Goal: Task Accomplishment & Management: Manage account settings

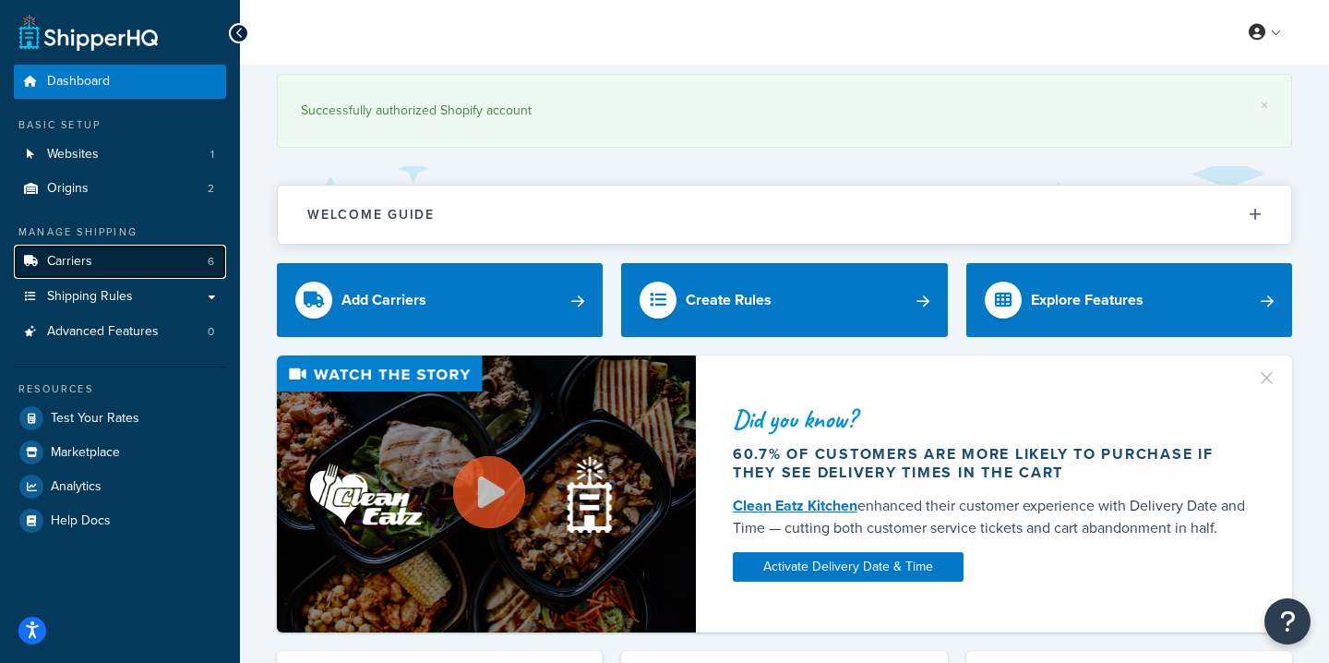
click at [118, 267] on link "Carriers 6" at bounding box center [120, 262] width 212 height 34
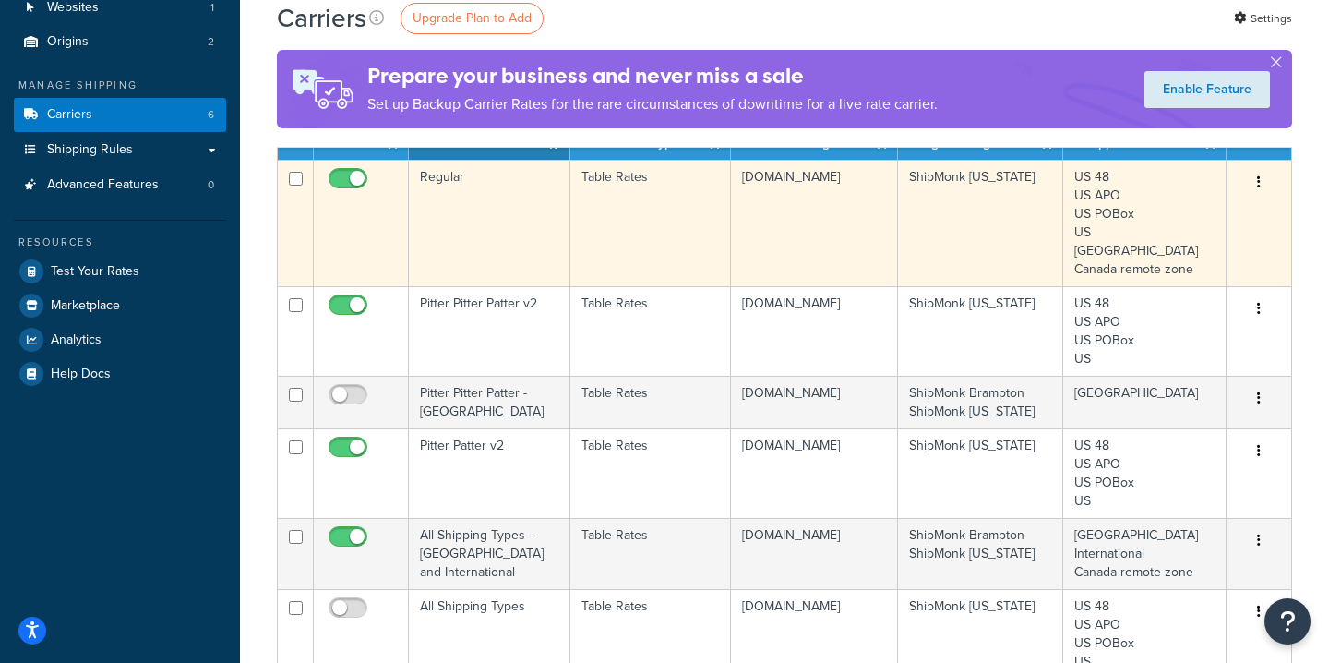
scroll to position [141, 0]
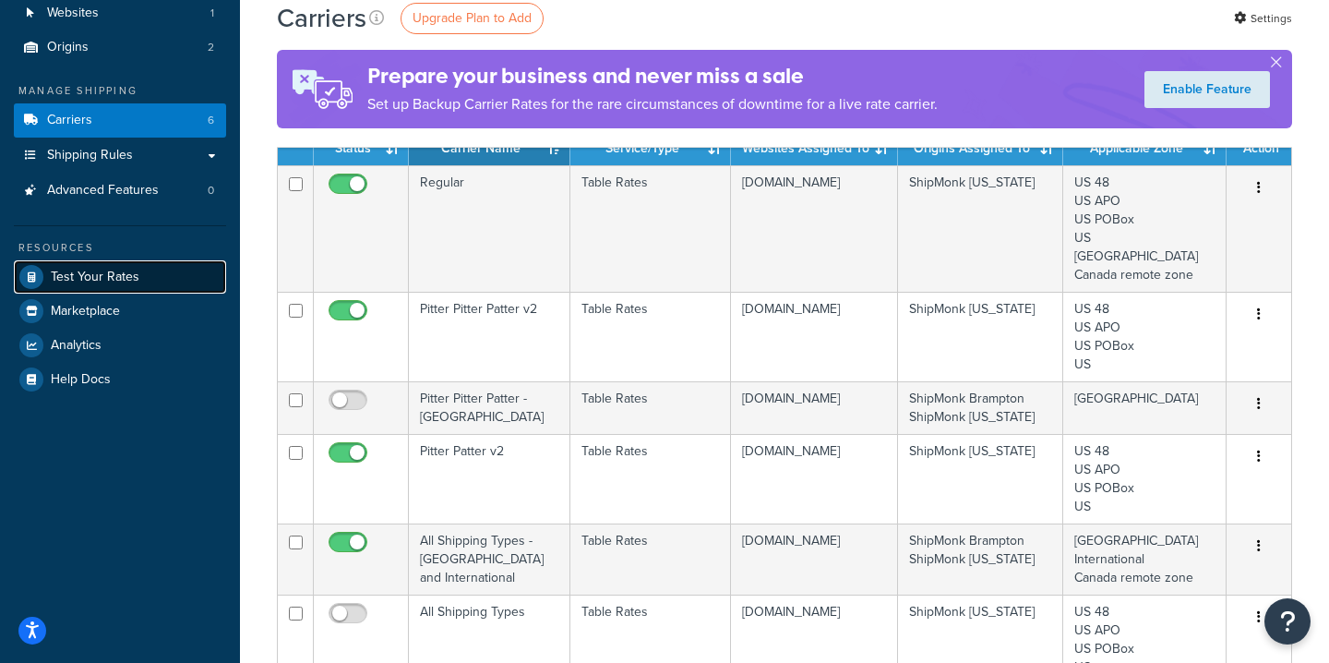
click at [114, 279] on span "Test Your Rates" at bounding box center [95, 278] width 89 height 16
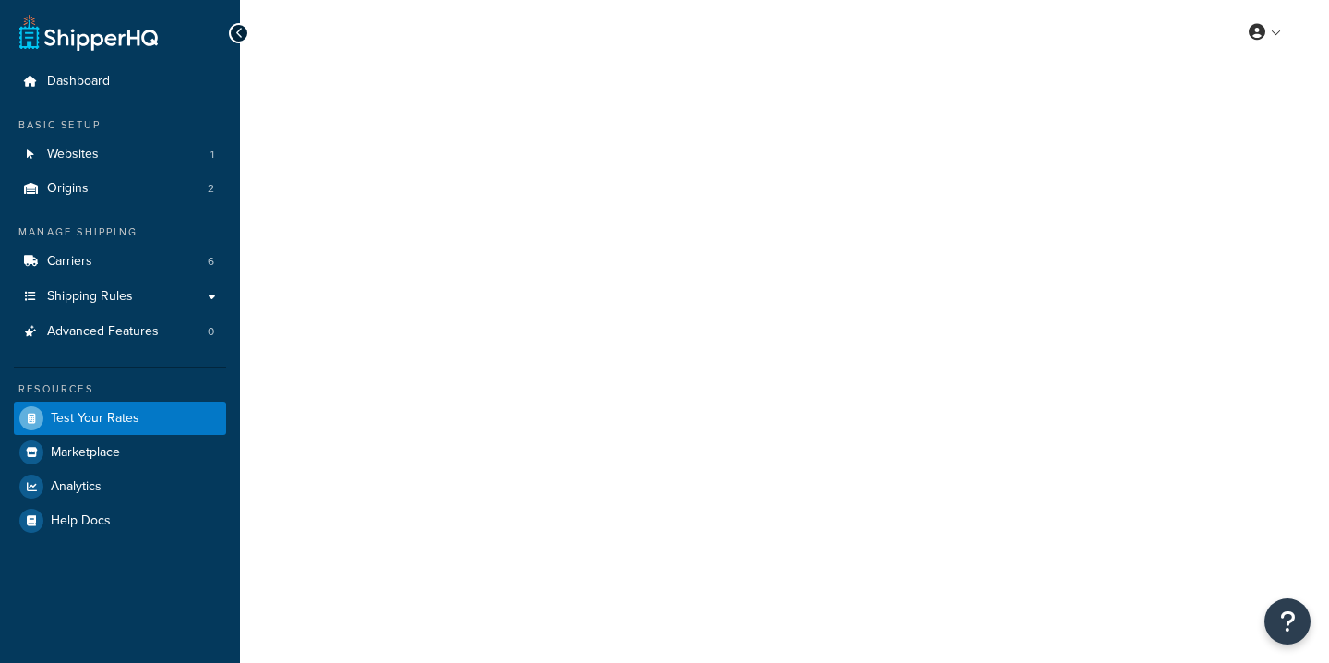
select select "[GEOGRAPHIC_DATA]"
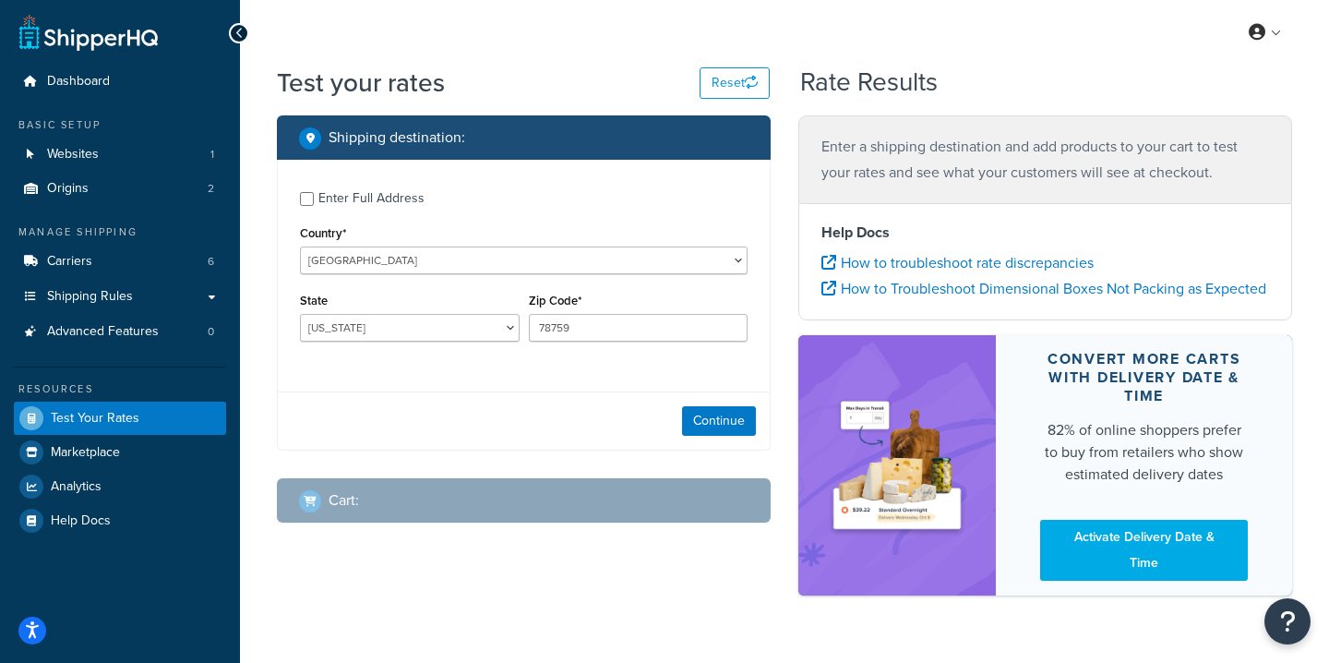
click at [734, 437] on div "Continue" at bounding box center [524, 420] width 492 height 58
click at [736, 422] on button "Continue" at bounding box center [719, 421] width 74 height 30
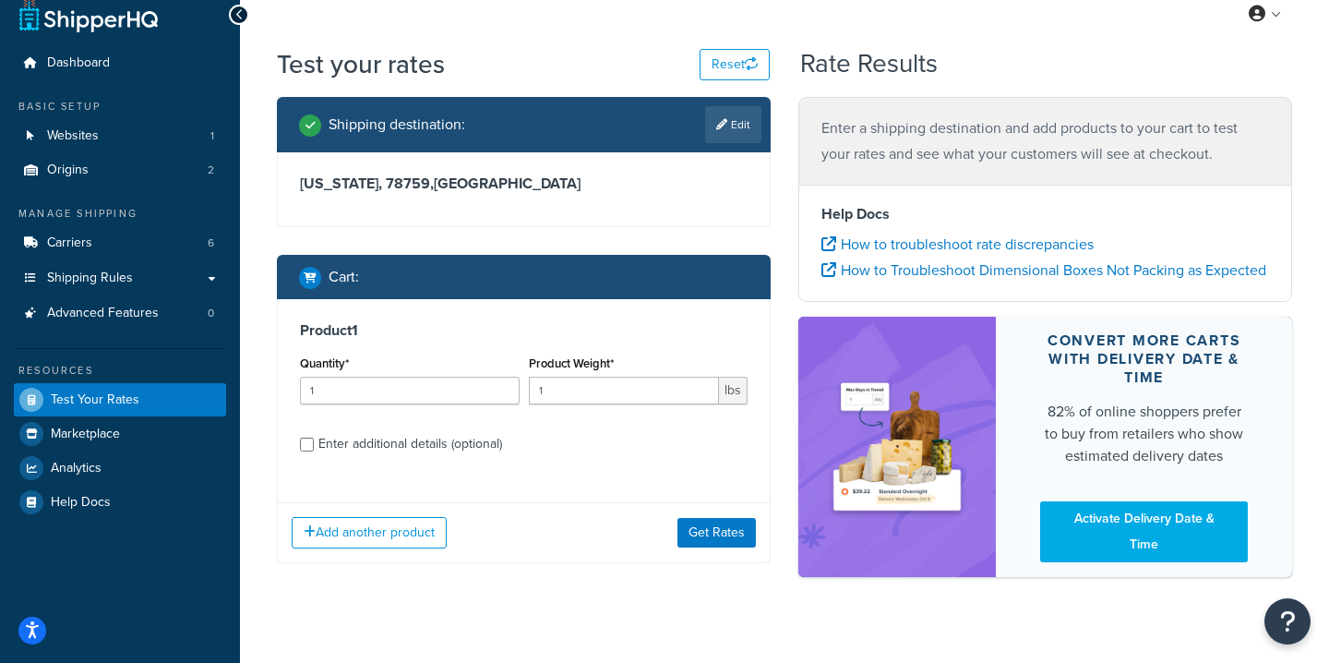
scroll to position [30, 0]
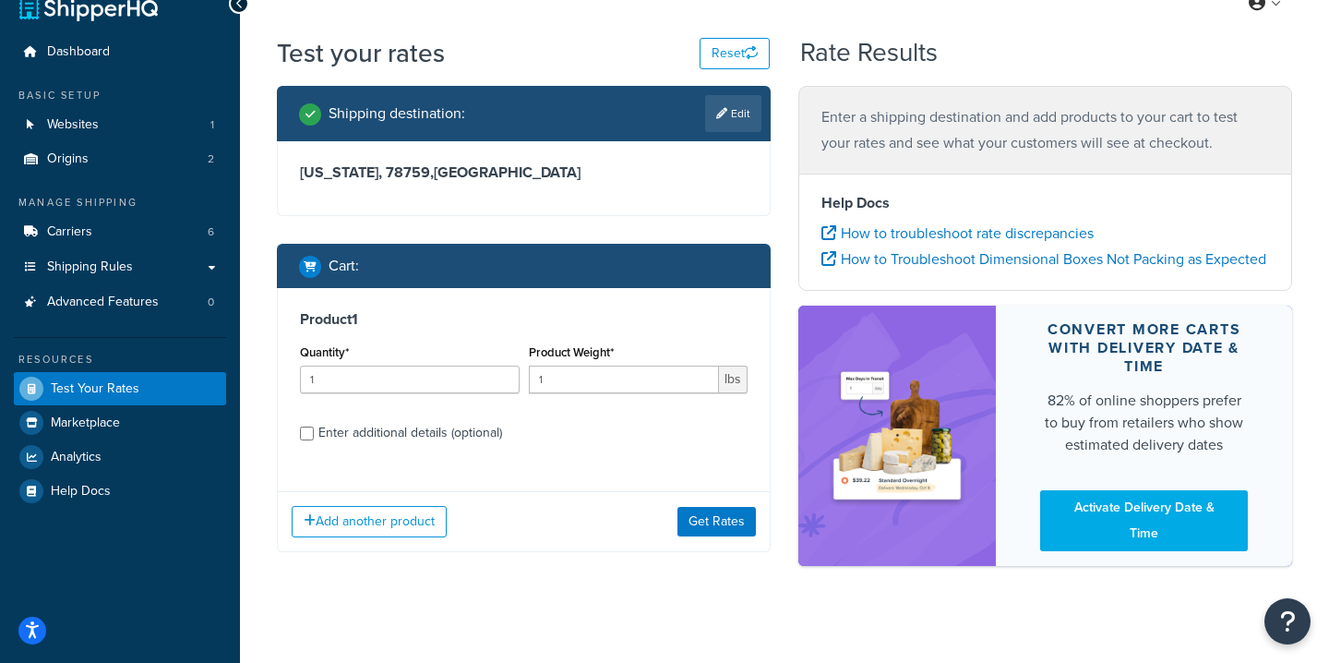
click at [409, 438] on div "Enter additional details (optional)" at bounding box center [410, 433] width 184 height 26
click at [314, 438] on input "Enter additional details (optional)" at bounding box center [307, 433] width 14 height 14
checkbox input "true"
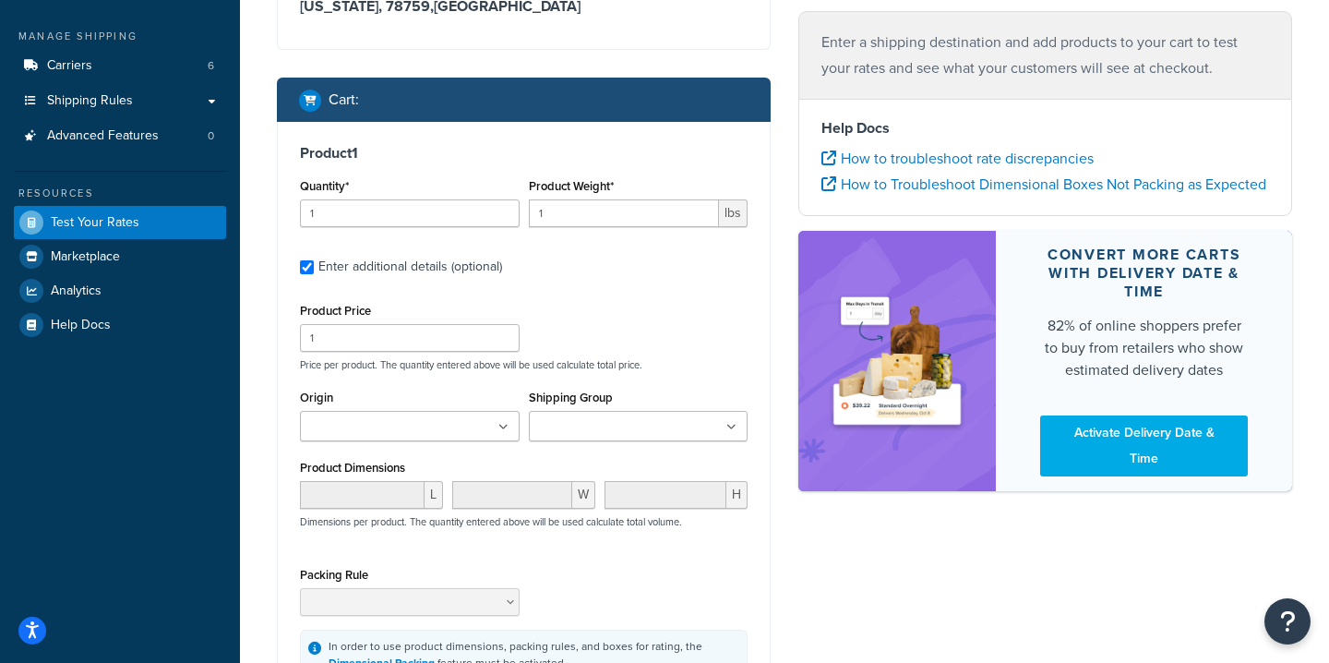
click at [483, 427] on ul at bounding box center [410, 426] width 220 height 30
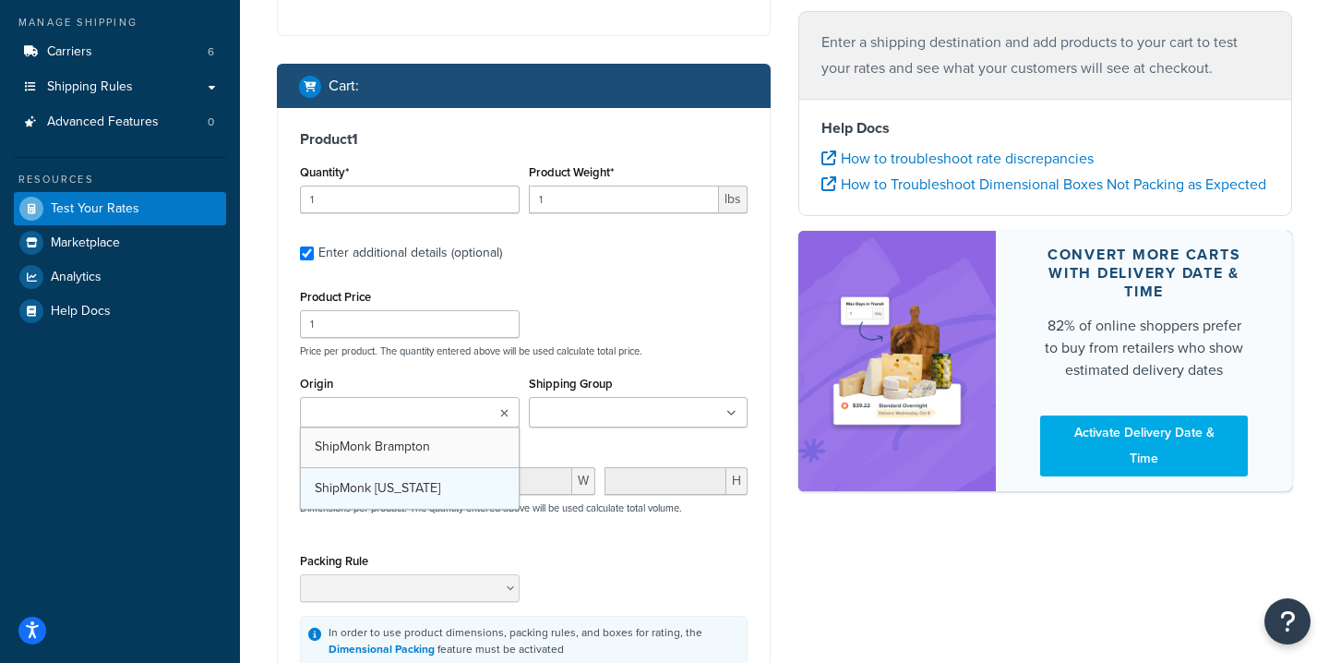
scroll to position [210, 0]
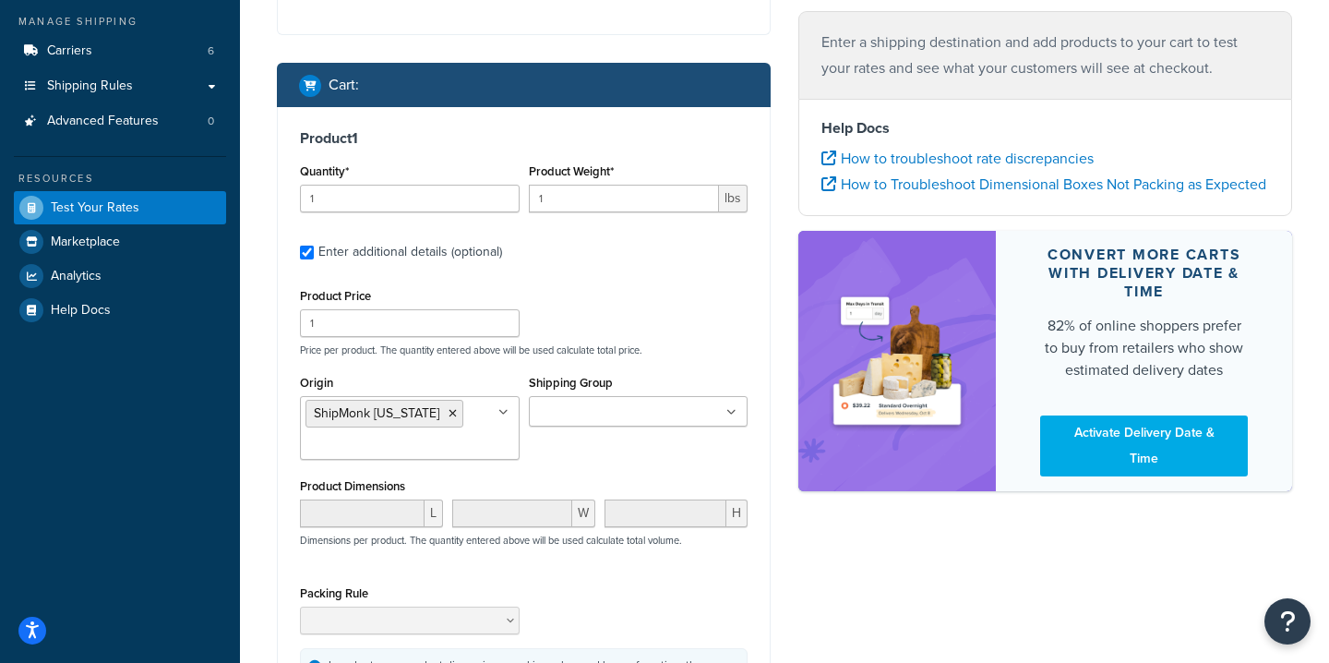
click at [608, 467] on div "Origin ShipMonk Kentucky ShipMonk Brampton Shipping Group Brampton Figure It Ou…" at bounding box center [523, 421] width 457 height 103
click at [582, 465] on div "Origin ShipMonk Kentucky ShipMonk Brampton Shipping Group Brampton Figure It Ou…" at bounding box center [523, 421] width 457 height 103
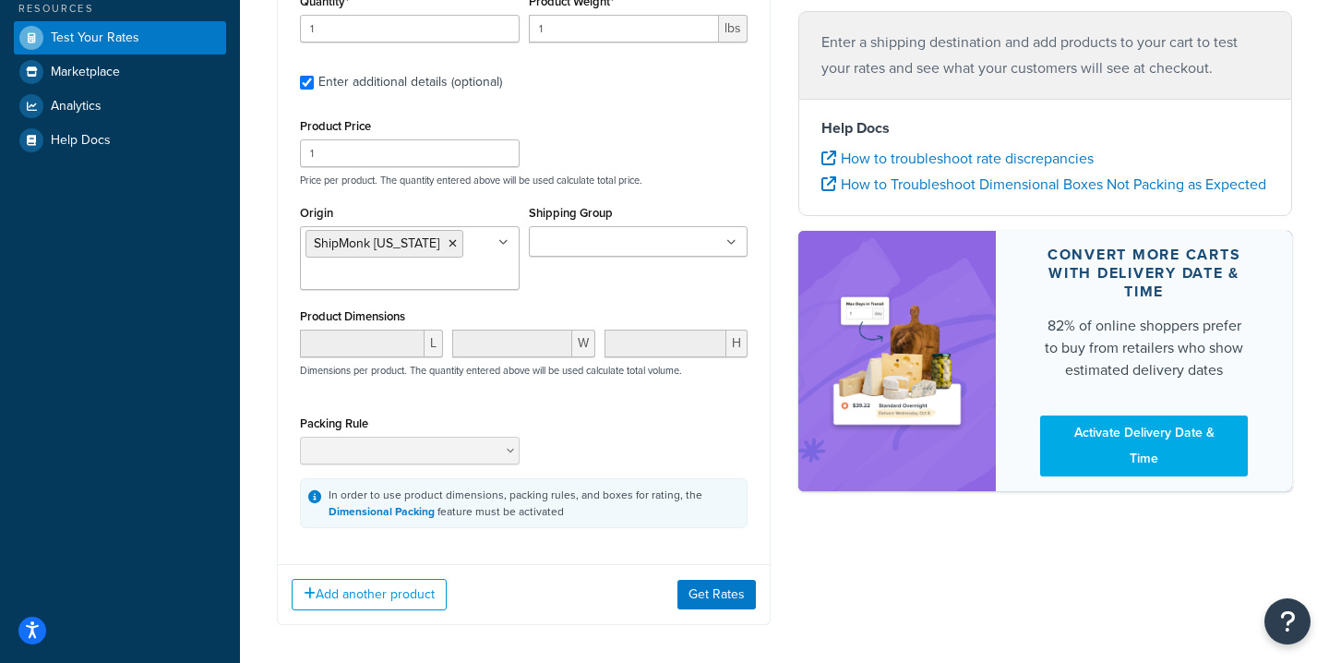
scroll to position [383, 0]
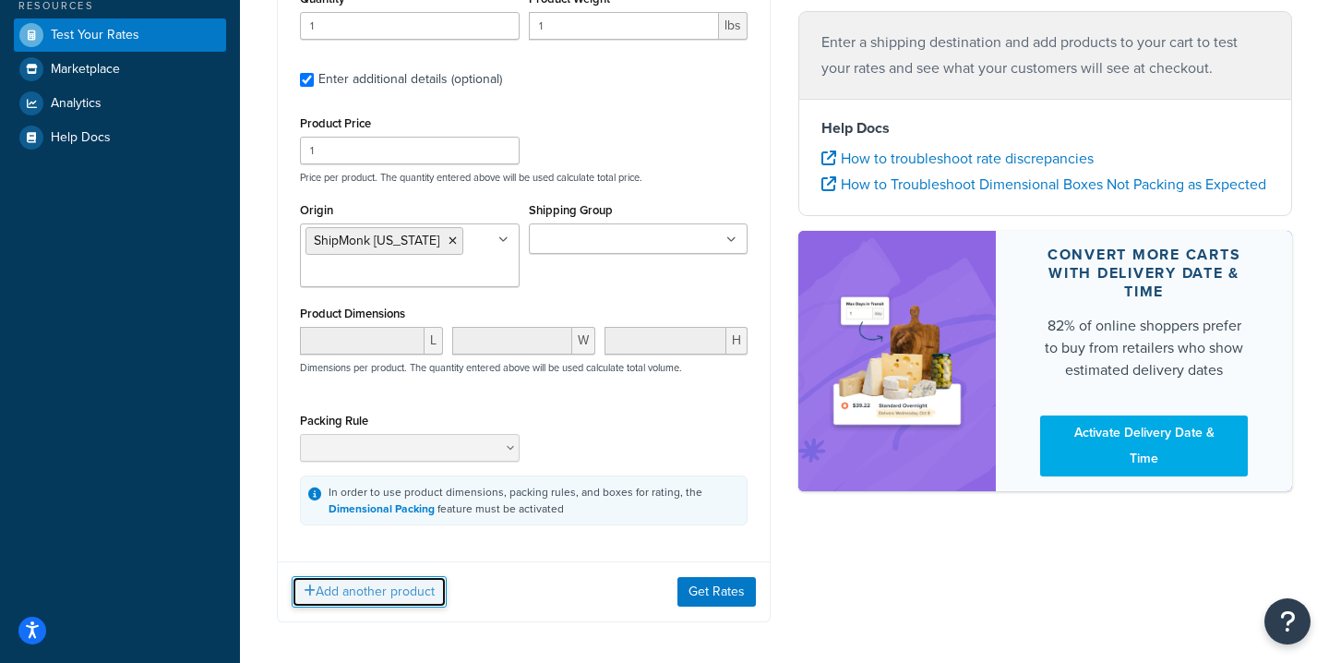
click at [352, 599] on button "Add another product" at bounding box center [369, 591] width 155 height 31
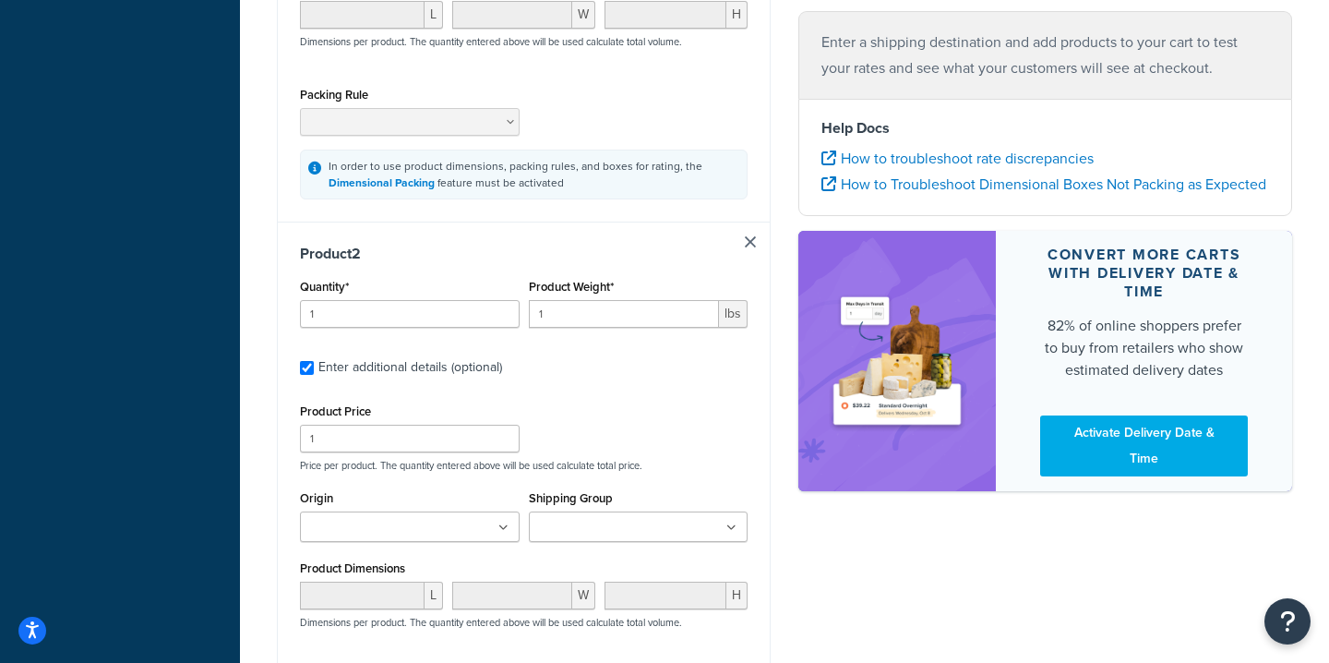
scroll to position [719, 0]
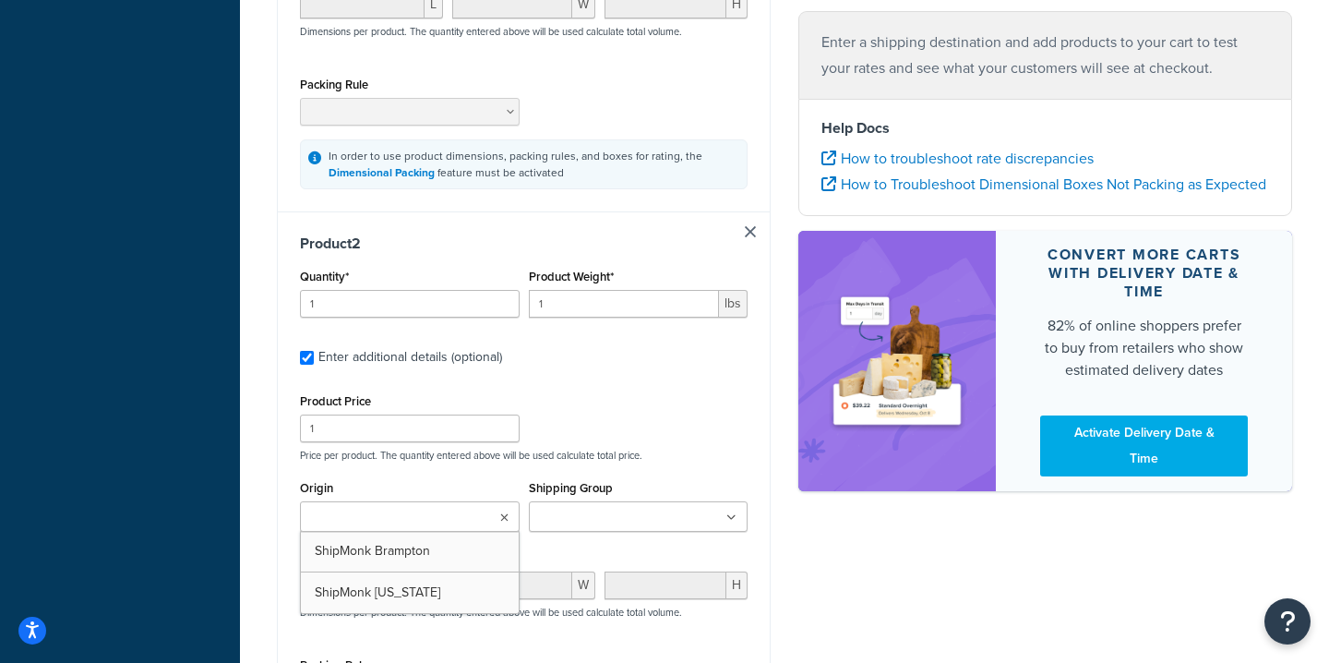
click at [441, 519] on input "Origin" at bounding box center [387, 518] width 163 height 20
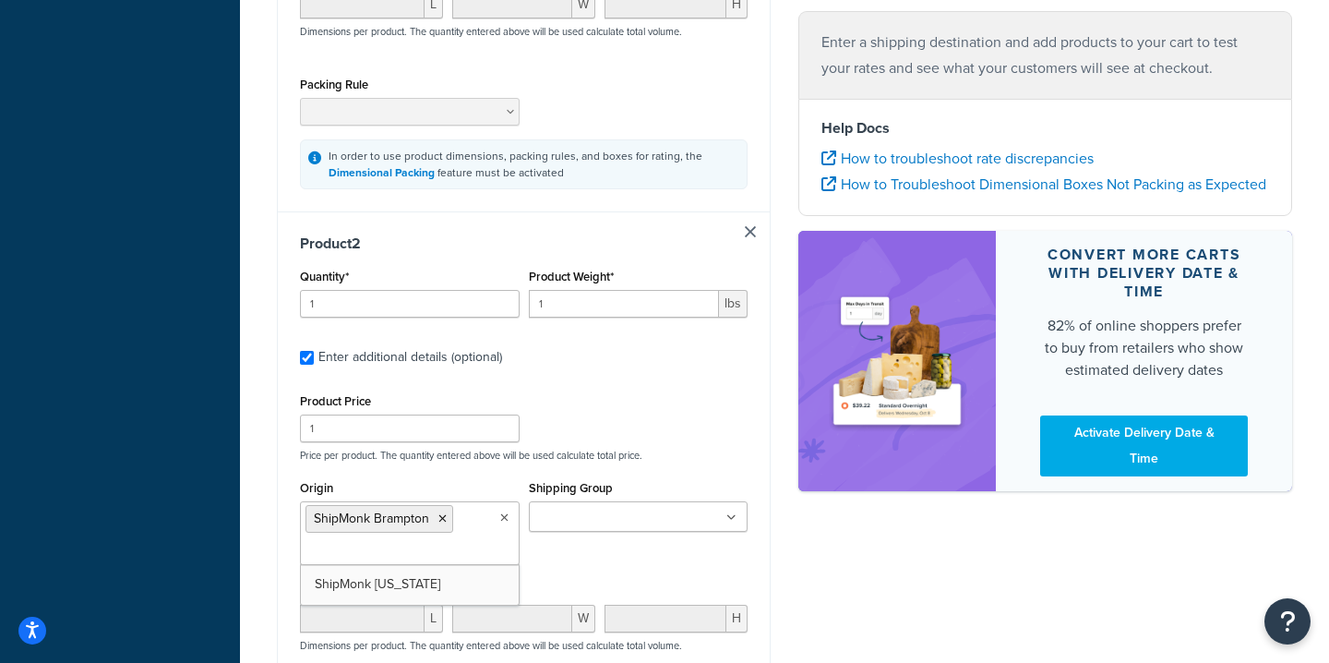
click at [595, 436] on div "Product Price 1 Price per product. The quantity entered above will be used calc…" at bounding box center [523, 425] width 457 height 73
click at [591, 401] on div "Product Price 1 Price per product. The quantity entered above will be used calc…" at bounding box center [523, 425] width 457 height 73
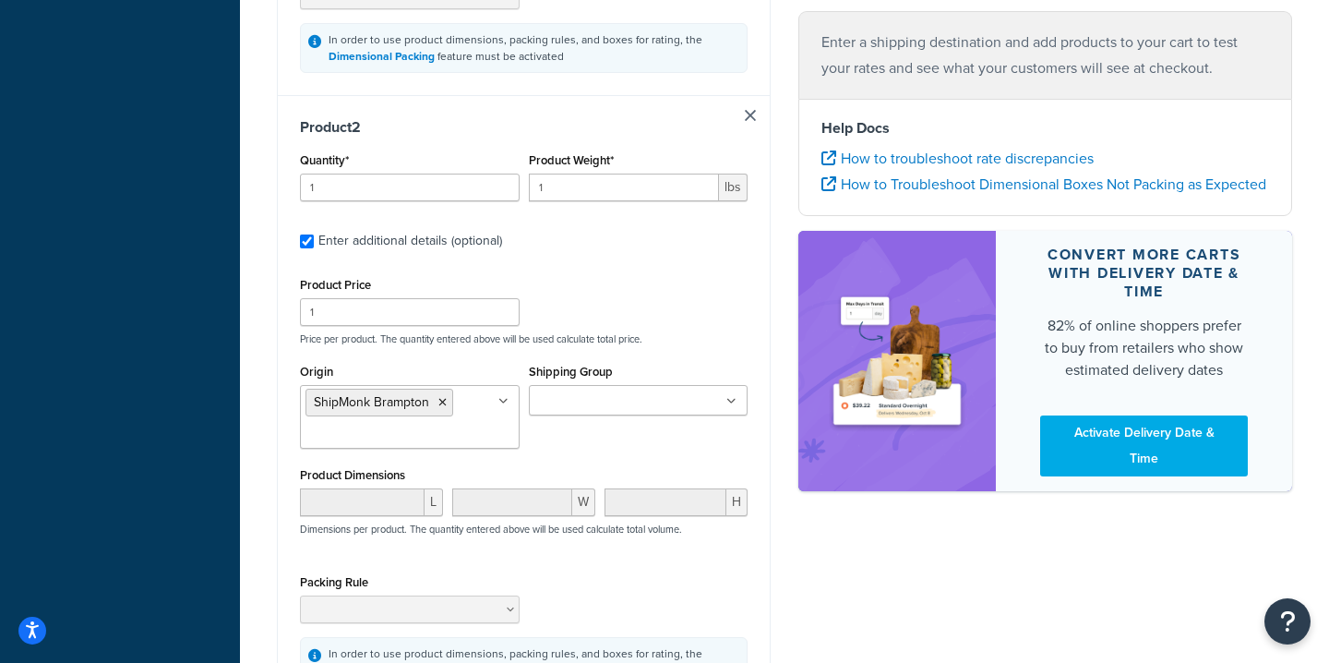
scroll to position [862, 0]
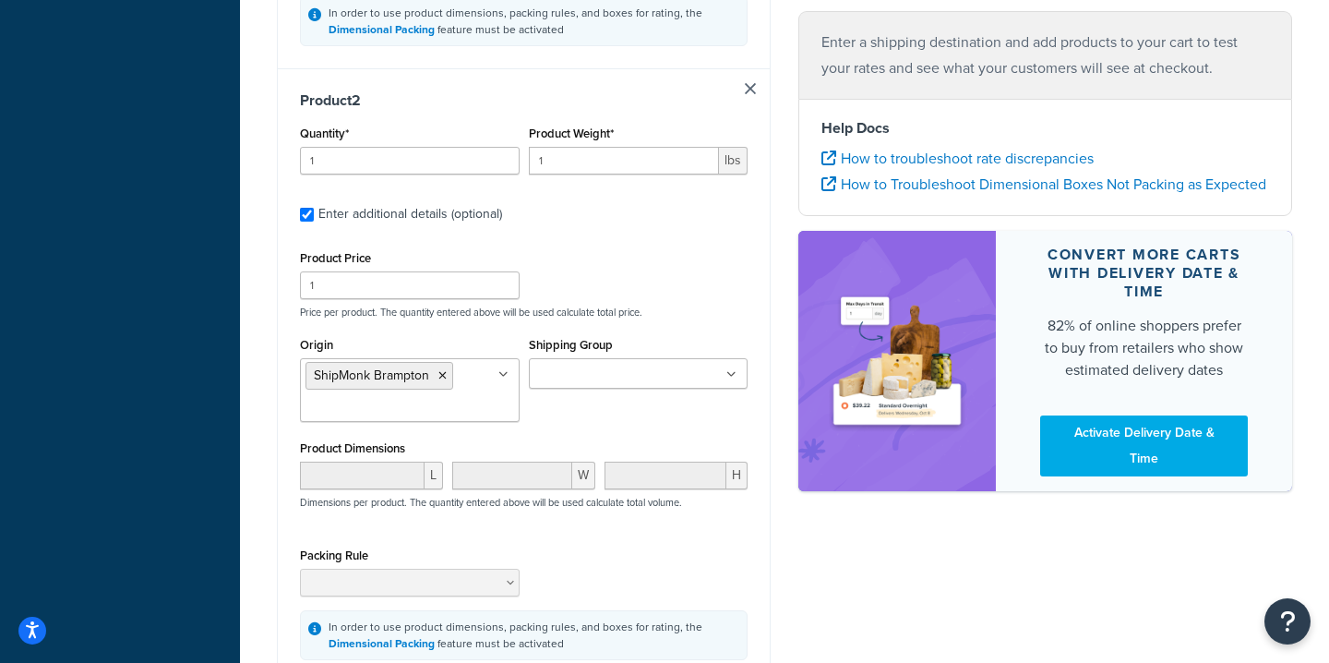
click at [630, 378] on input "Shipping Group" at bounding box center [615, 375] width 163 height 20
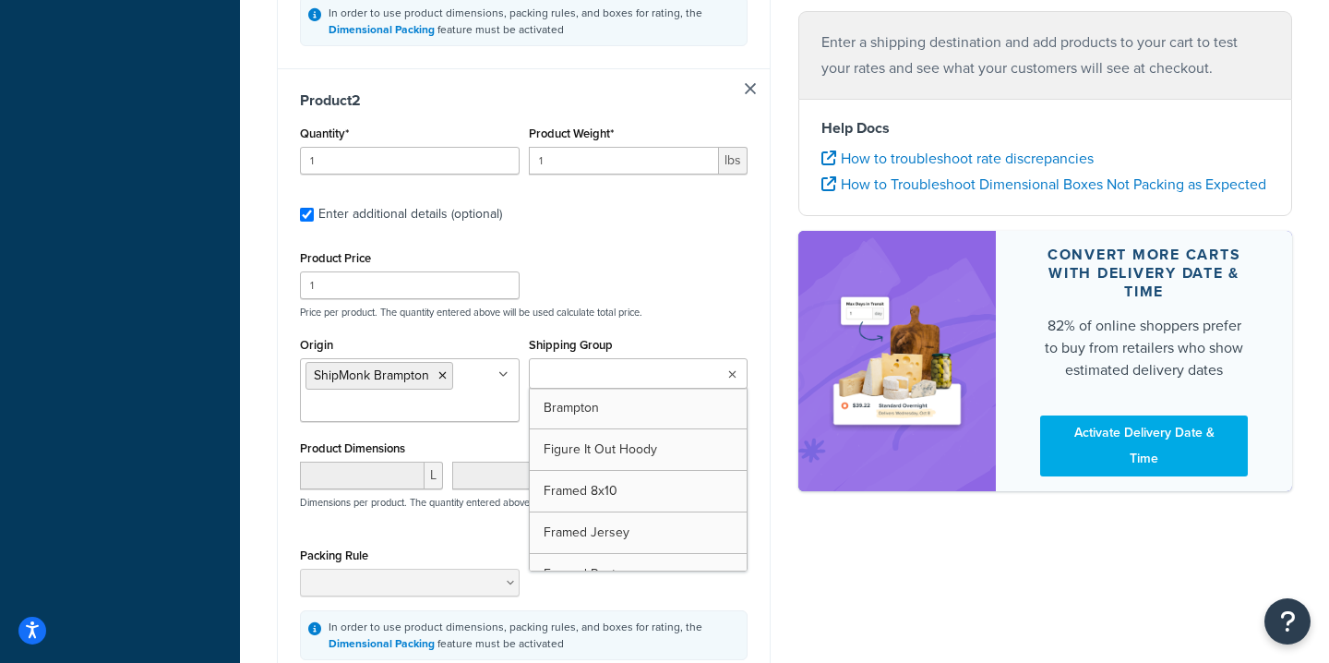
click at [642, 317] on p "Price per product. The quantity entered above will be used calculate total pric…" at bounding box center [523, 312] width 457 height 13
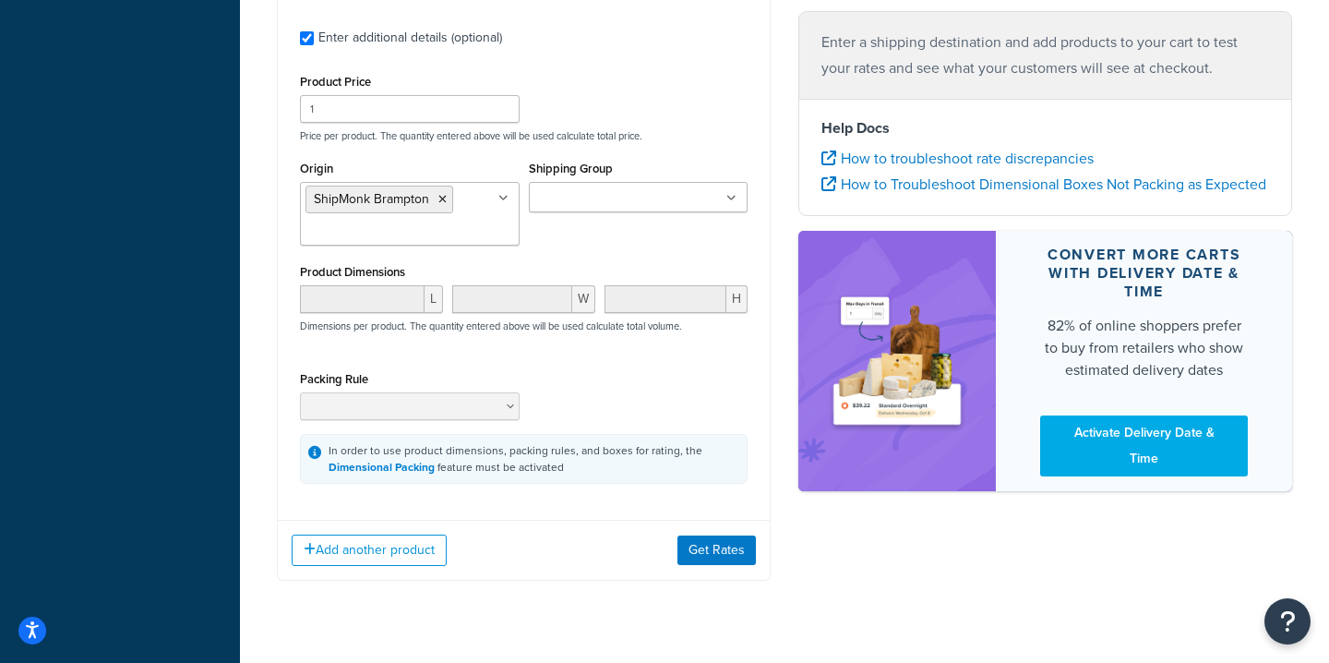
scroll to position [1077, 0]
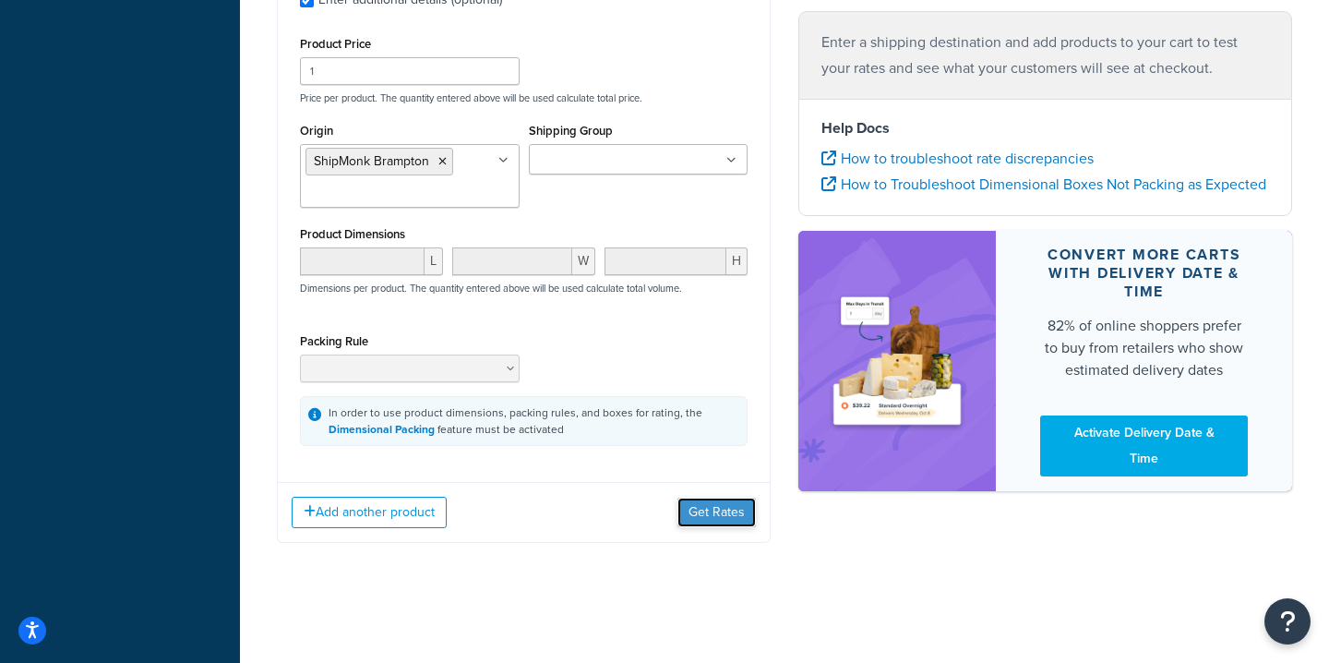
click at [725, 511] on button "Get Rates" at bounding box center [716, 513] width 78 height 30
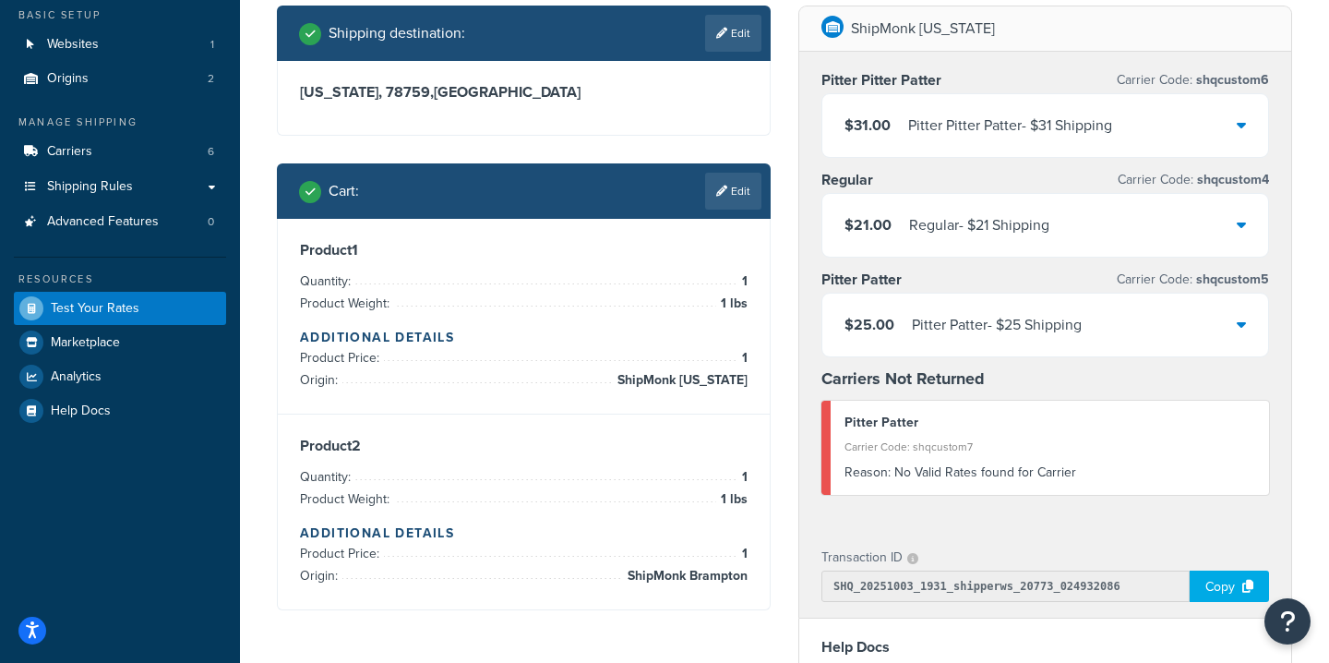
scroll to position [0, 0]
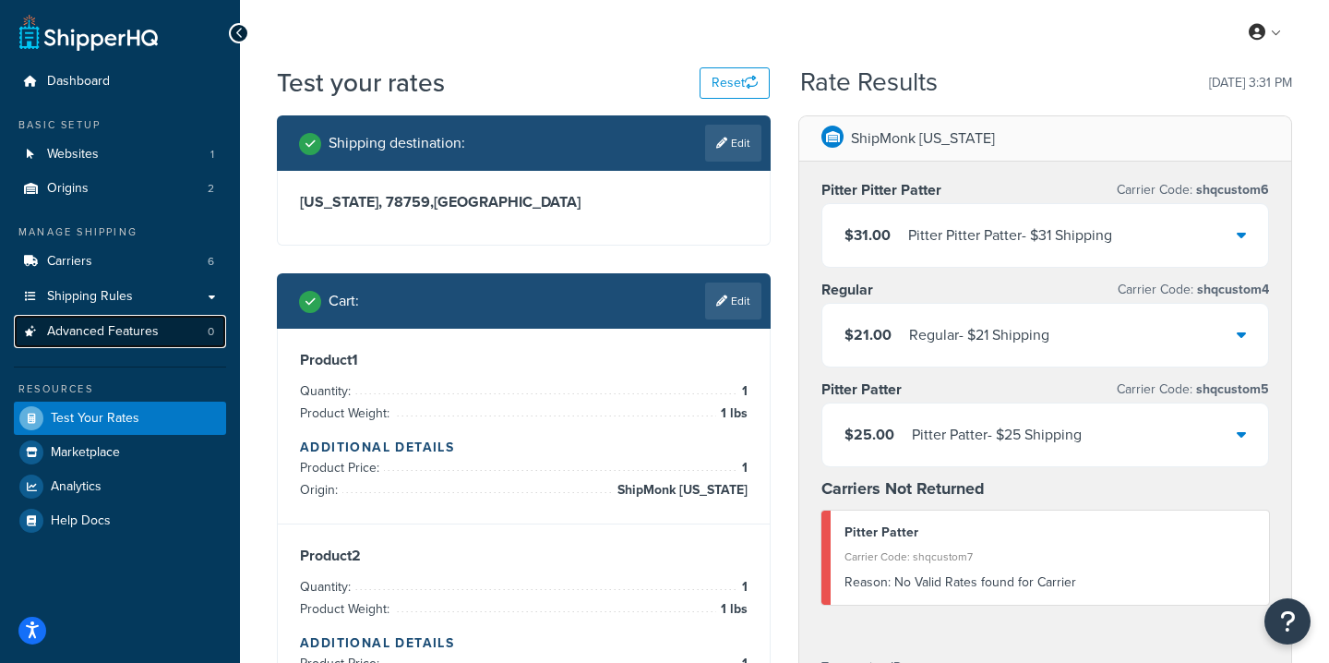
click at [99, 330] on span "Advanced Features" at bounding box center [103, 332] width 112 height 16
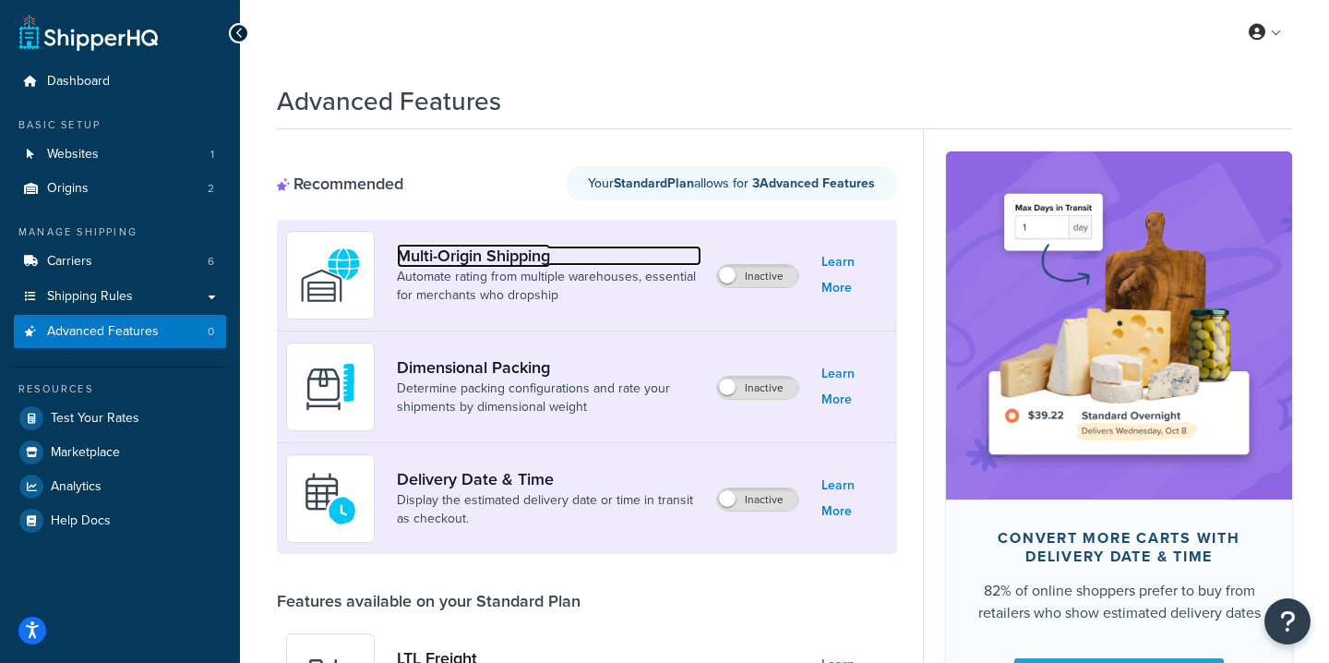
click at [474, 249] on link "Multi-Origin Shipping" at bounding box center [549, 256] width 305 height 20
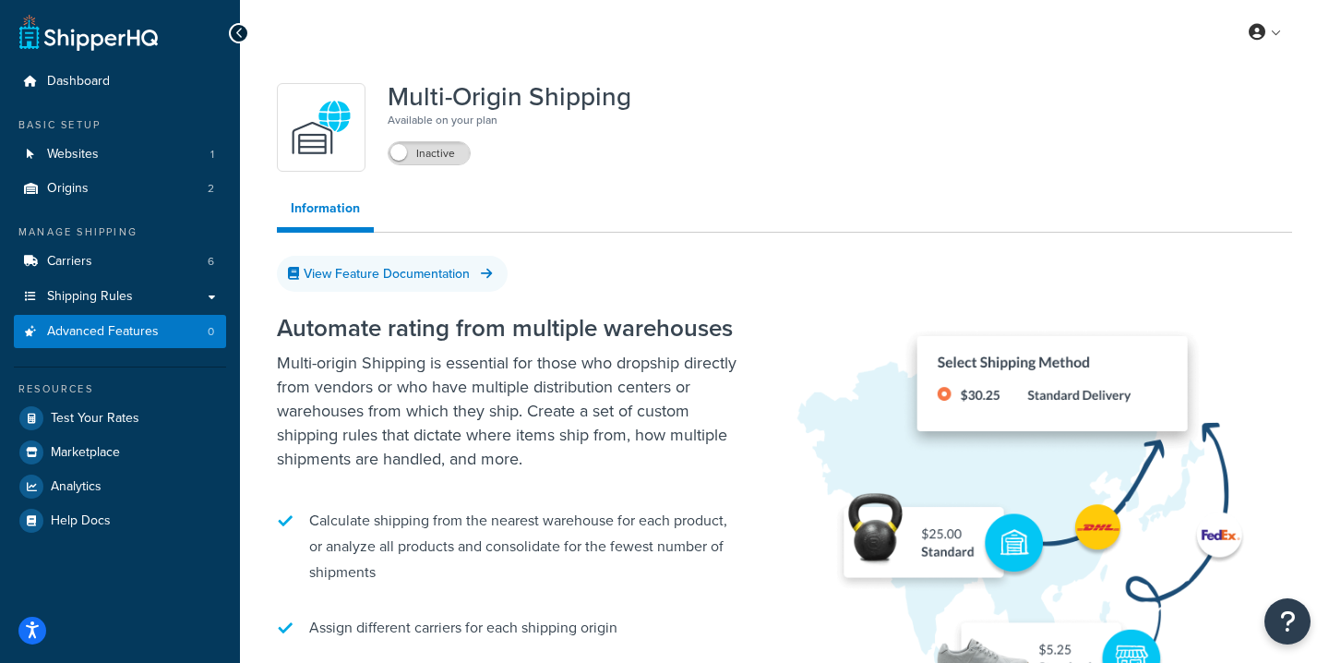
scroll to position [4, 0]
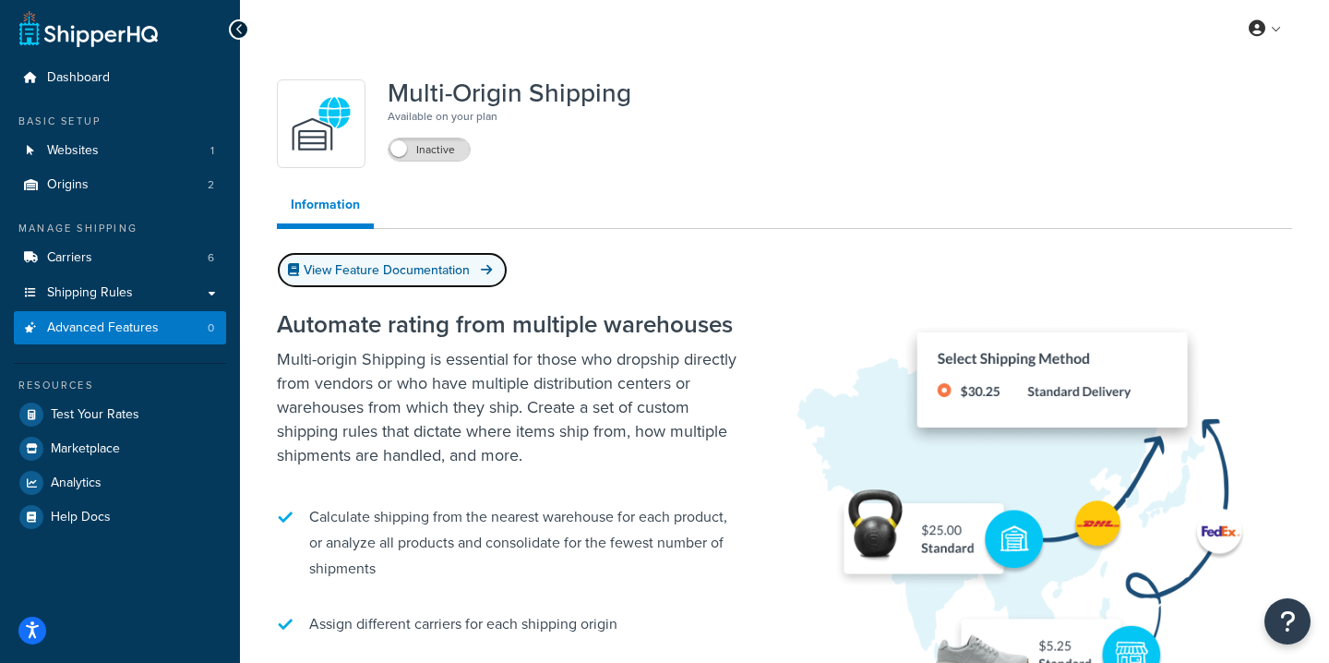
click at [443, 266] on link "View Feature Documentation" at bounding box center [392, 270] width 231 height 36
click at [401, 152] on span at bounding box center [398, 148] width 17 height 17
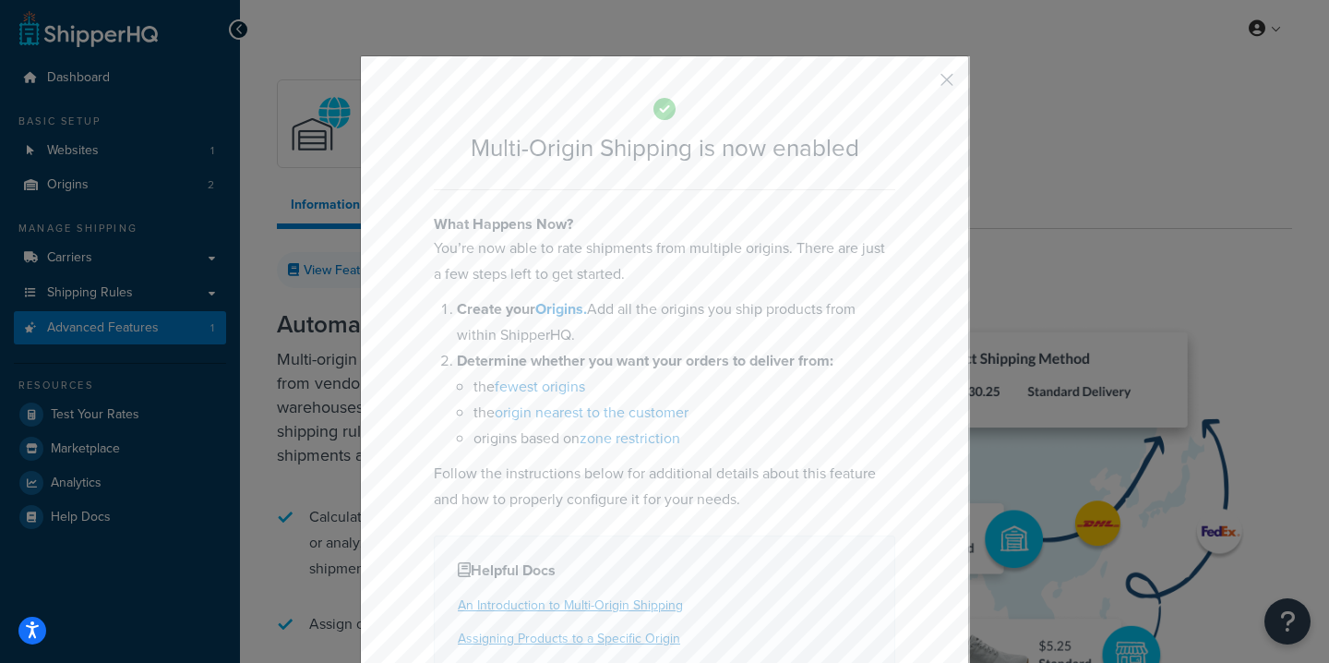
click at [922, 84] on button "button" at bounding box center [919, 86] width 5 height 5
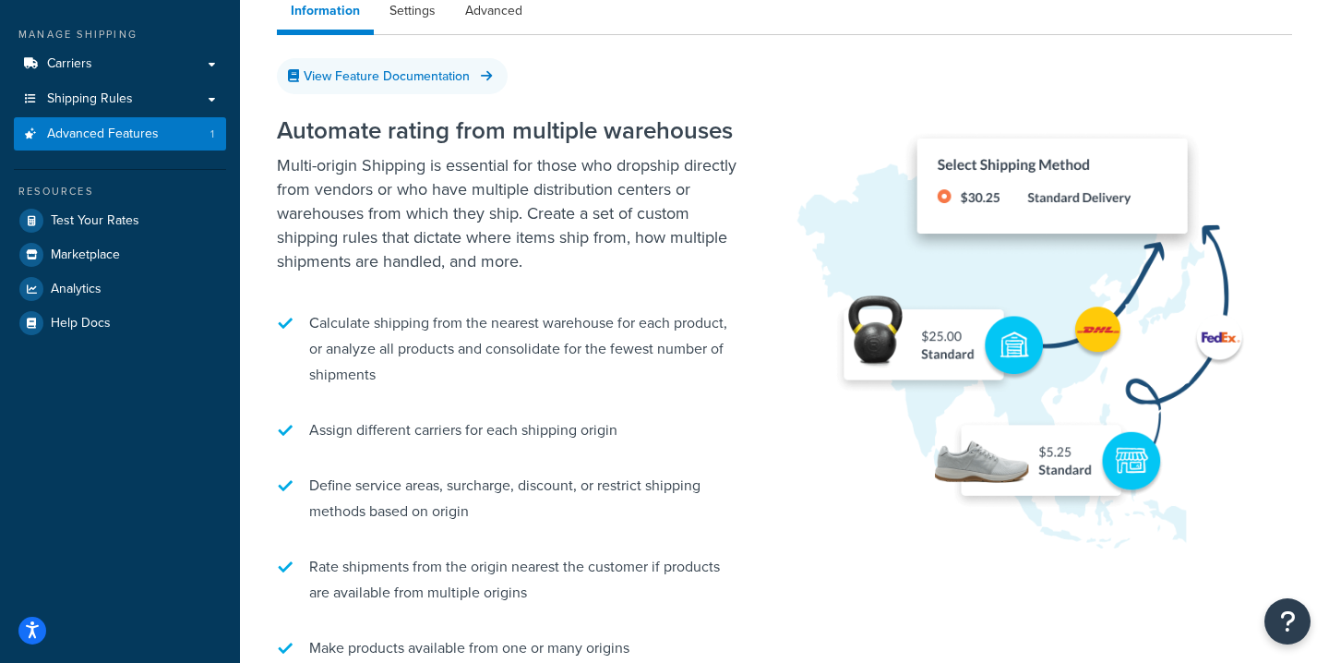
scroll to position [0, 0]
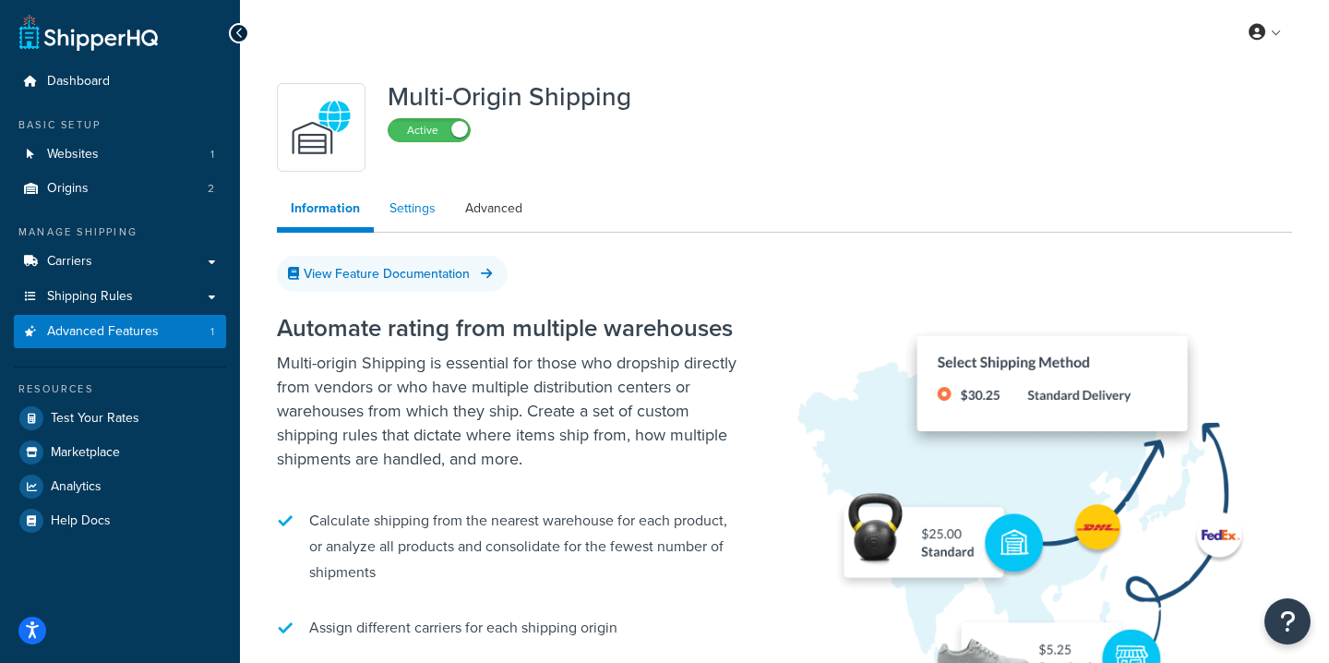
click at [401, 211] on link "Settings" at bounding box center [413, 208] width 74 height 37
select select "false"
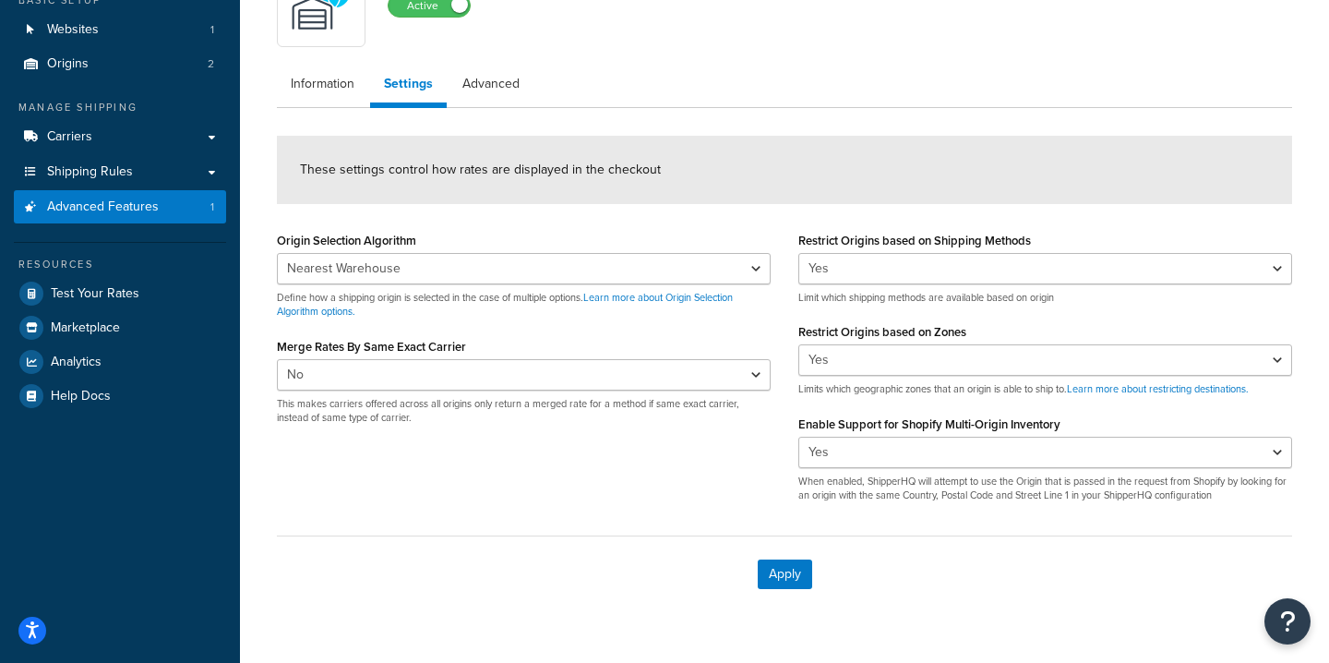
scroll to position [144, 0]
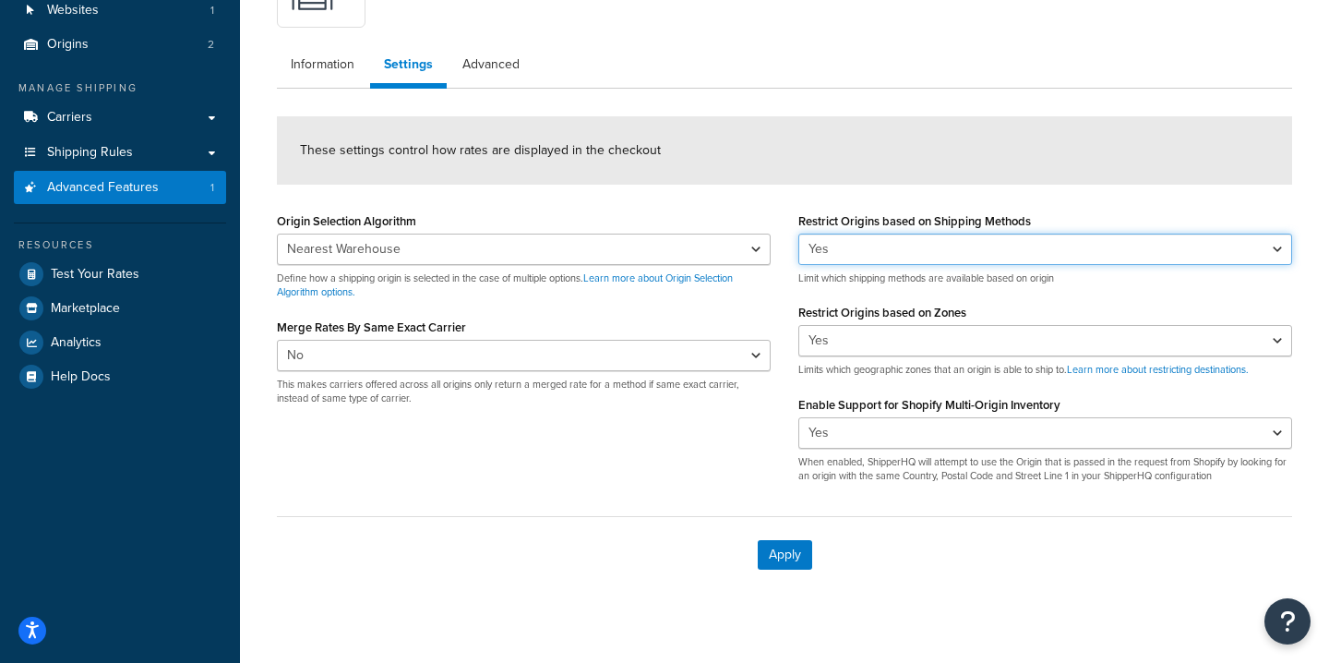
click at [991, 259] on select "Yes No" at bounding box center [1045, 249] width 494 height 31
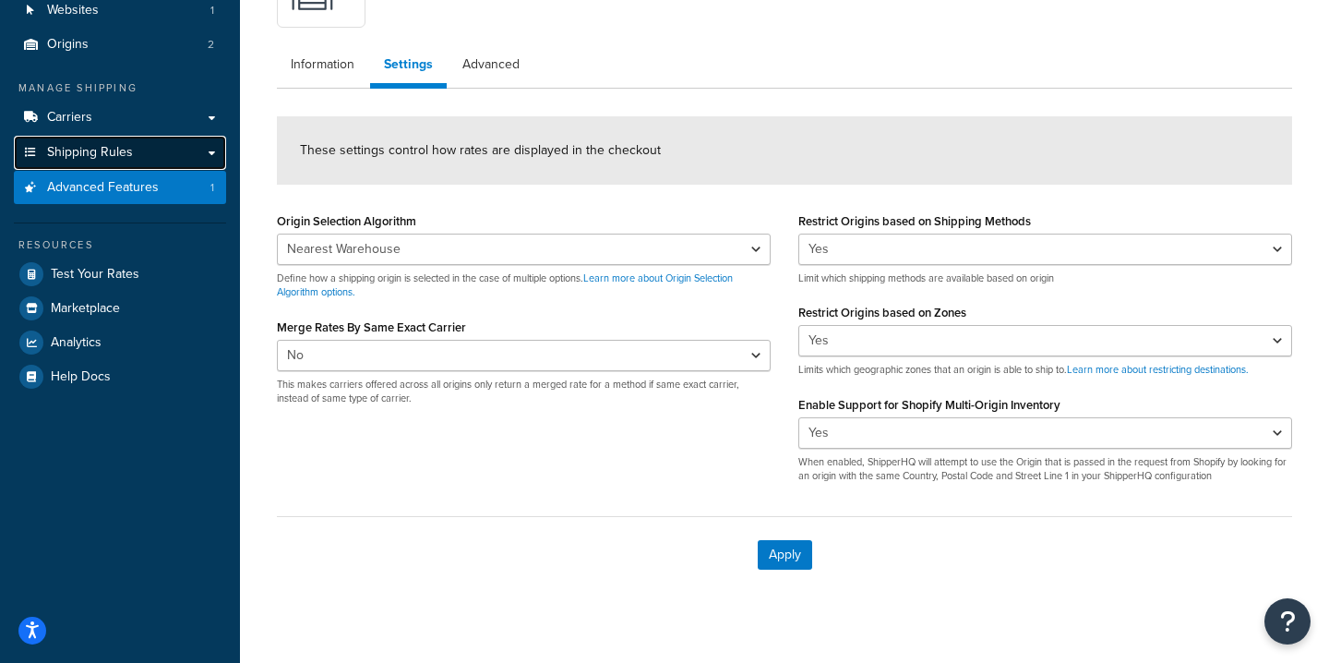
click at [134, 159] on link "Shipping Rules" at bounding box center [120, 153] width 212 height 34
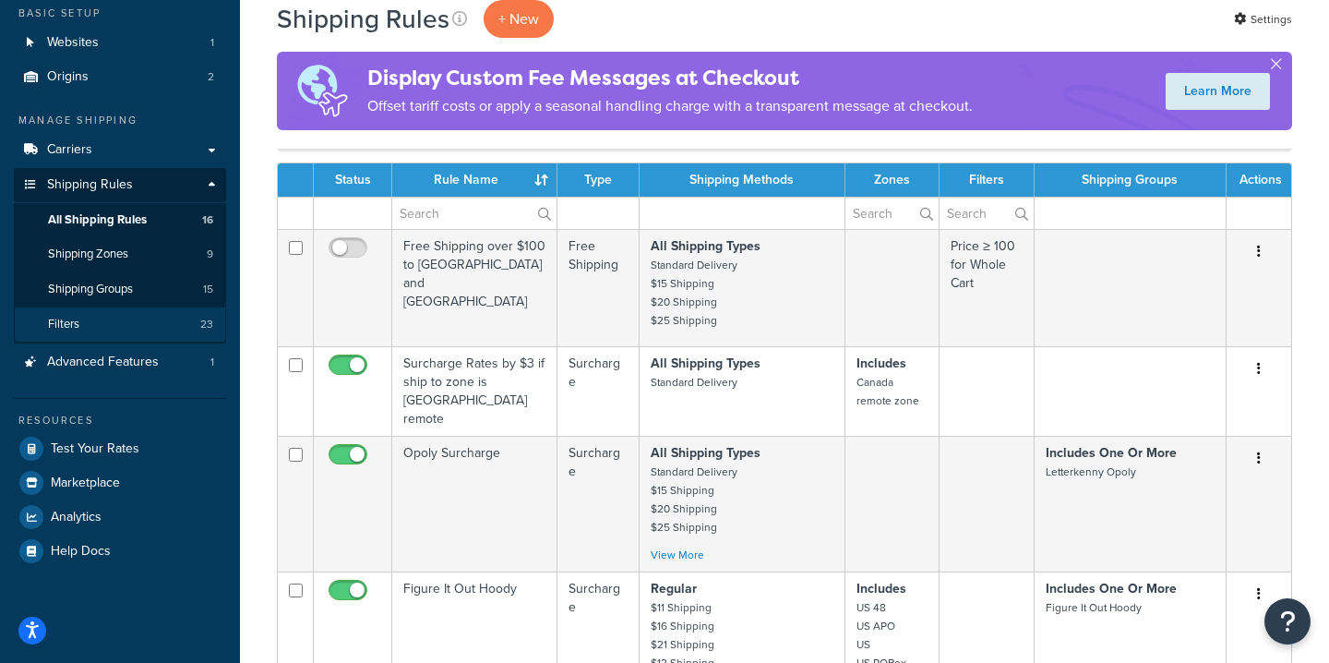
scroll to position [114, 0]
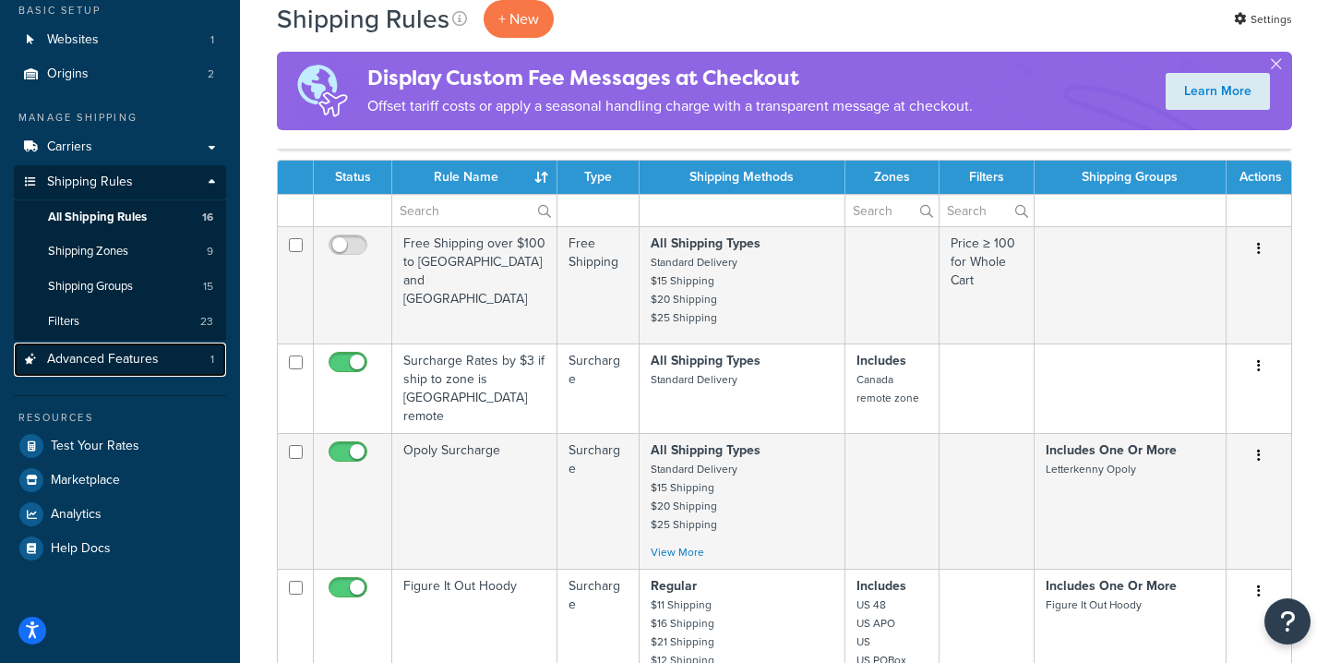
click at [146, 369] on link "Advanced Features 1" at bounding box center [120, 359] width 212 height 34
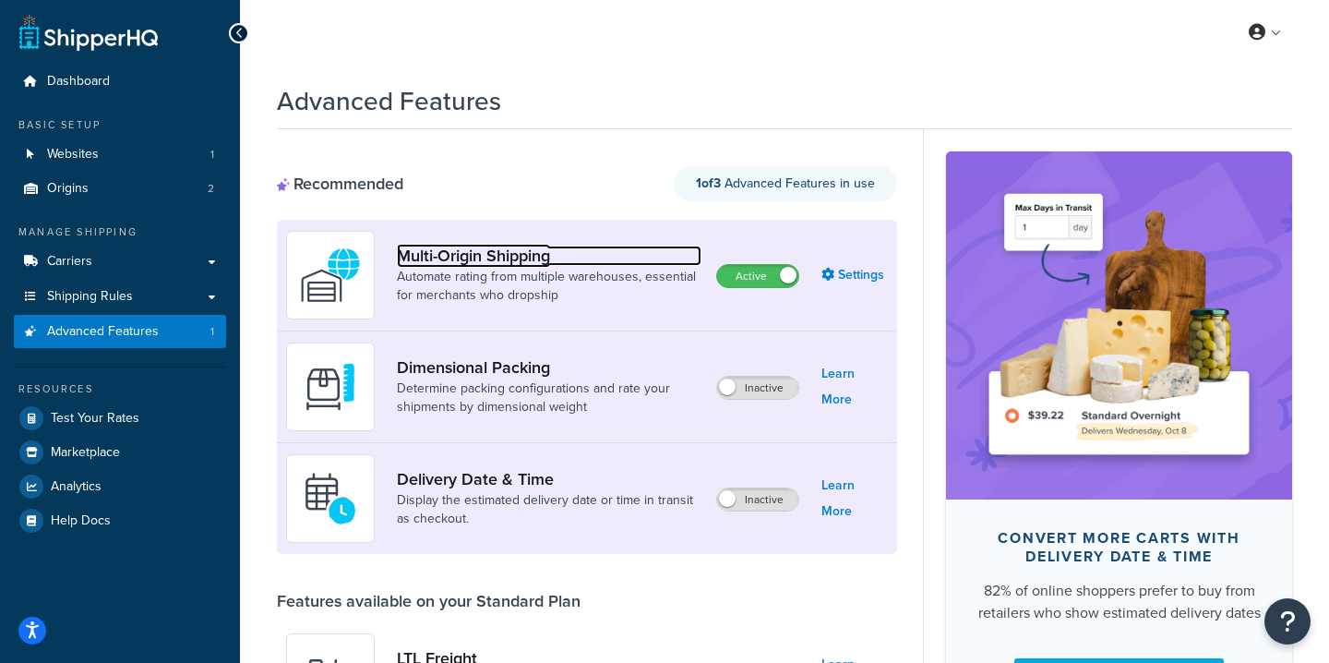
click at [492, 249] on link "Multi-Origin Shipping" at bounding box center [549, 256] width 305 height 20
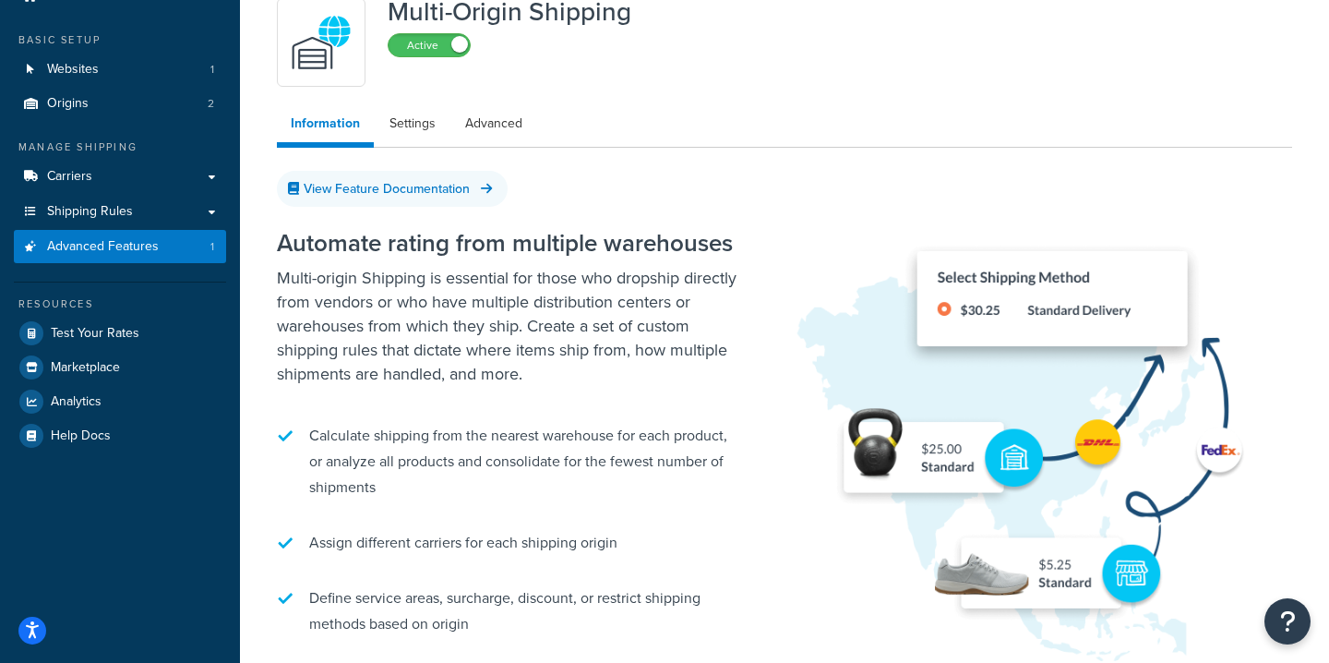
scroll to position [48, 0]
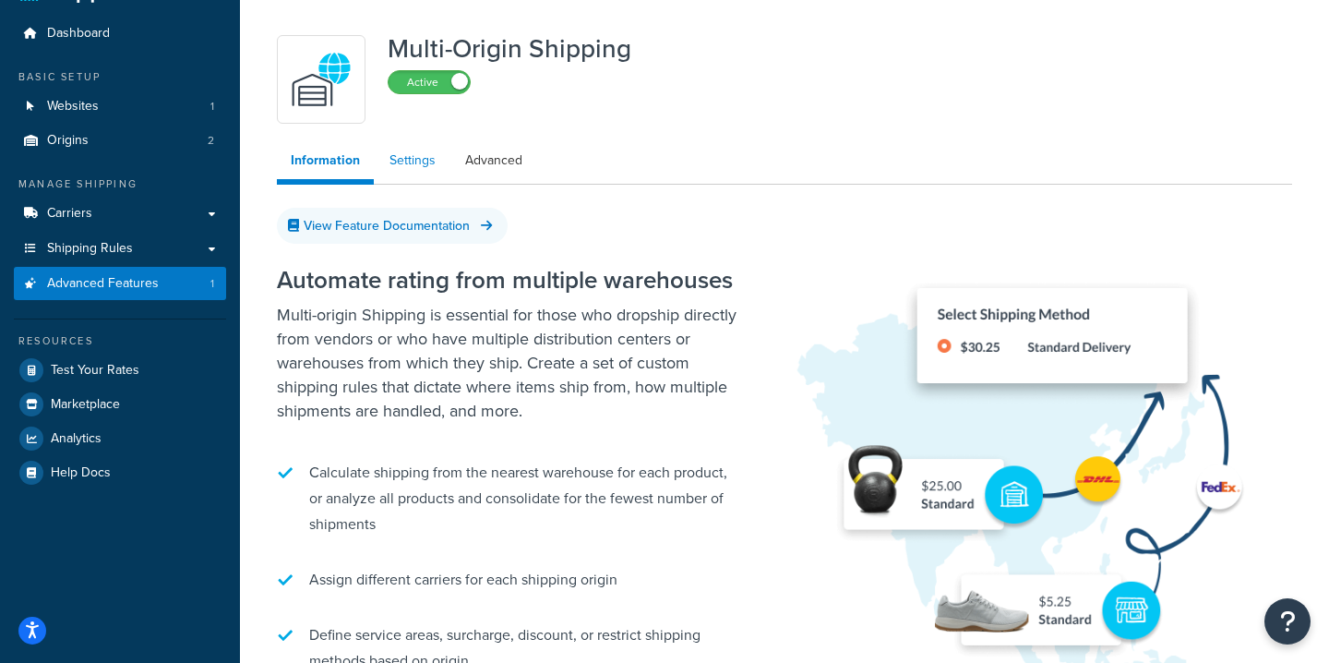
click at [414, 165] on link "Settings" at bounding box center [413, 160] width 74 height 37
select select "false"
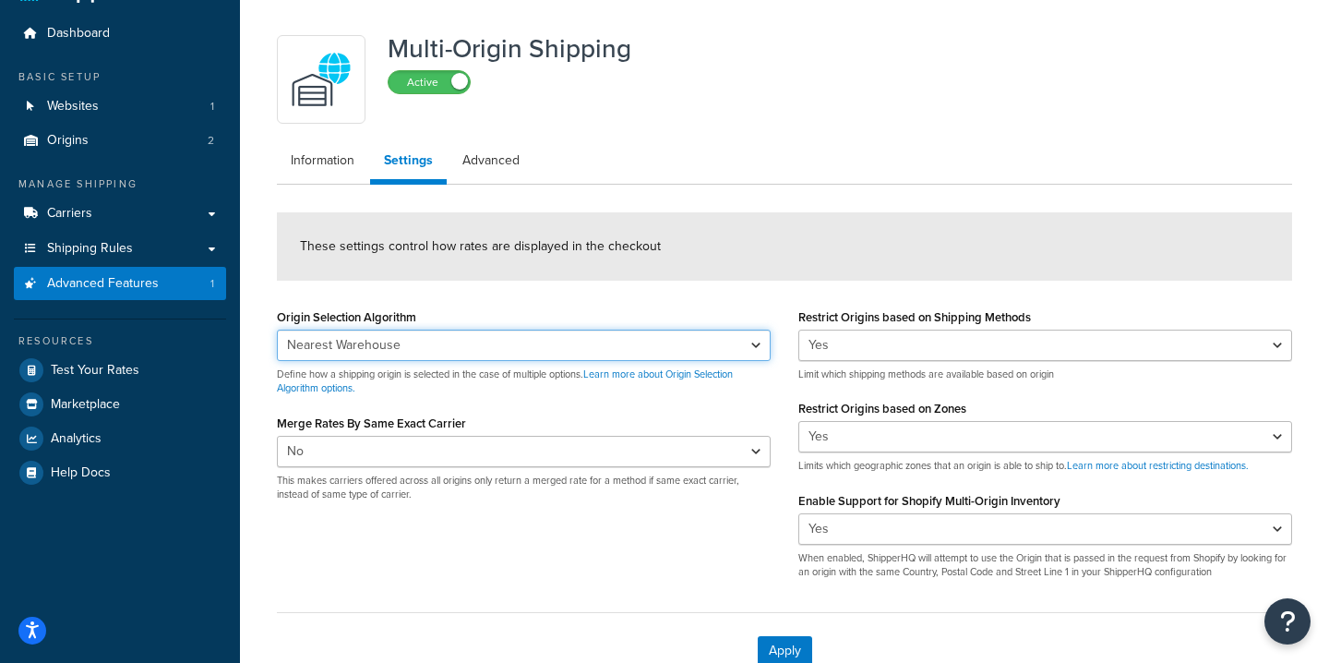
click at [758, 340] on select "Nearest Warehouse Fewest Warehouses" at bounding box center [524, 345] width 494 height 31
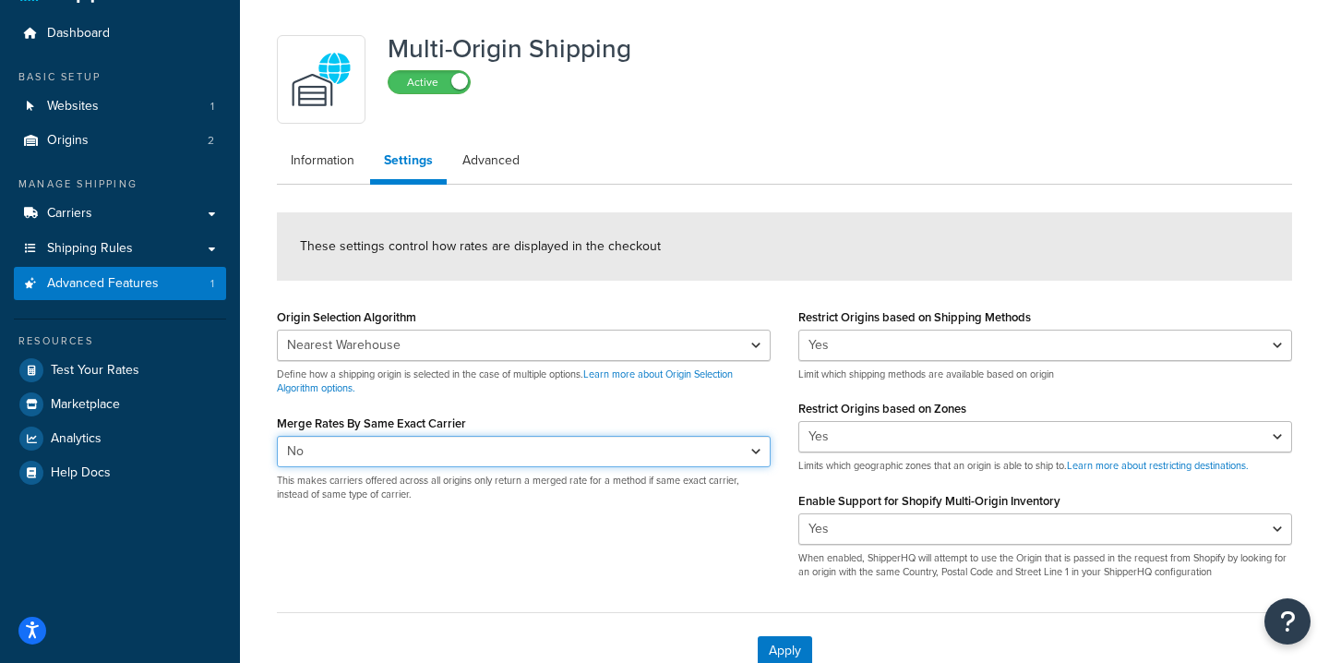
click at [750, 447] on select "Yes No" at bounding box center [524, 451] width 494 height 31
click at [1036, 376] on p "Limit which shipping methods are available based on origin" at bounding box center [1045, 374] width 494 height 14
click at [735, 447] on select "Yes No" at bounding box center [524, 451] width 494 height 31
click at [486, 156] on link "Advanced" at bounding box center [491, 160] width 85 height 37
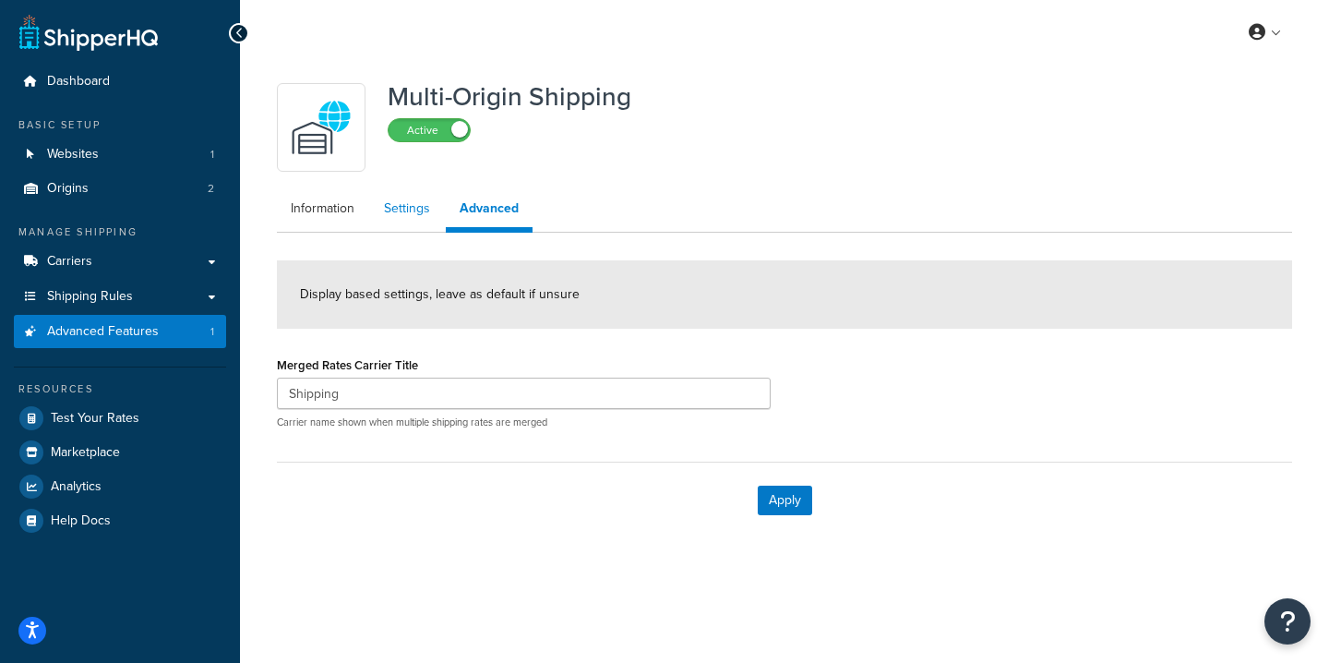
click at [407, 218] on link "Settings" at bounding box center [407, 208] width 74 height 37
select select "false"
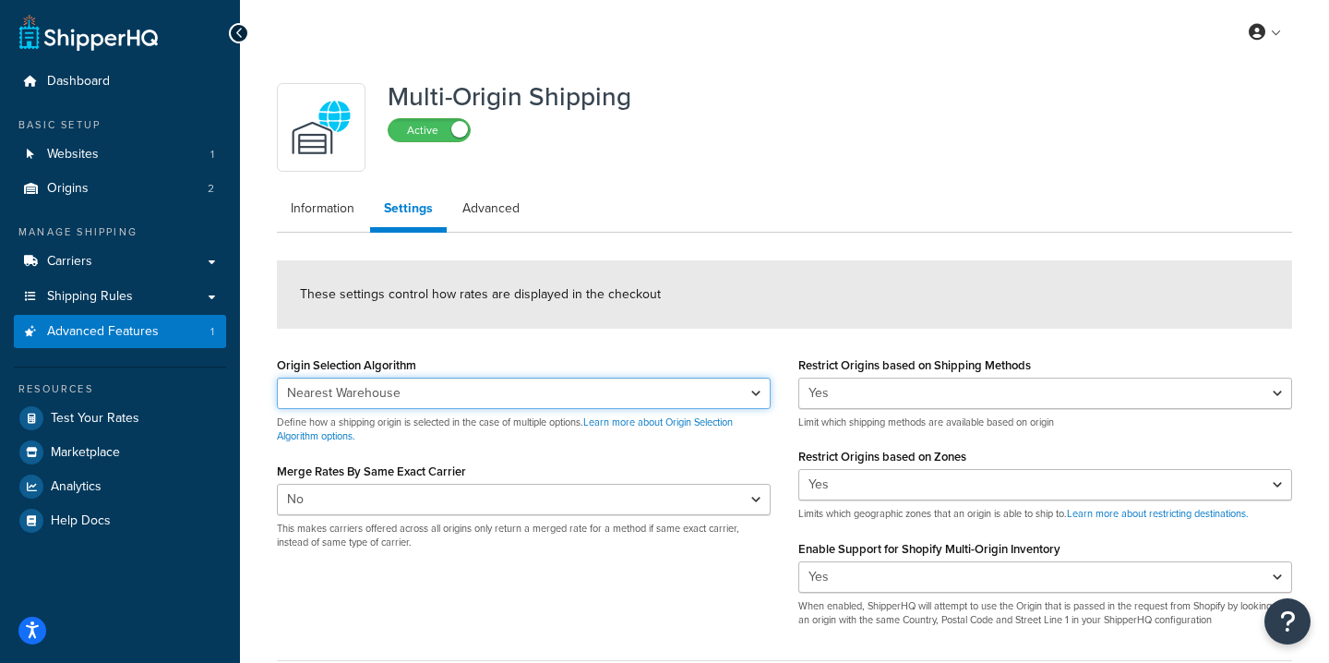
click at [722, 397] on select "Nearest Warehouse Fewest Warehouses" at bounding box center [524, 393] width 494 height 31
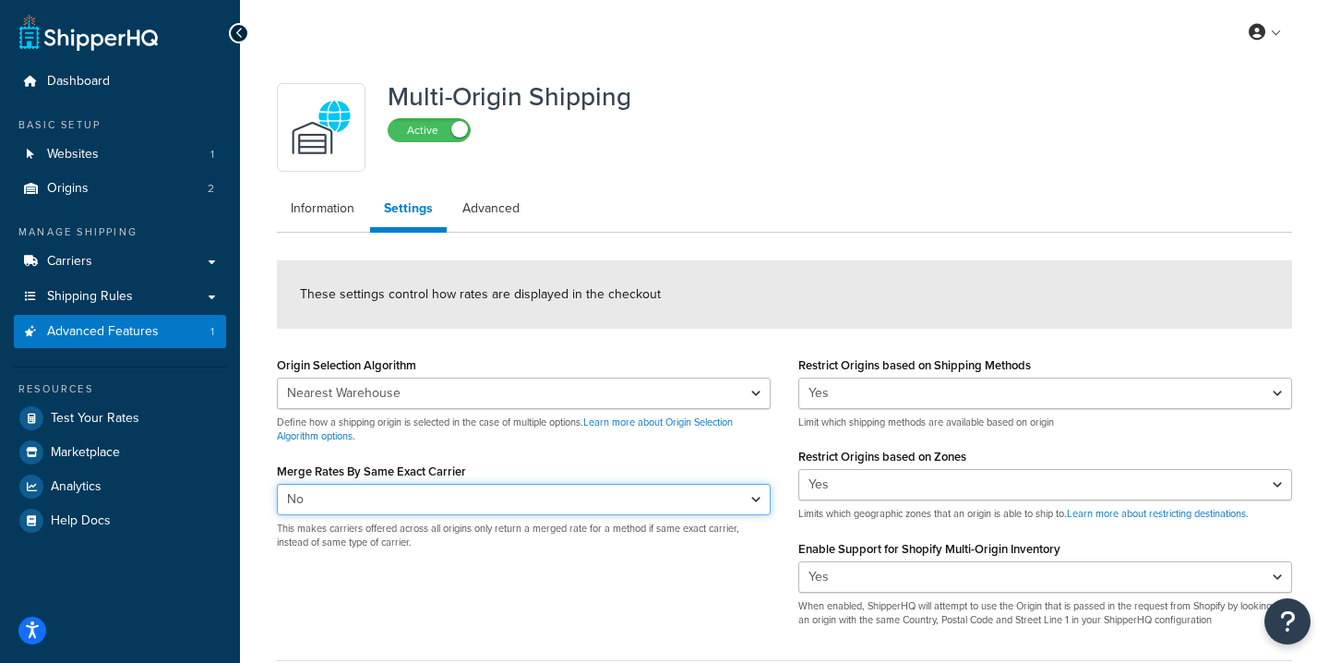
click at [689, 504] on select "Yes No" at bounding box center [524, 499] width 494 height 31
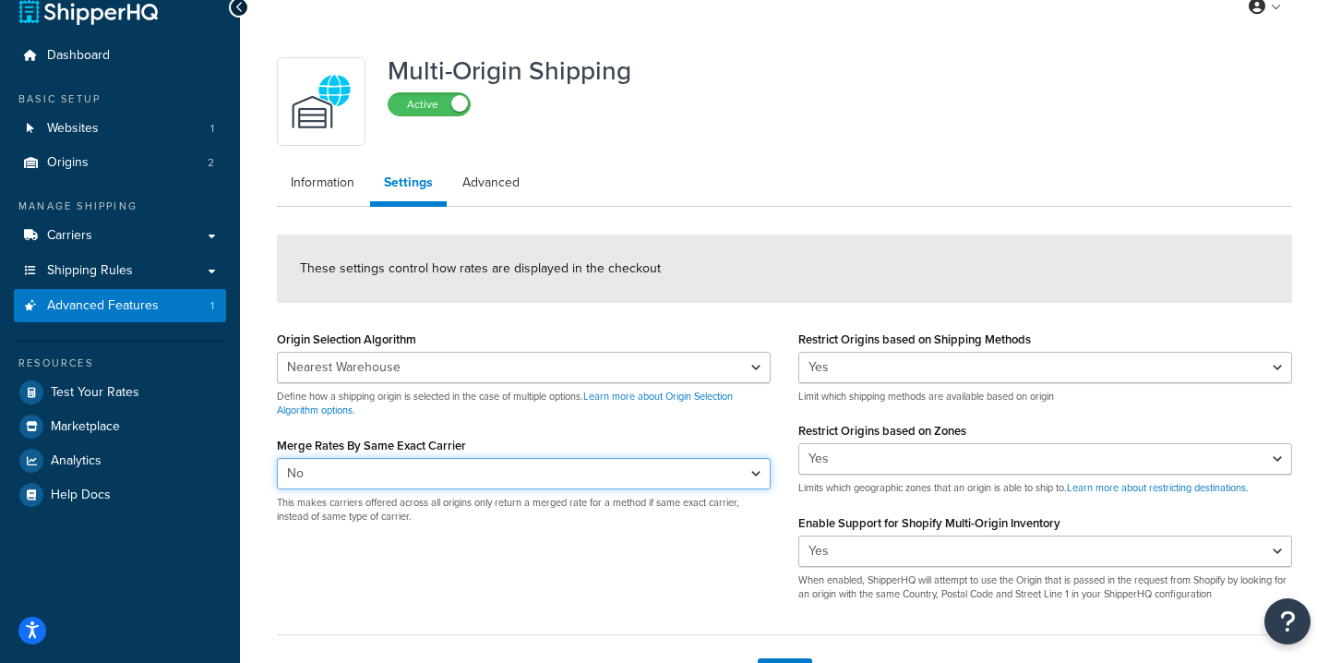
scroll to position [18, 0]
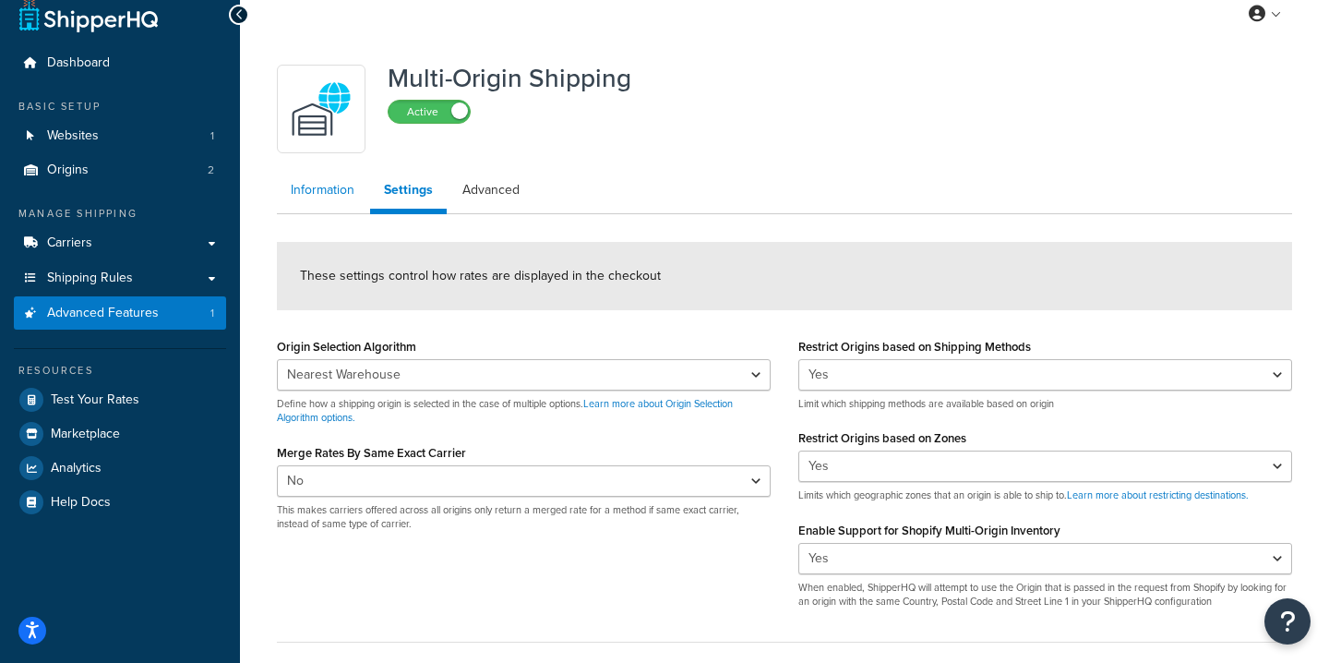
click at [340, 189] on link "Information" at bounding box center [322, 190] width 91 height 37
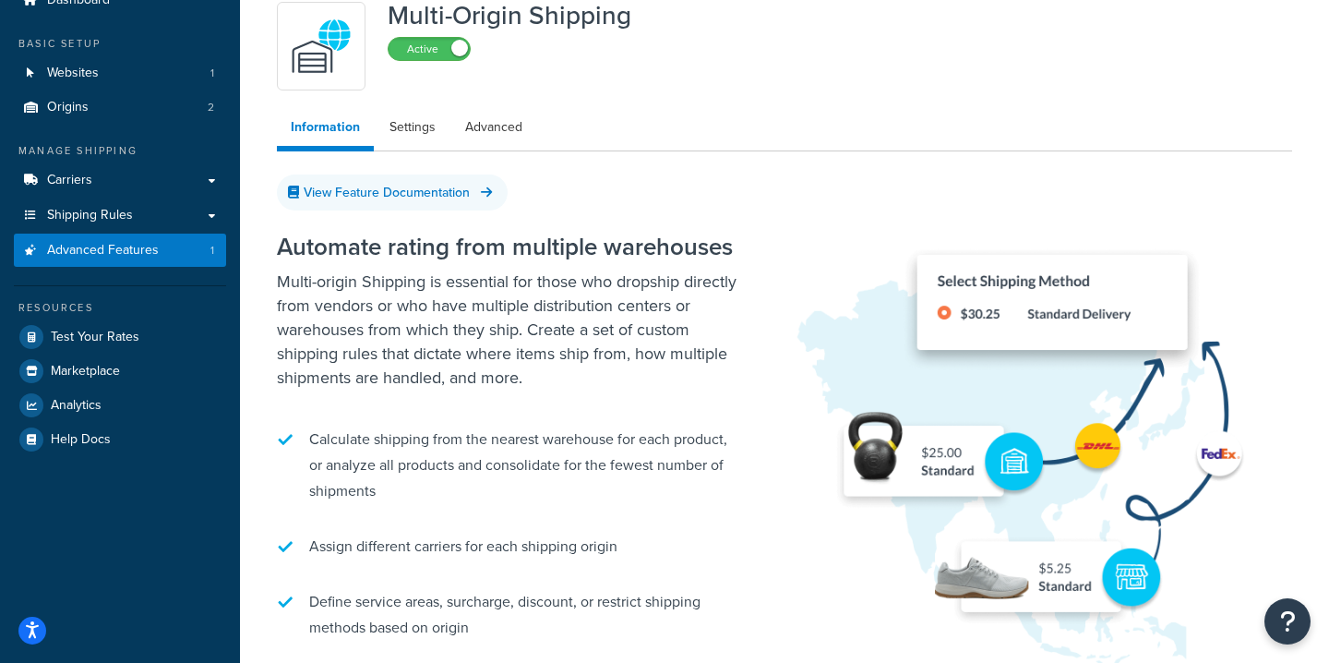
scroll to position [52, 0]
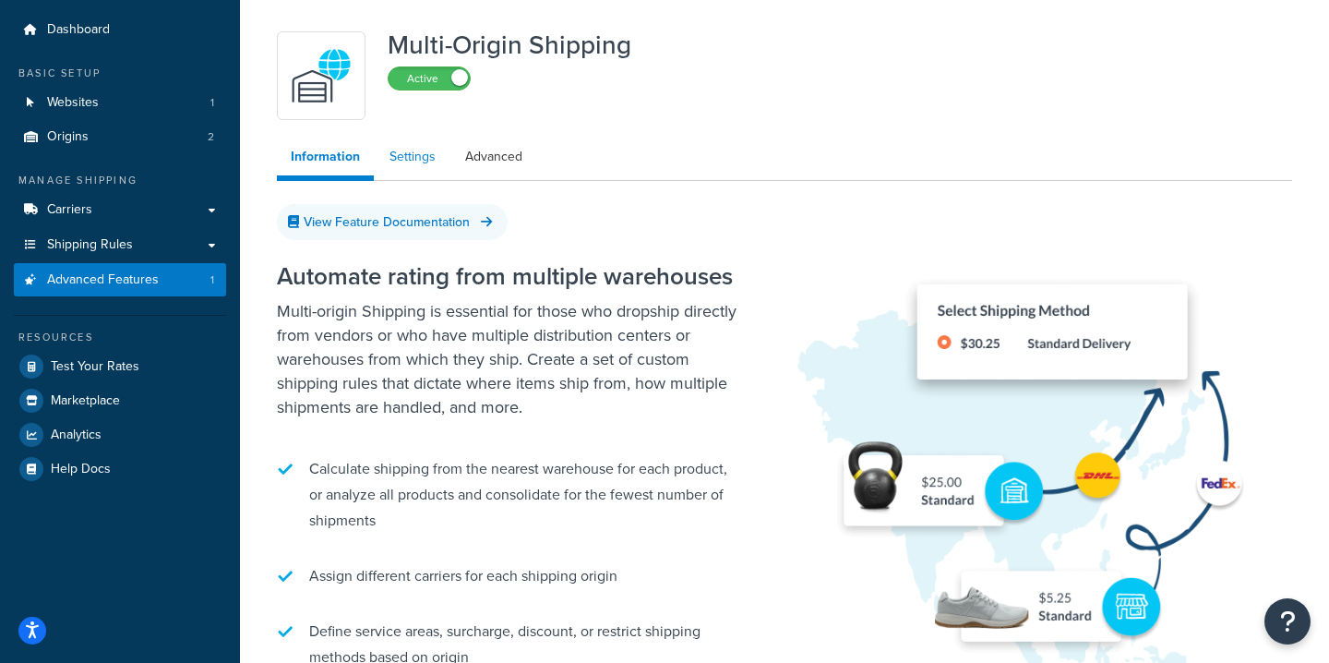
click at [413, 147] on link "Settings" at bounding box center [413, 156] width 74 height 37
select select "false"
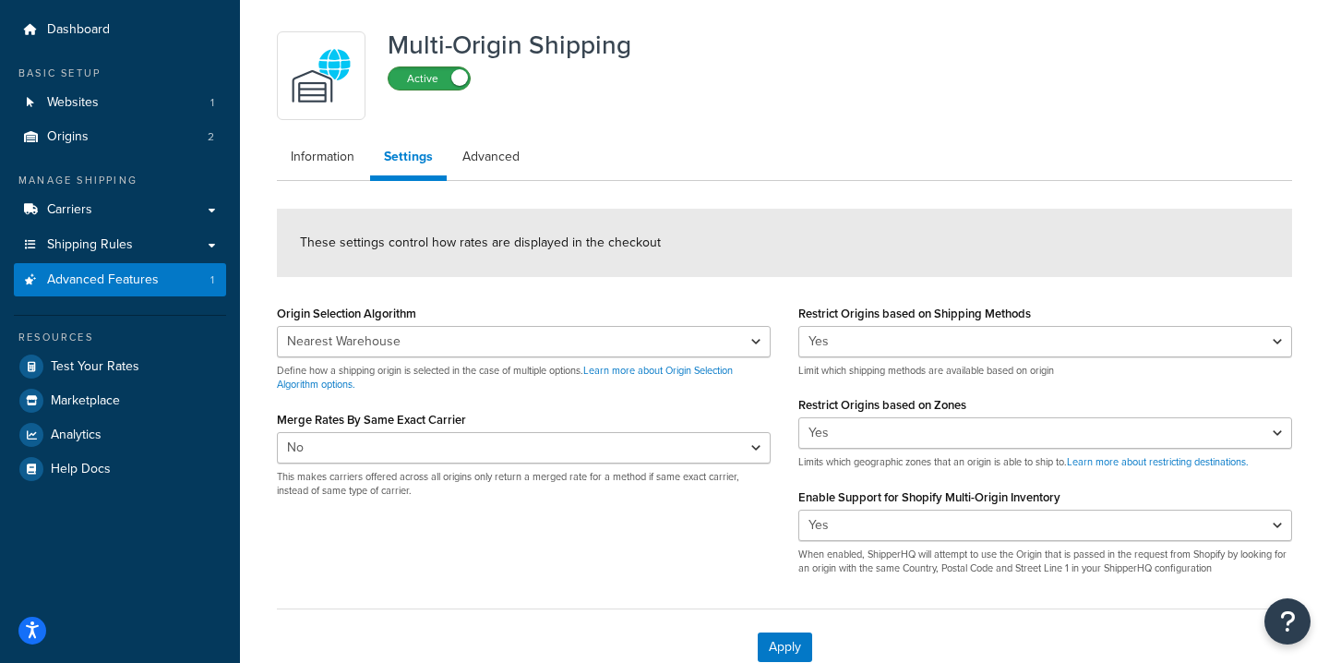
click at [447, 81] on label "Active" at bounding box center [429, 78] width 81 height 22
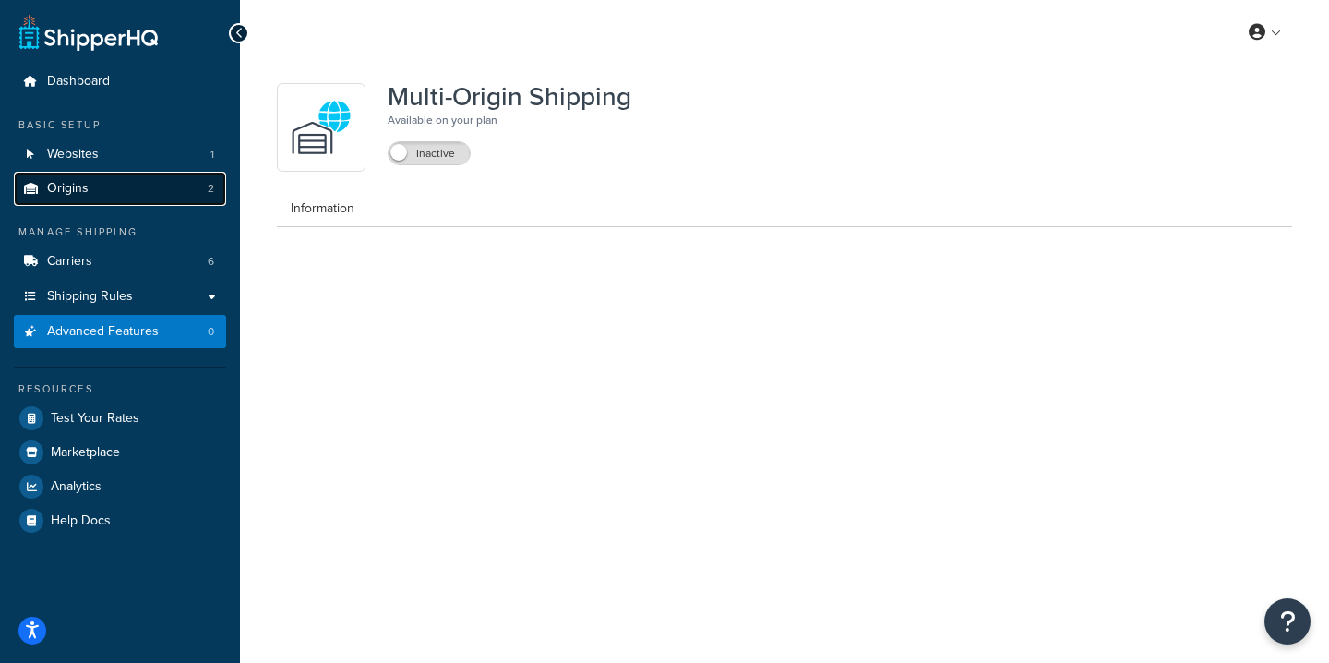
click at [150, 180] on link "Origins 2" at bounding box center [120, 189] width 212 height 34
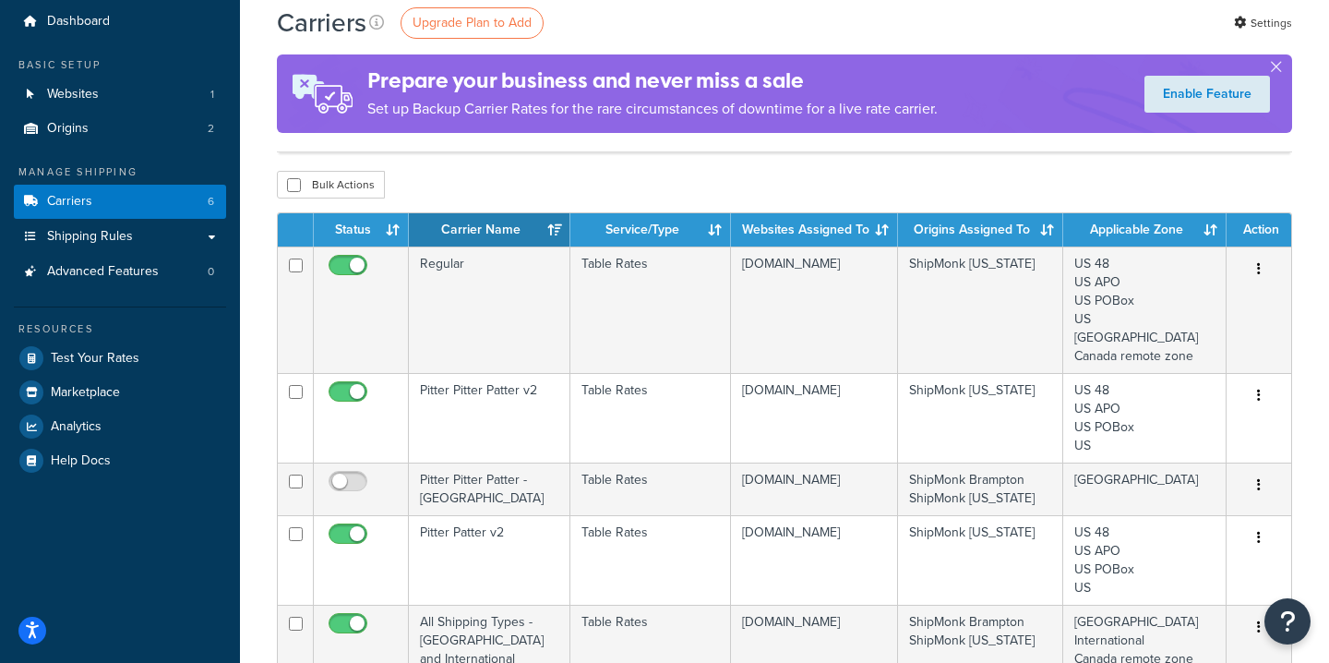
scroll to position [56, 0]
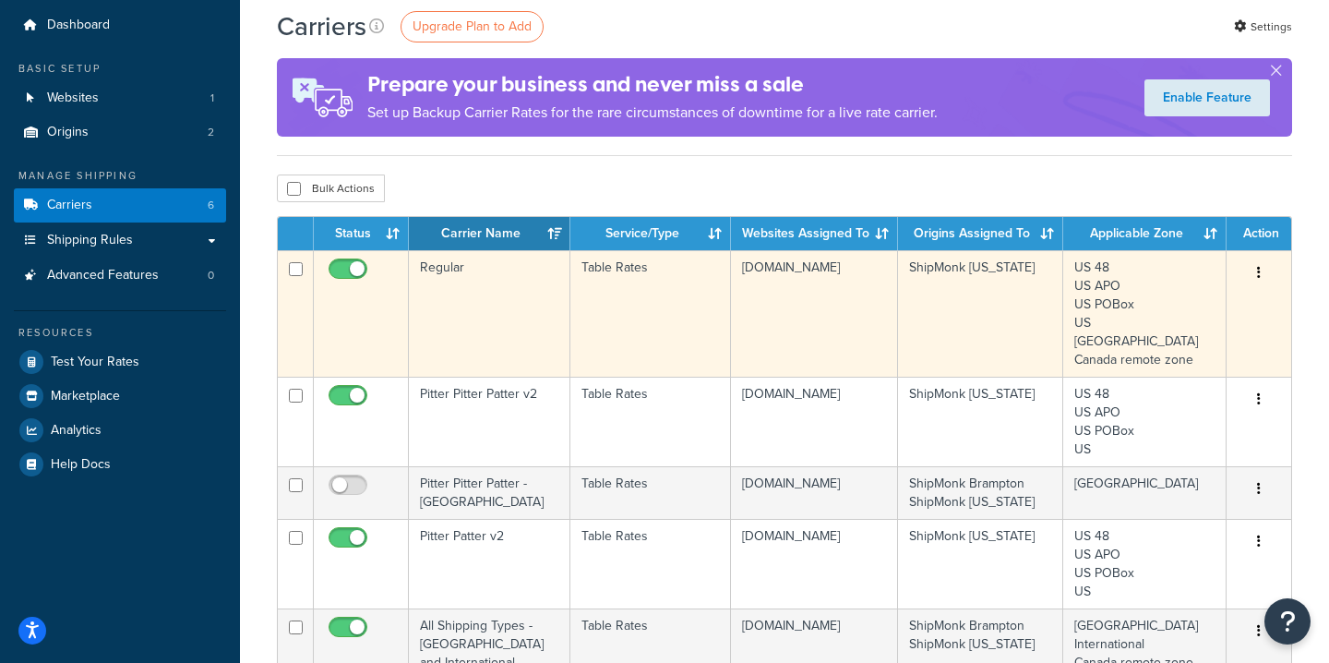
click at [495, 306] on td "Regular" at bounding box center [490, 313] width 162 height 126
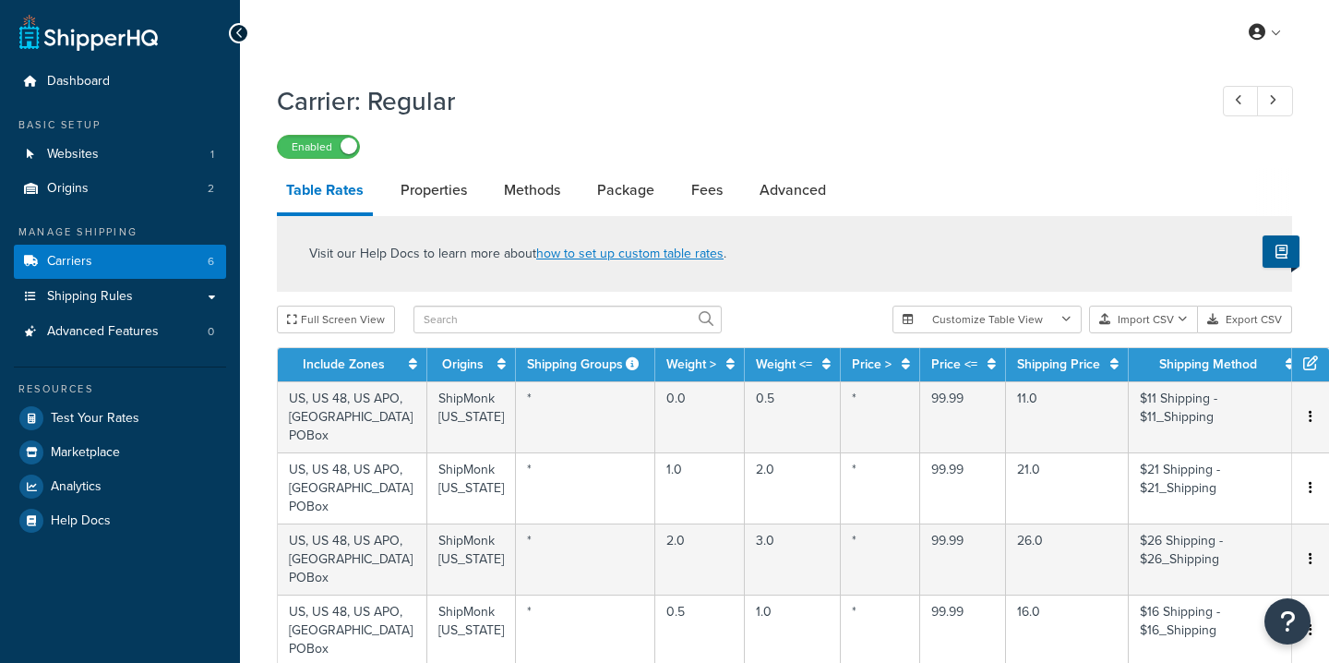
select select "25"
click at [436, 186] on link "Properties" at bounding box center [433, 190] width 85 height 44
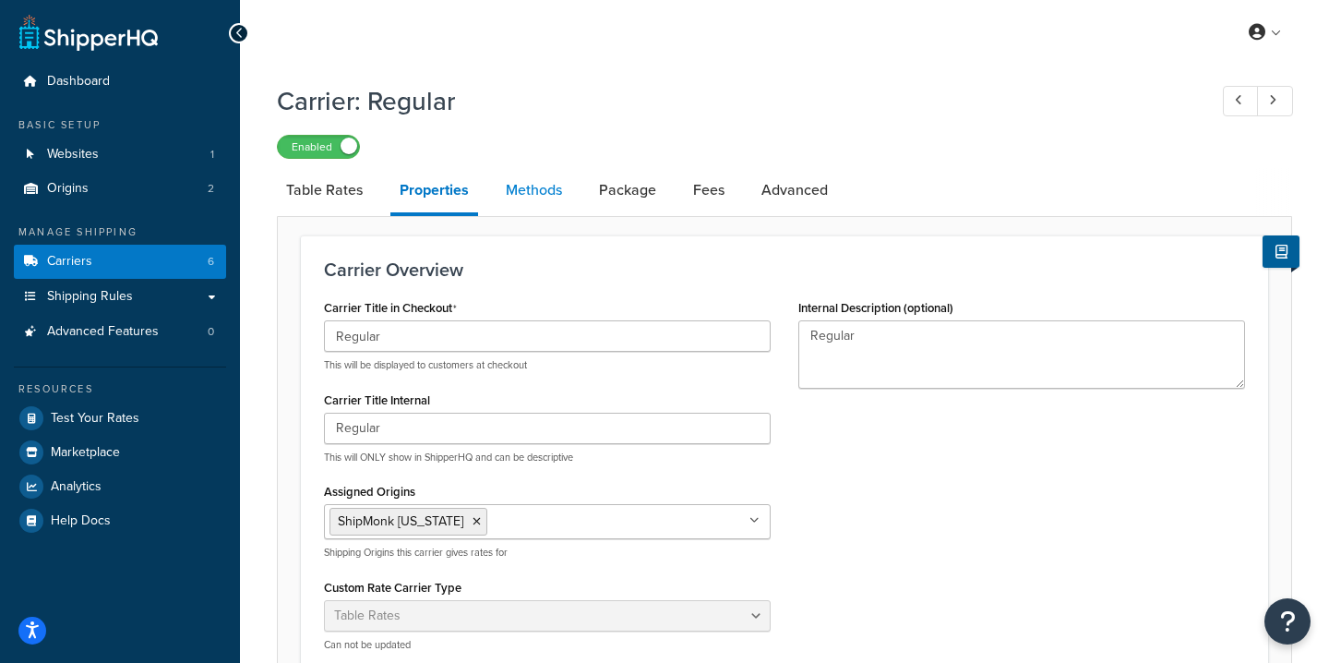
click at [522, 196] on link "Methods" at bounding box center [534, 190] width 75 height 44
select select "25"
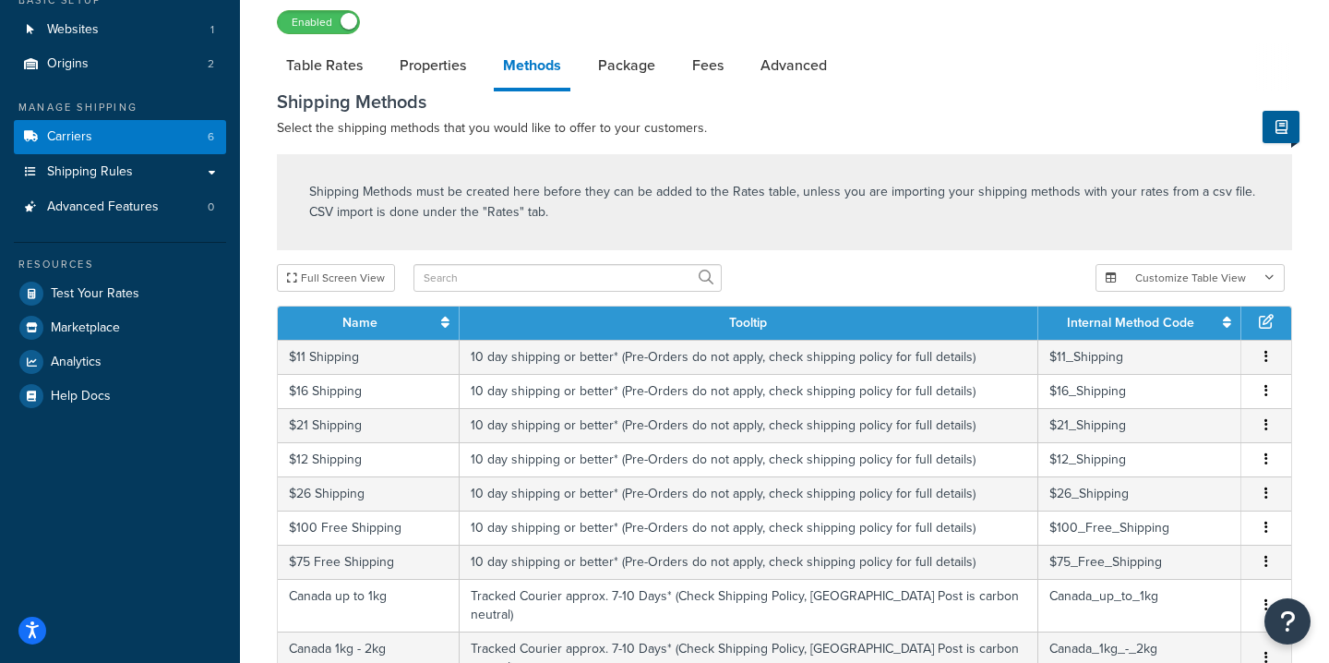
scroll to position [91, 0]
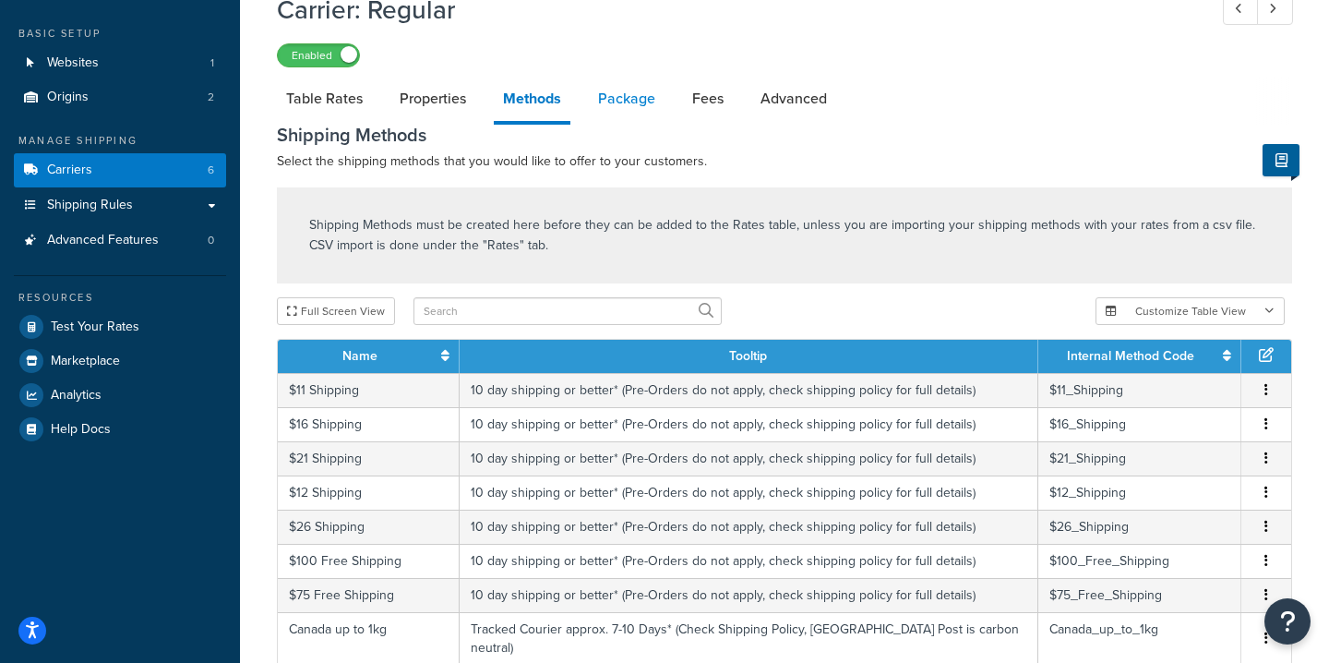
click at [619, 103] on link "Package" at bounding box center [627, 99] width 76 height 44
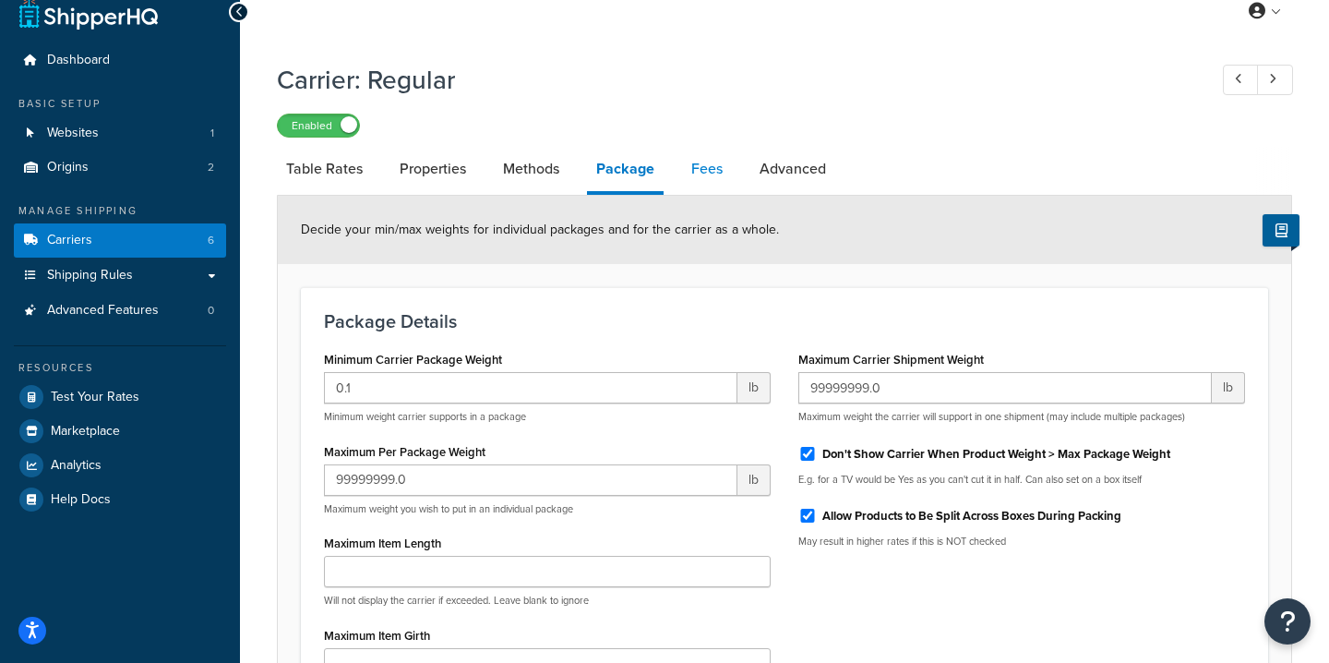
scroll to position [15, 0]
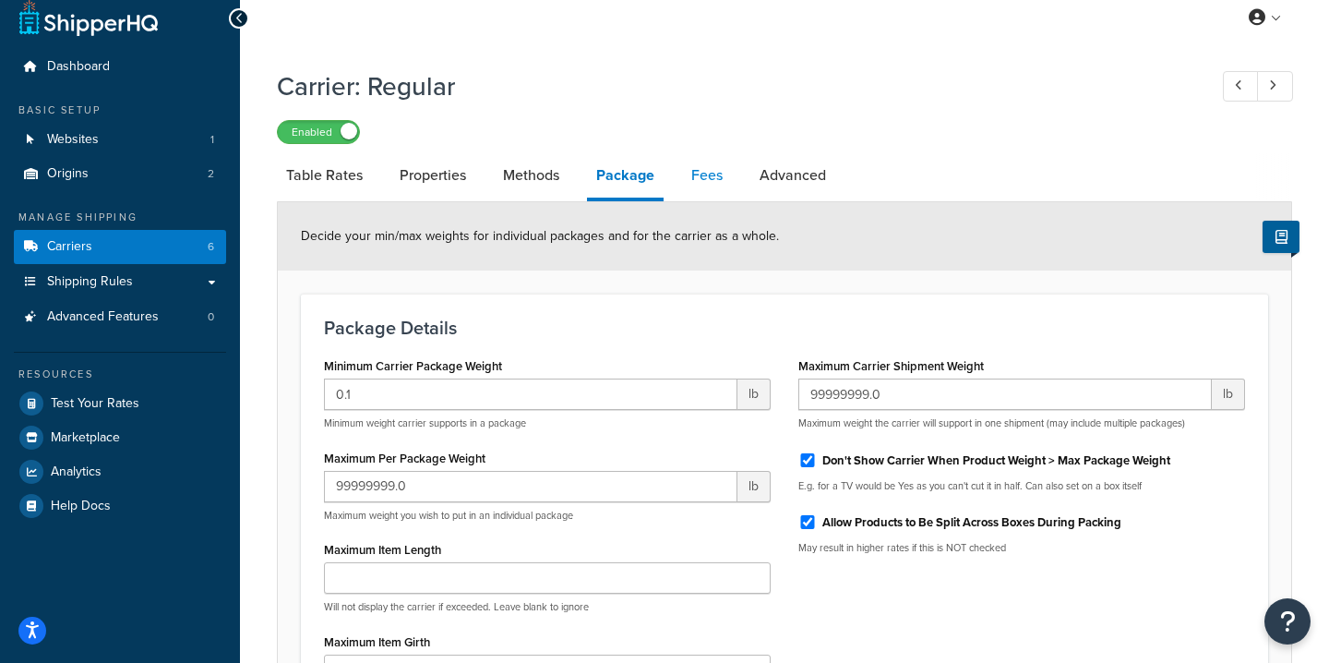
click at [722, 180] on link "Fees" at bounding box center [707, 175] width 50 height 44
select select "AFTER"
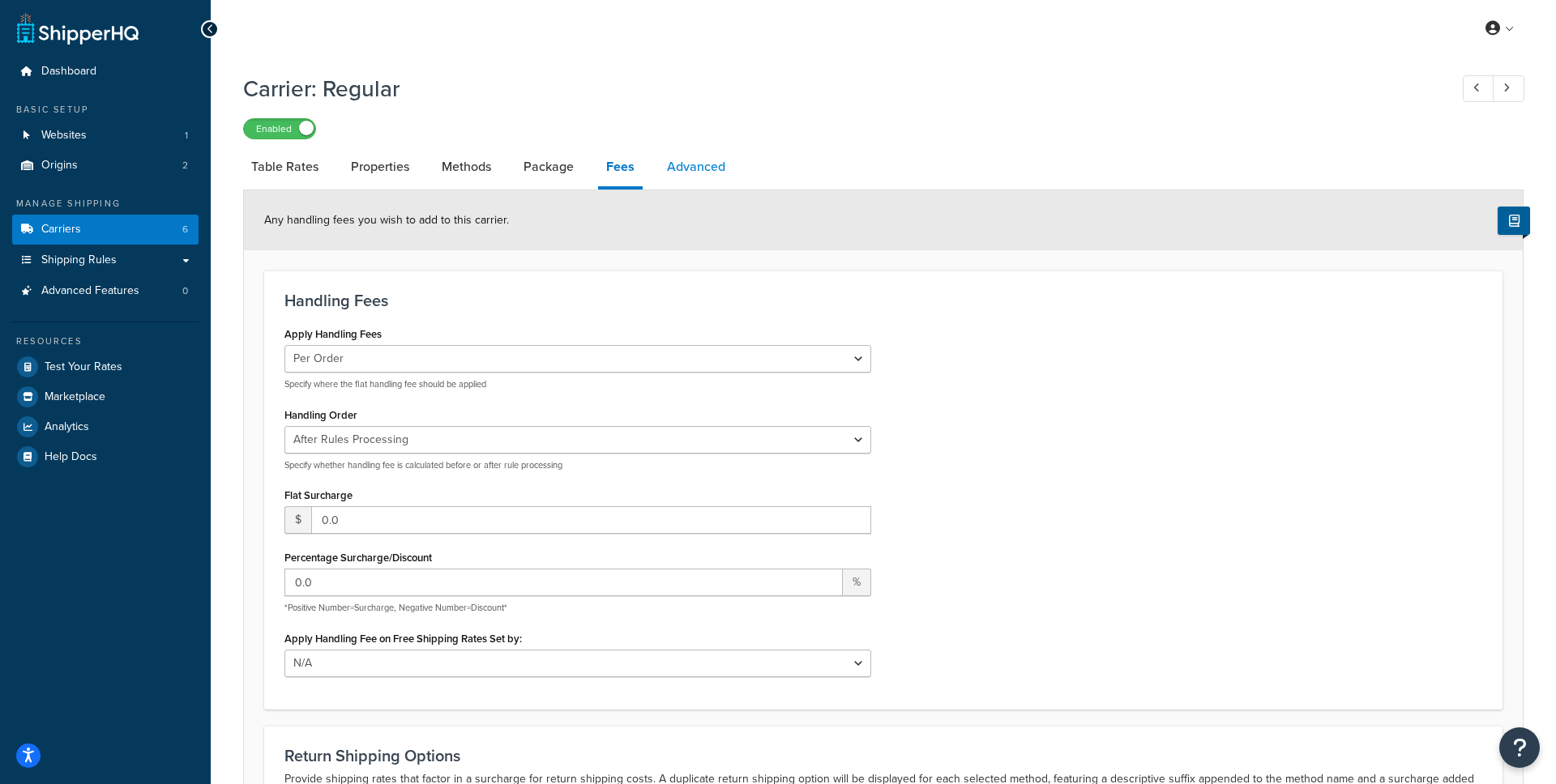
click at [702, 161] on link "Advanced" at bounding box center [695, 167] width 75 height 39
select select "false"
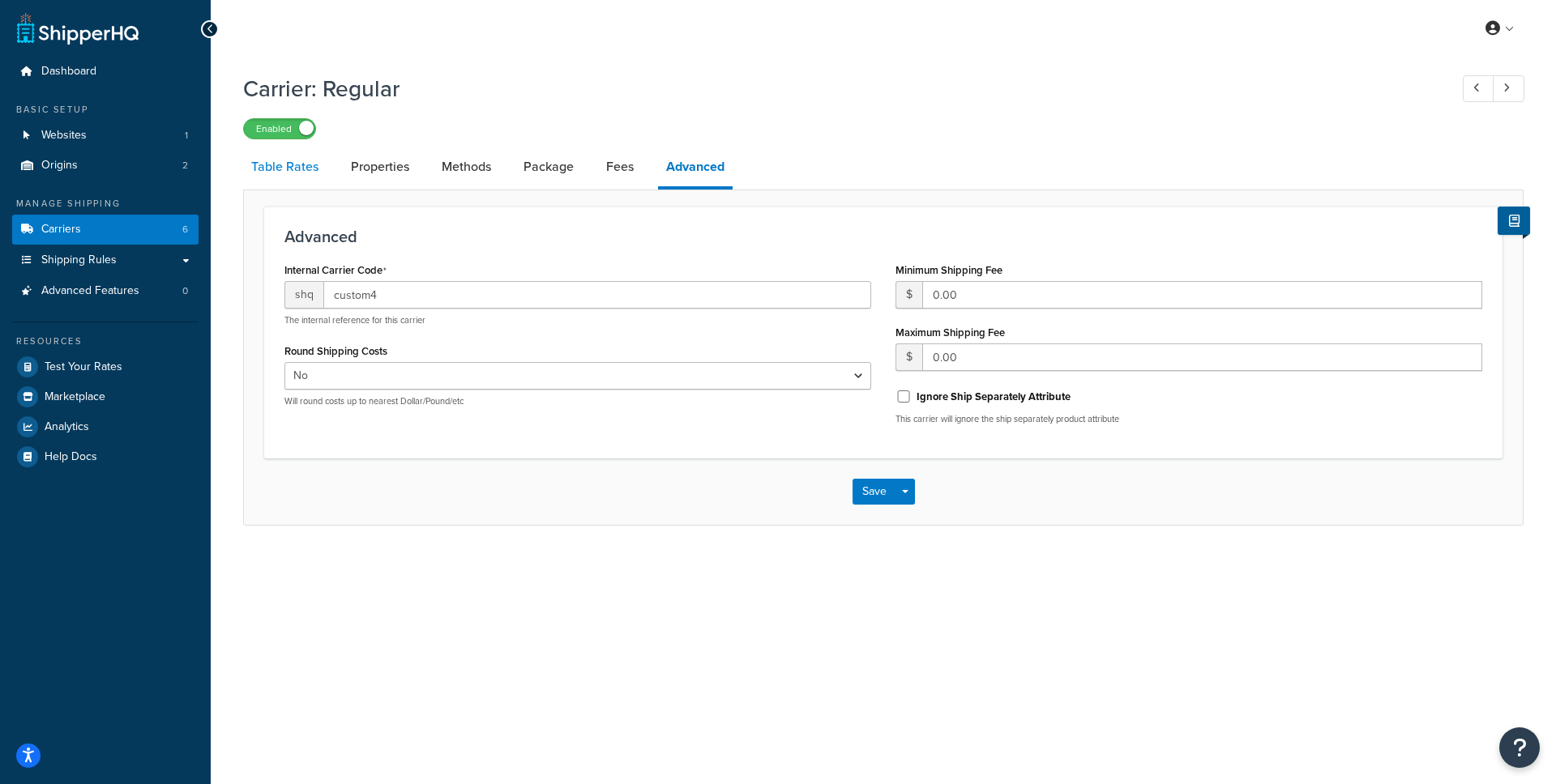
click at [275, 172] on link "Table Rates" at bounding box center [285, 167] width 83 height 39
select select "25"
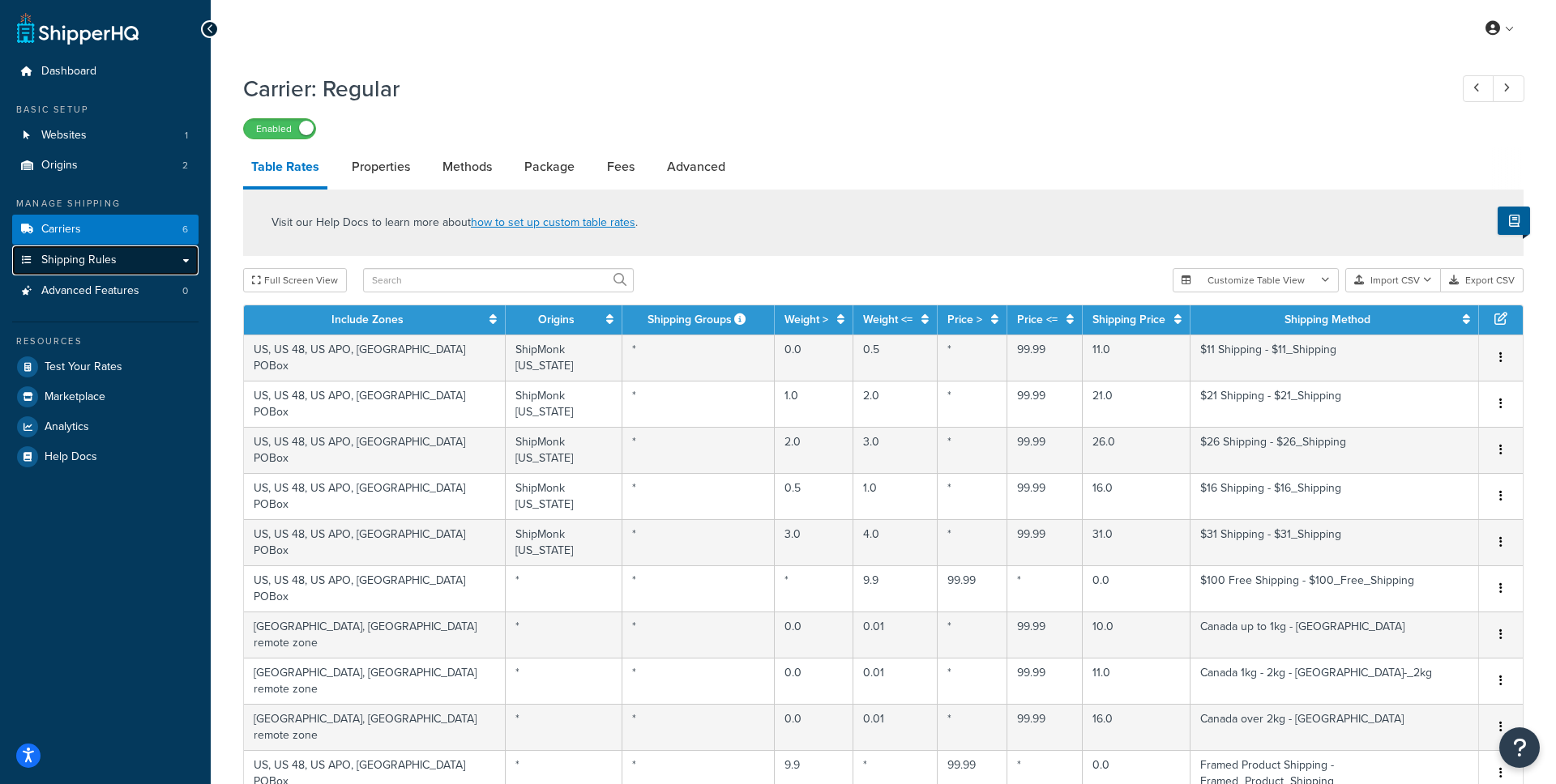
click at [101, 257] on span "Shipping Rules" at bounding box center [79, 261] width 76 height 14
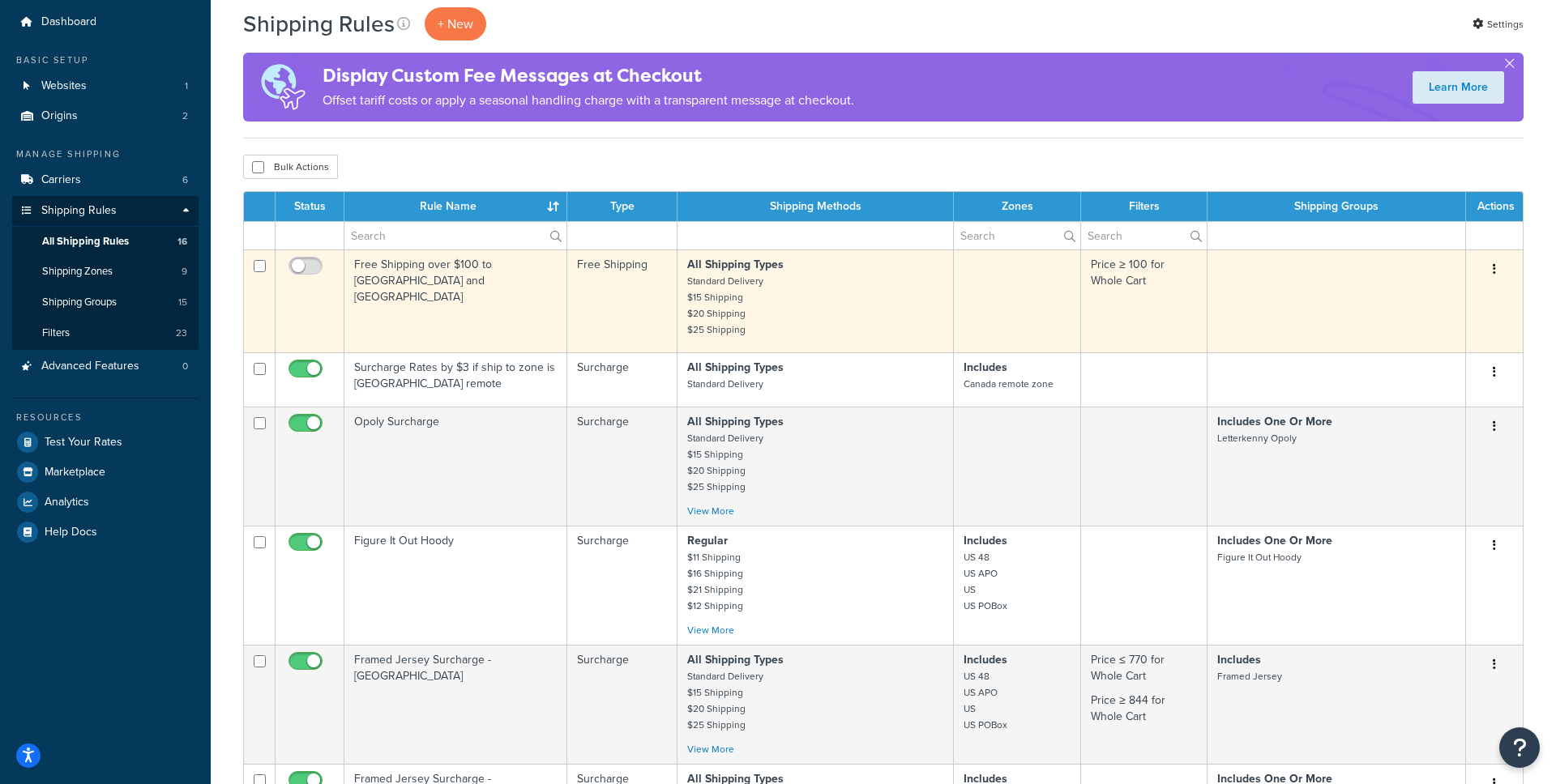
scroll to position [59, 0]
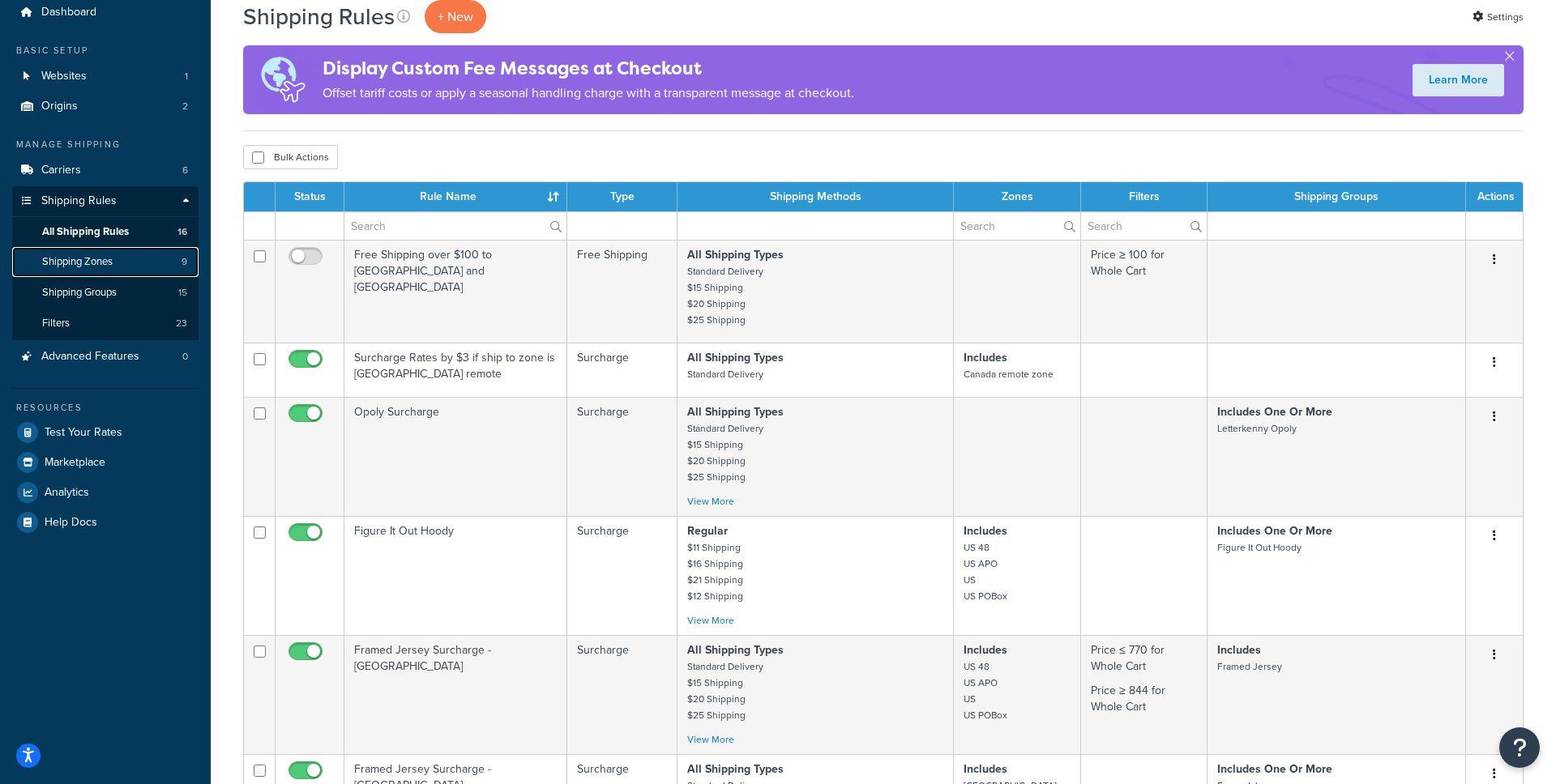
click at [123, 267] on link "Shipping Zones 9" at bounding box center [105, 263] width 186 height 30
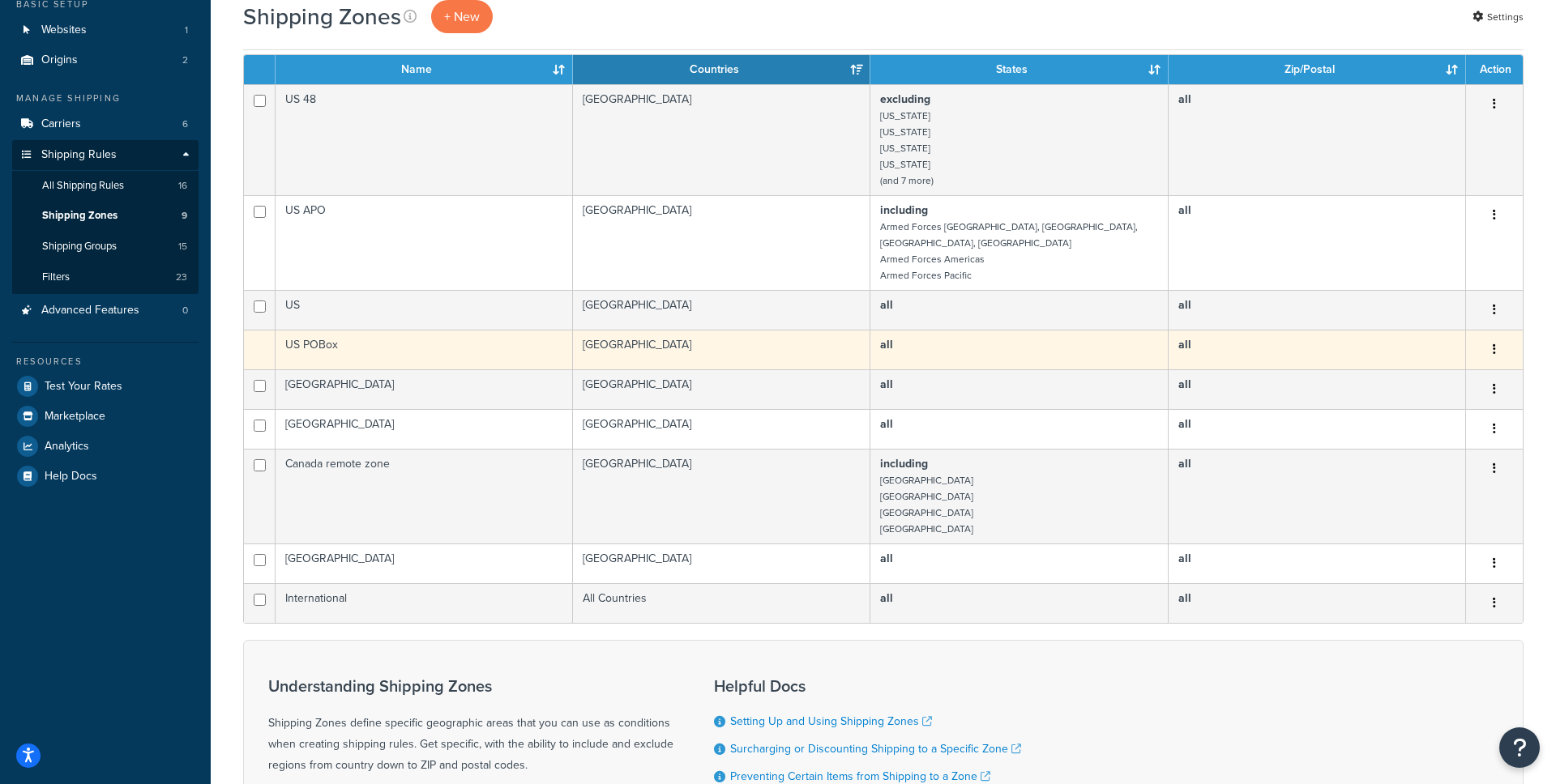
scroll to position [115, 0]
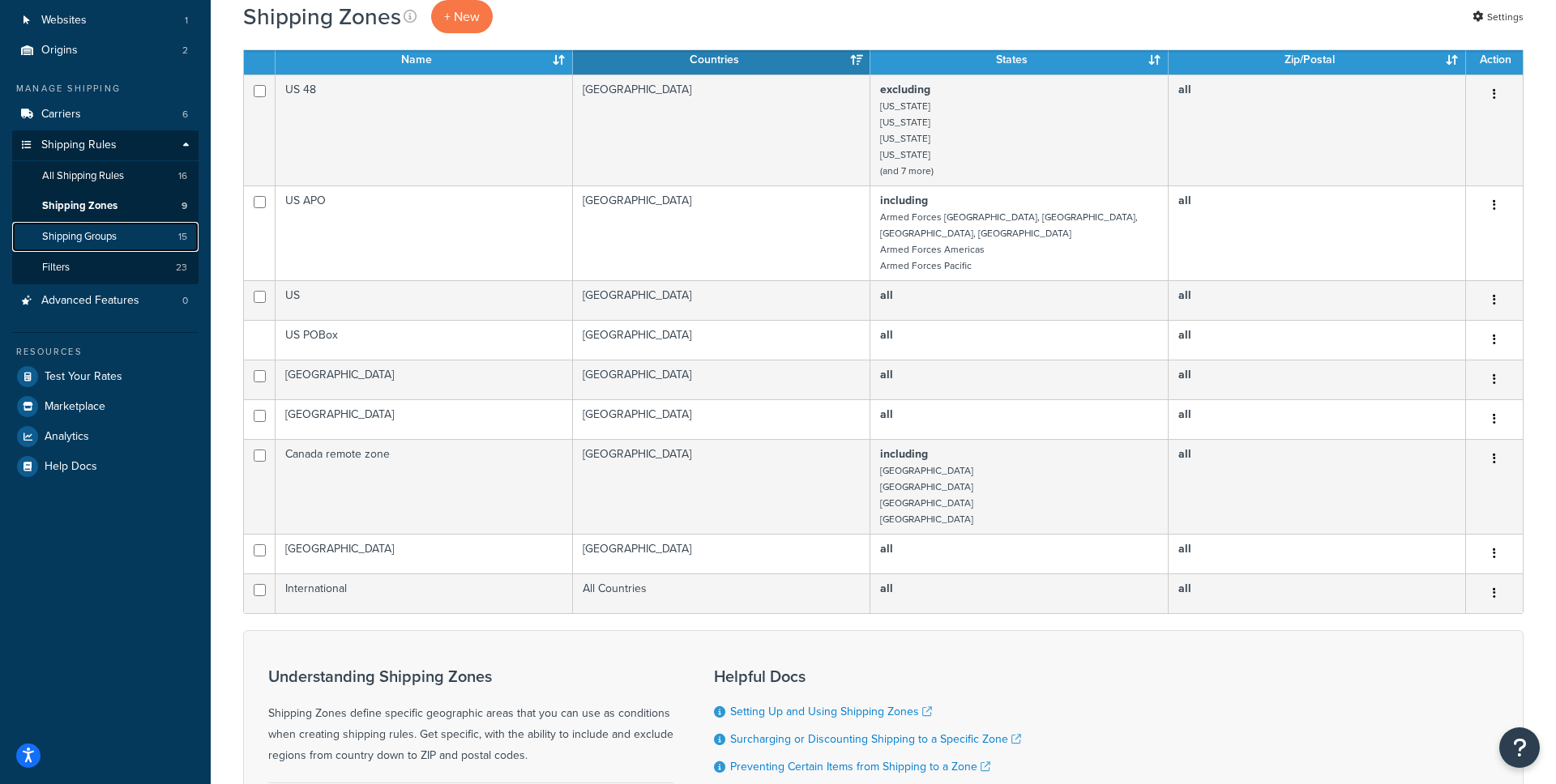
click at [97, 233] on span "Shipping Groups" at bounding box center [79, 237] width 75 height 14
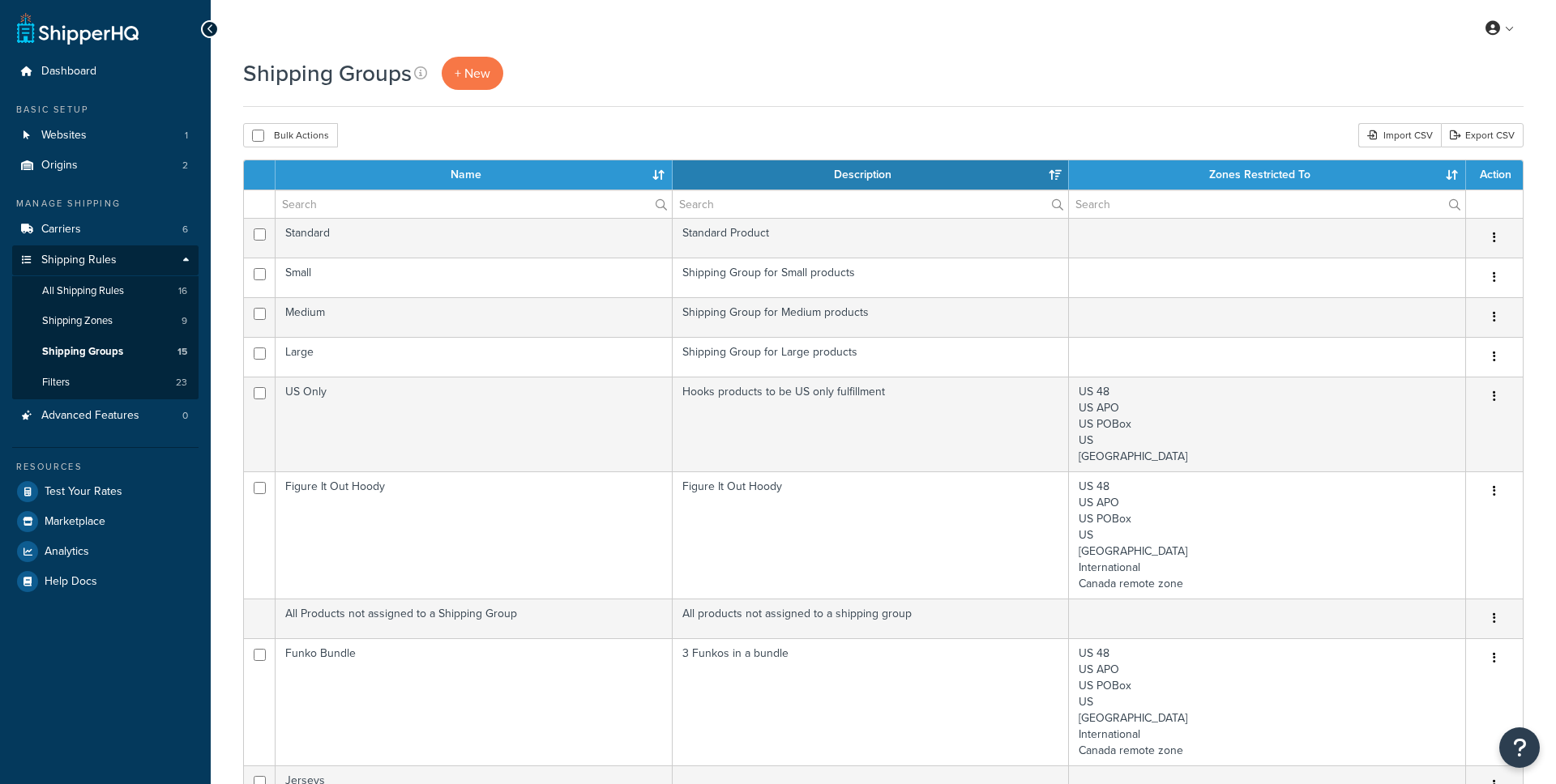
select select "15"
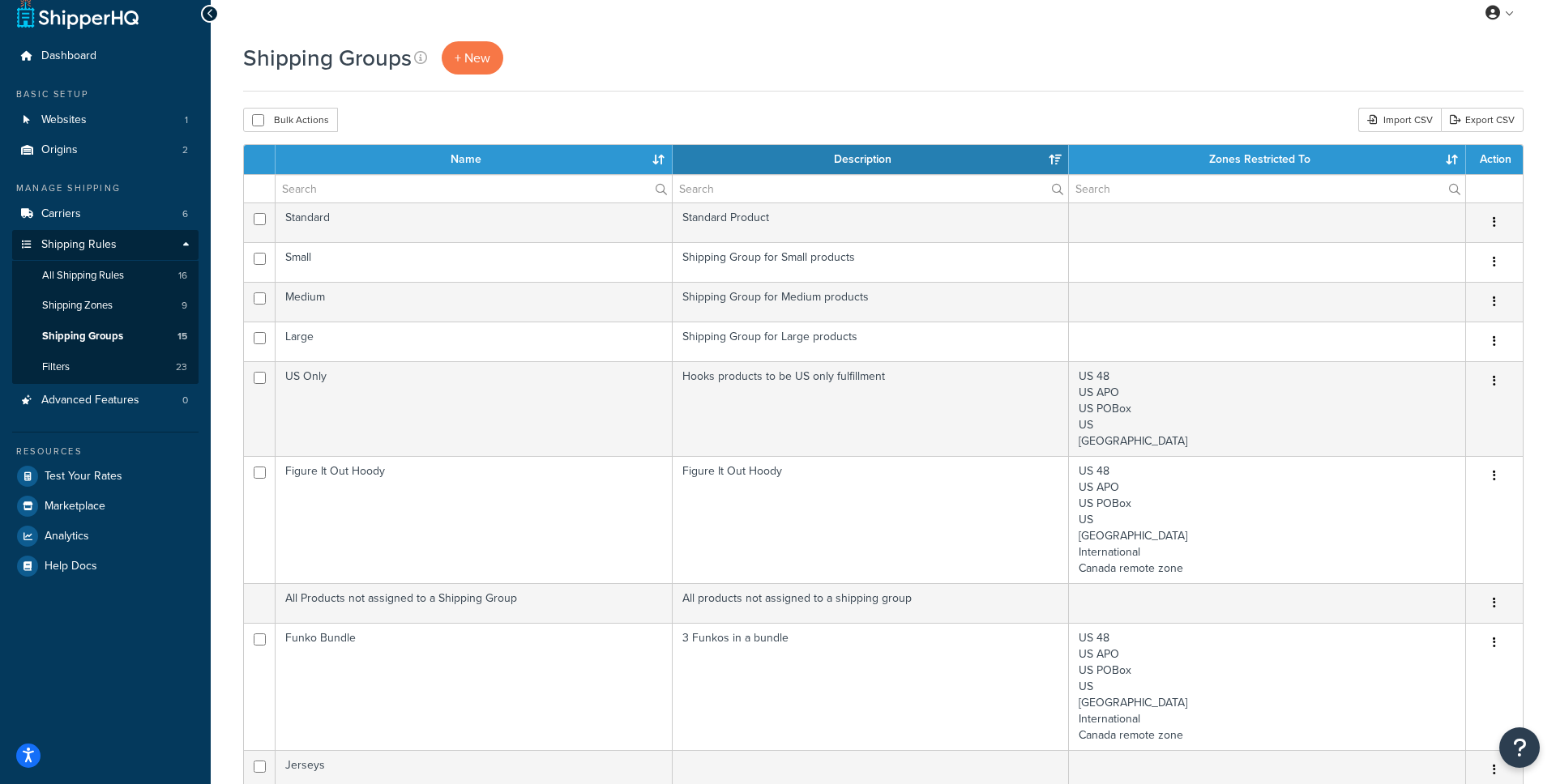
scroll to position [14, 0]
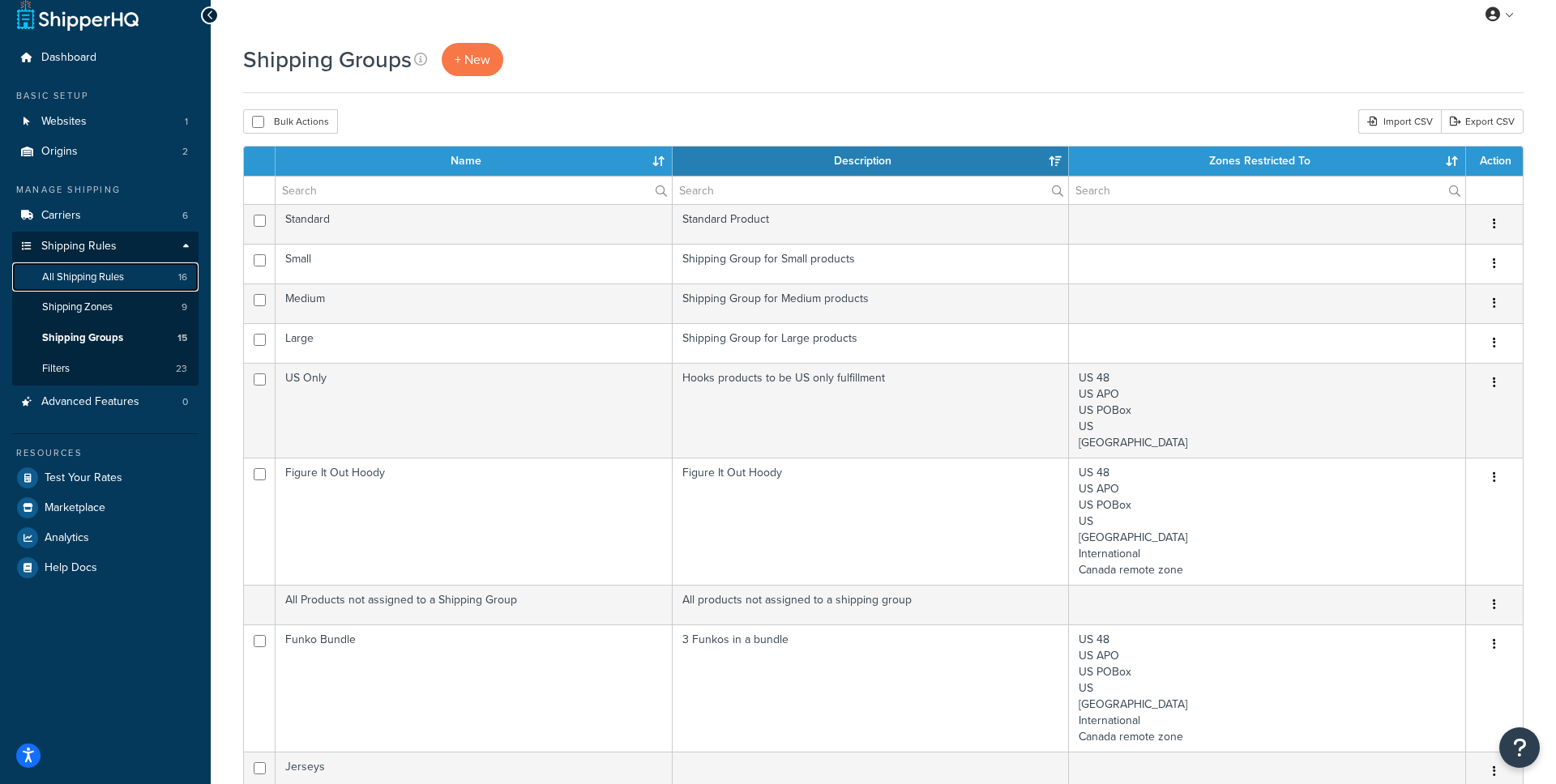
click at [112, 272] on span "All Shipping Rules" at bounding box center [83, 277] width 82 height 14
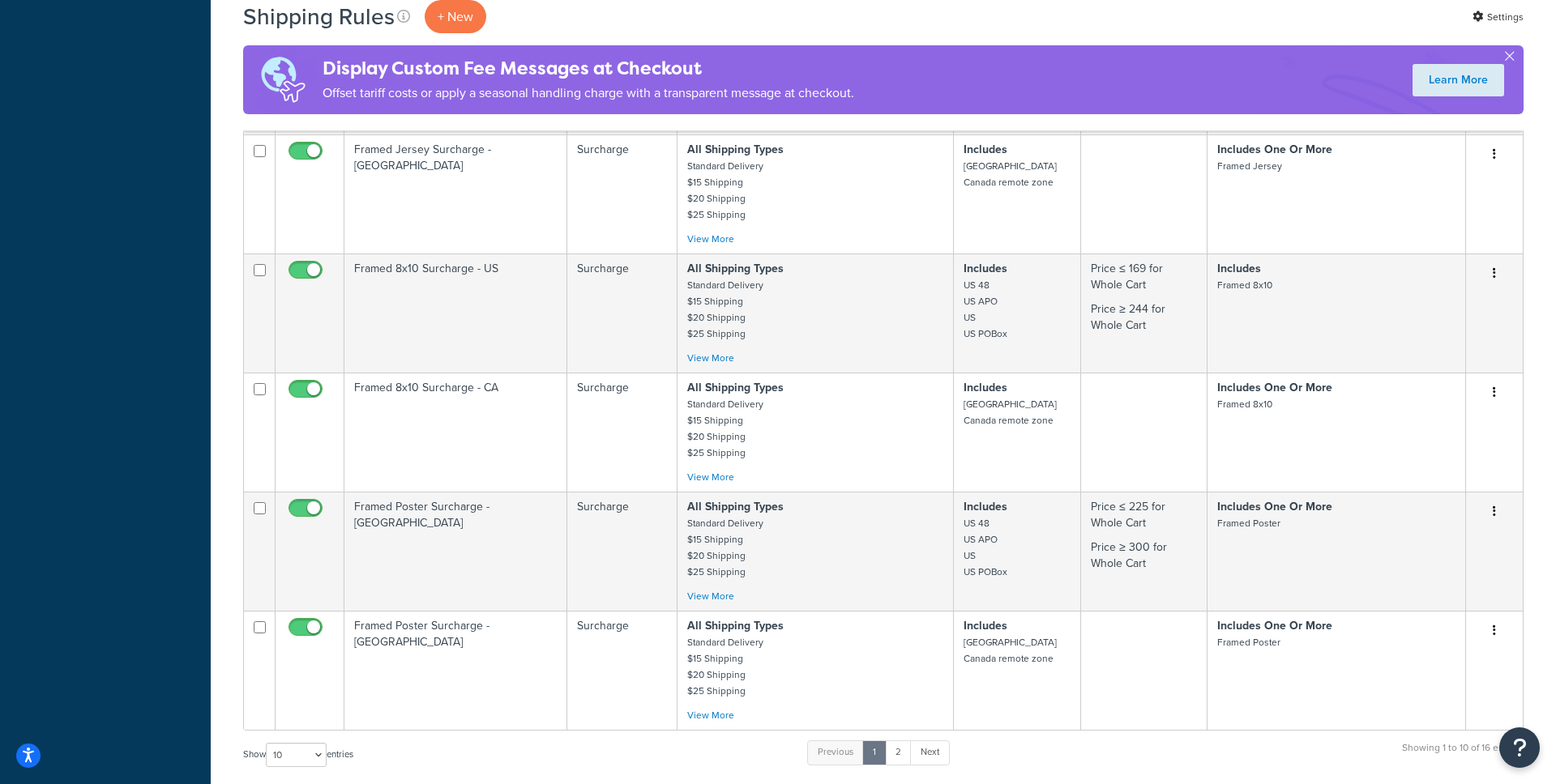
scroll to position [681, 0]
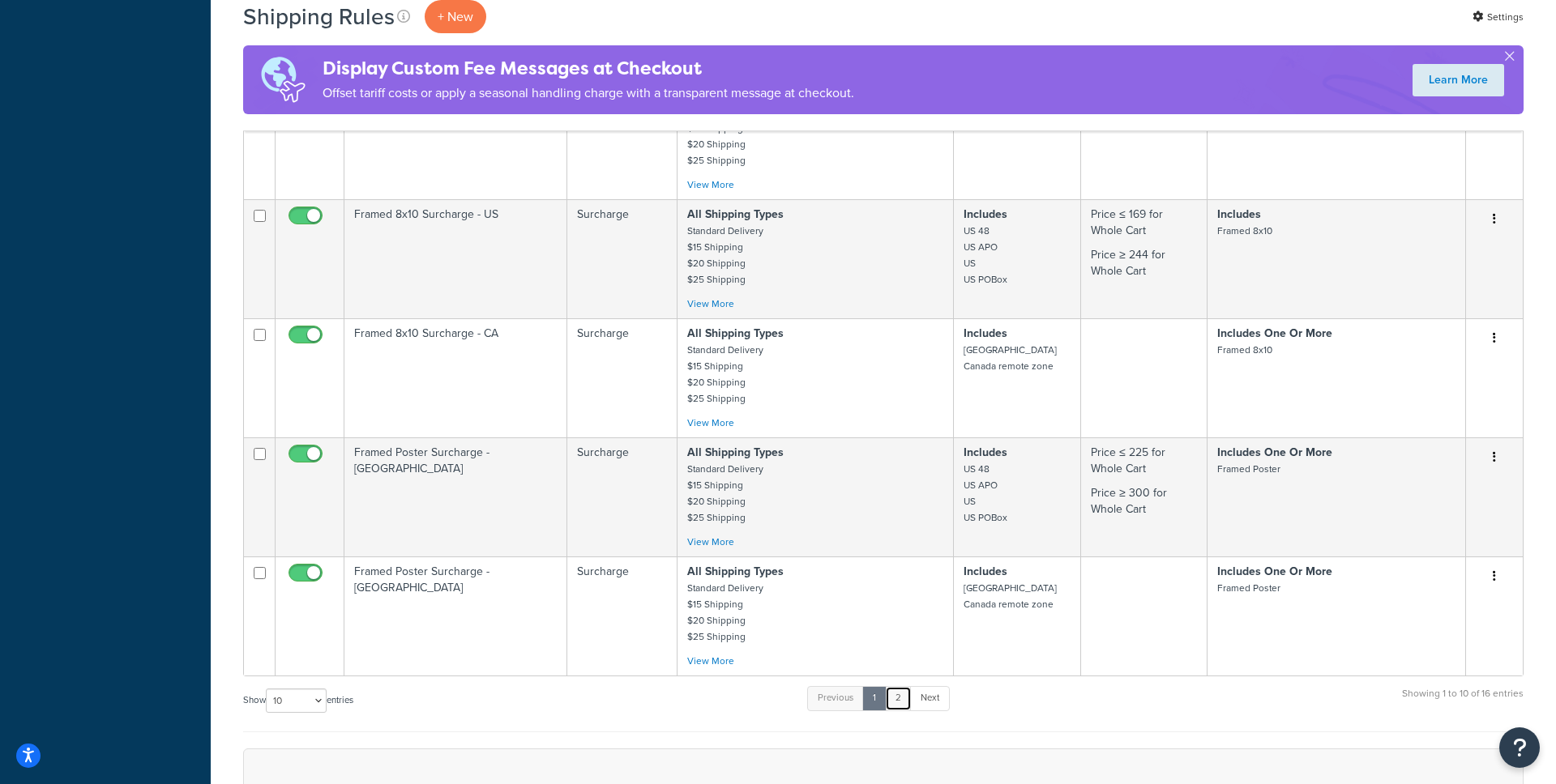
click at [897, 701] on link "2" at bounding box center [898, 699] width 26 height 25
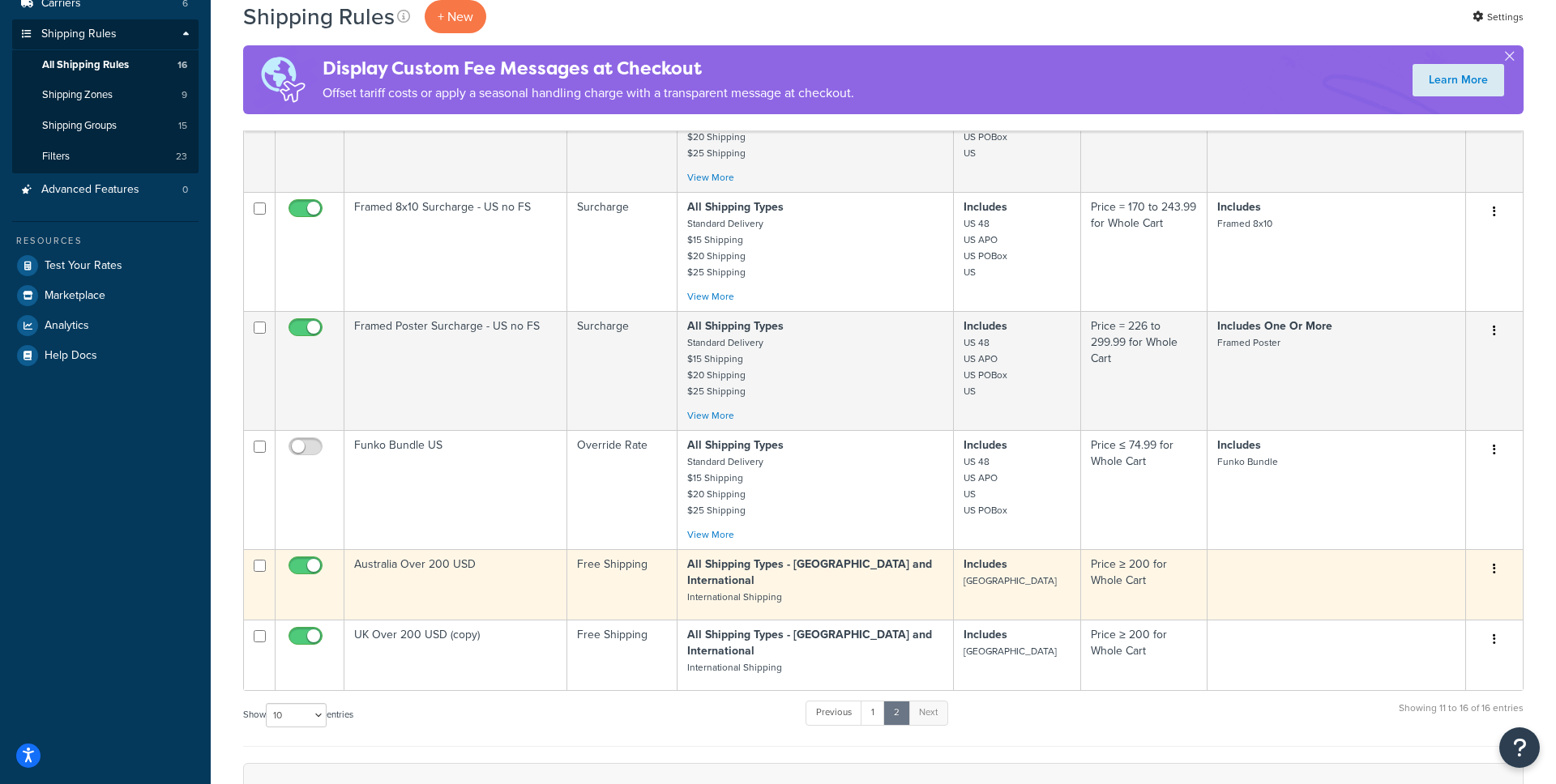
scroll to position [244, 0]
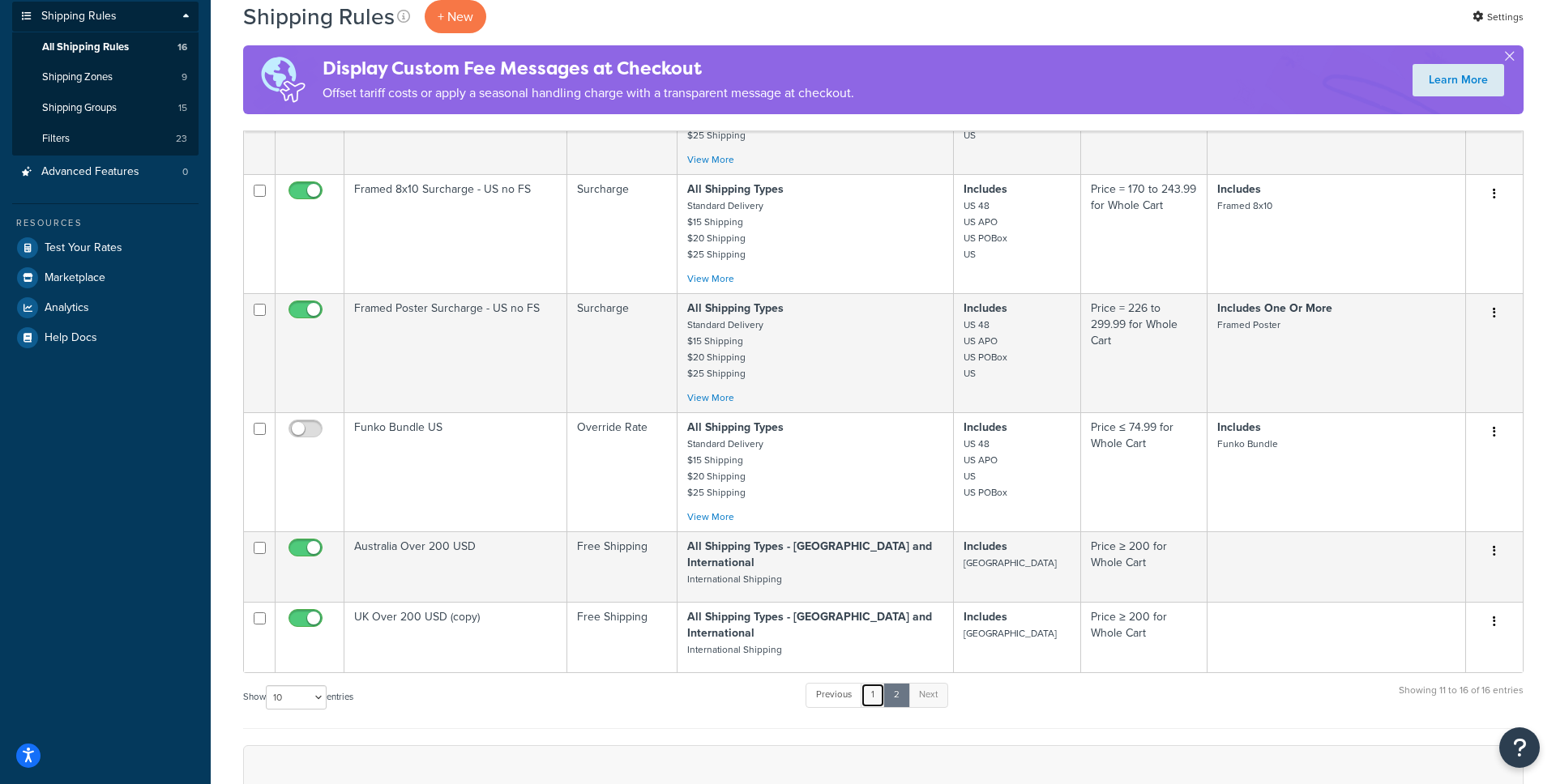
click at [879, 683] on link "1" at bounding box center [873, 695] width 25 height 25
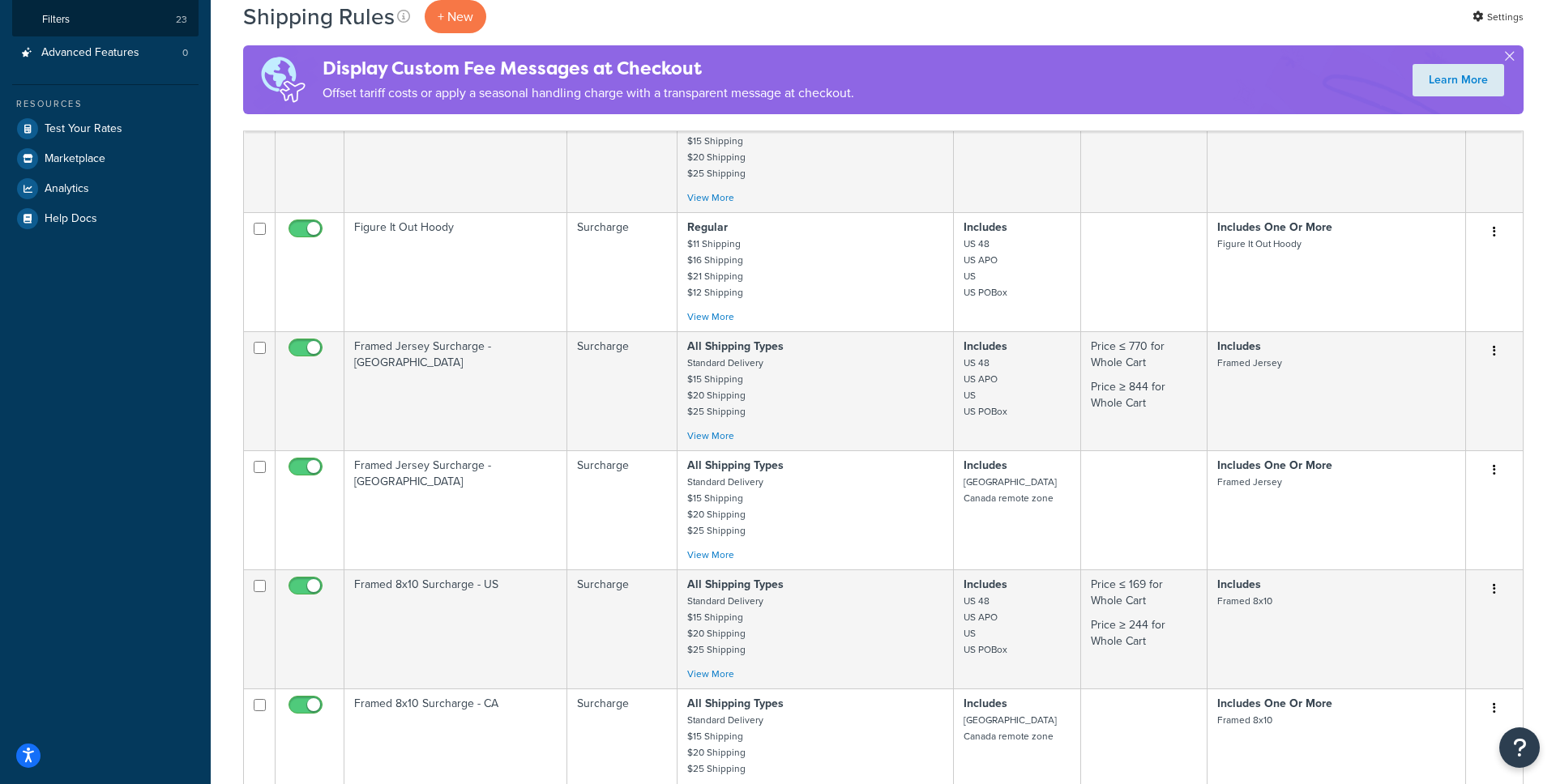
scroll to position [0, 0]
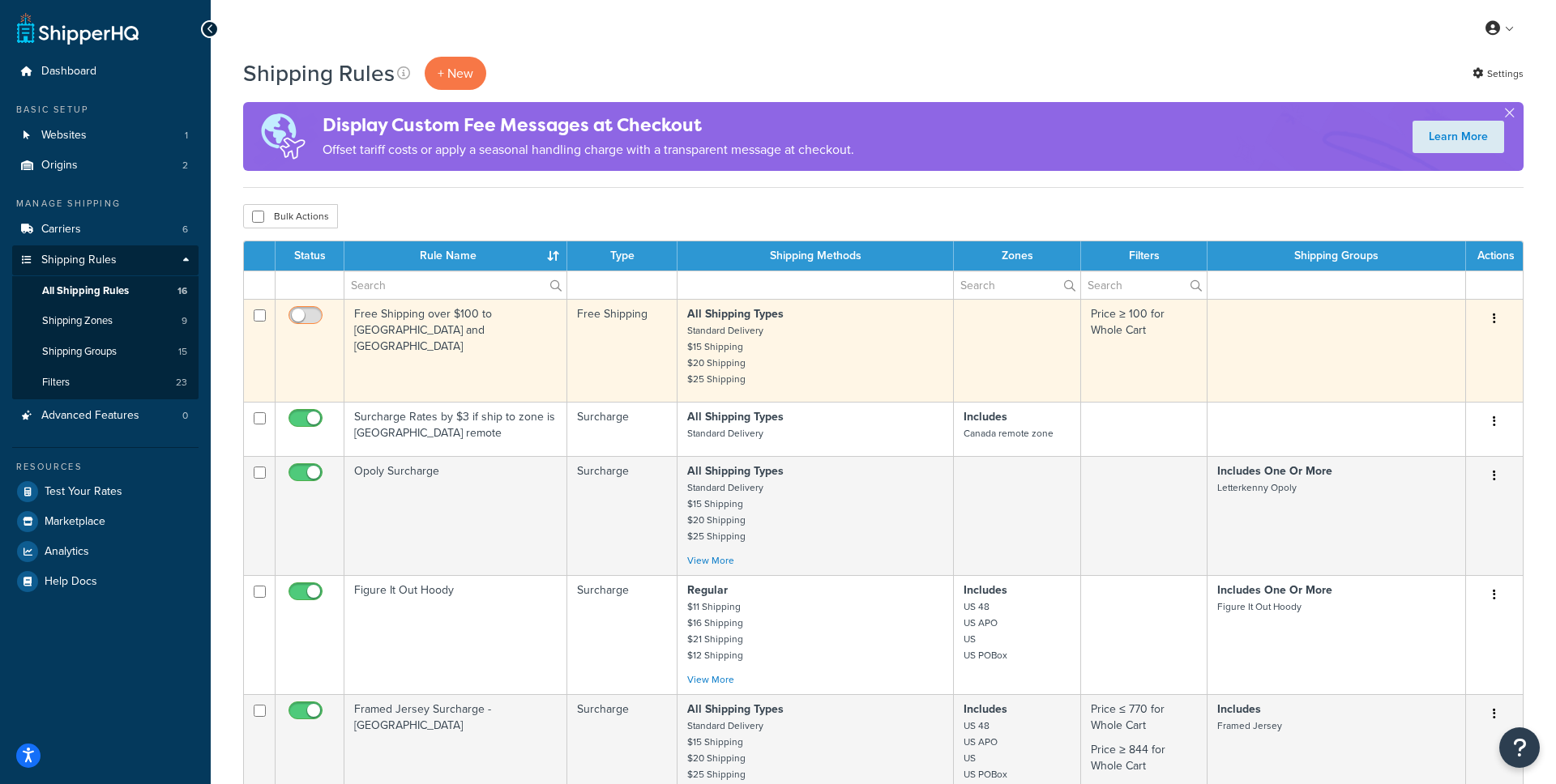
click at [305, 314] on input "checkbox" at bounding box center [307, 320] width 45 height 20
checkbox input "true"
click at [386, 324] on td "Free Shipping over $100 to [GEOGRAPHIC_DATA] and [GEOGRAPHIC_DATA]" at bounding box center [456, 350] width 223 height 103
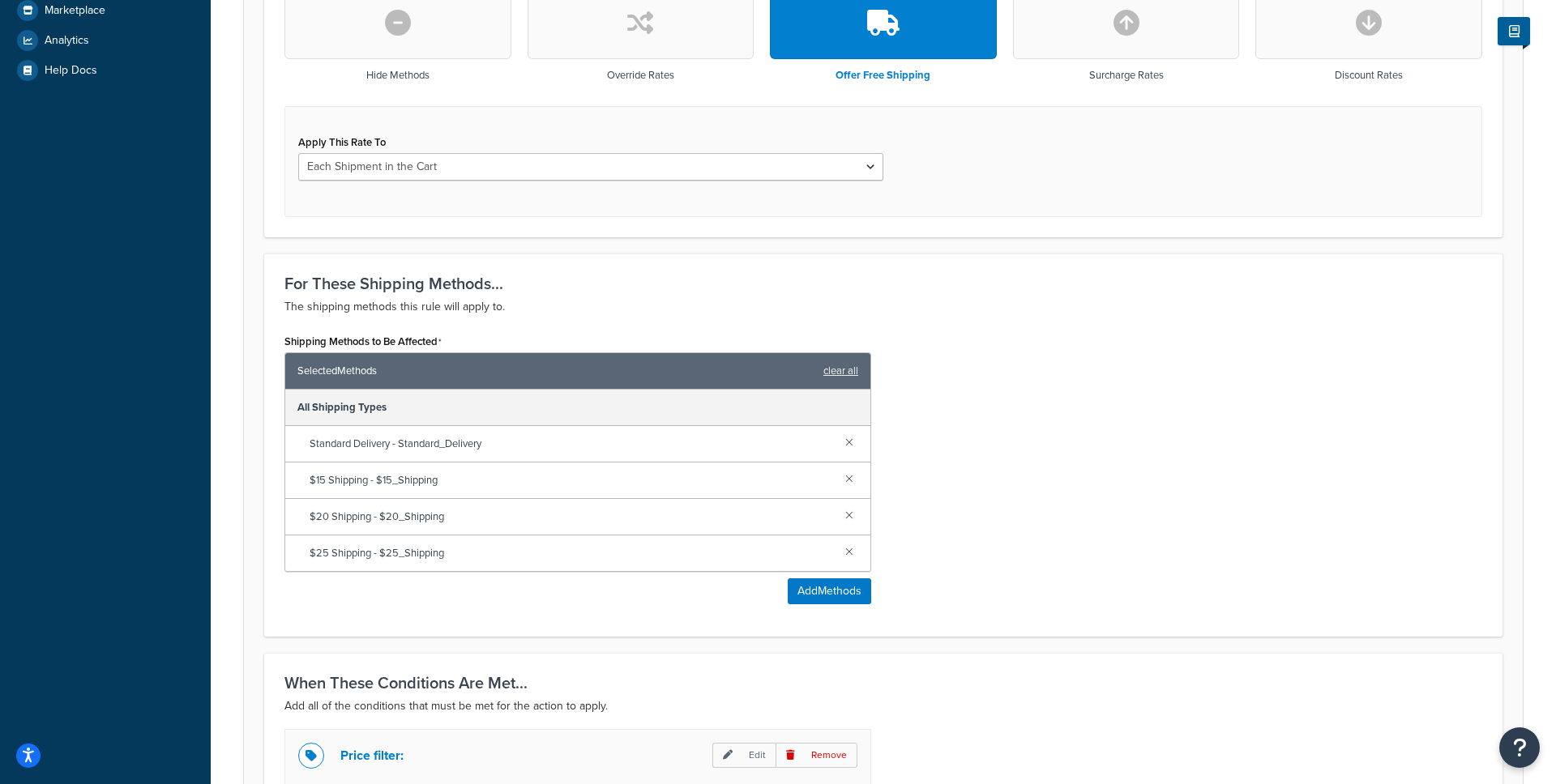
scroll to position [512, 0]
click at [847, 599] on button "Add Methods" at bounding box center [829, 591] width 83 height 26
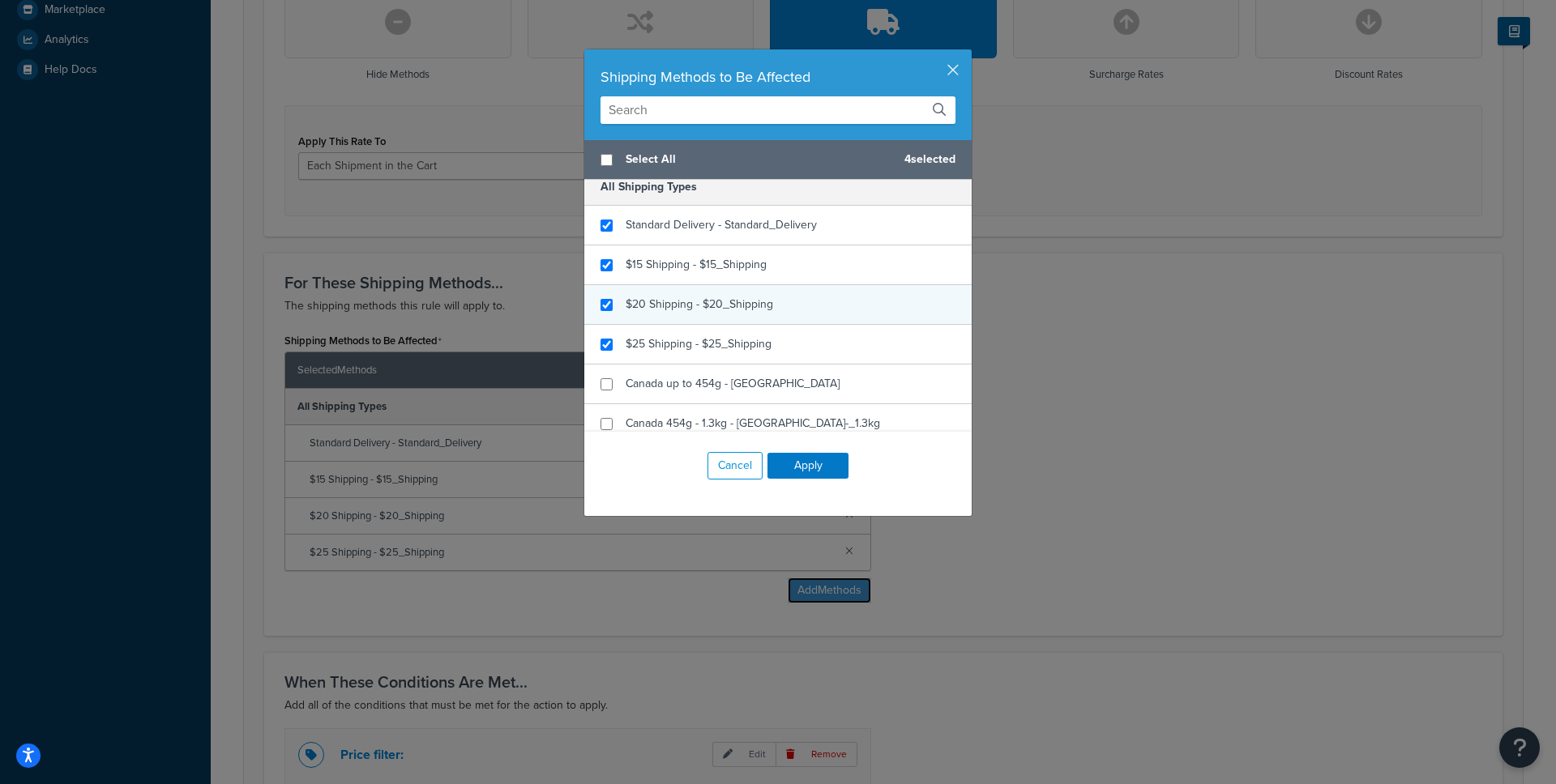
scroll to position [0, 0]
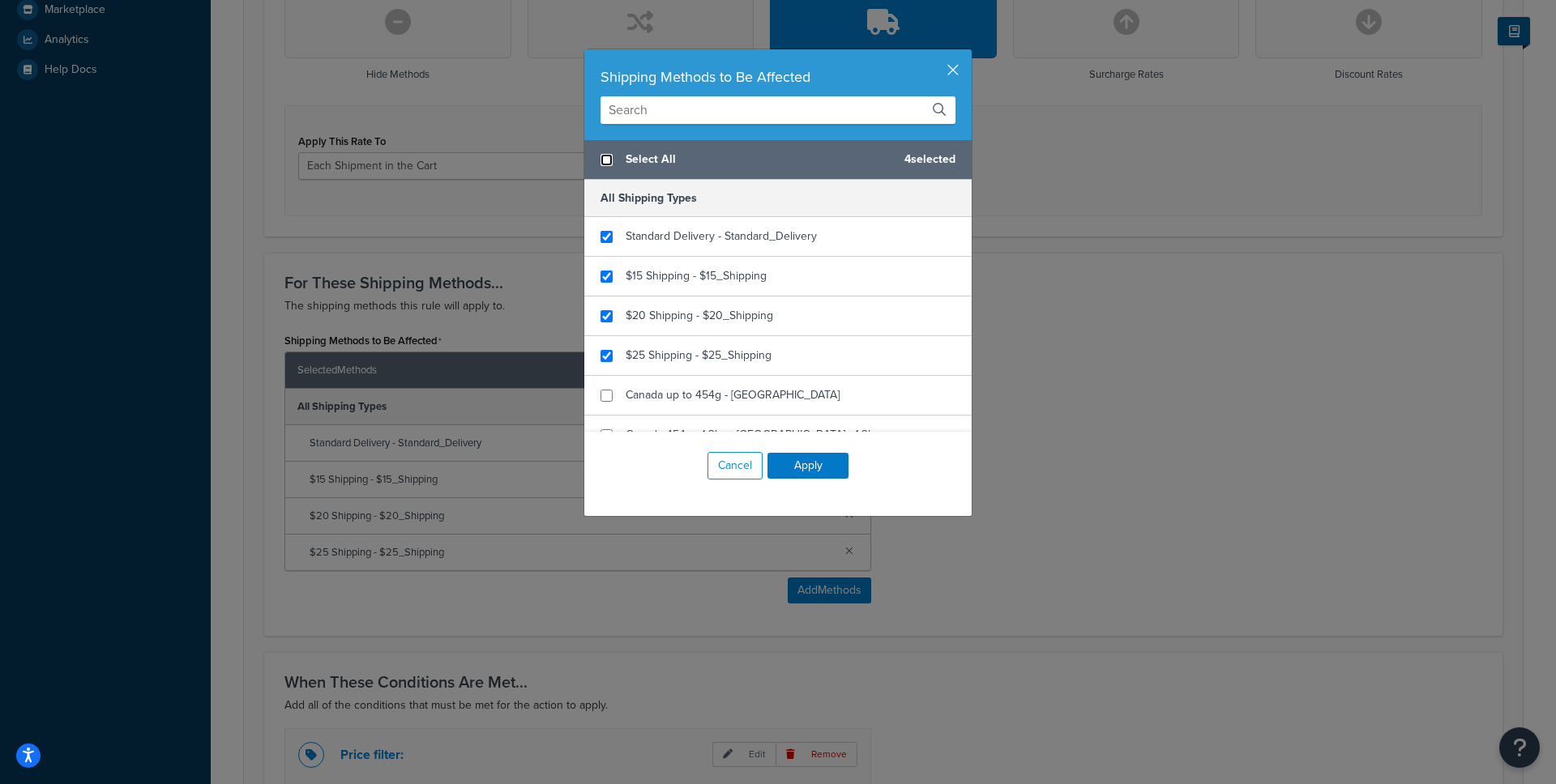
click at [611, 161] on input "checkbox" at bounding box center [607, 160] width 12 height 12
checkbox input "true"
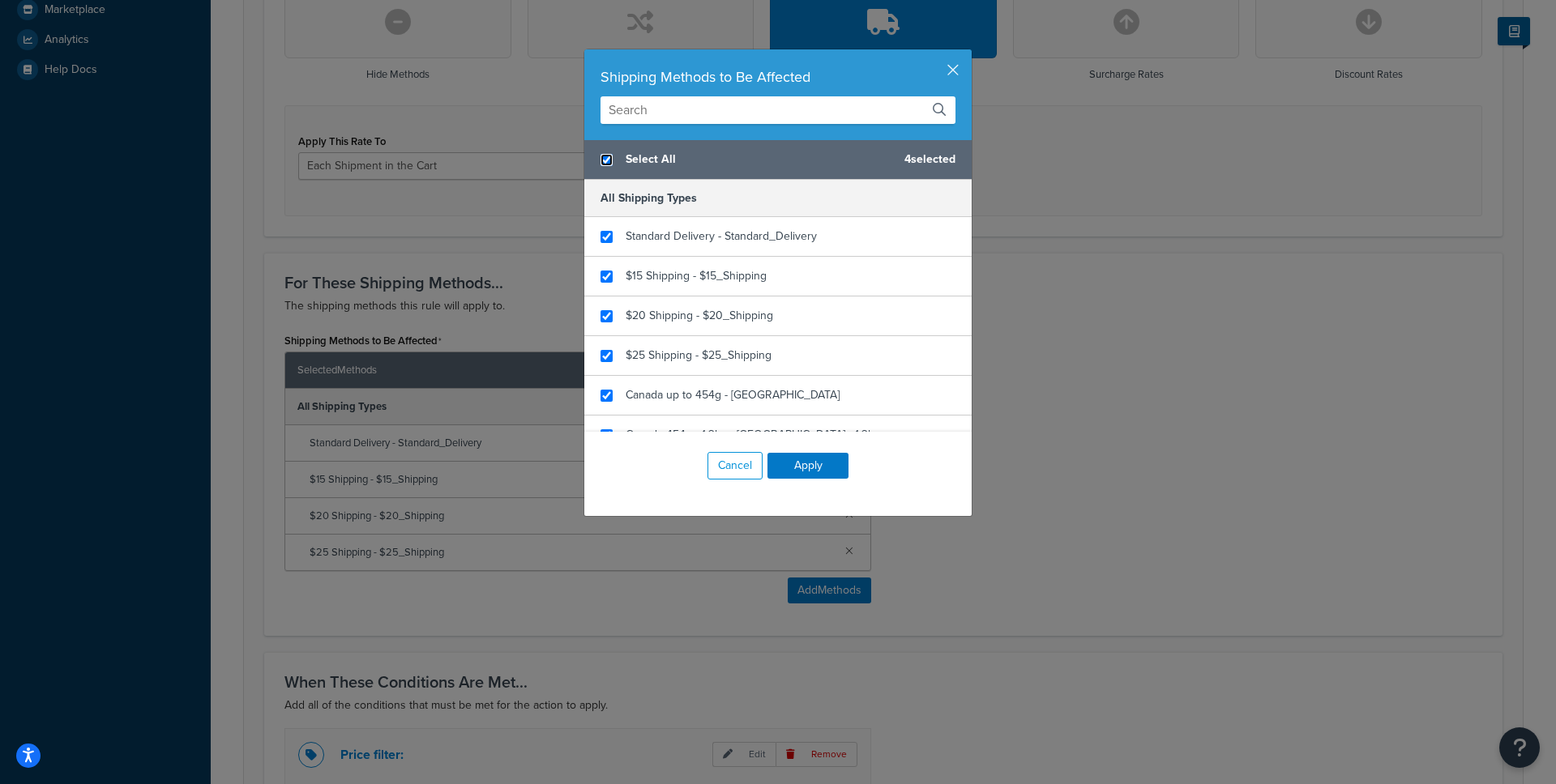
checkbox input "true"
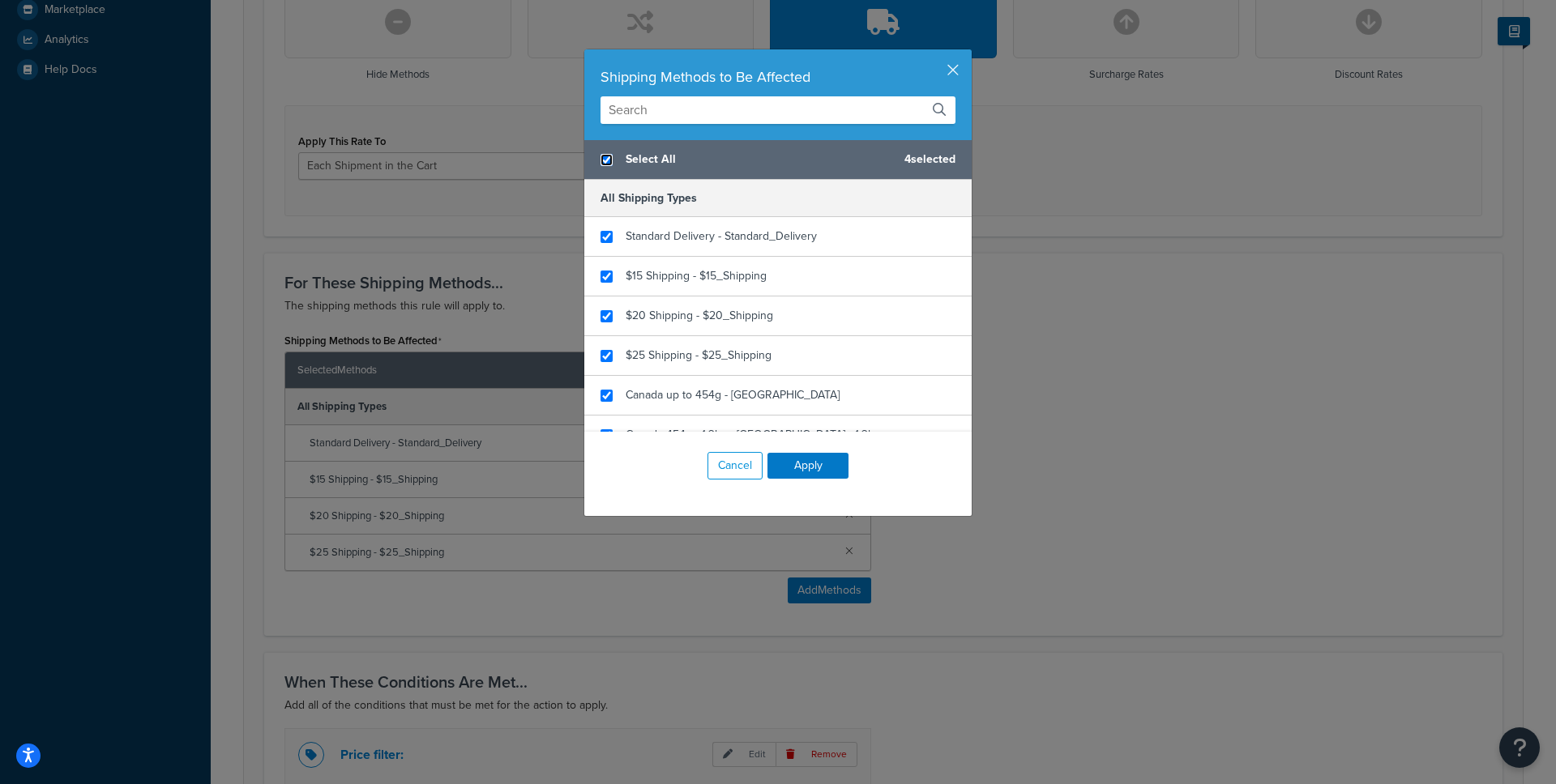
checkbox input "true"
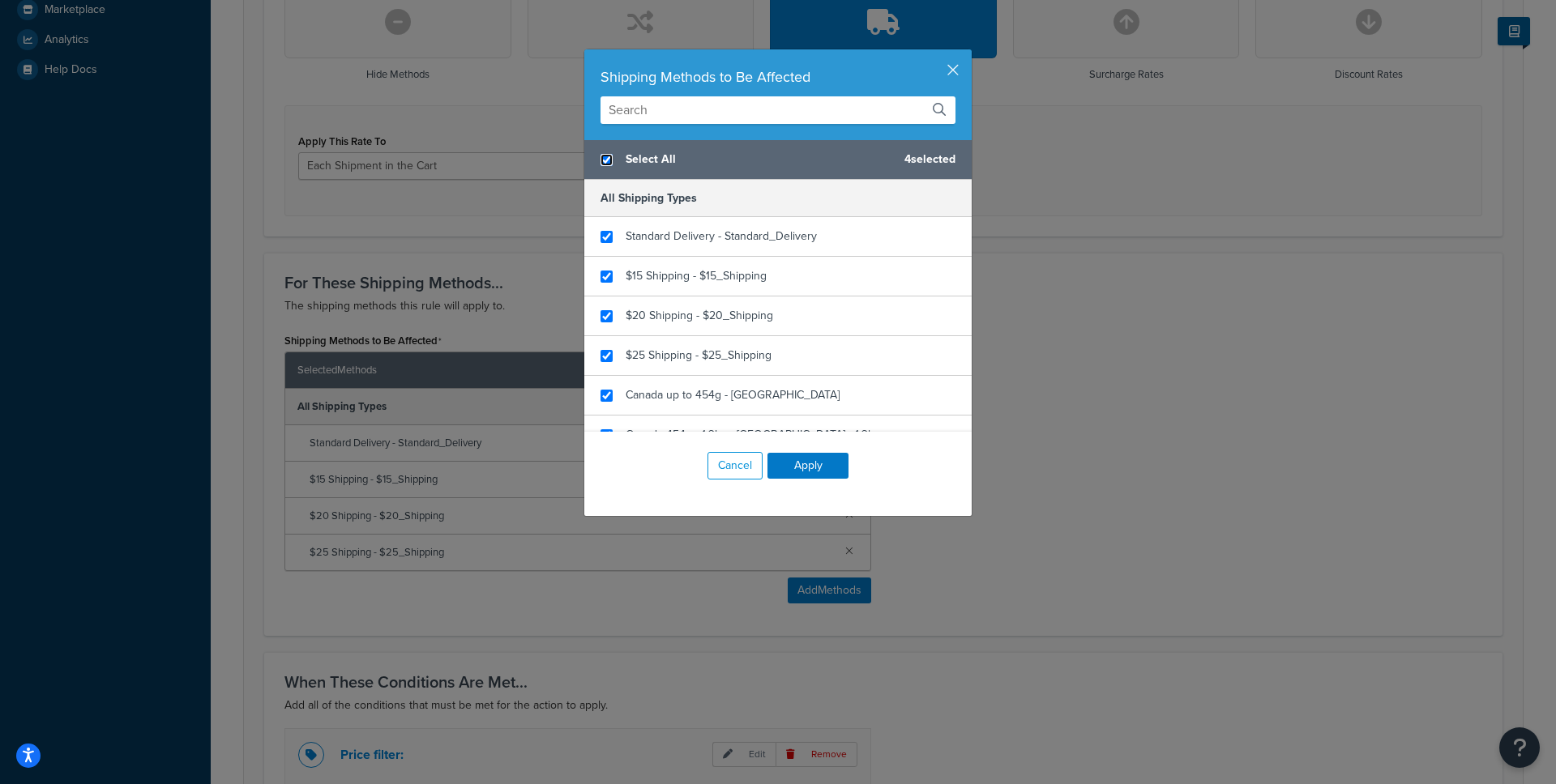
checkbox input "true"
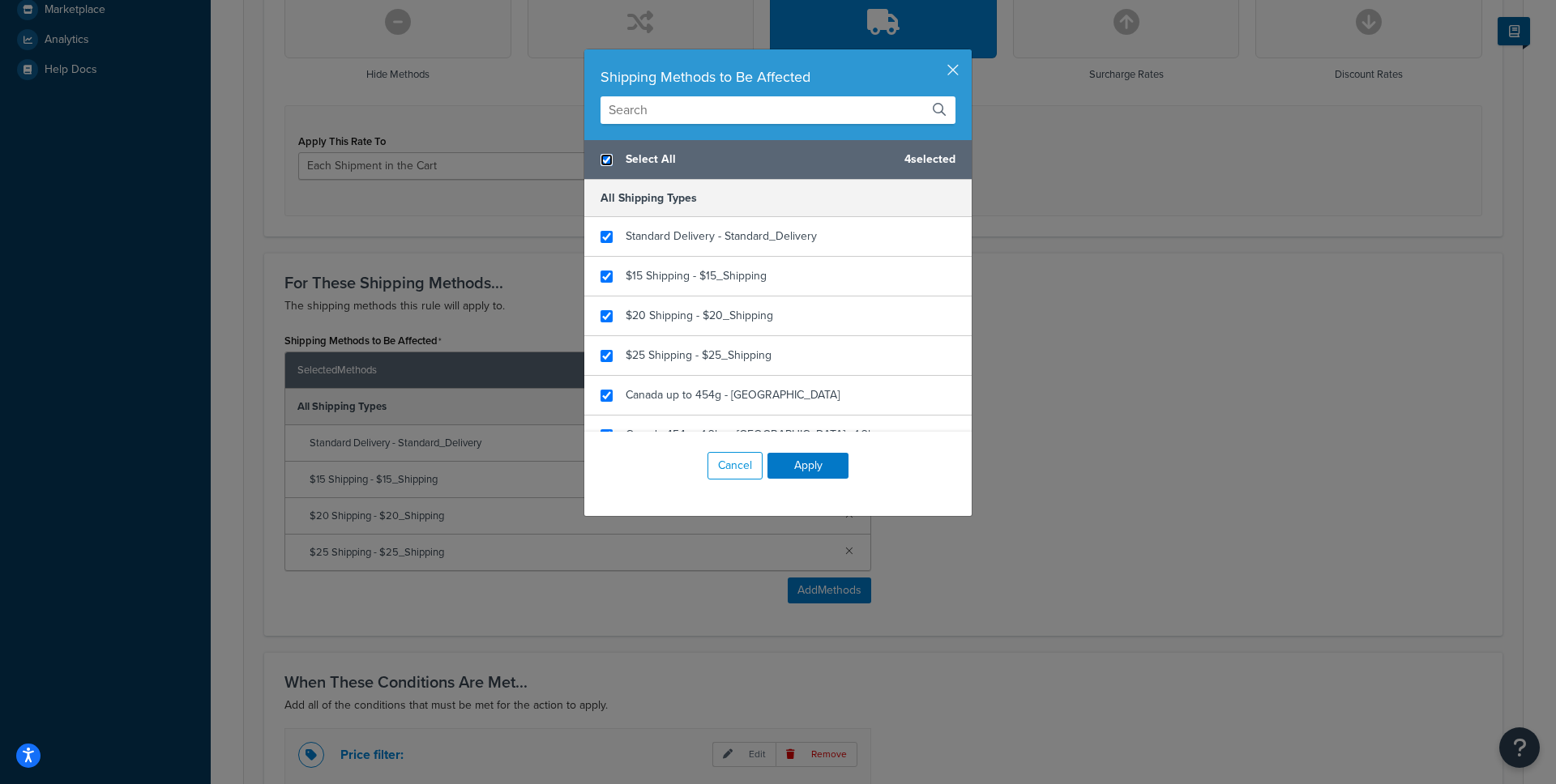
checkbox input "true"
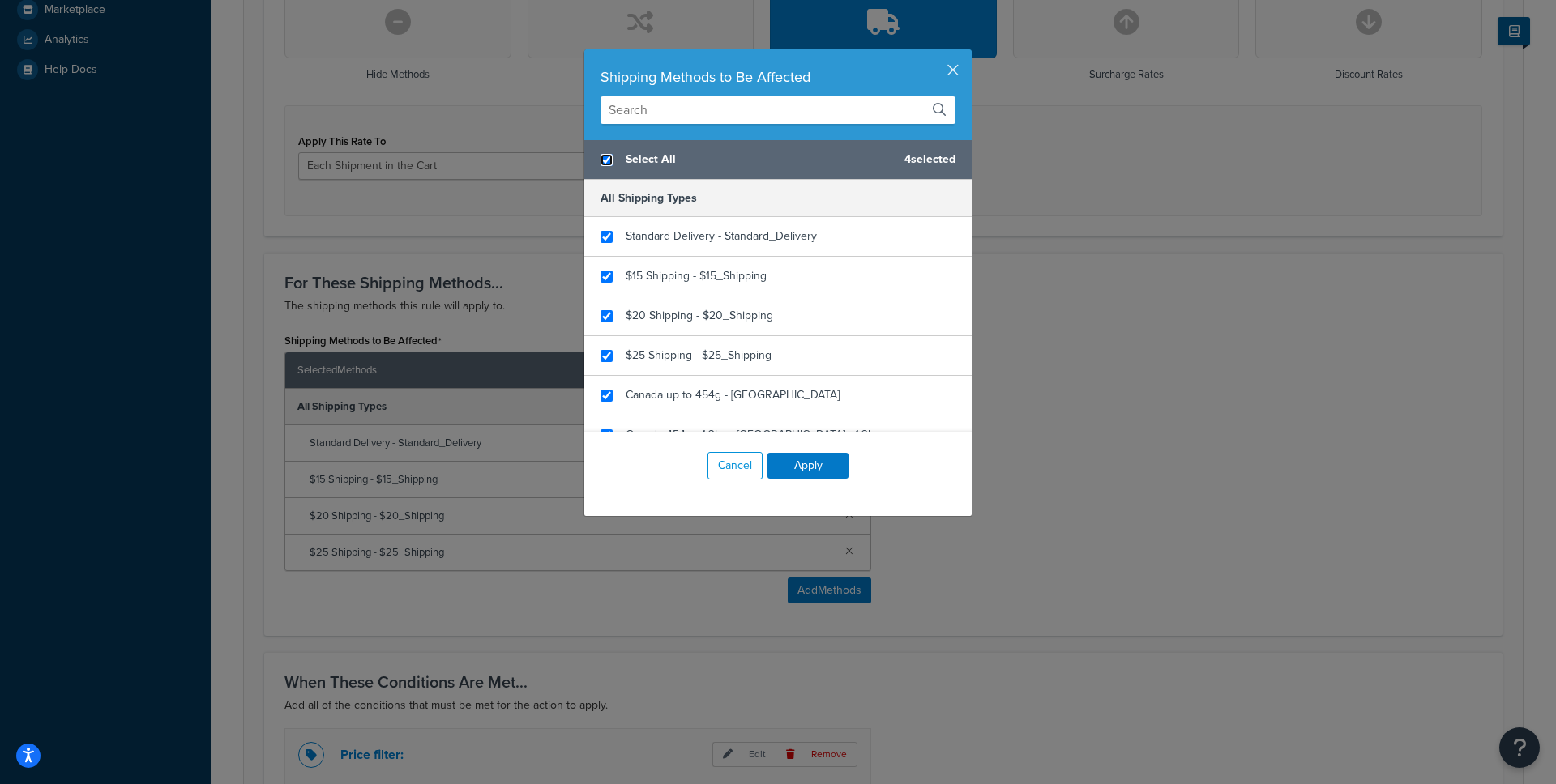
checkbox input "true"
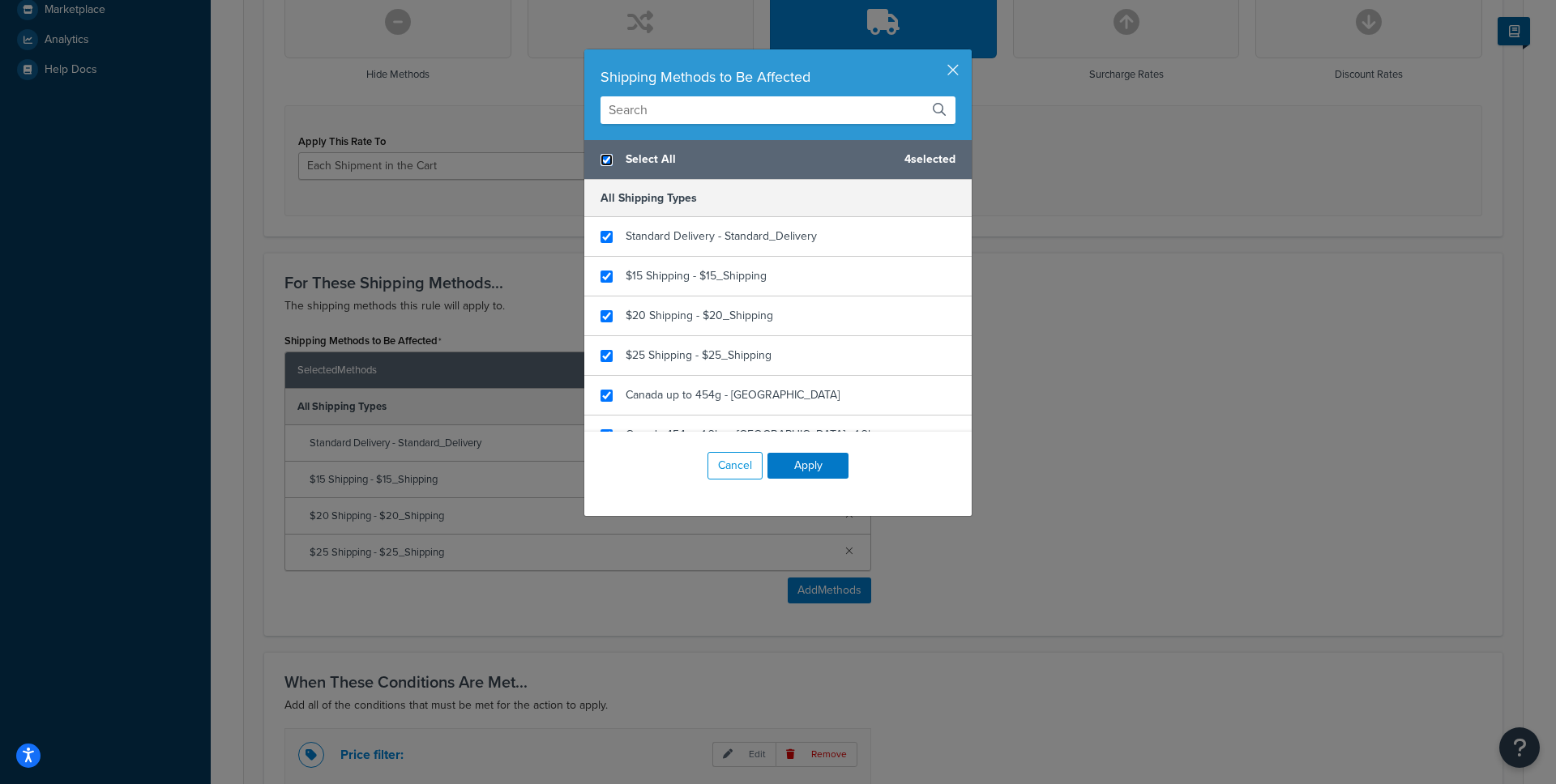
checkbox input "true"
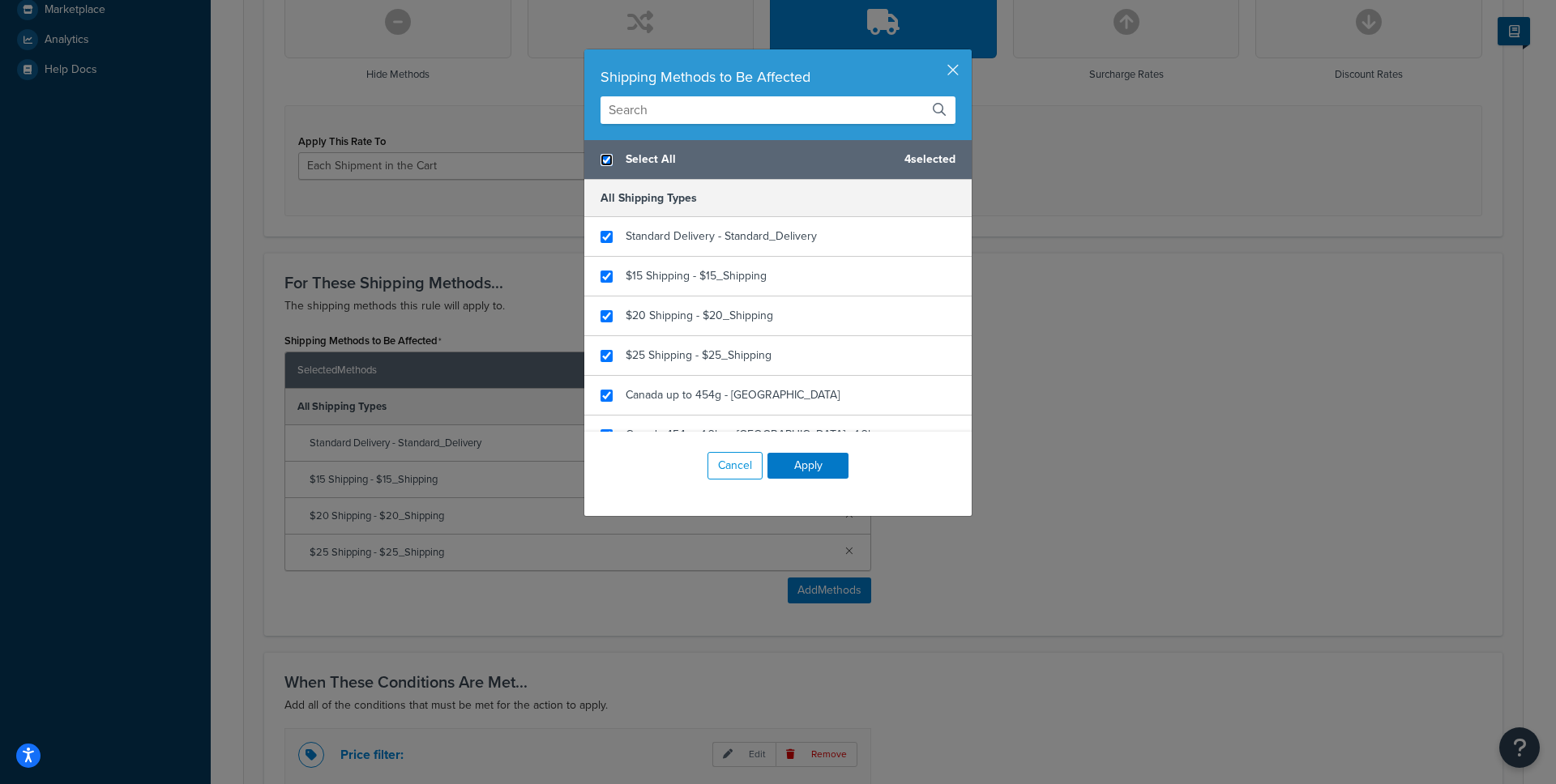
checkbox input "true"
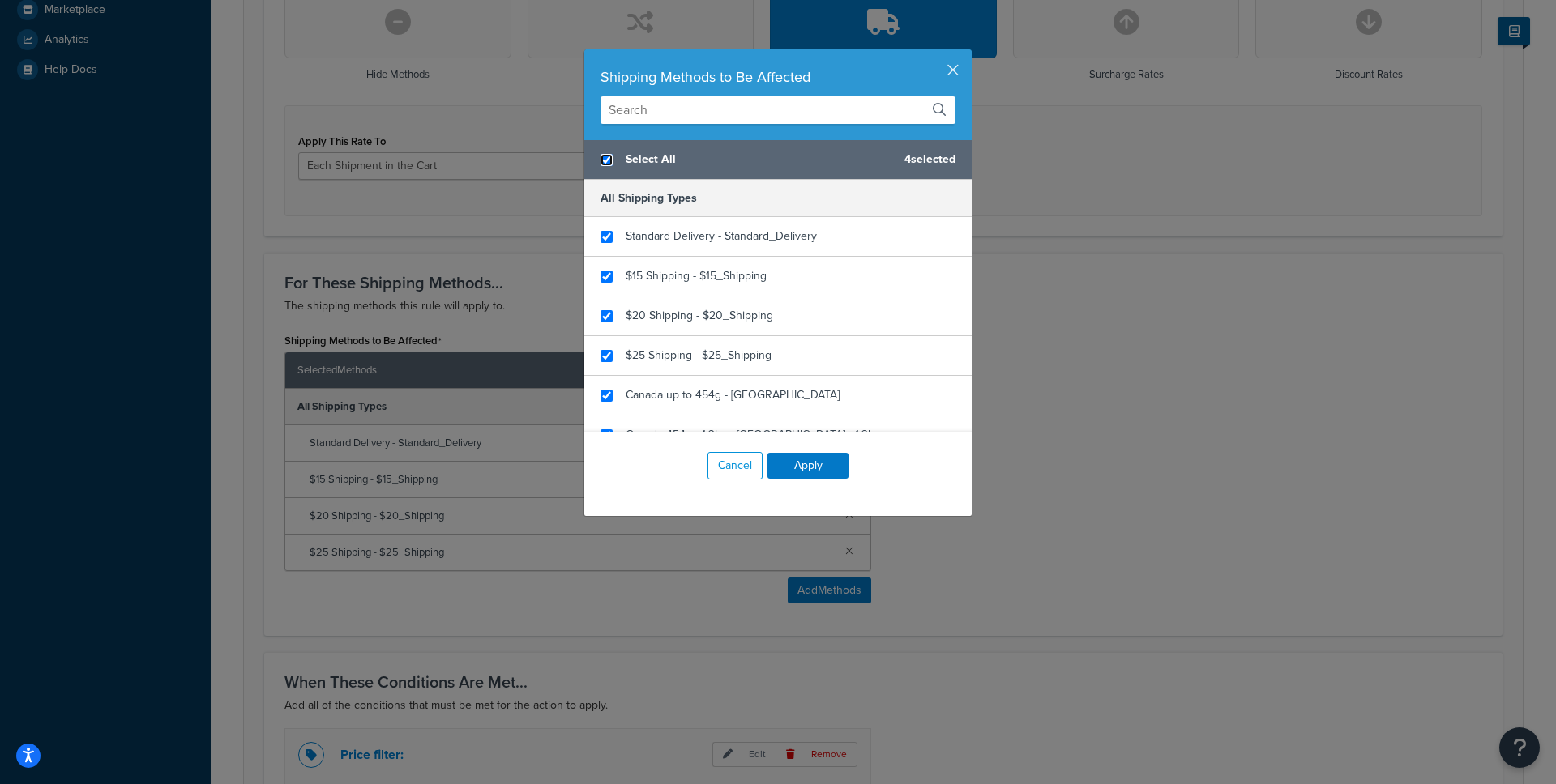
checkbox input "true"
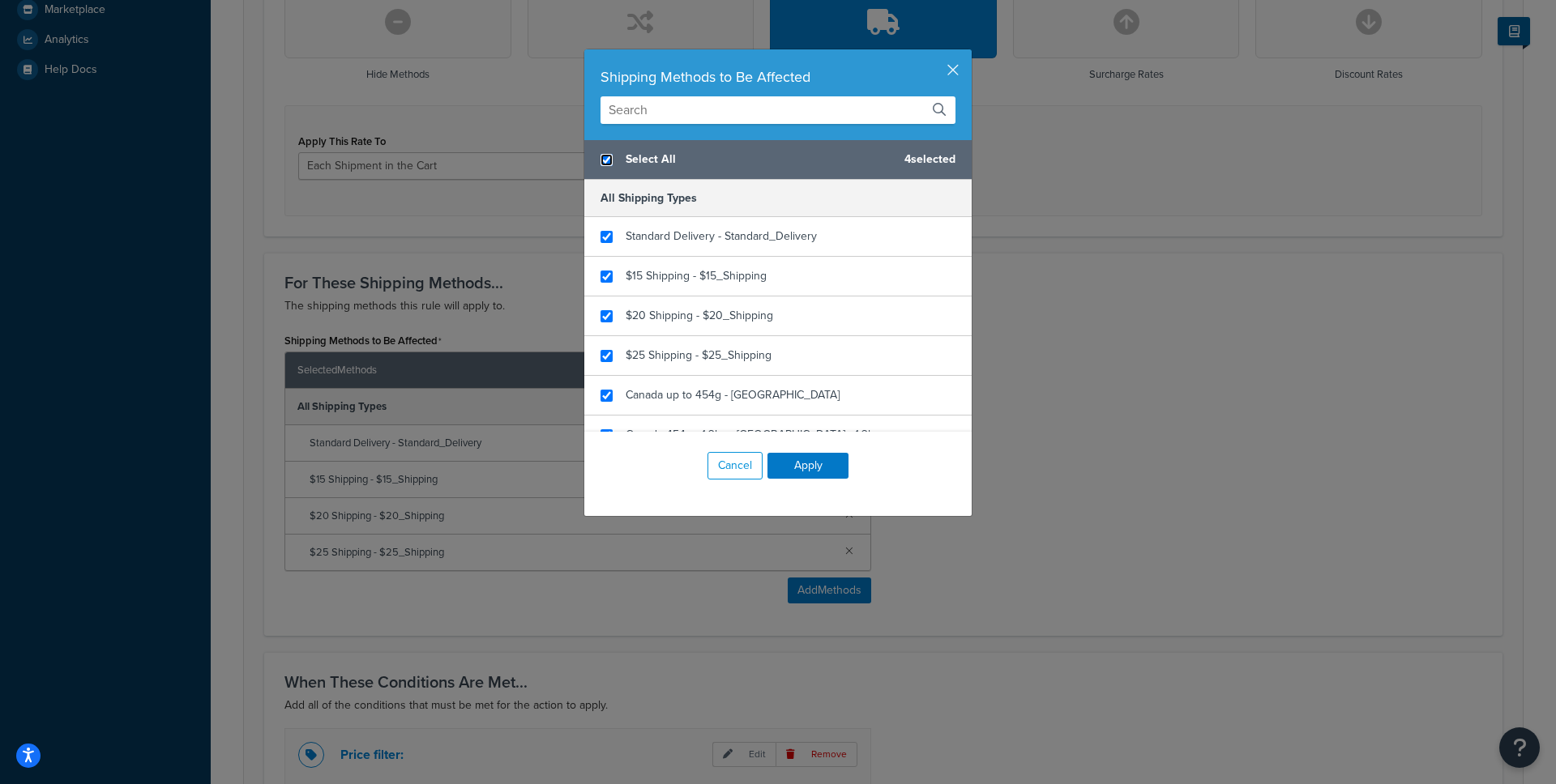
checkbox input "true"
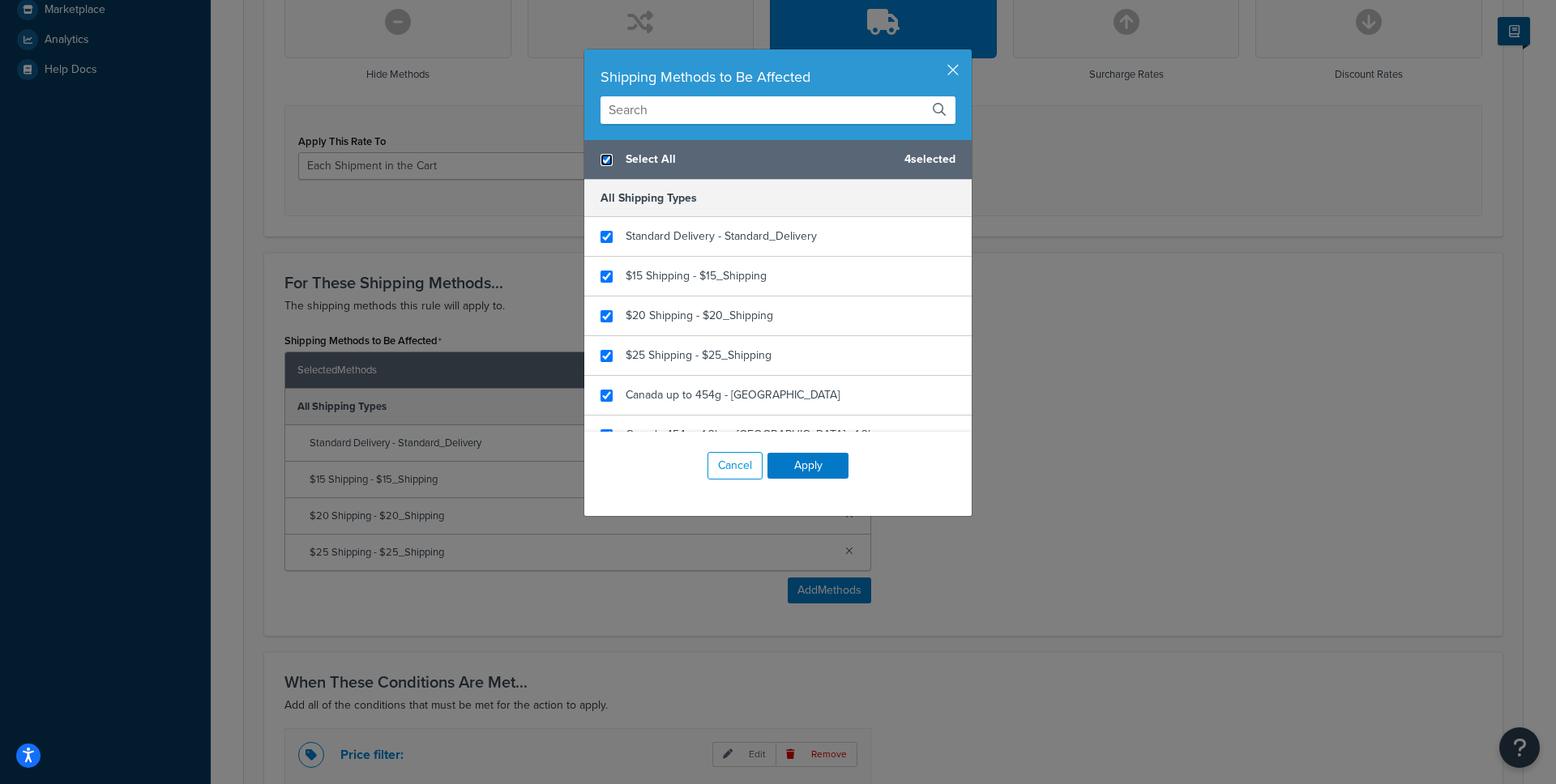
checkbox input "true"
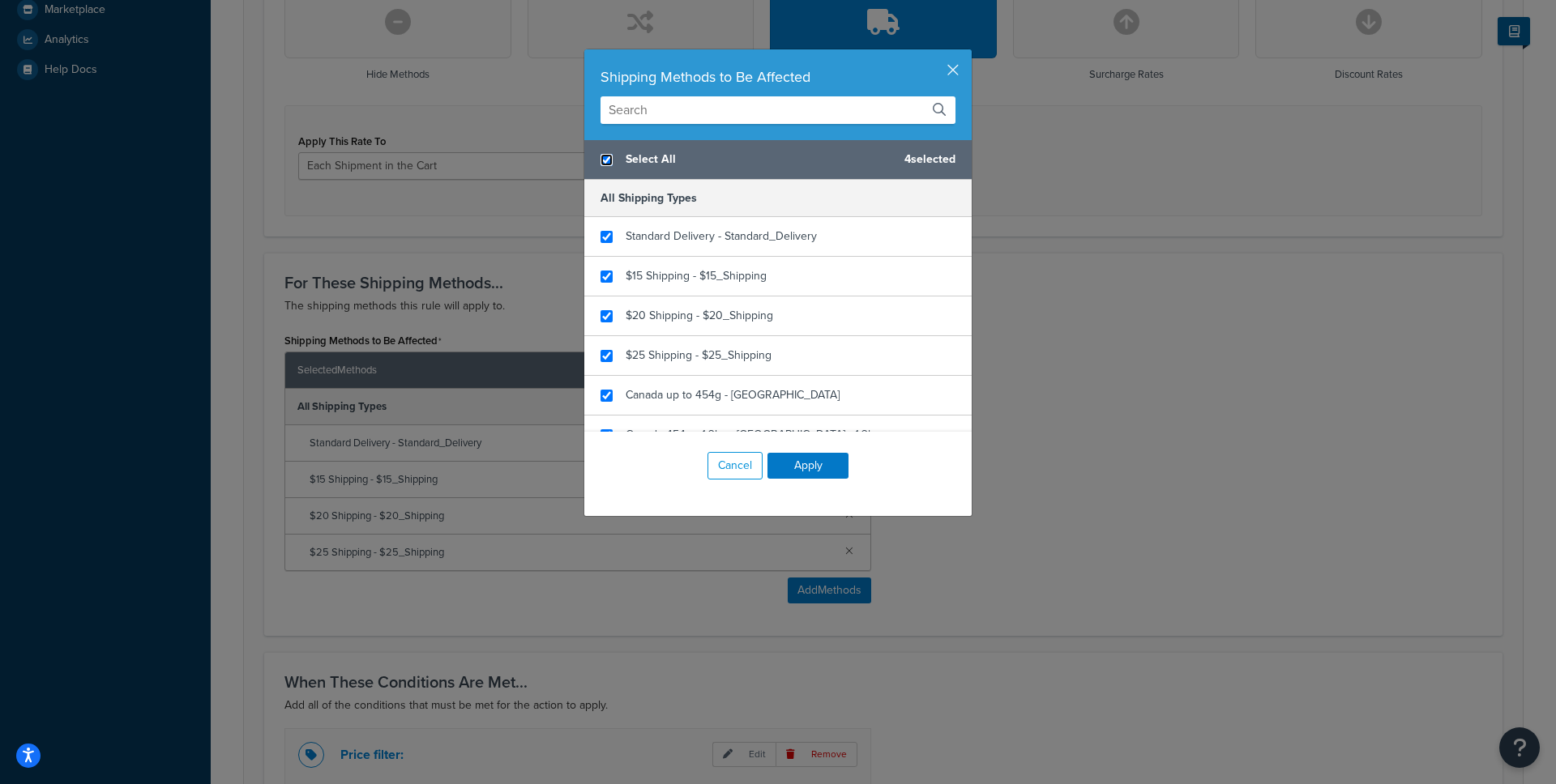
checkbox input "true"
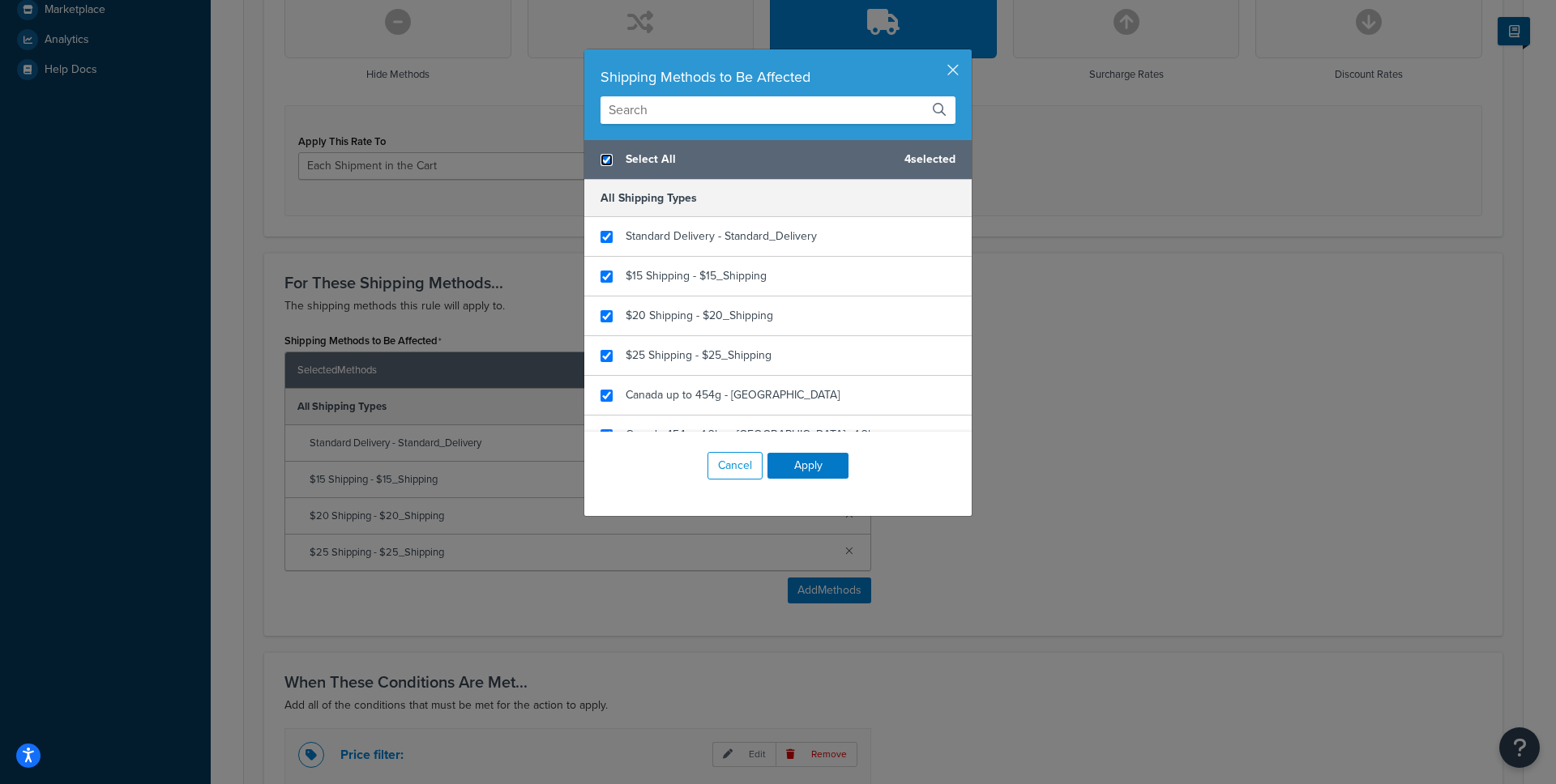
checkbox input "true"
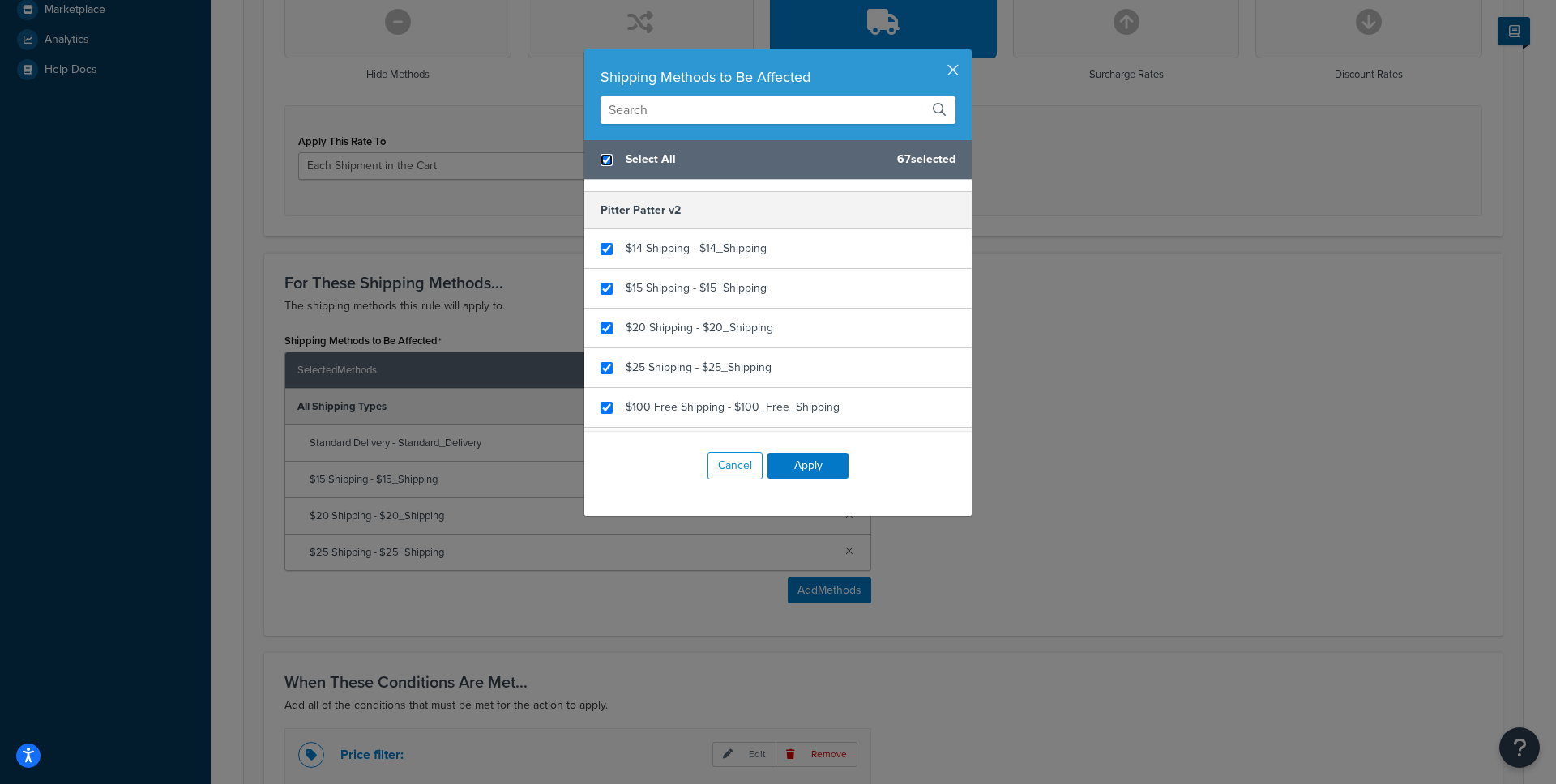
scroll to position [2882, 0]
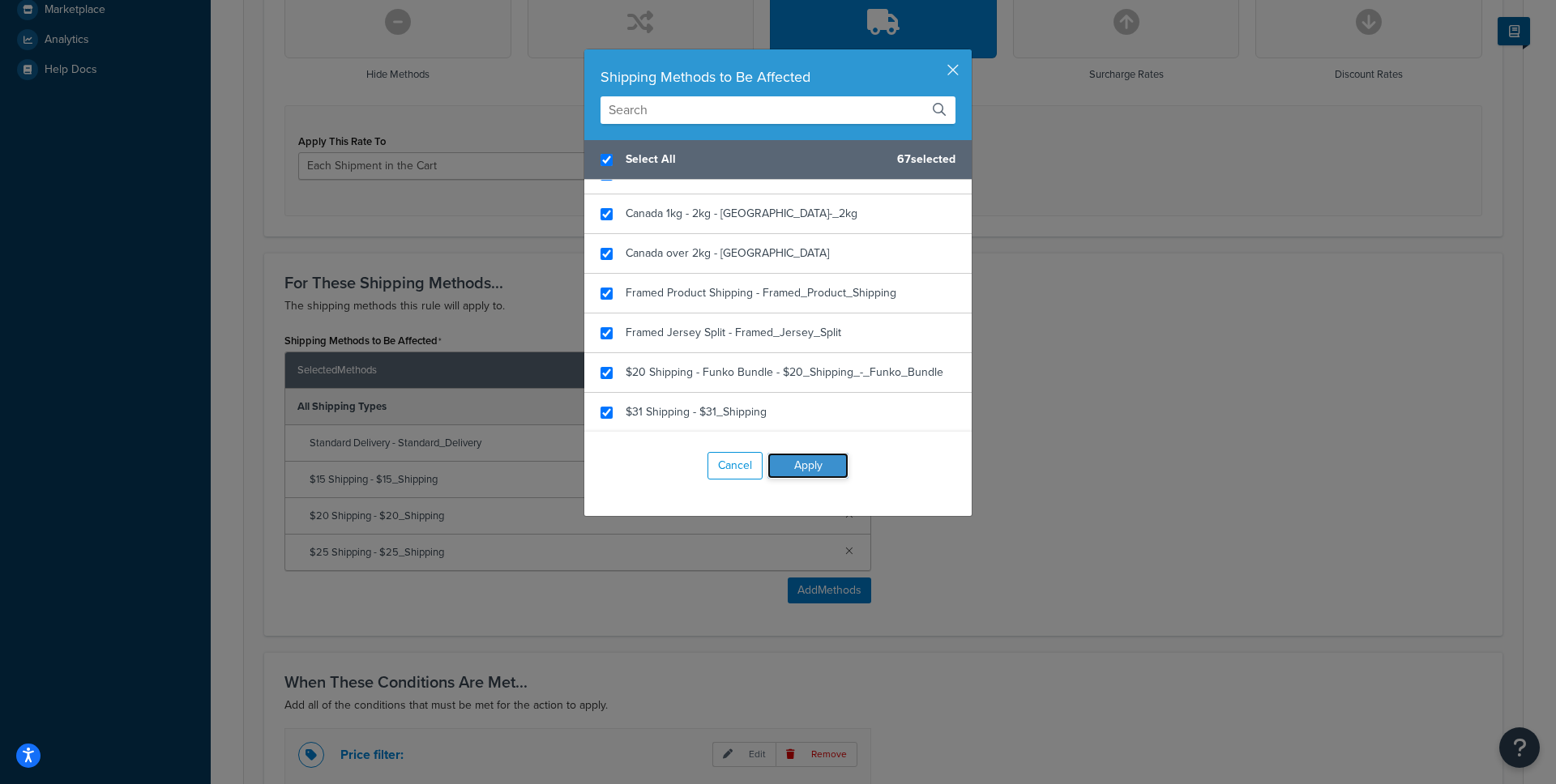
click at [816, 470] on button "Apply" at bounding box center [808, 466] width 81 height 26
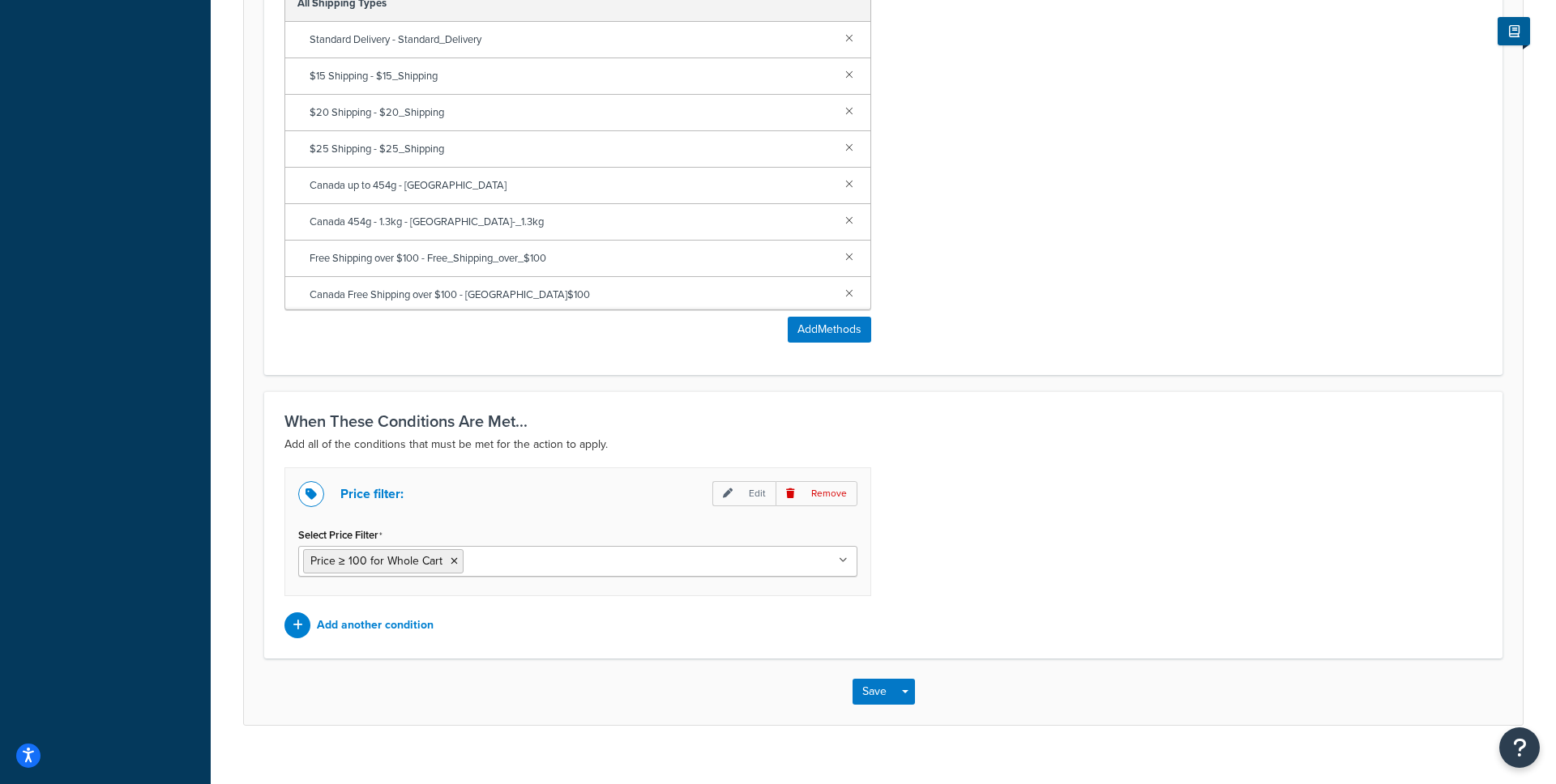
scroll to position [939, 0]
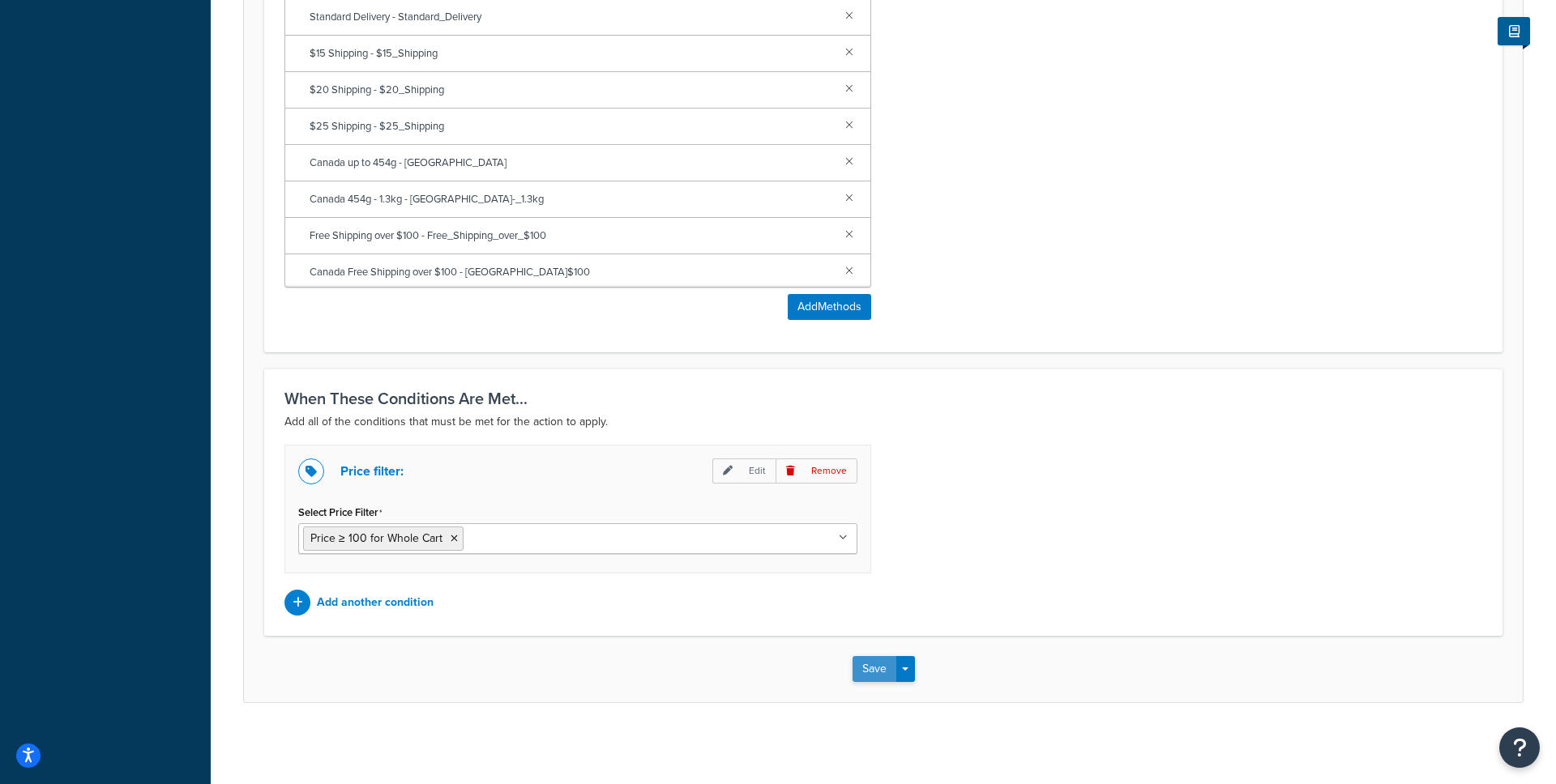
click at [869, 670] on button "Save" at bounding box center [875, 670] width 44 height 26
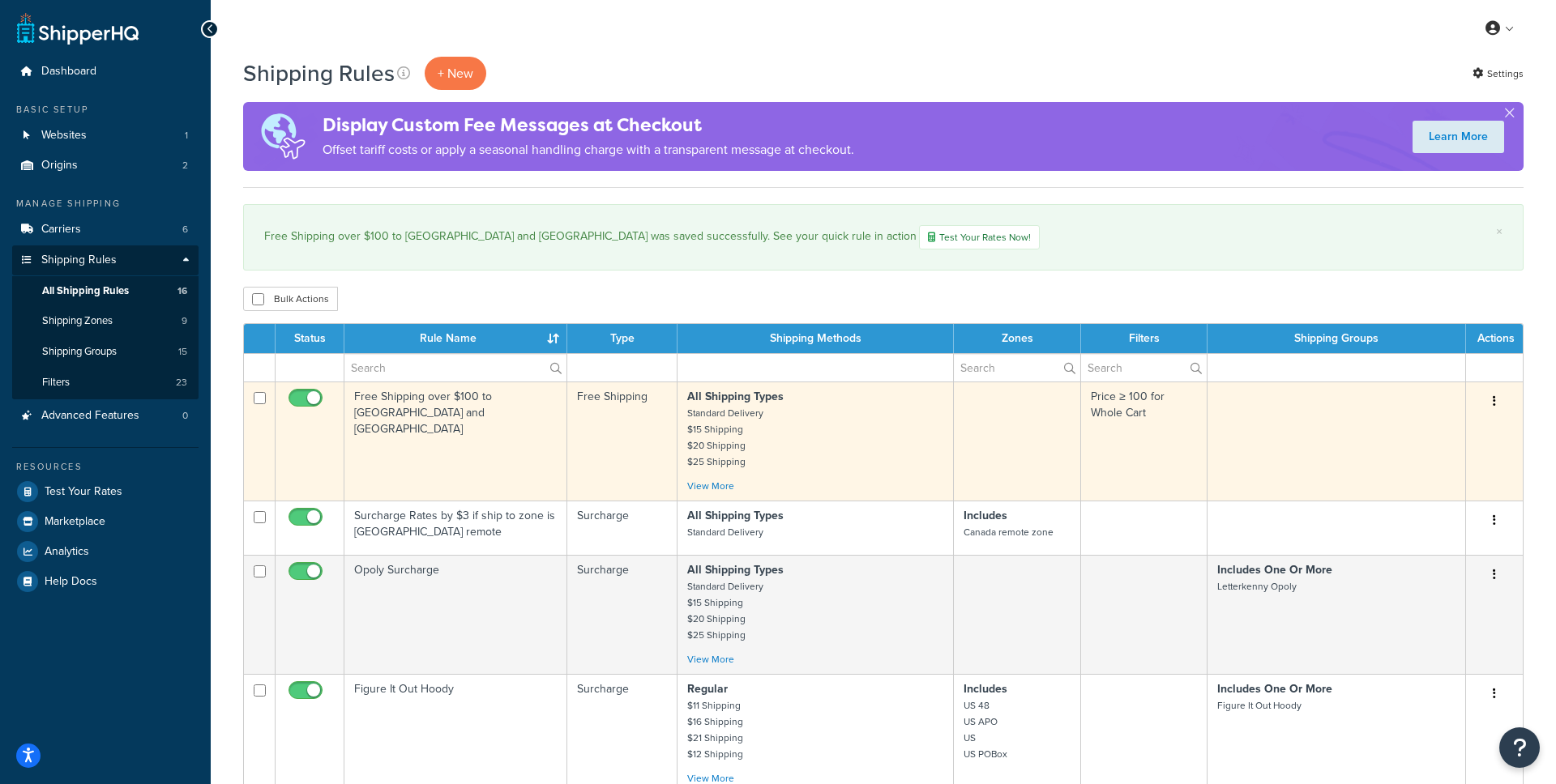
click at [315, 400] on input "checkbox" at bounding box center [307, 402] width 45 height 20
checkbox input "false"
click at [706, 488] on link "View More" at bounding box center [711, 486] width 47 height 15
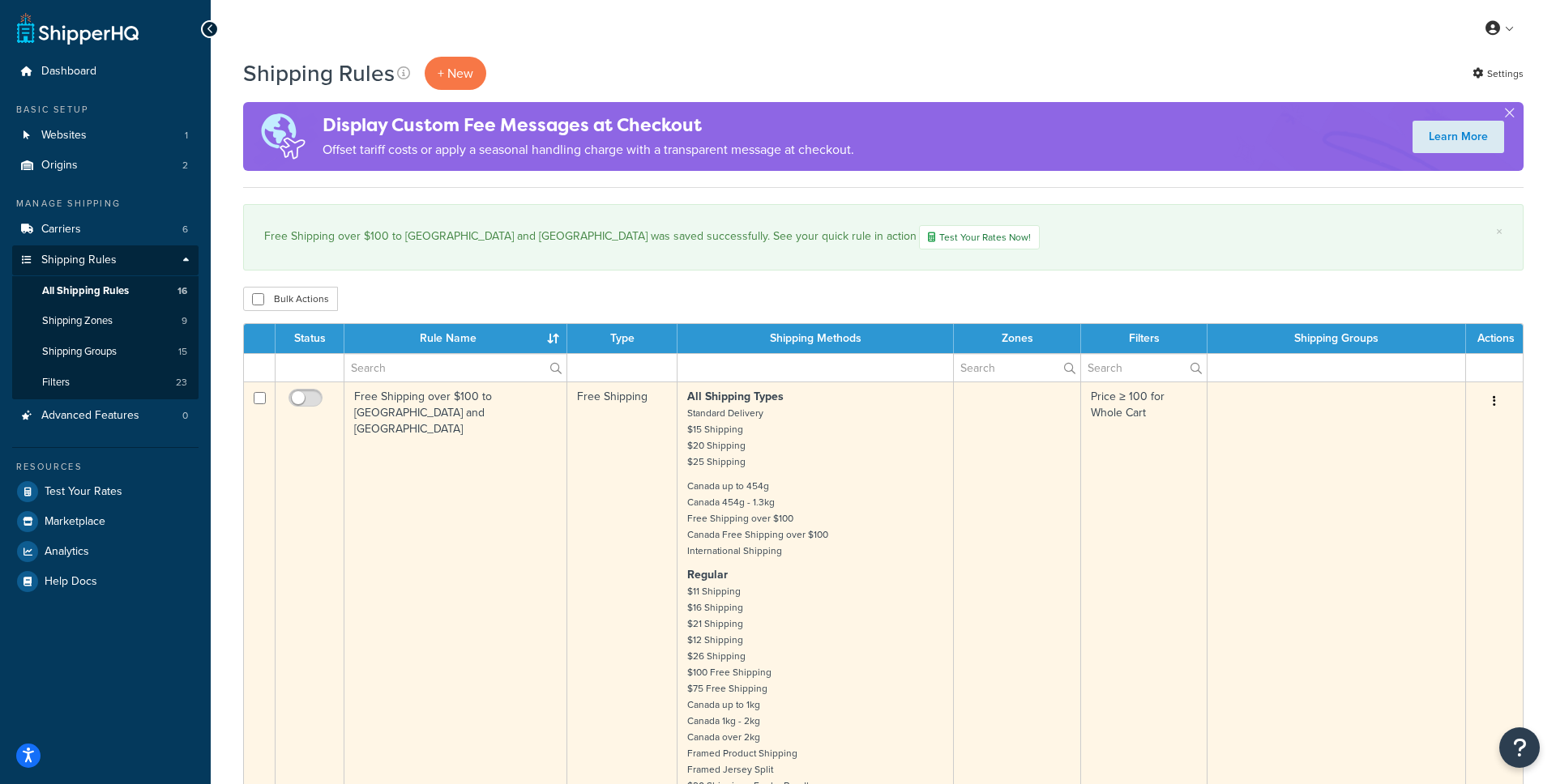
click at [1499, 401] on button "button" at bounding box center [1495, 402] width 23 height 26
click at [1418, 437] on link "Edit" at bounding box center [1441, 433] width 128 height 33
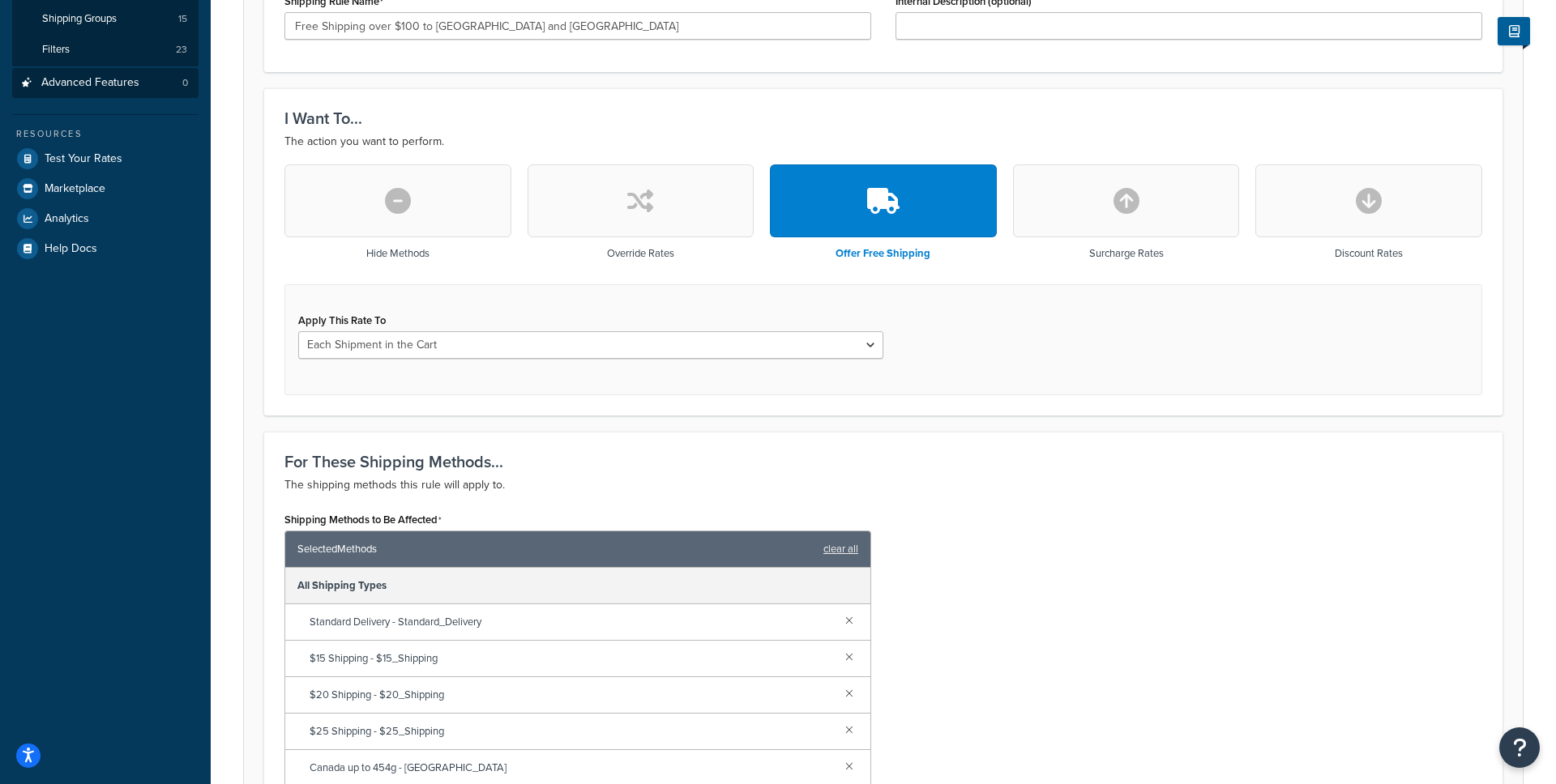
scroll to position [339, 0]
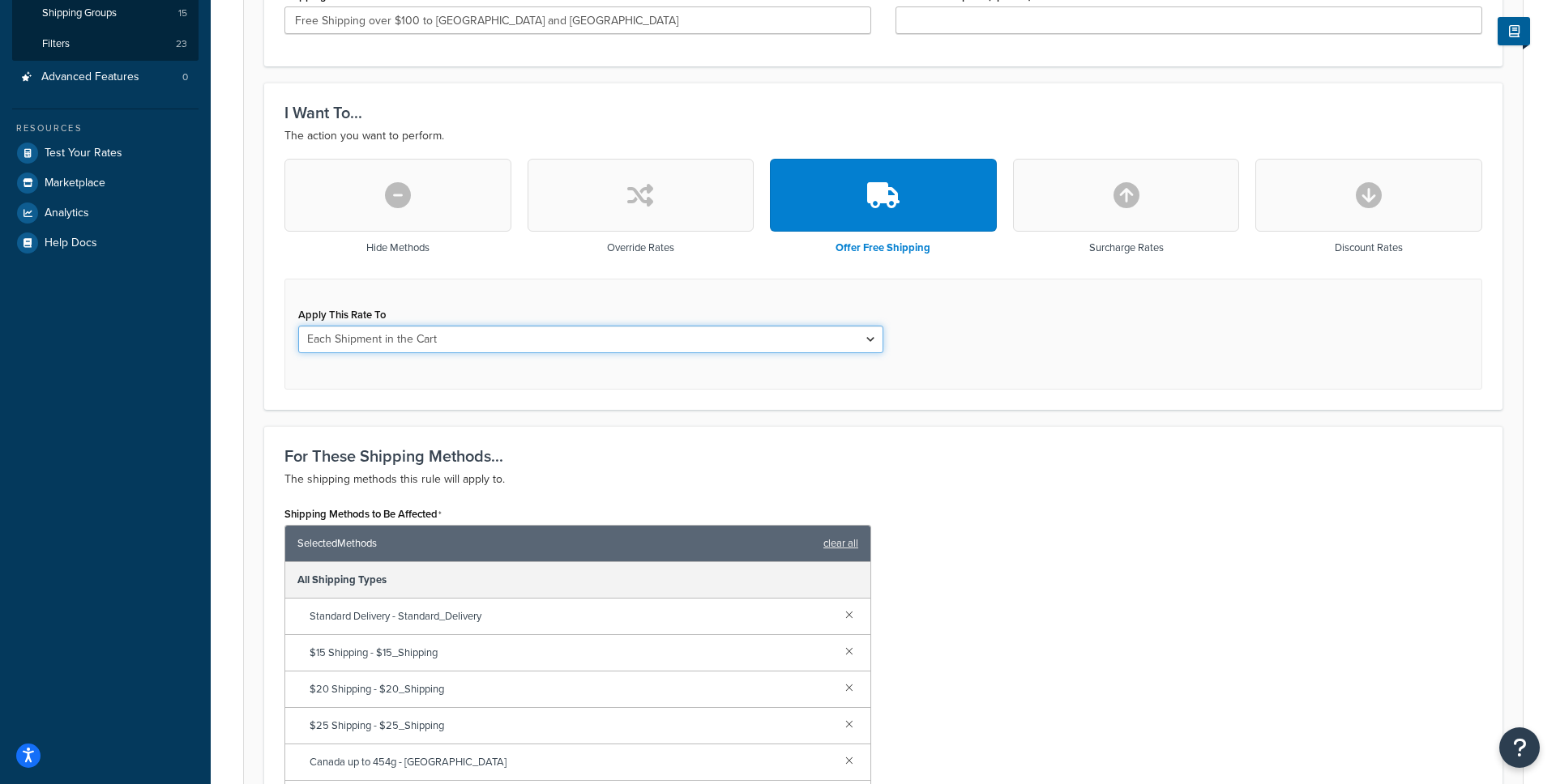
click at [872, 339] on select "Each Shipment in the Cart Each Shipping Group in the Cart Each Item within a Sh…" at bounding box center [591, 339] width 585 height 27
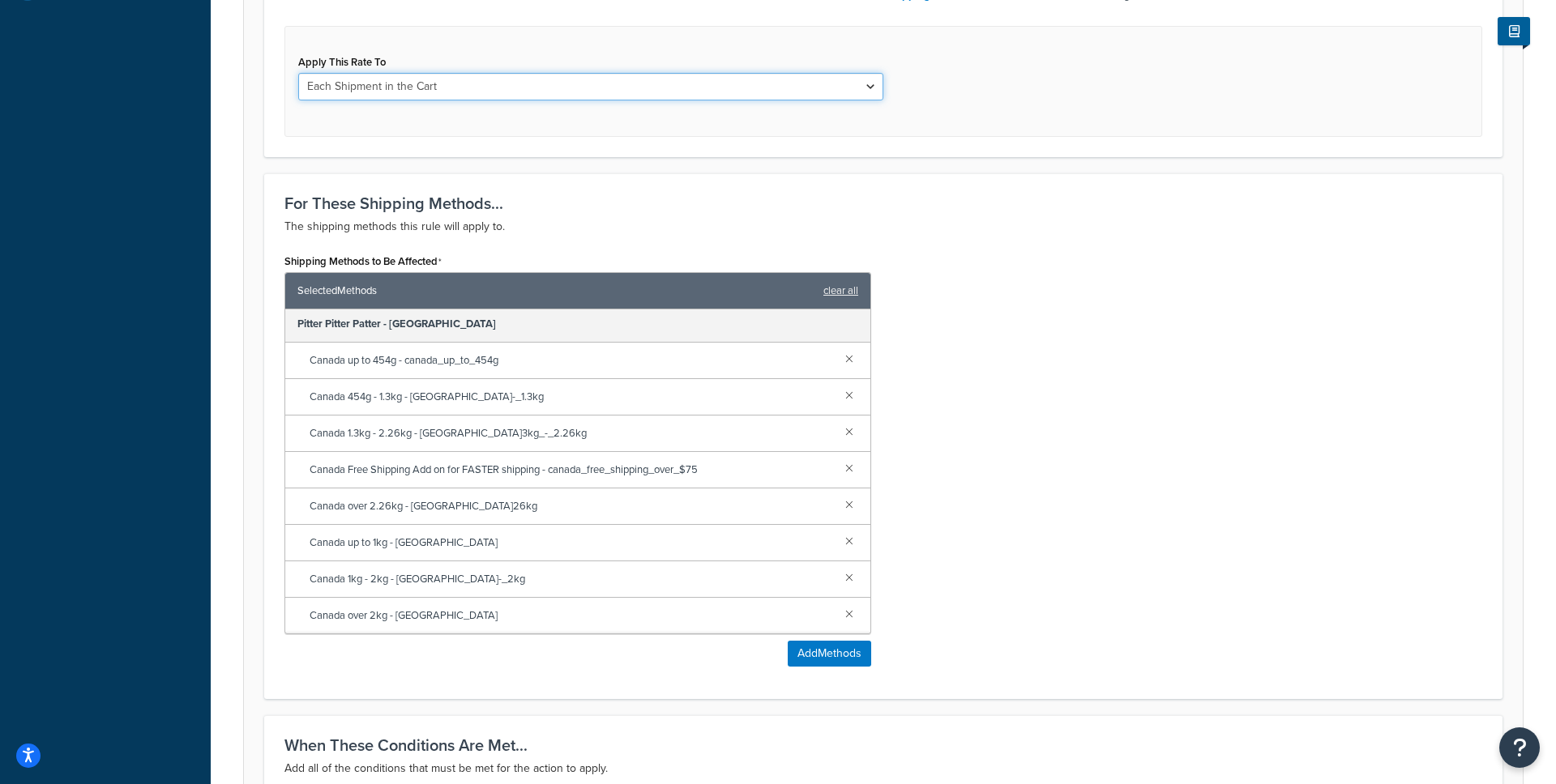
scroll to position [1454, 0]
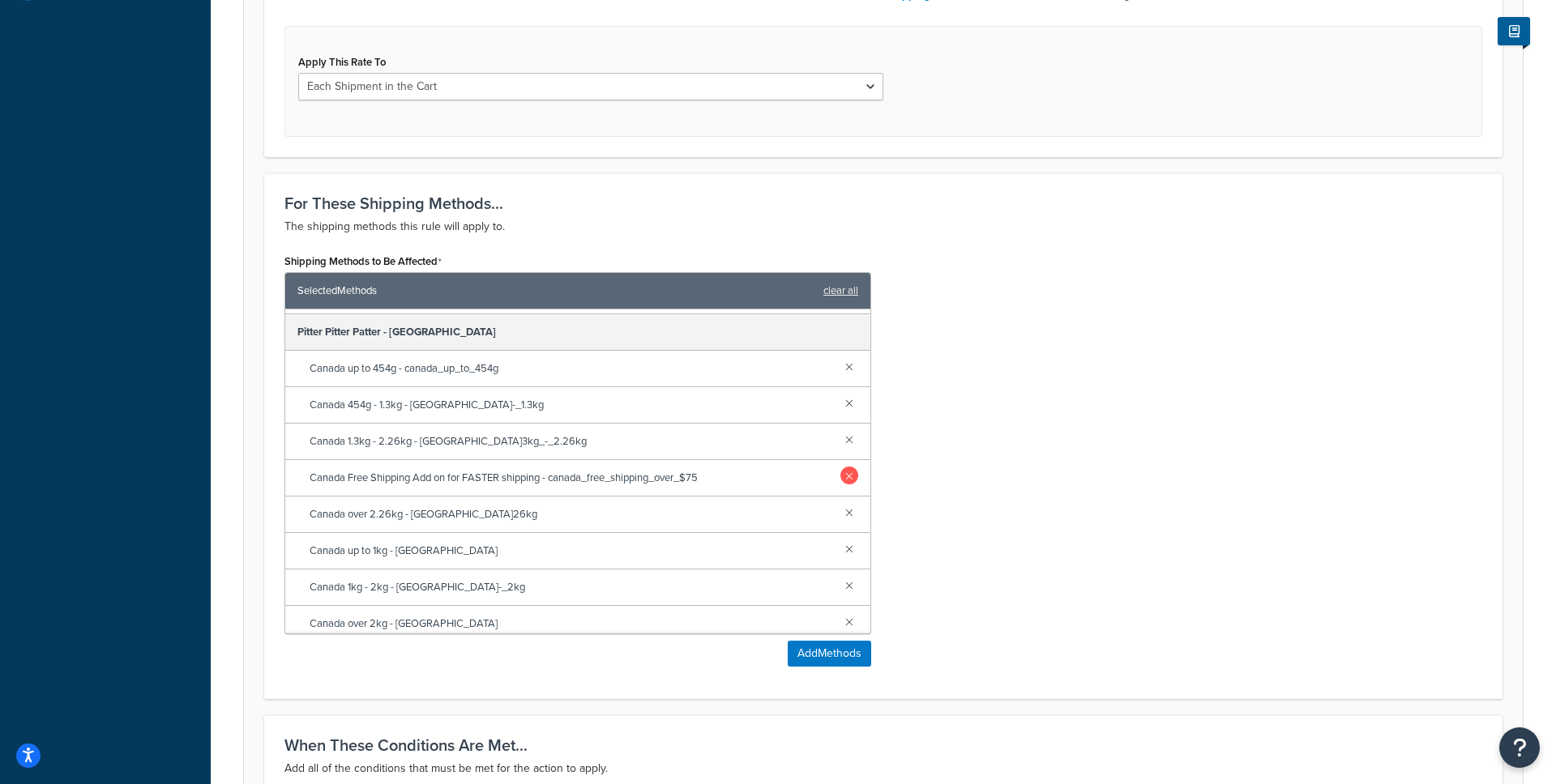
click at [849, 471] on link at bounding box center [849, 476] width 18 height 18
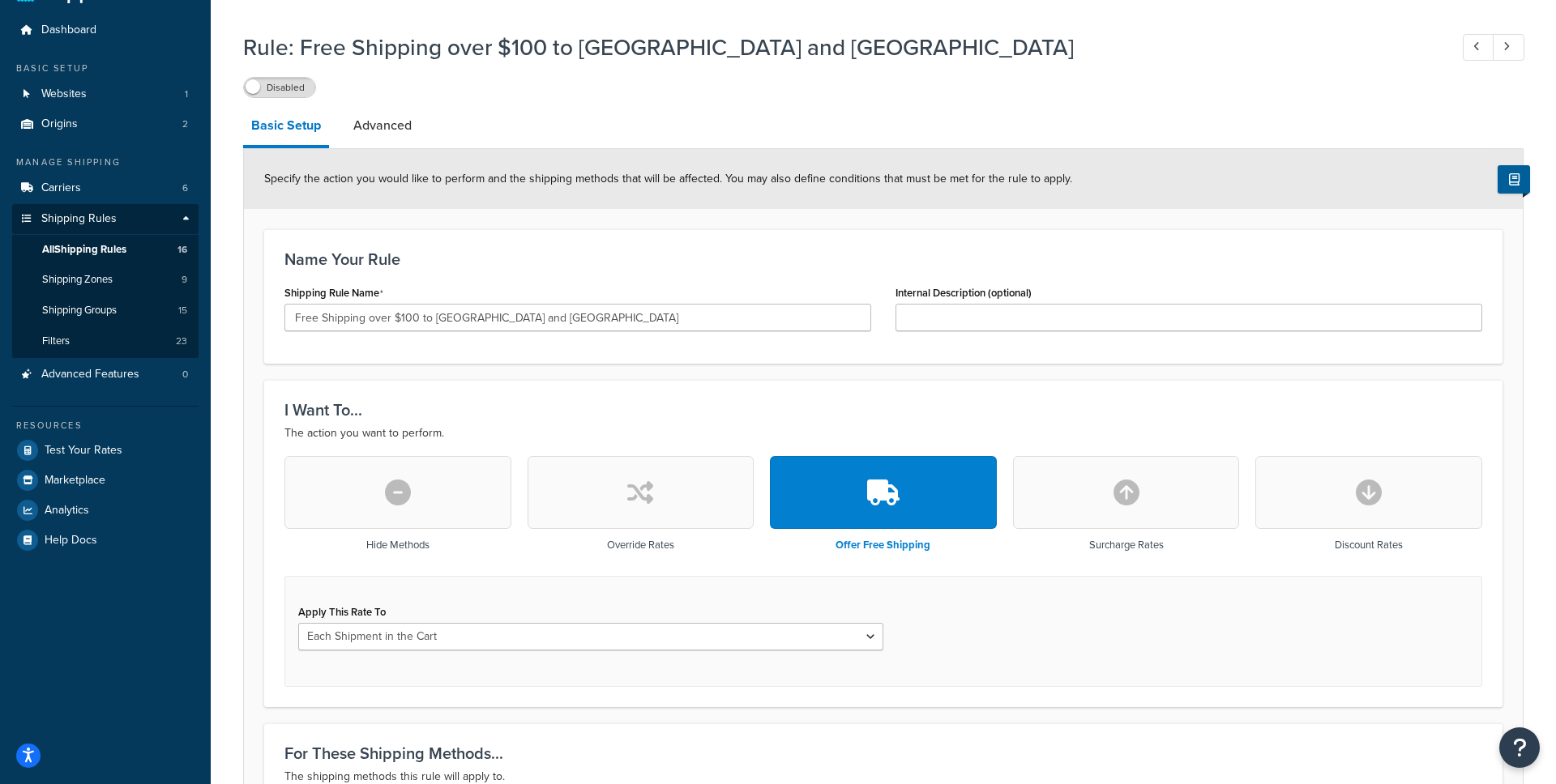
scroll to position [0, 0]
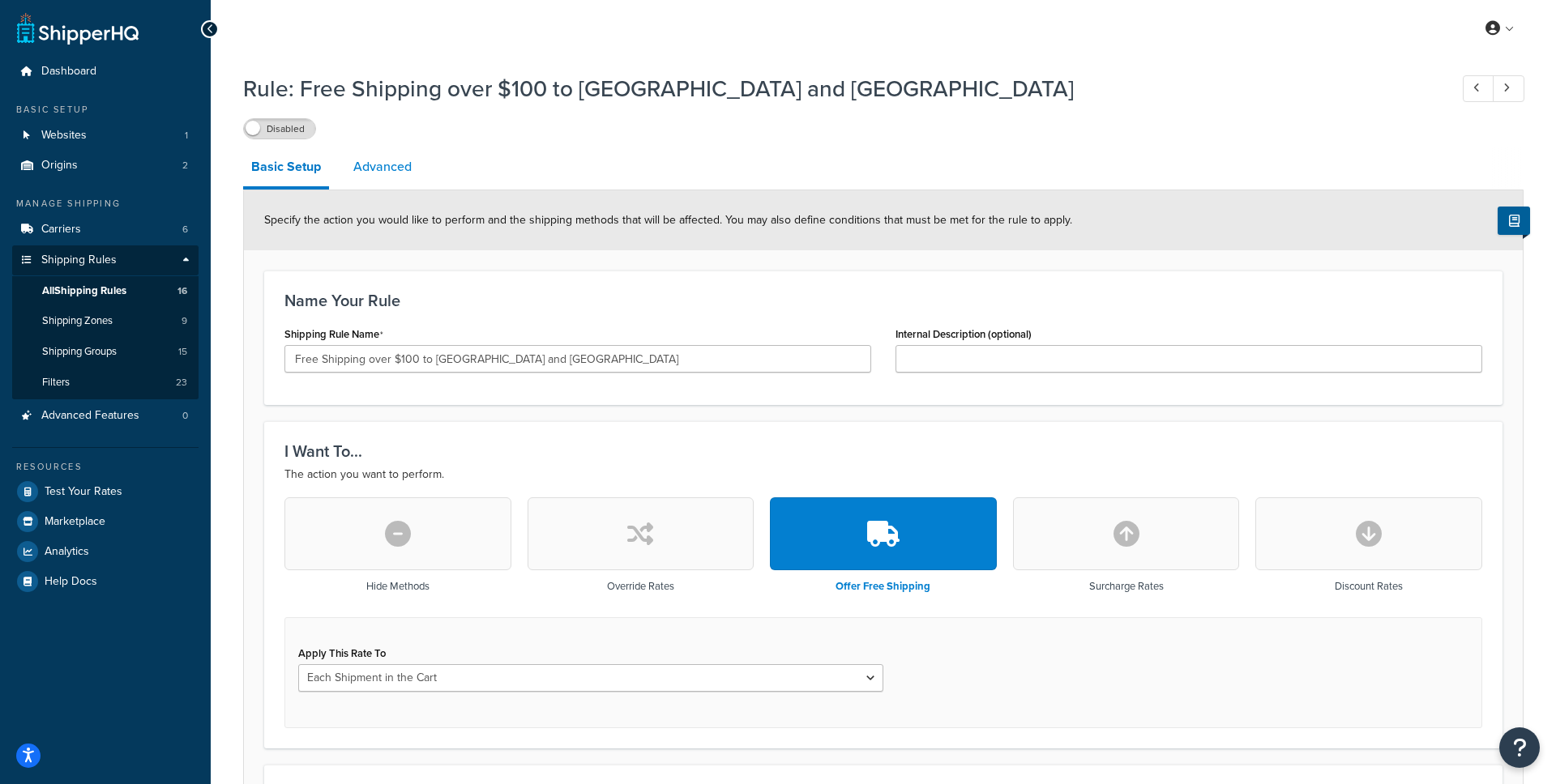
click at [411, 164] on link "Advanced" at bounding box center [382, 167] width 75 height 39
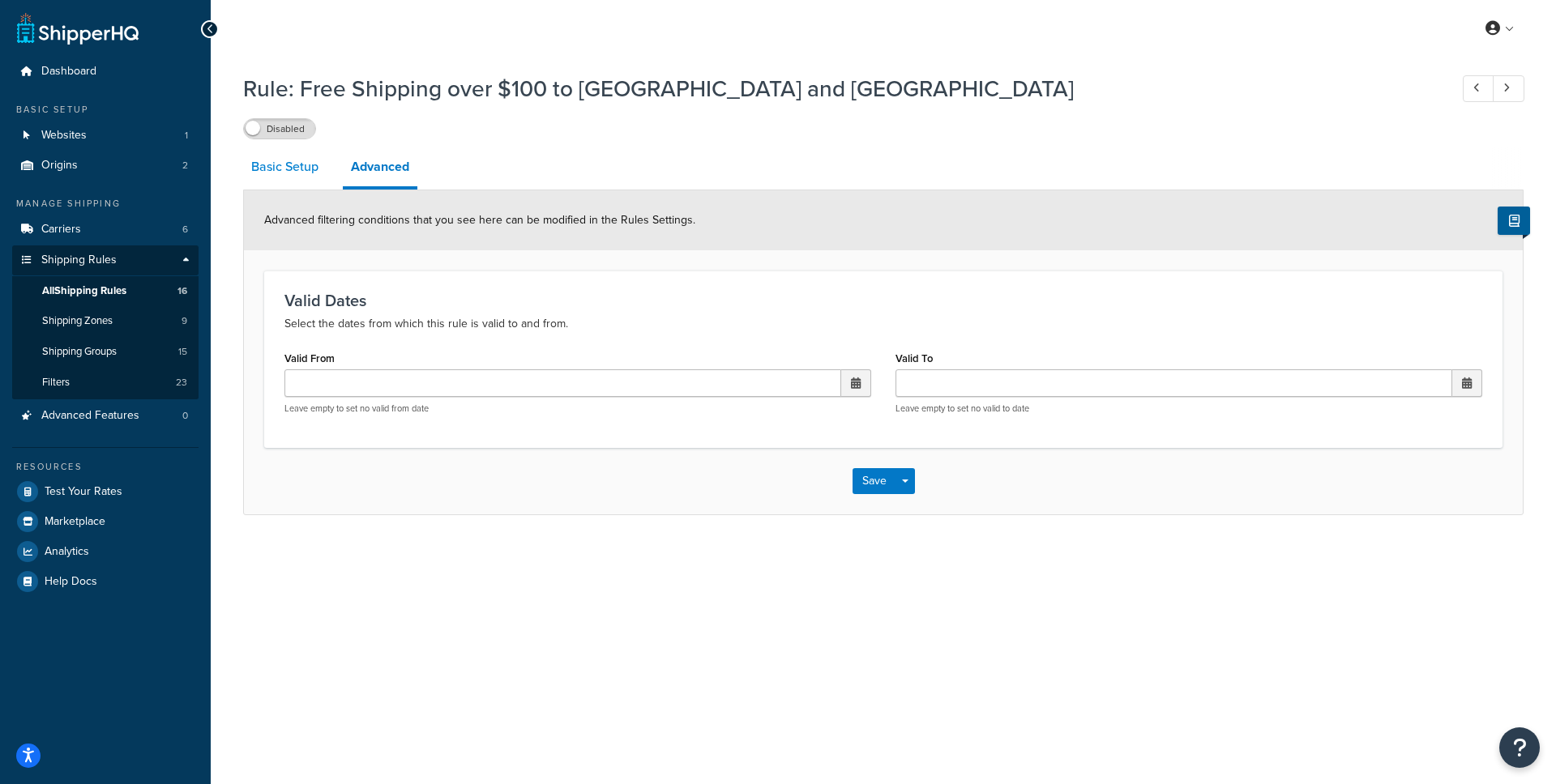
click at [314, 168] on link "Basic Setup" at bounding box center [285, 167] width 83 height 39
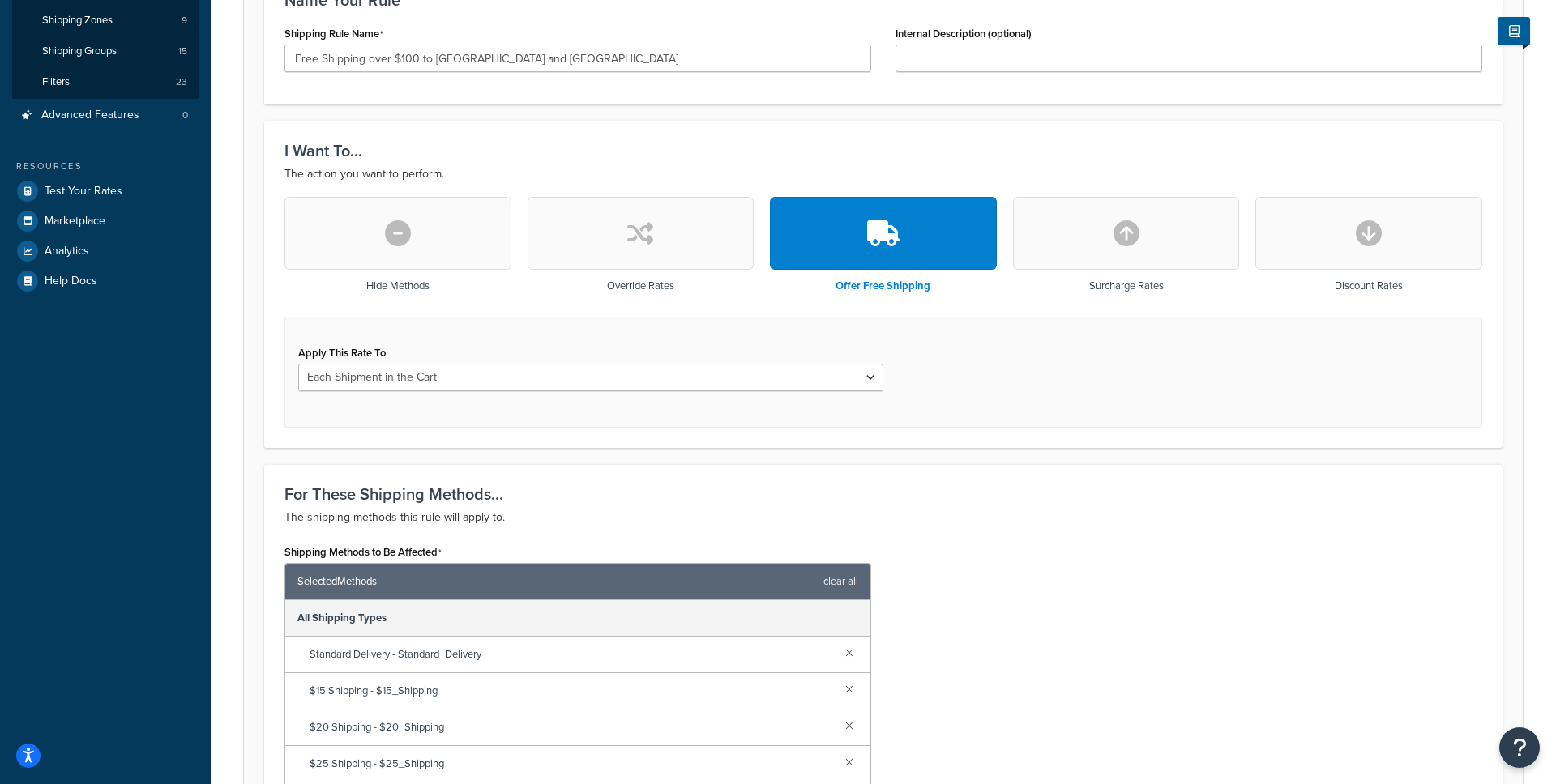
scroll to position [314, 0]
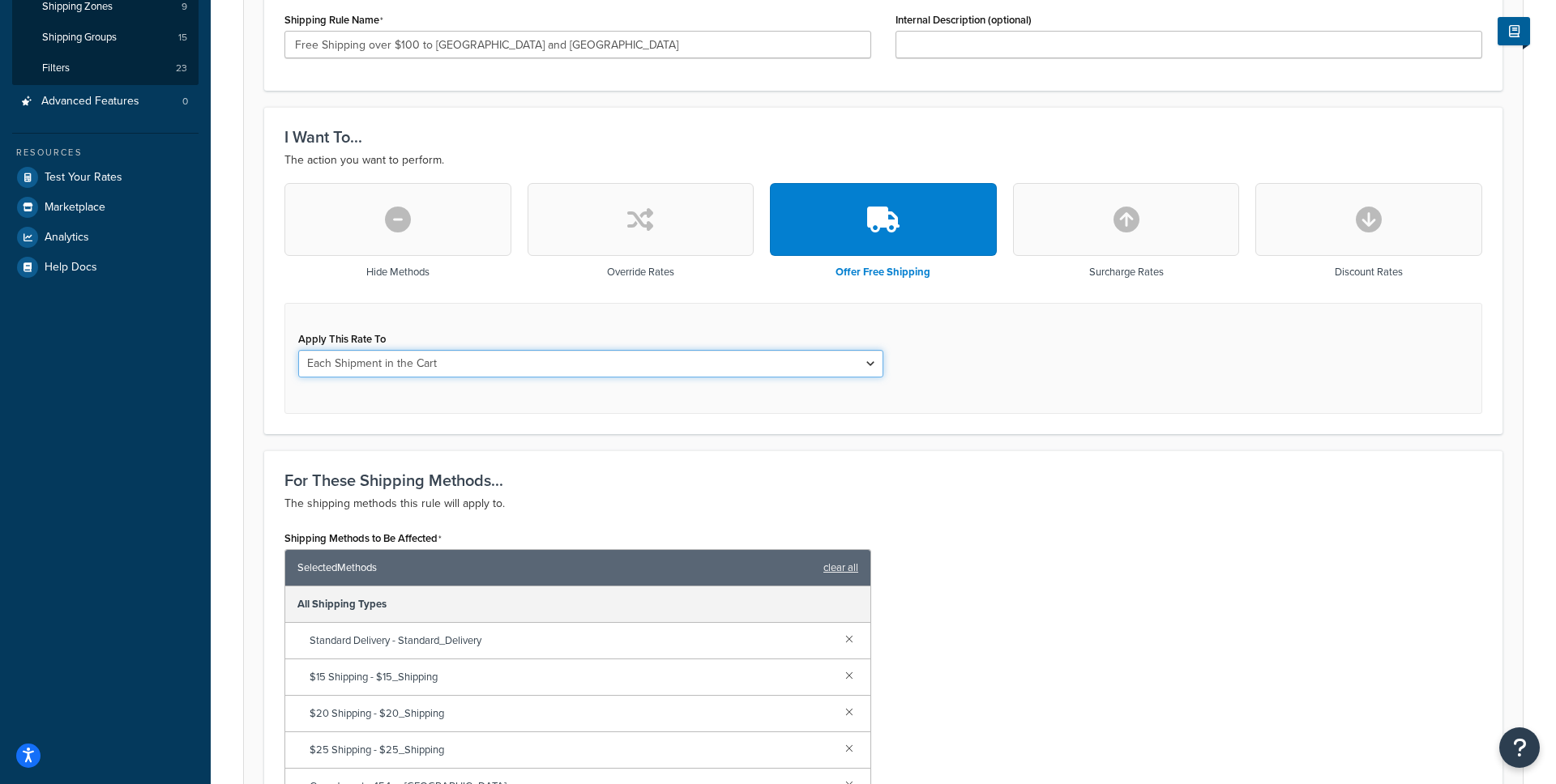
click at [868, 363] on select "Each Shipment in the Cart Each Shipping Group in the Cart Each Item within a Sh…" at bounding box center [591, 363] width 585 height 27
select select "ITEM"
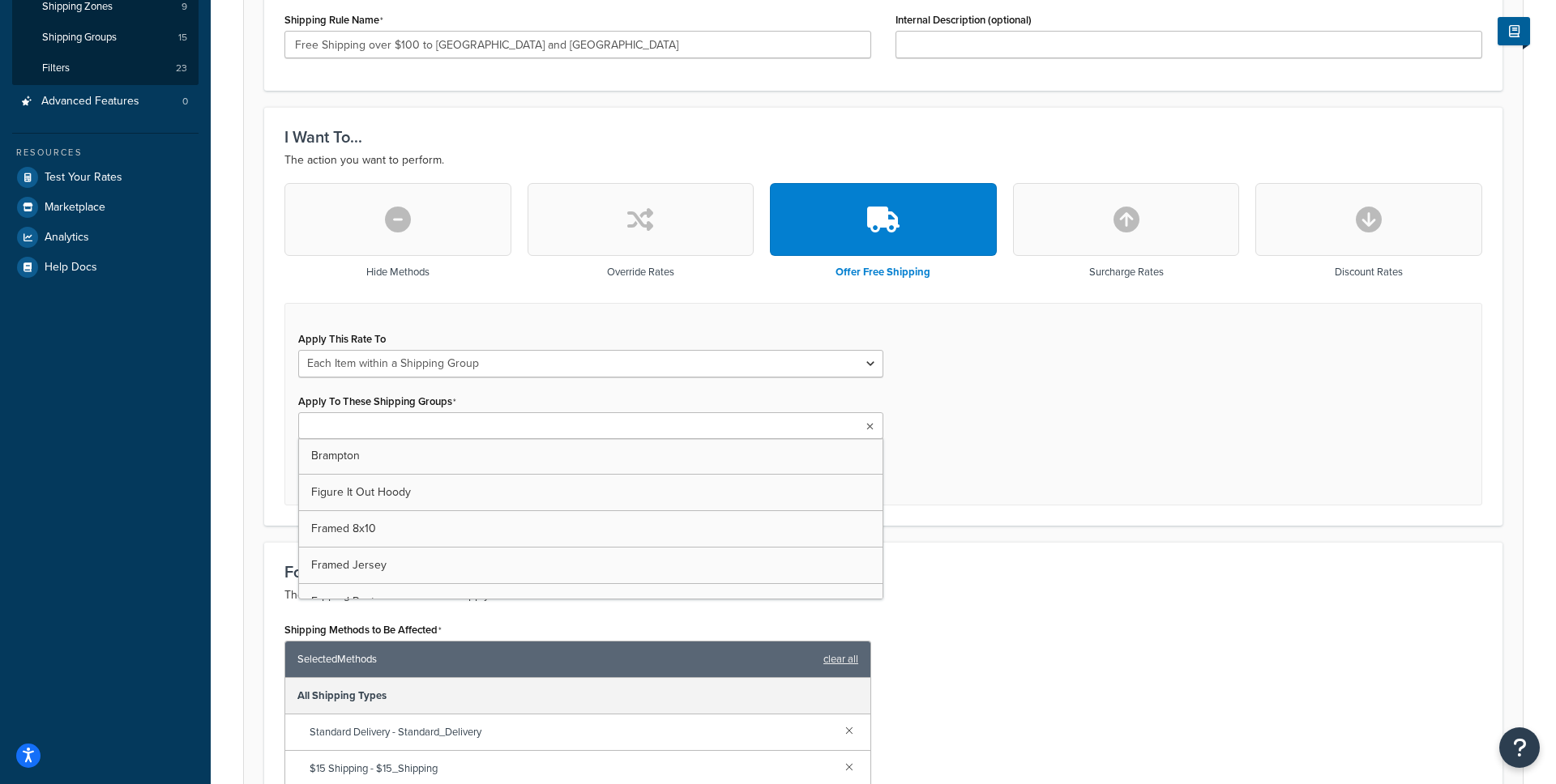
click at [729, 414] on ul at bounding box center [591, 426] width 585 height 26
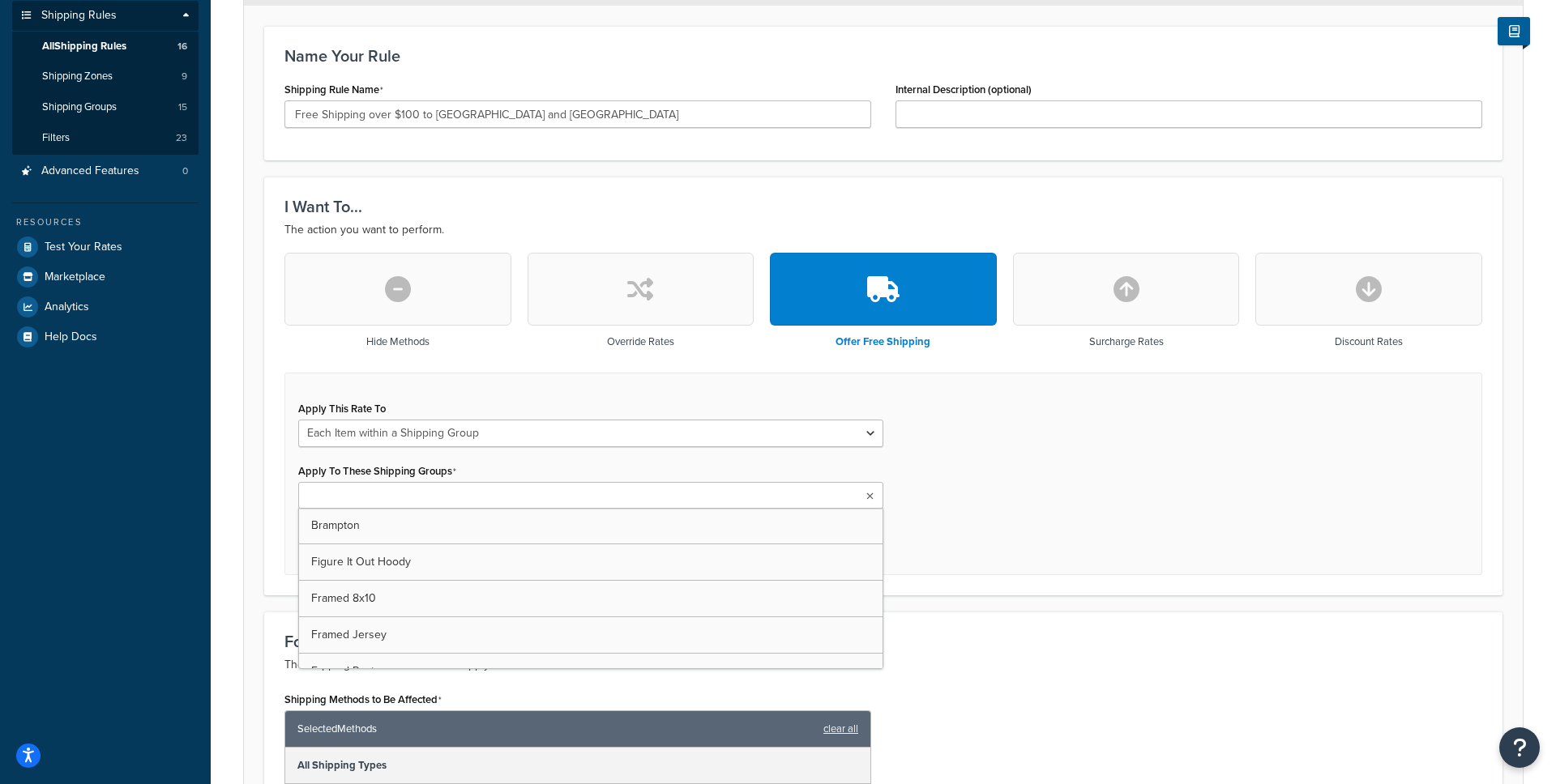
scroll to position [247, 0]
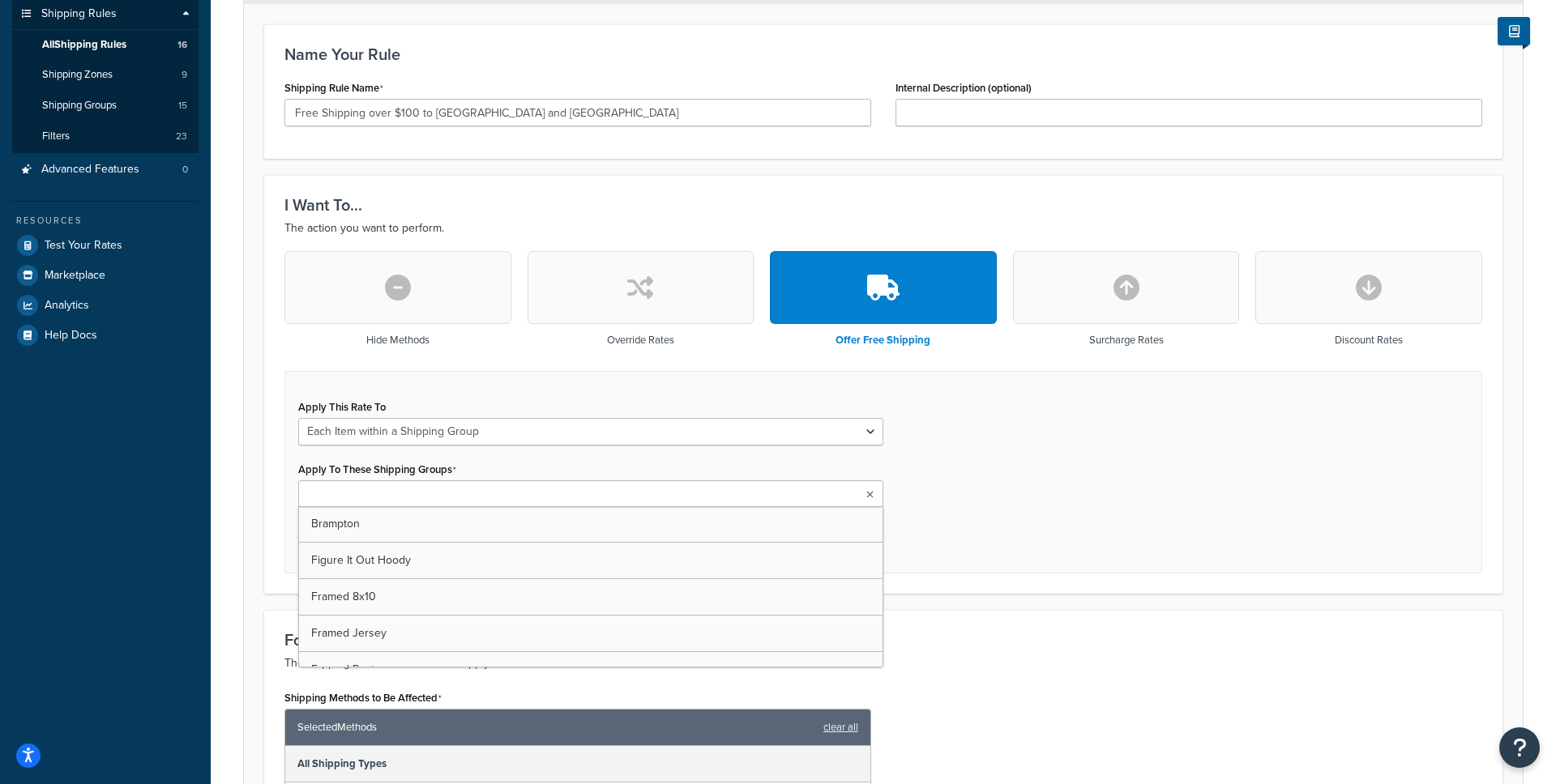
click at [1042, 535] on div "Apply This Rate To Each Shipment in the Cart Each Shipping Group in the Cart Ea…" at bounding box center [883, 473] width 1198 height 204
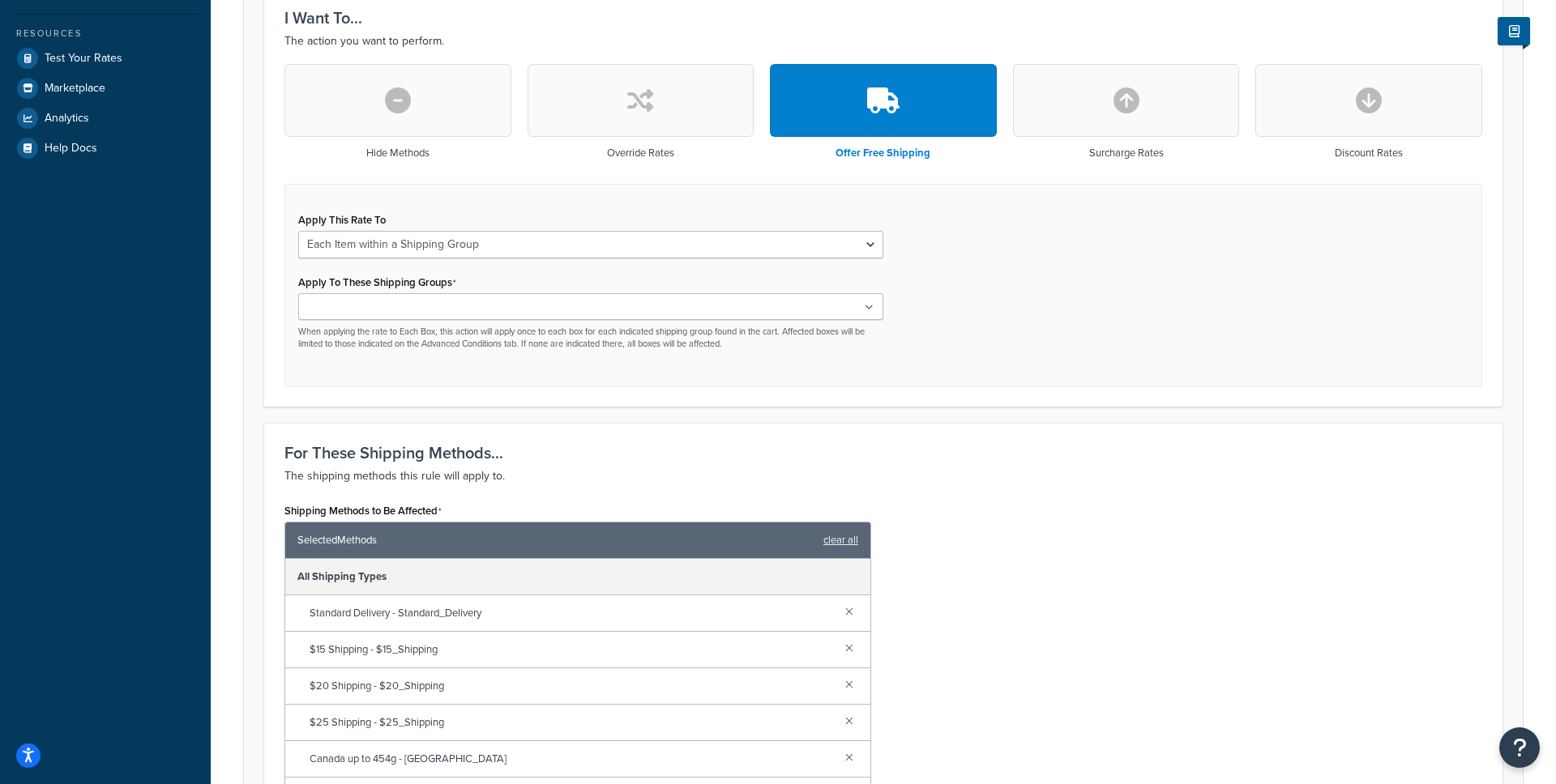
scroll to position [430, 0]
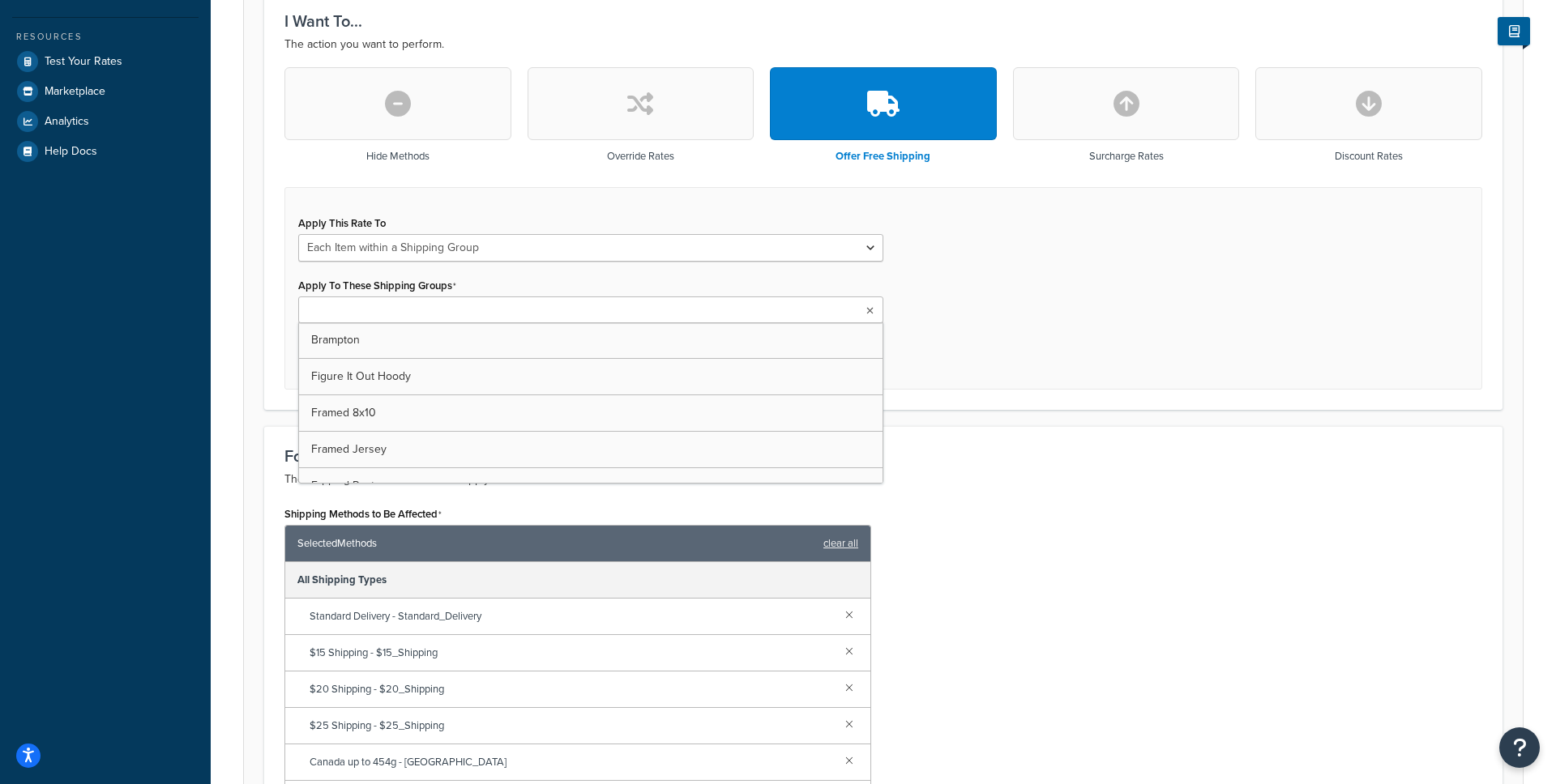
click at [867, 311] on icon at bounding box center [870, 311] width 7 height 10
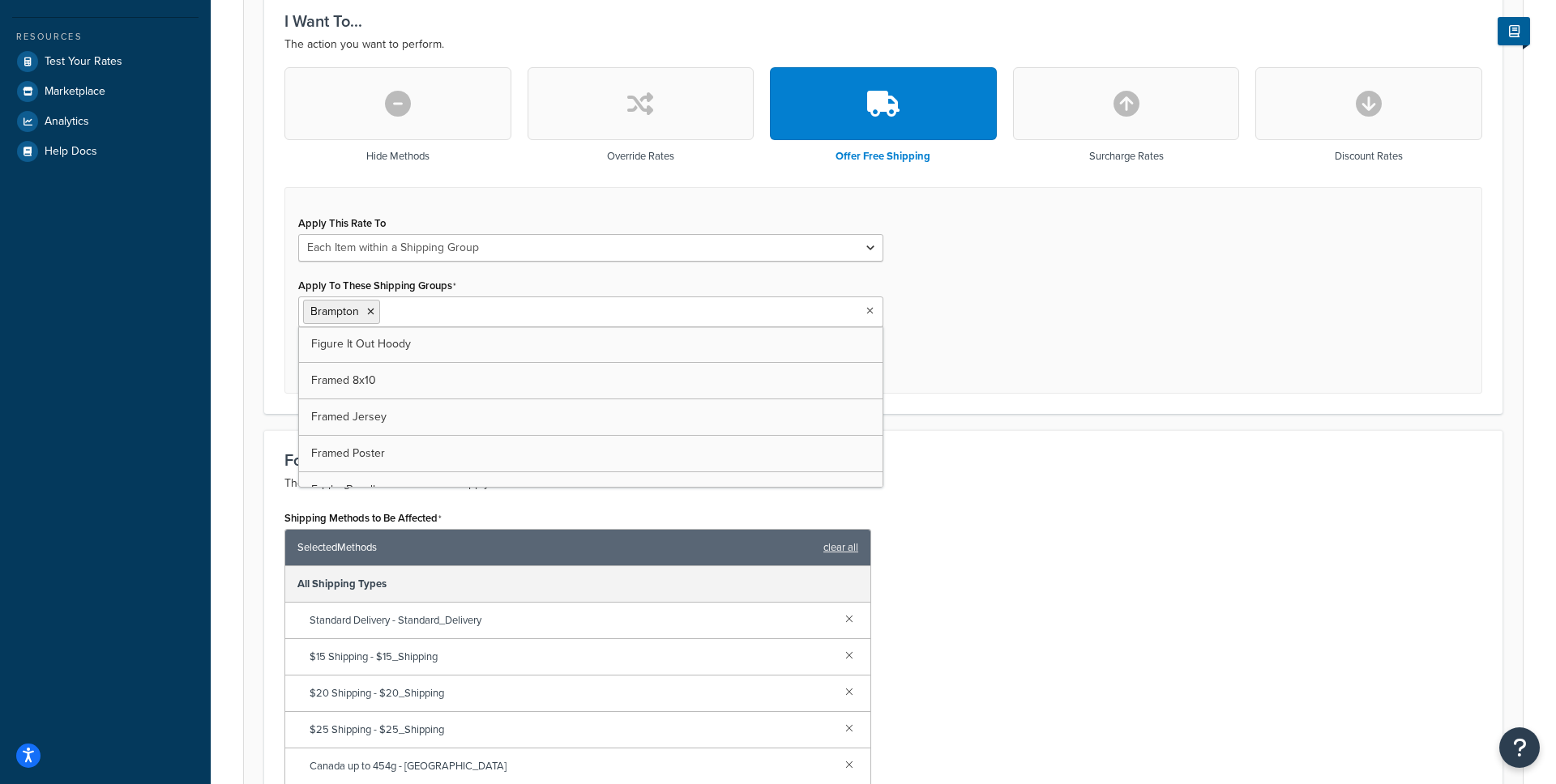
click at [1039, 333] on div "Apply This Rate To Each Shipment in the Cart Each Shipping Group in the Cart Ea…" at bounding box center [883, 291] width 1198 height 207
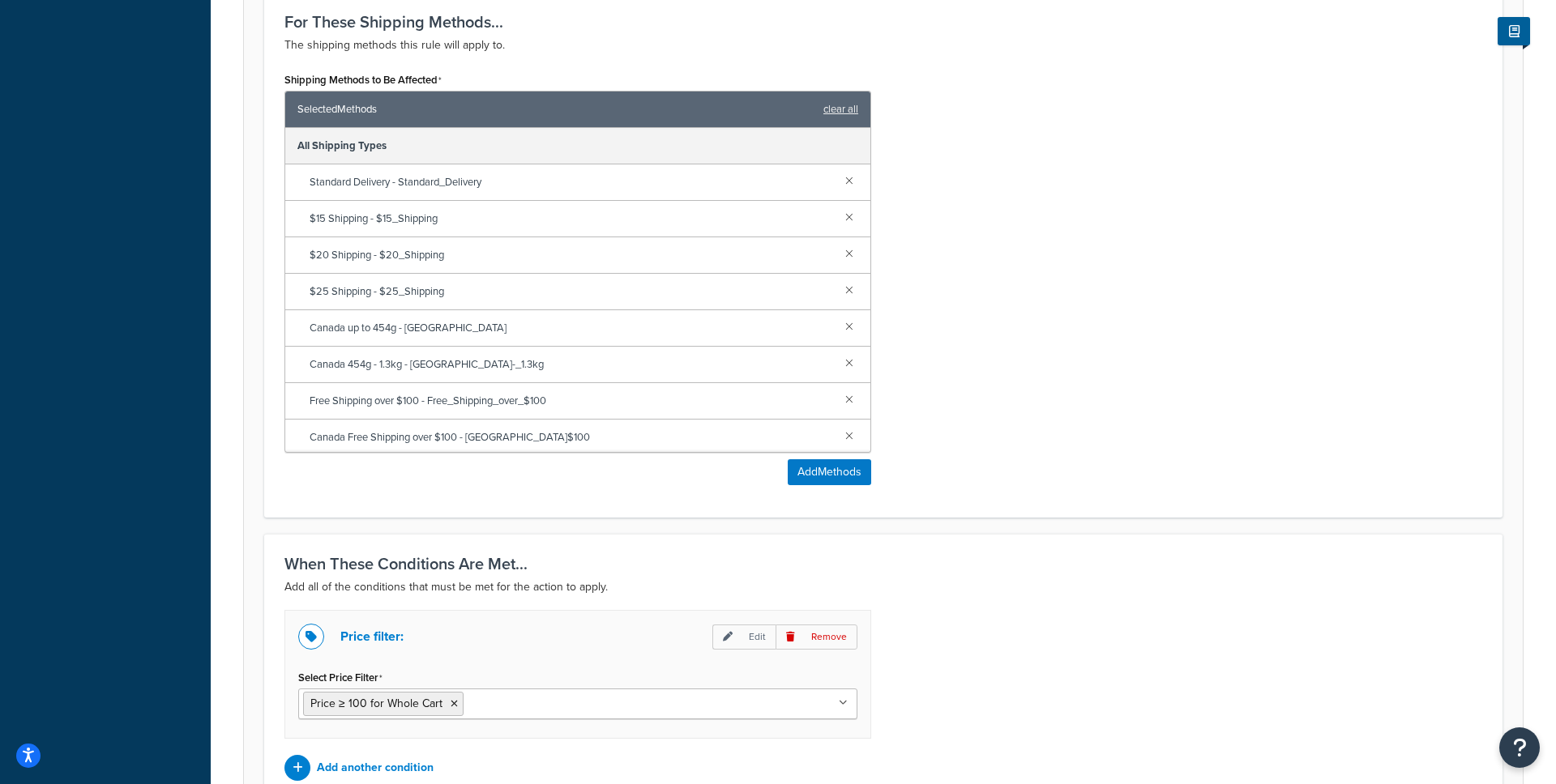
scroll to position [873, 0]
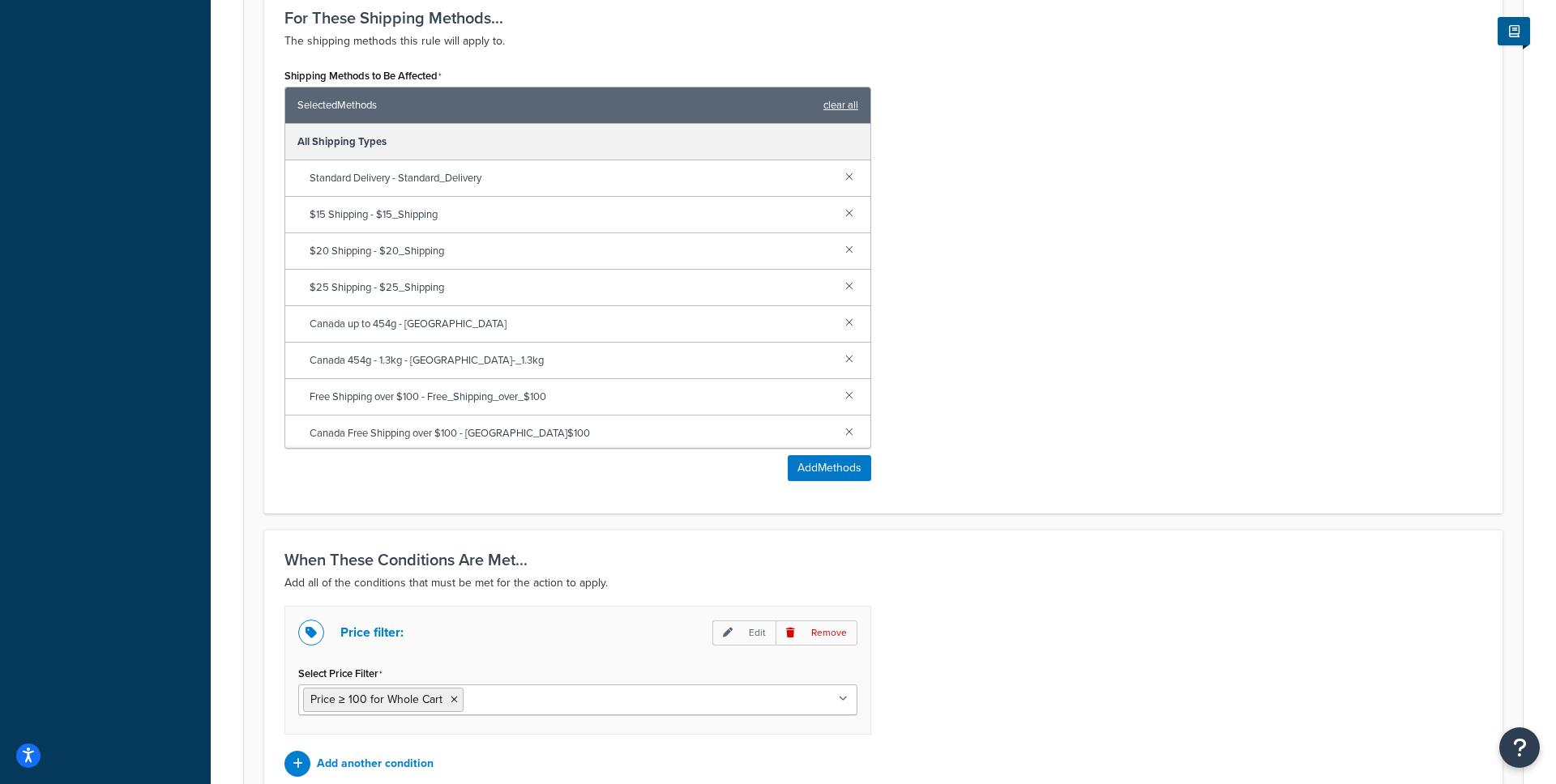
click at [836, 110] on link "clear all" at bounding box center [841, 105] width 35 height 23
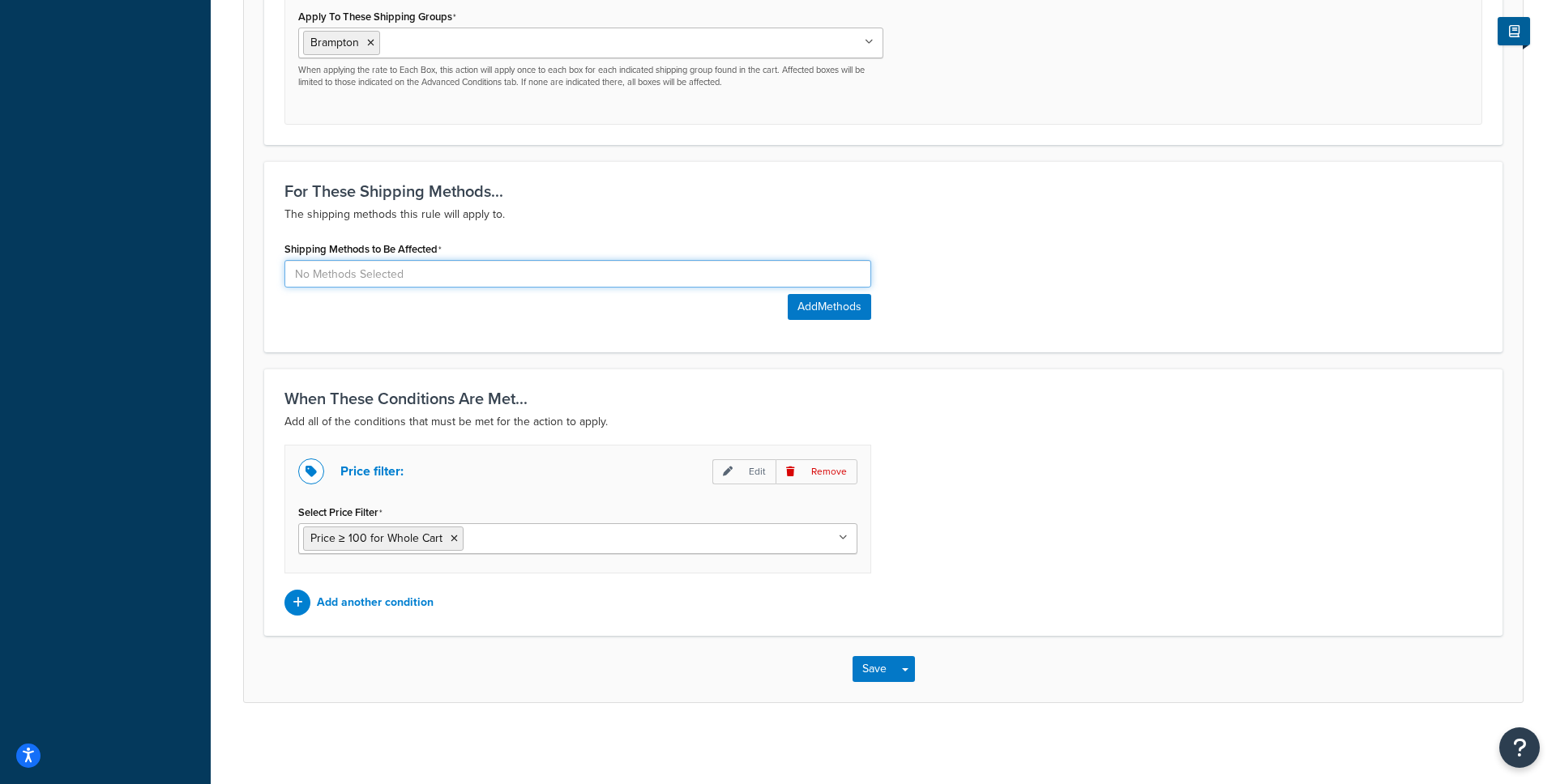
click at [551, 276] on input at bounding box center [578, 273] width 587 height 27
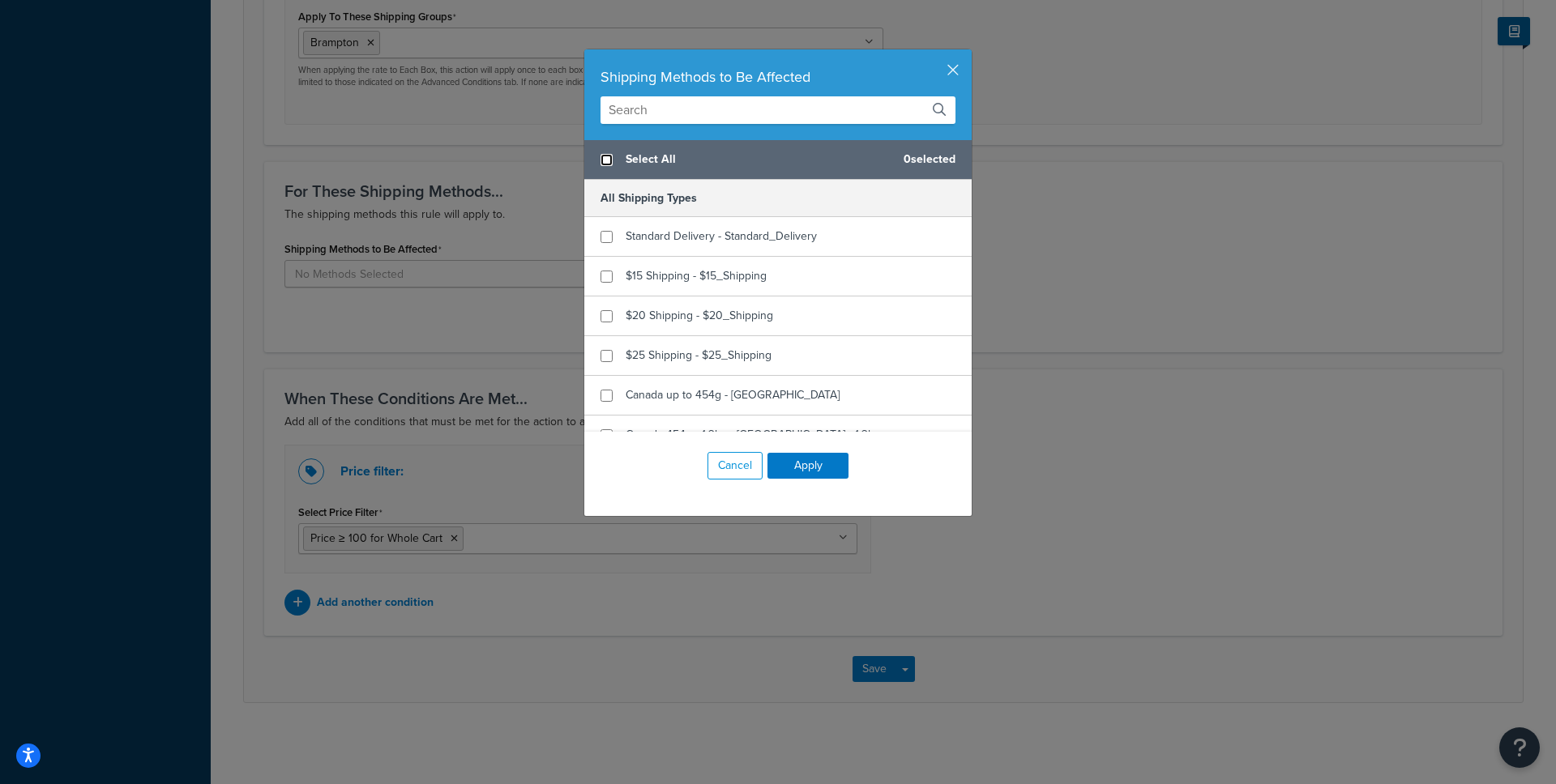
click at [605, 160] on input "checkbox" at bounding box center [607, 160] width 12 height 12
checkbox input "true"
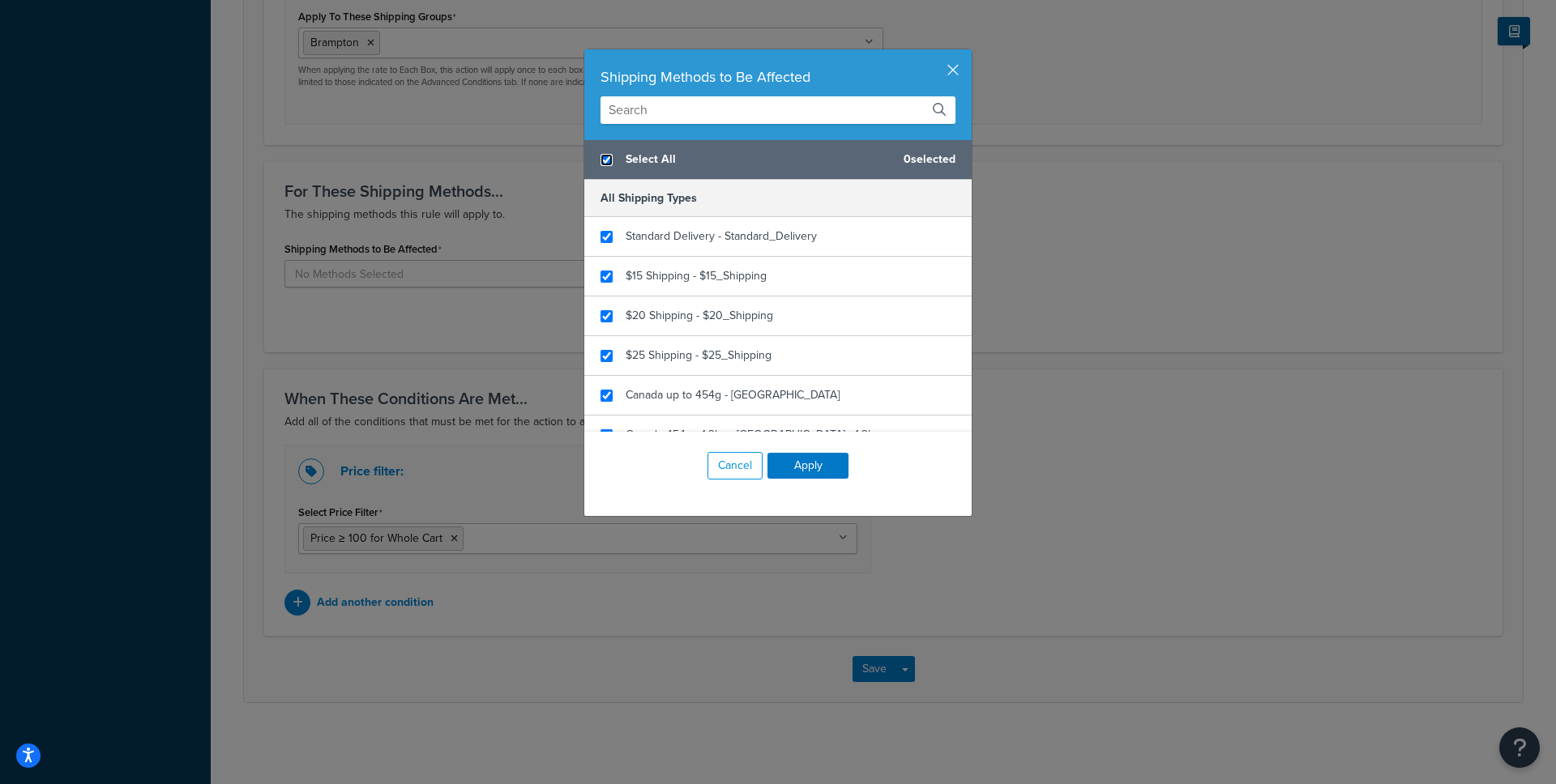
checkbox input "true"
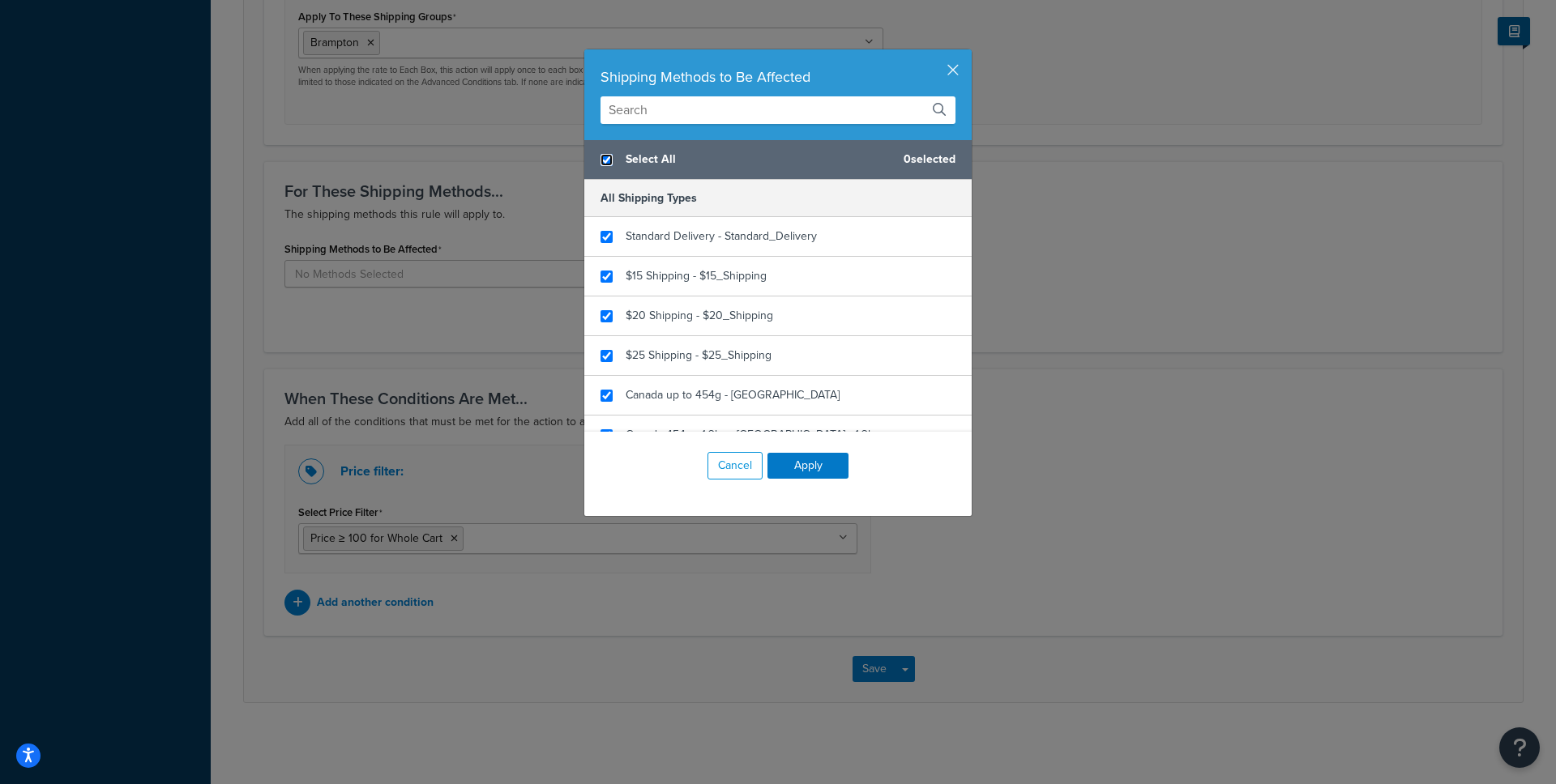
checkbox input "true"
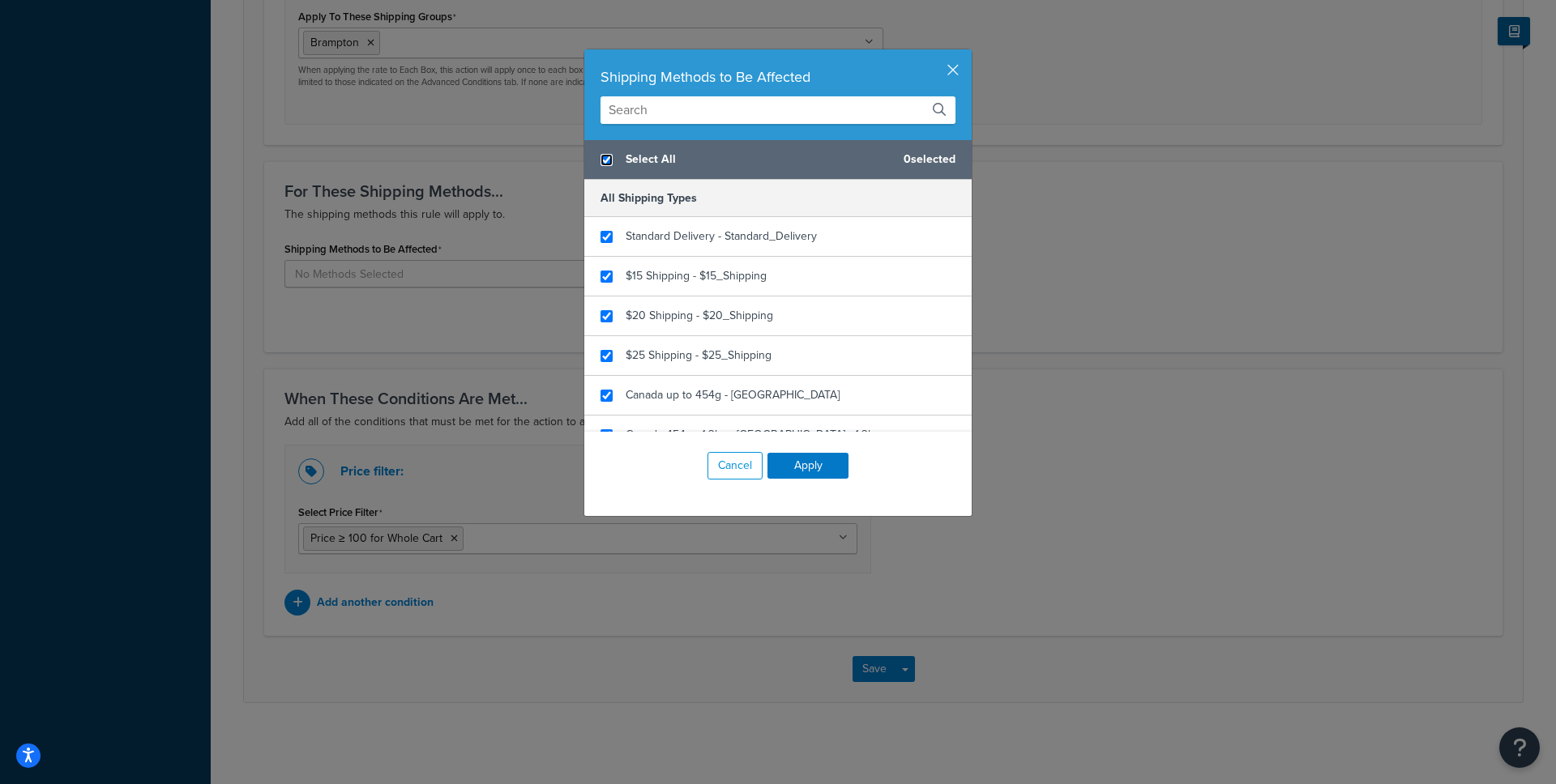
checkbox input "true"
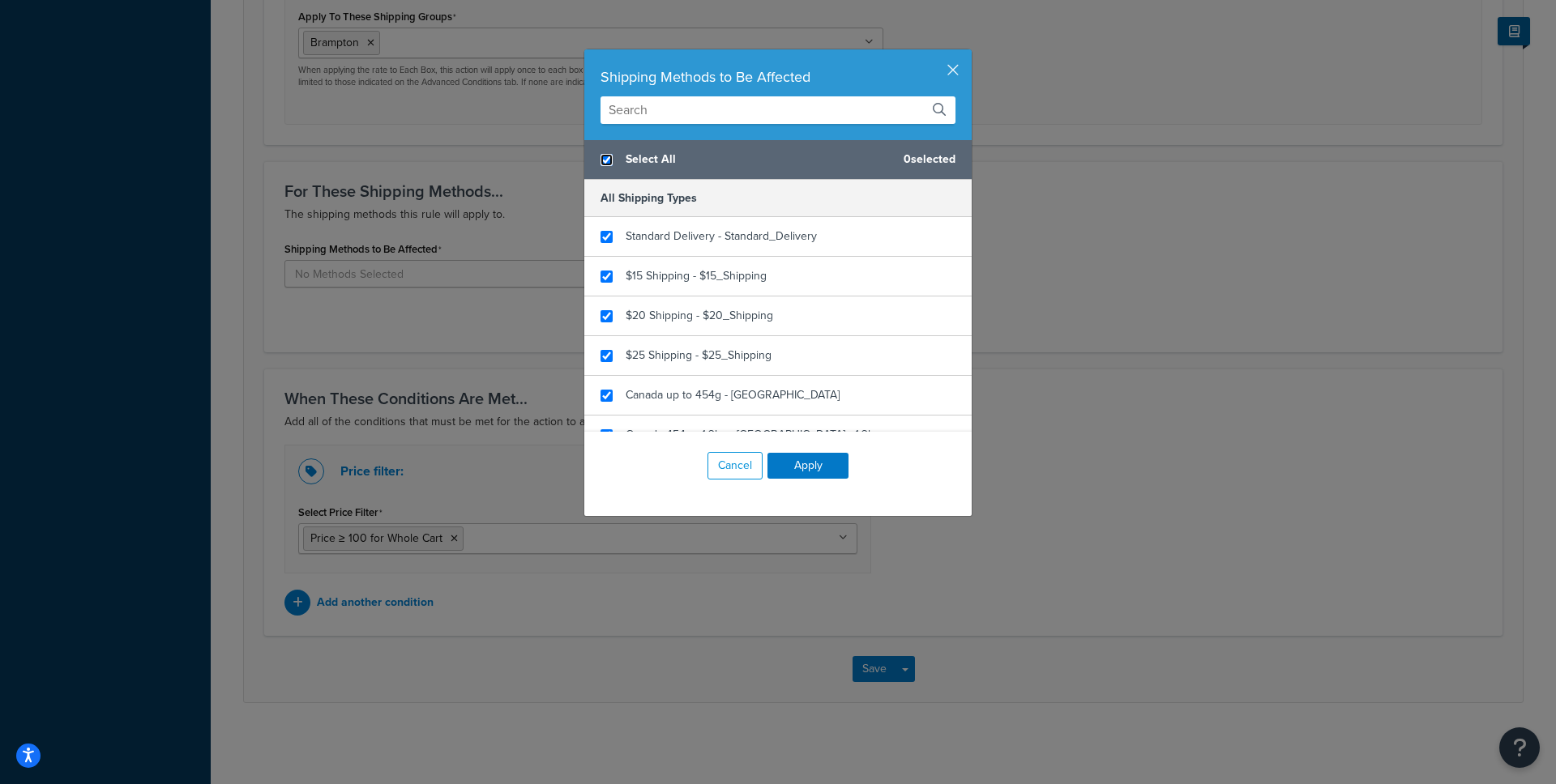
checkbox input "true"
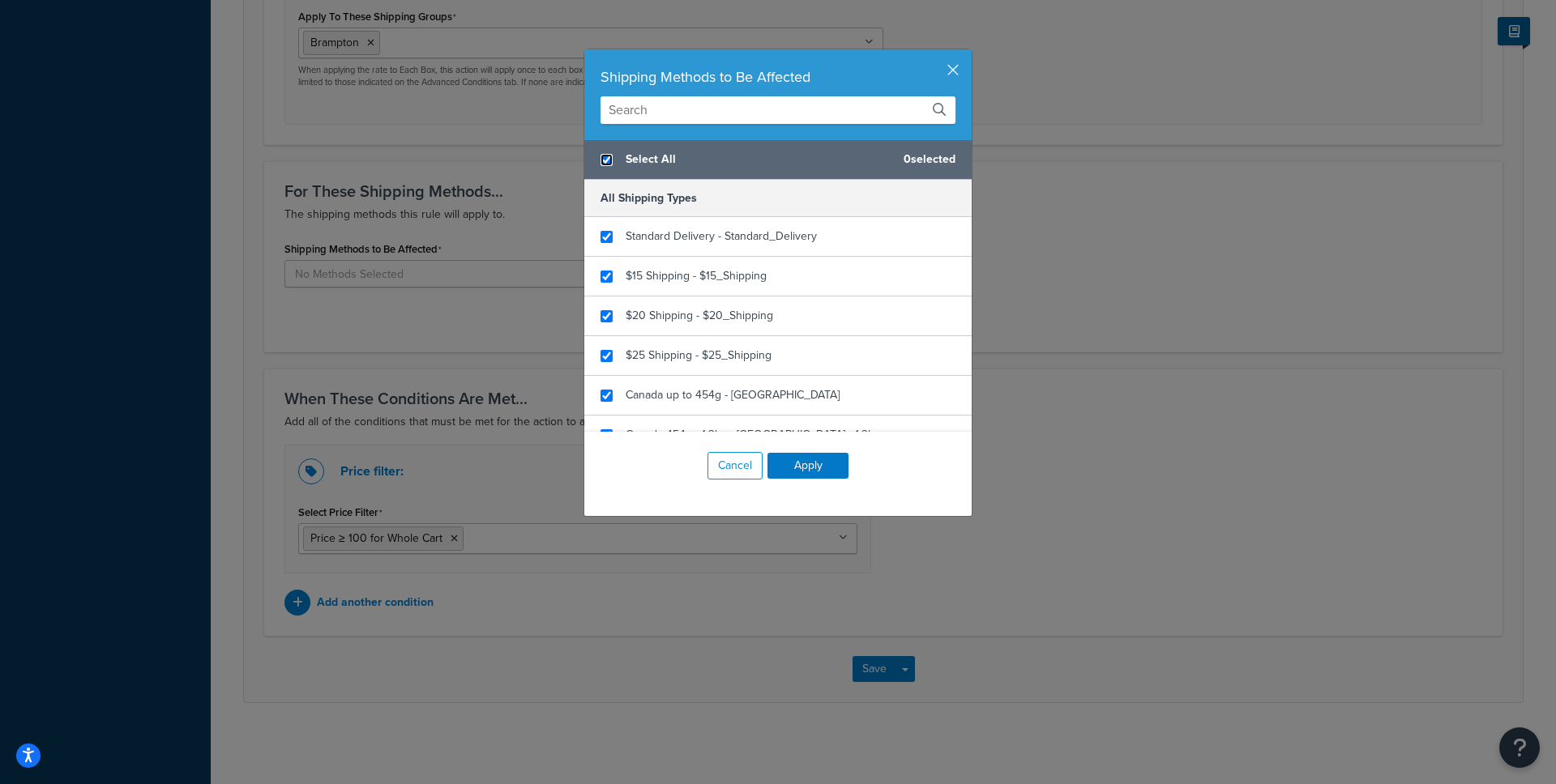
checkbox input "true"
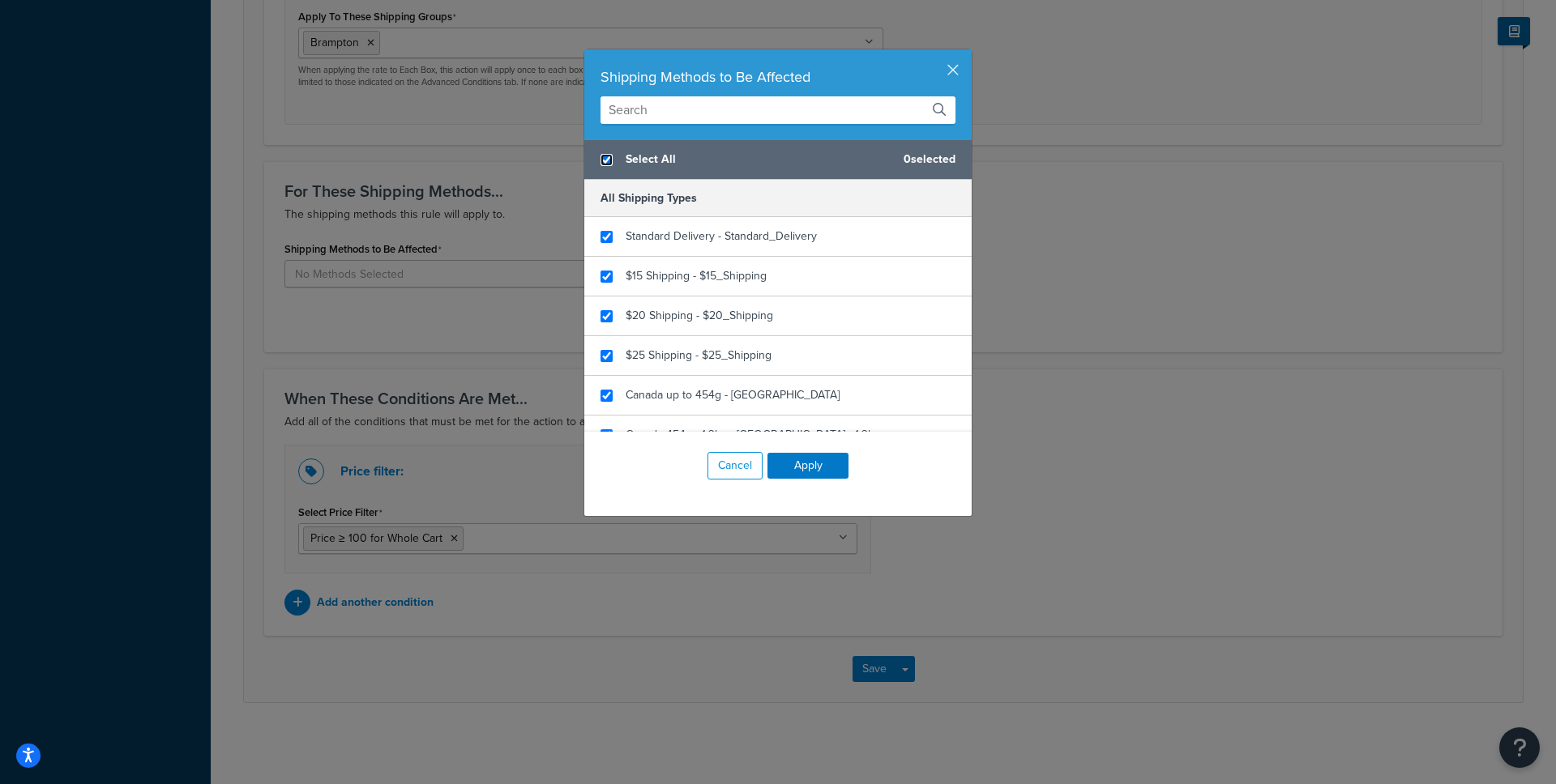
checkbox input "true"
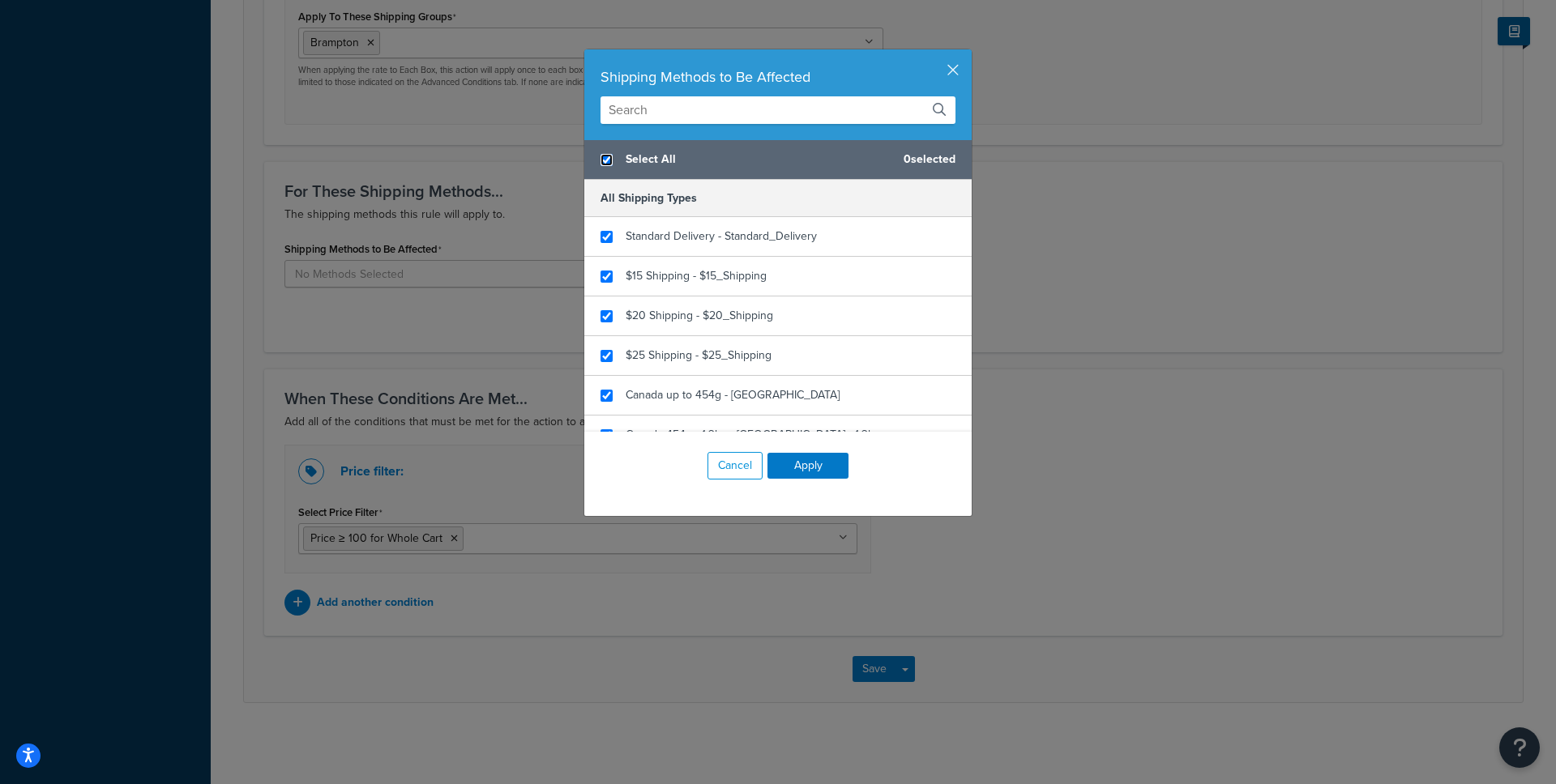
checkbox input "true"
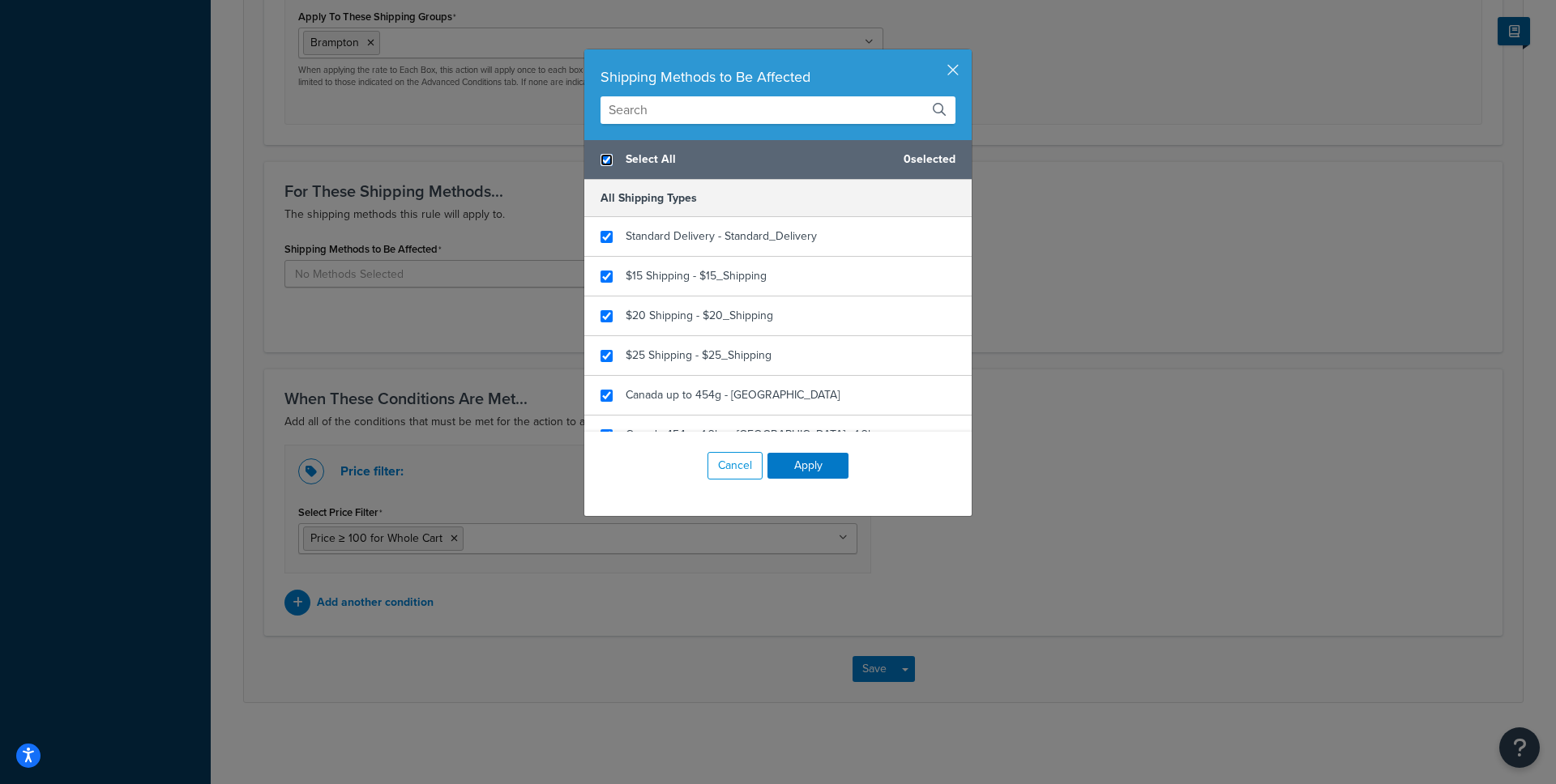
checkbox input "true"
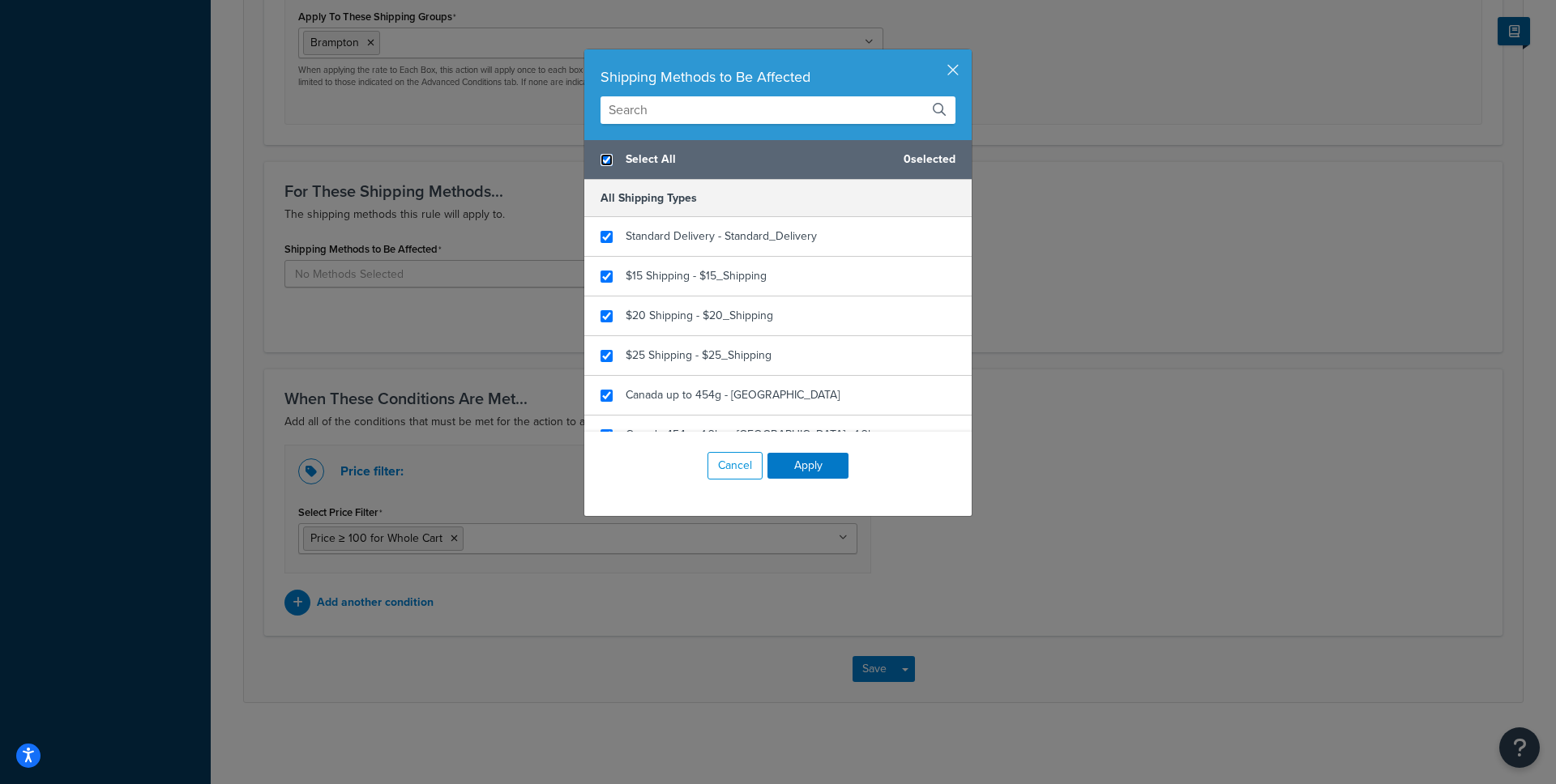
checkbox input "true"
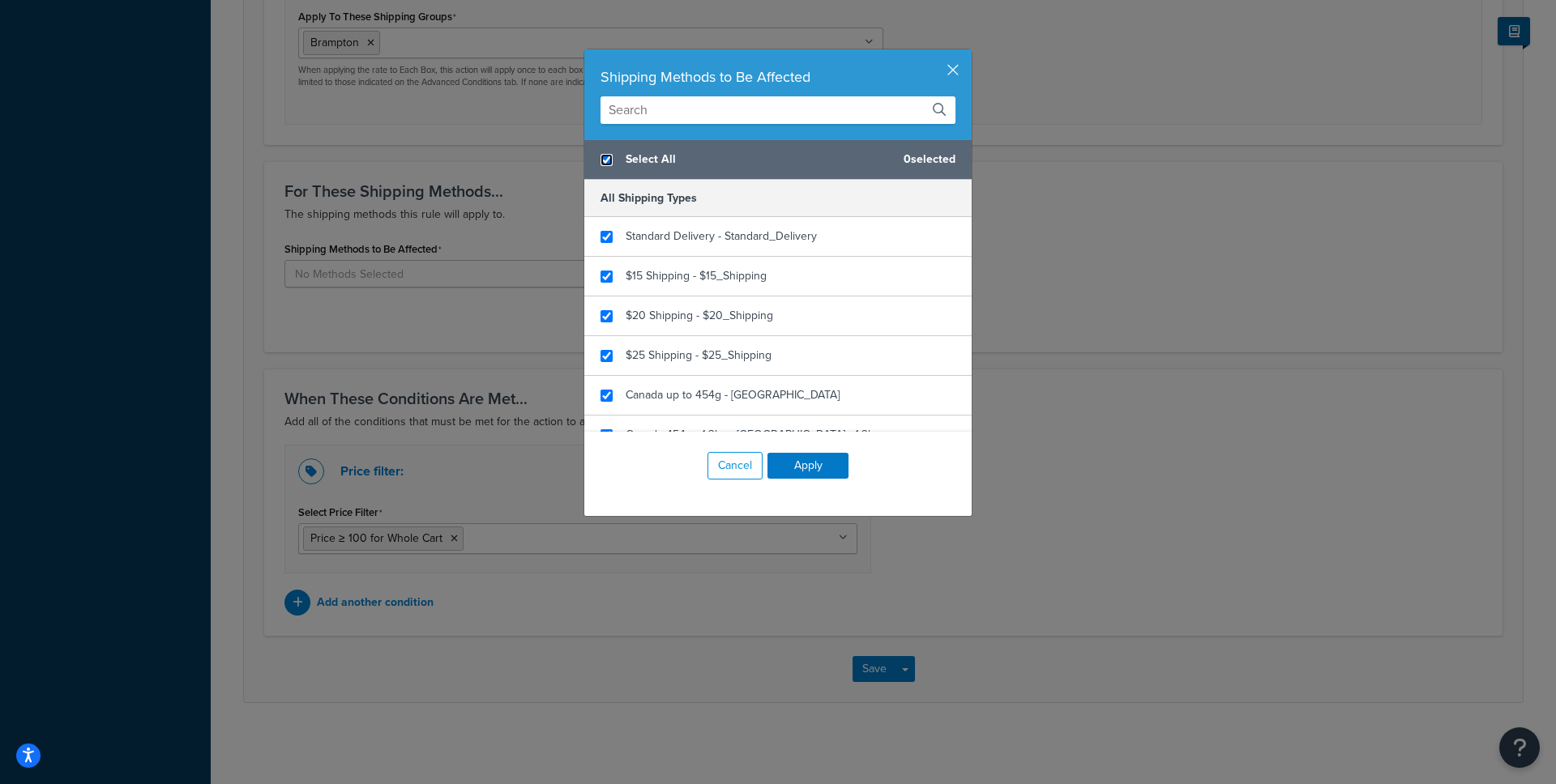
checkbox input "true"
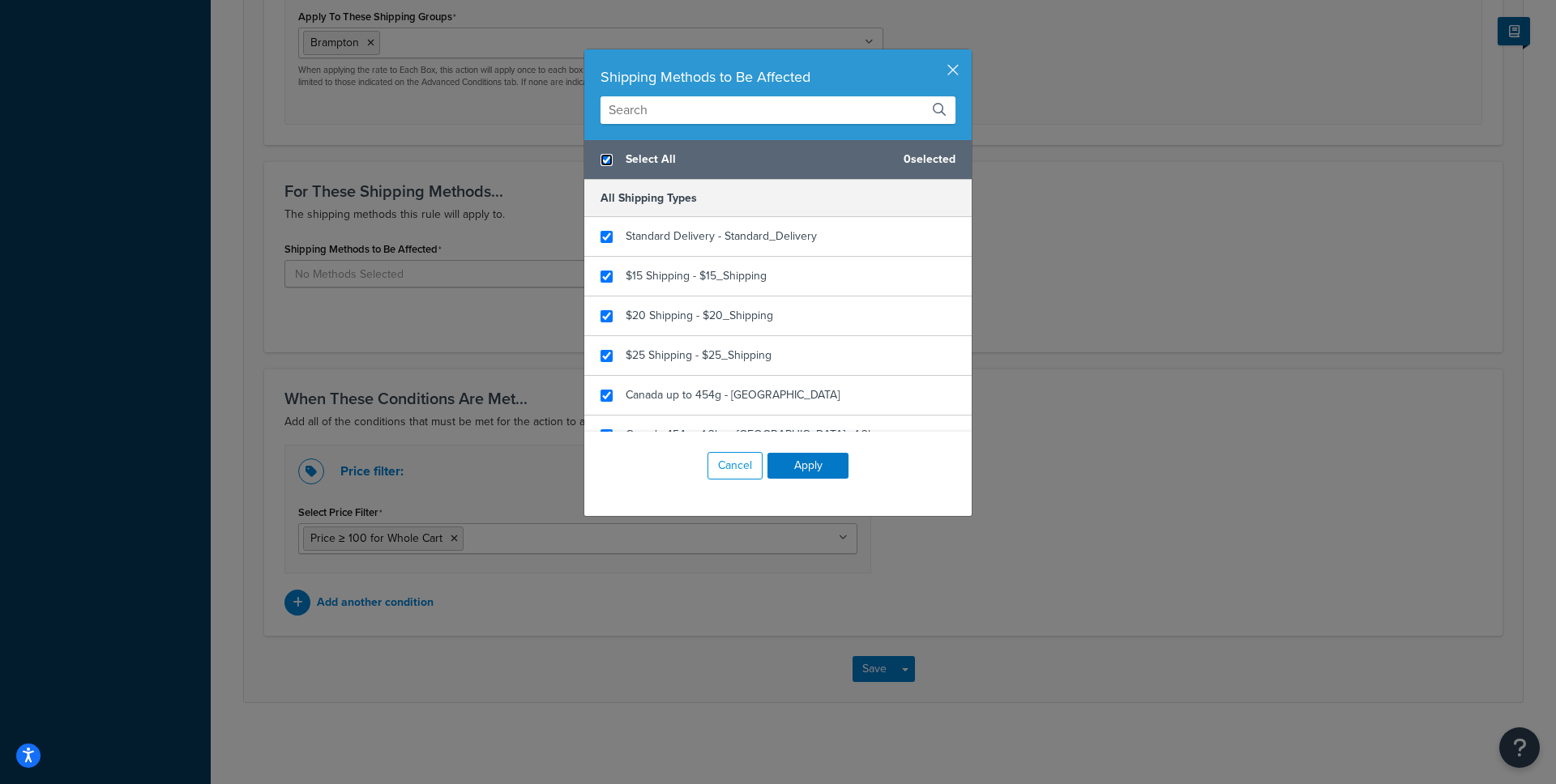
checkbox input "true"
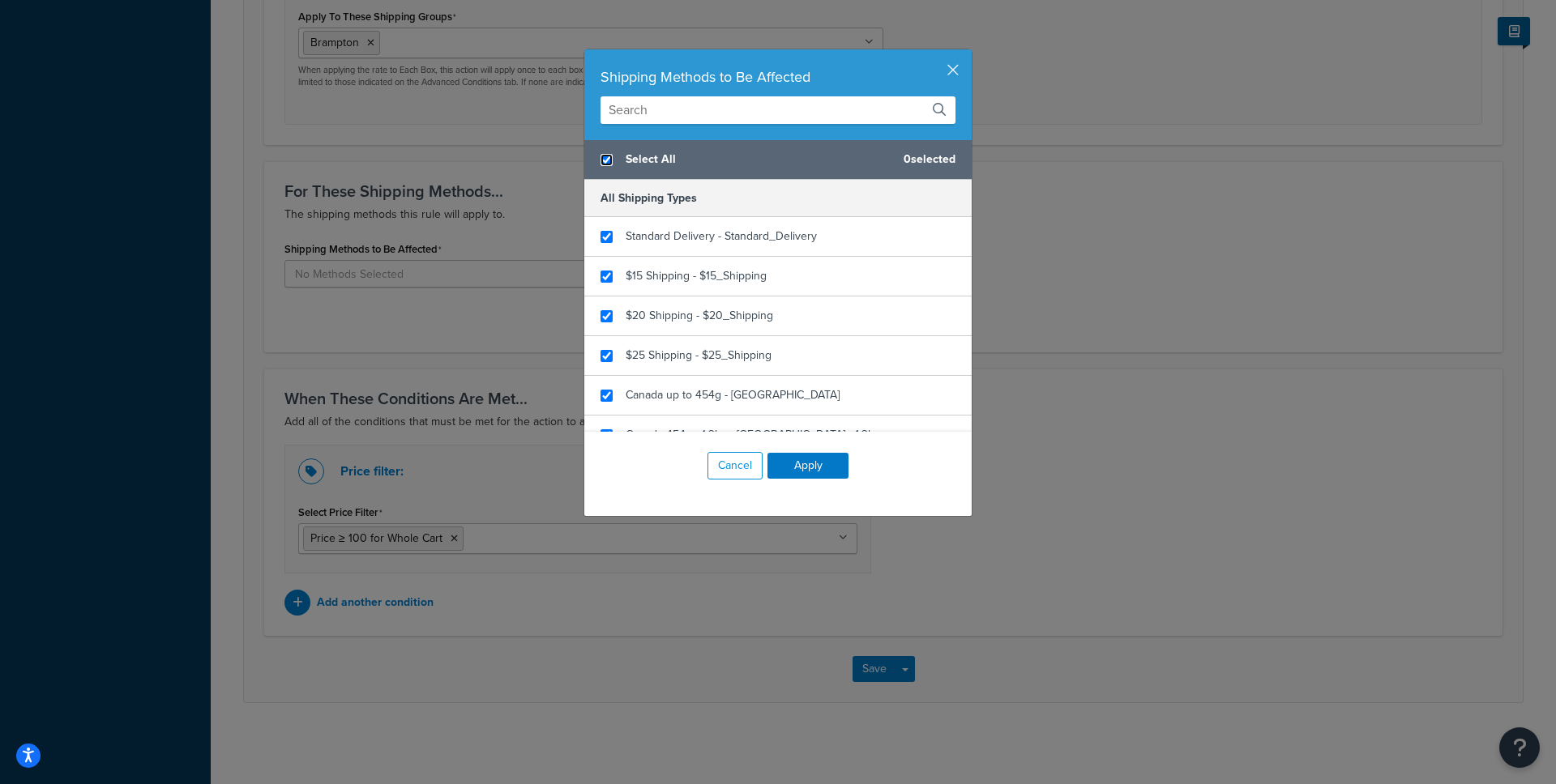
checkbox input "true"
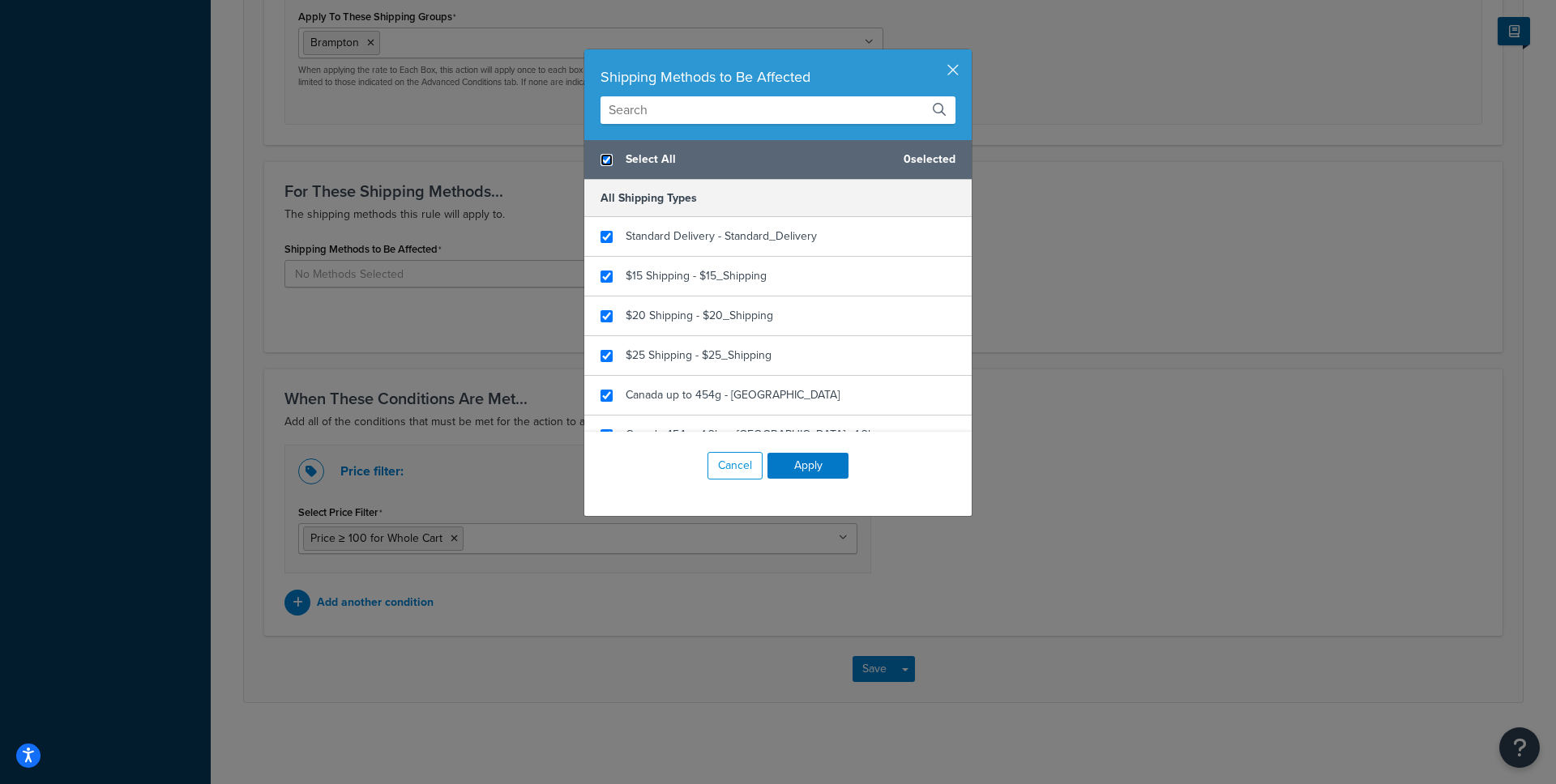
checkbox input "true"
click at [816, 463] on button "Apply" at bounding box center [808, 466] width 81 height 26
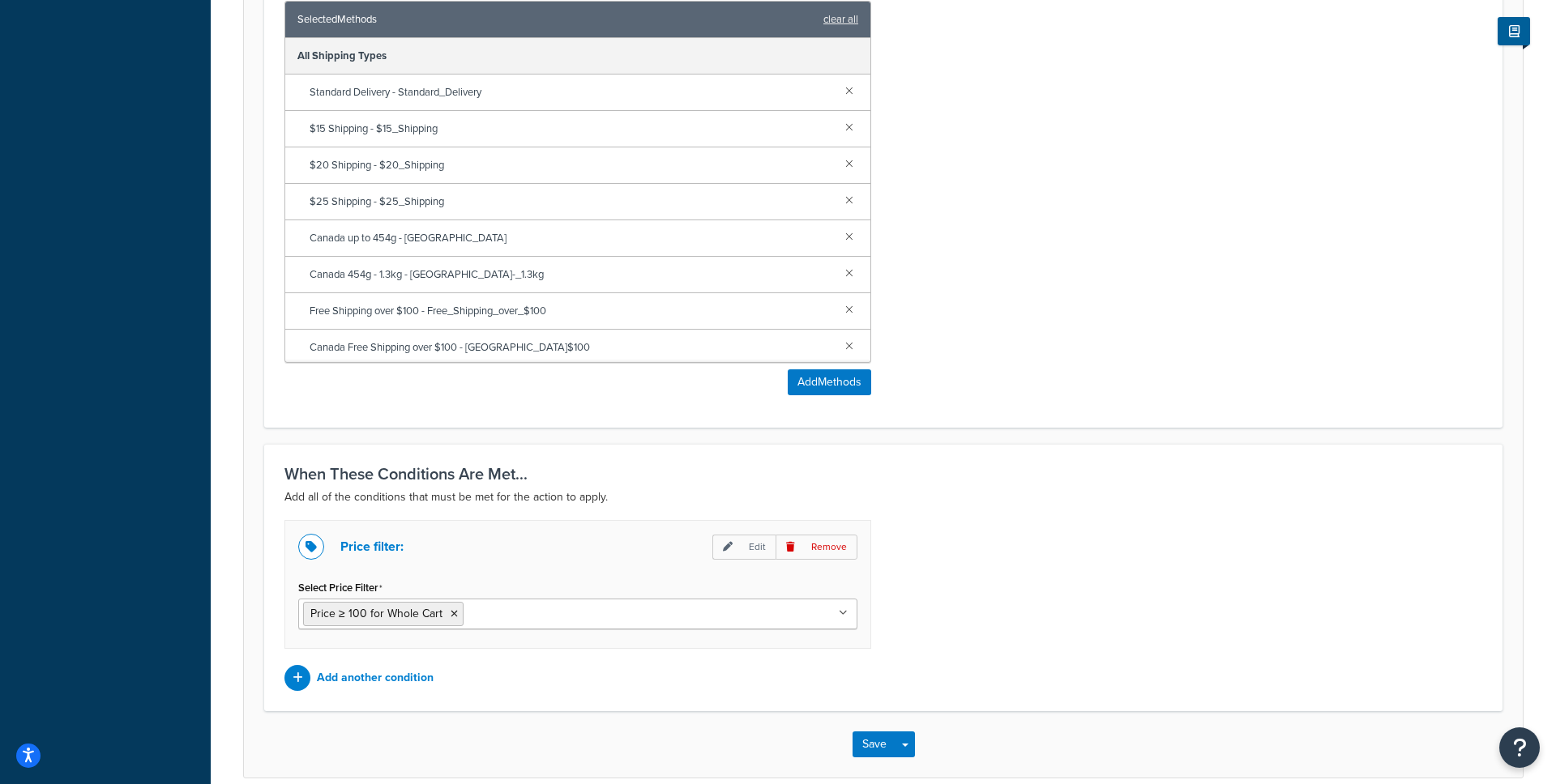
scroll to position [1034, 0]
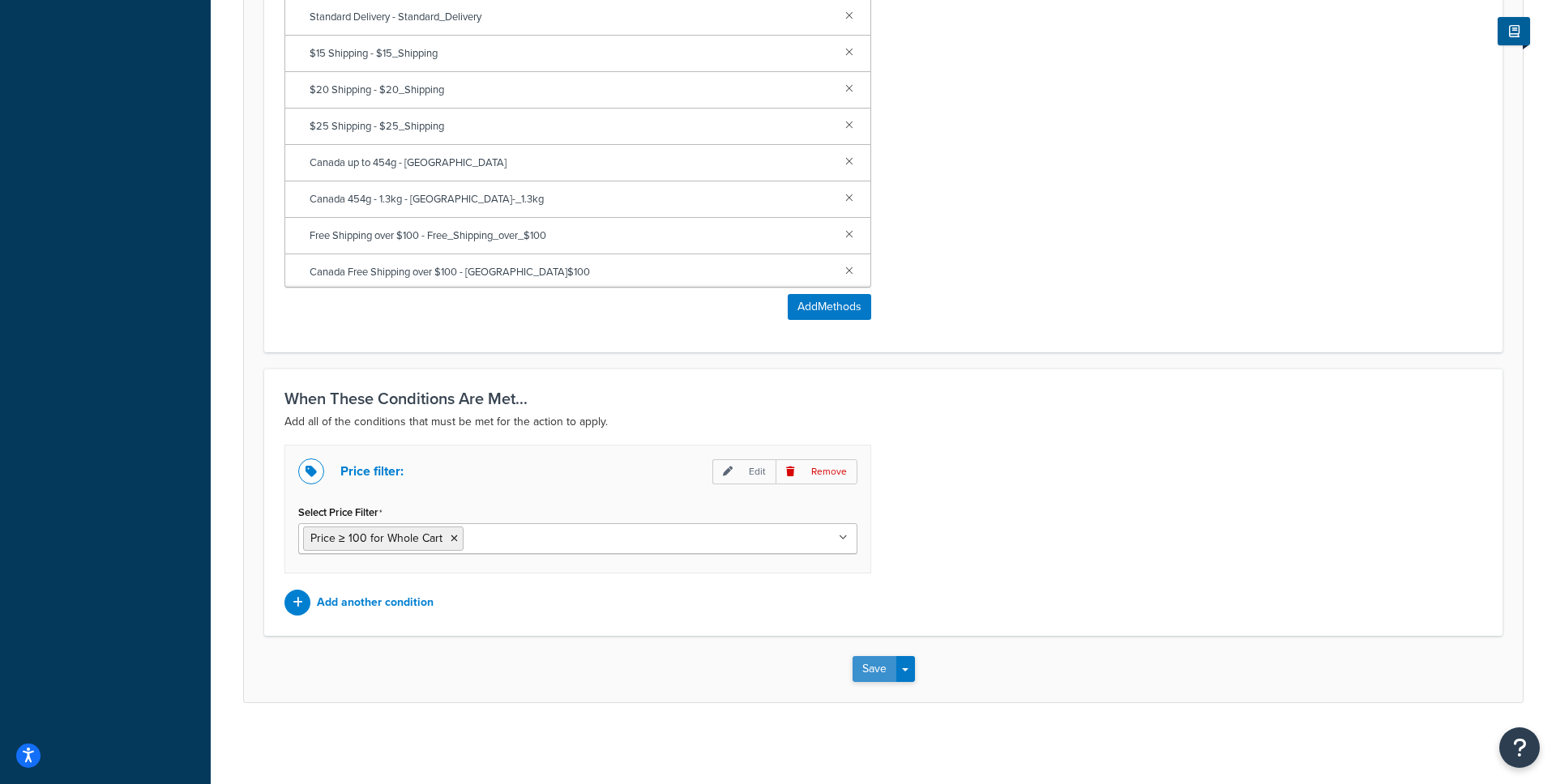
click at [860, 673] on button "Save" at bounding box center [875, 670] width 44 height 26
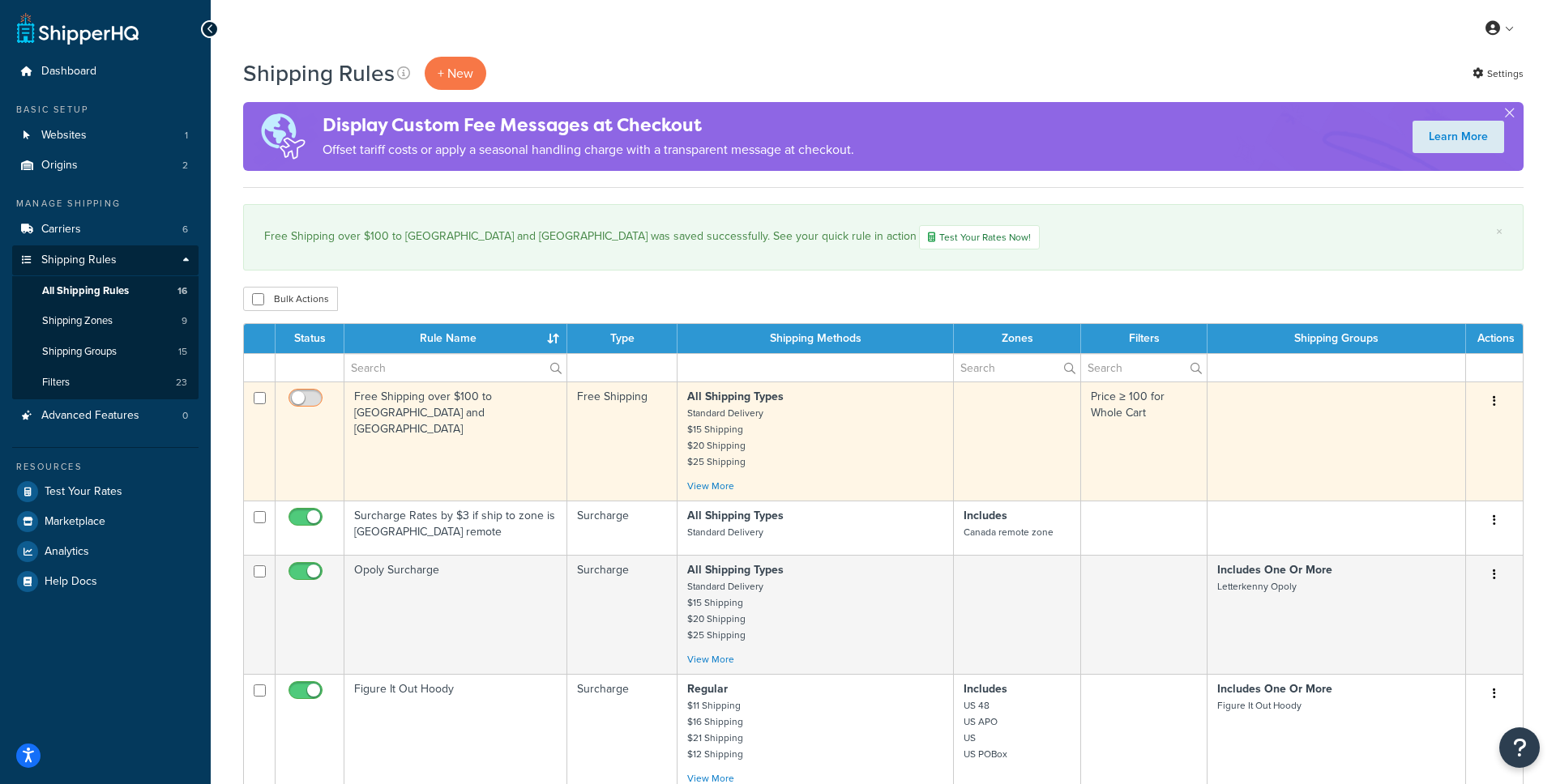
click at [306, 397] on input "checkbox" at bounding box center [307, 402] width 45 height 20
checkbox input "true"
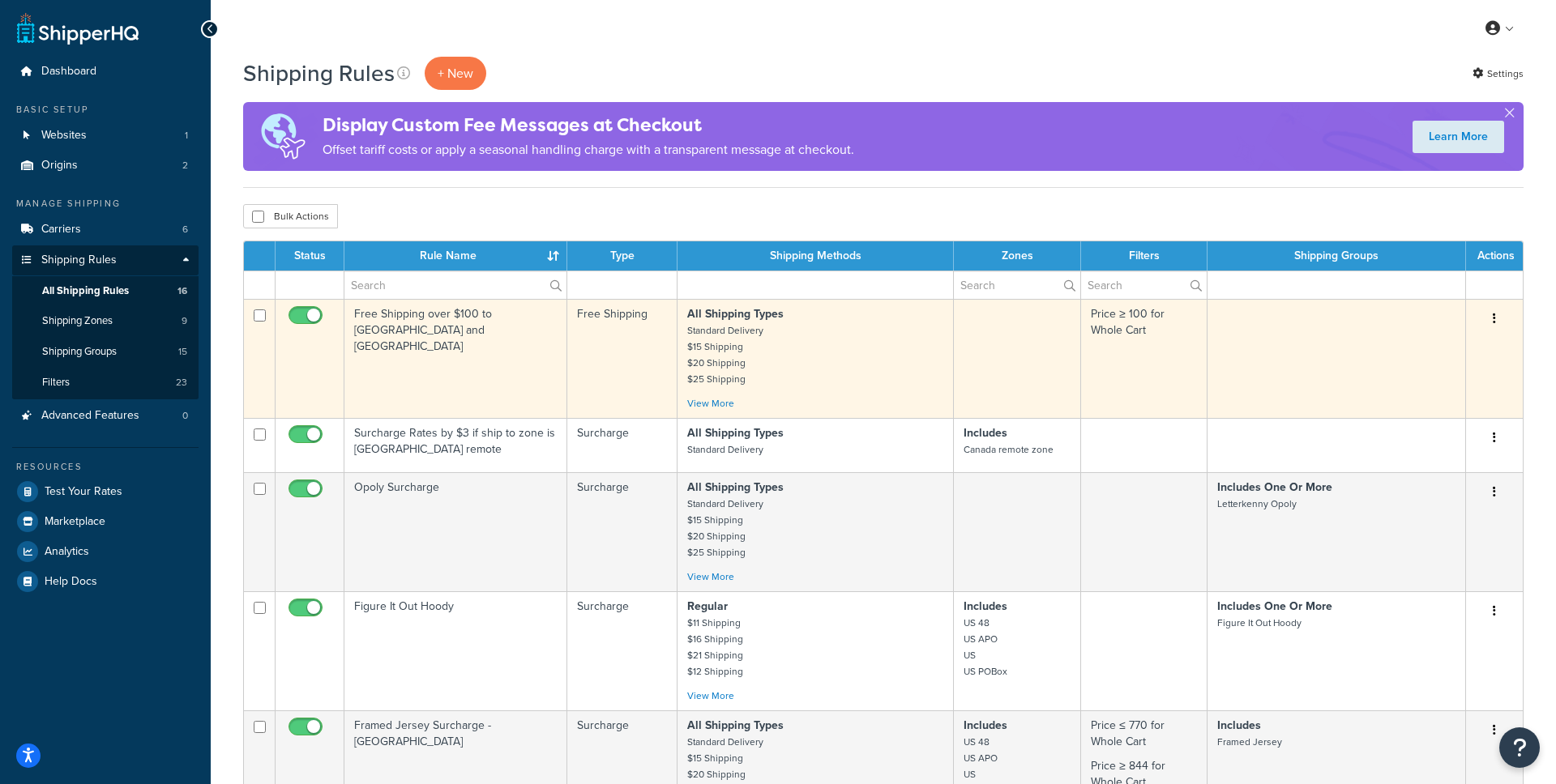
click at [399, 317] on td "Free Shipping over $100 to [GEOGRAPHIC_DATA] and [GEOGRAPHIC_DATA]" at bounding box center [456, 359] width 223 height 119
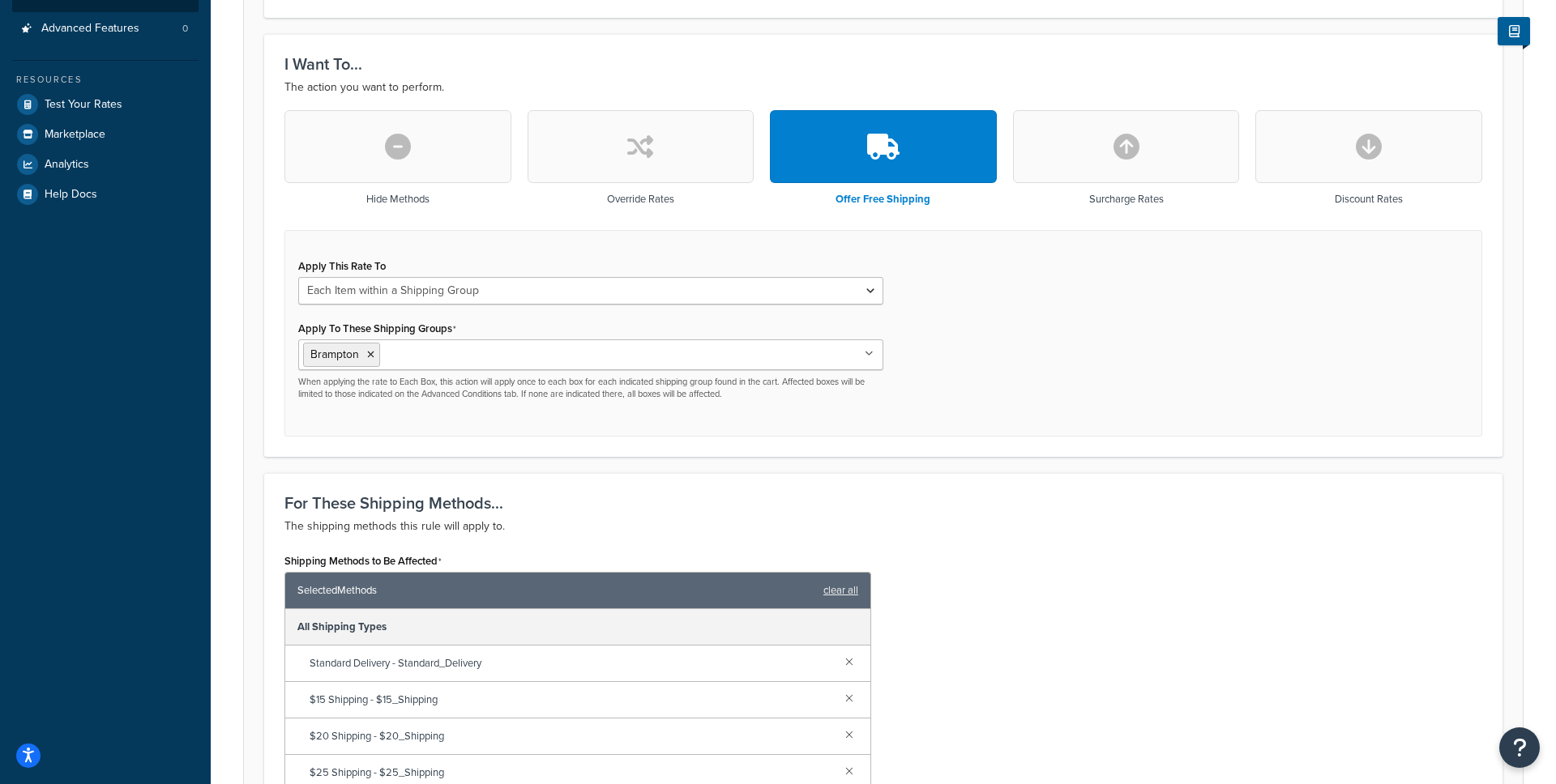
scroll to position [386, 0]
click at [869, 286] on select "Each Shipment in the Cart Each Shipping Group in the Cart Each Item within a Sh…" at bounding box center [591, 291] width 585 height 27
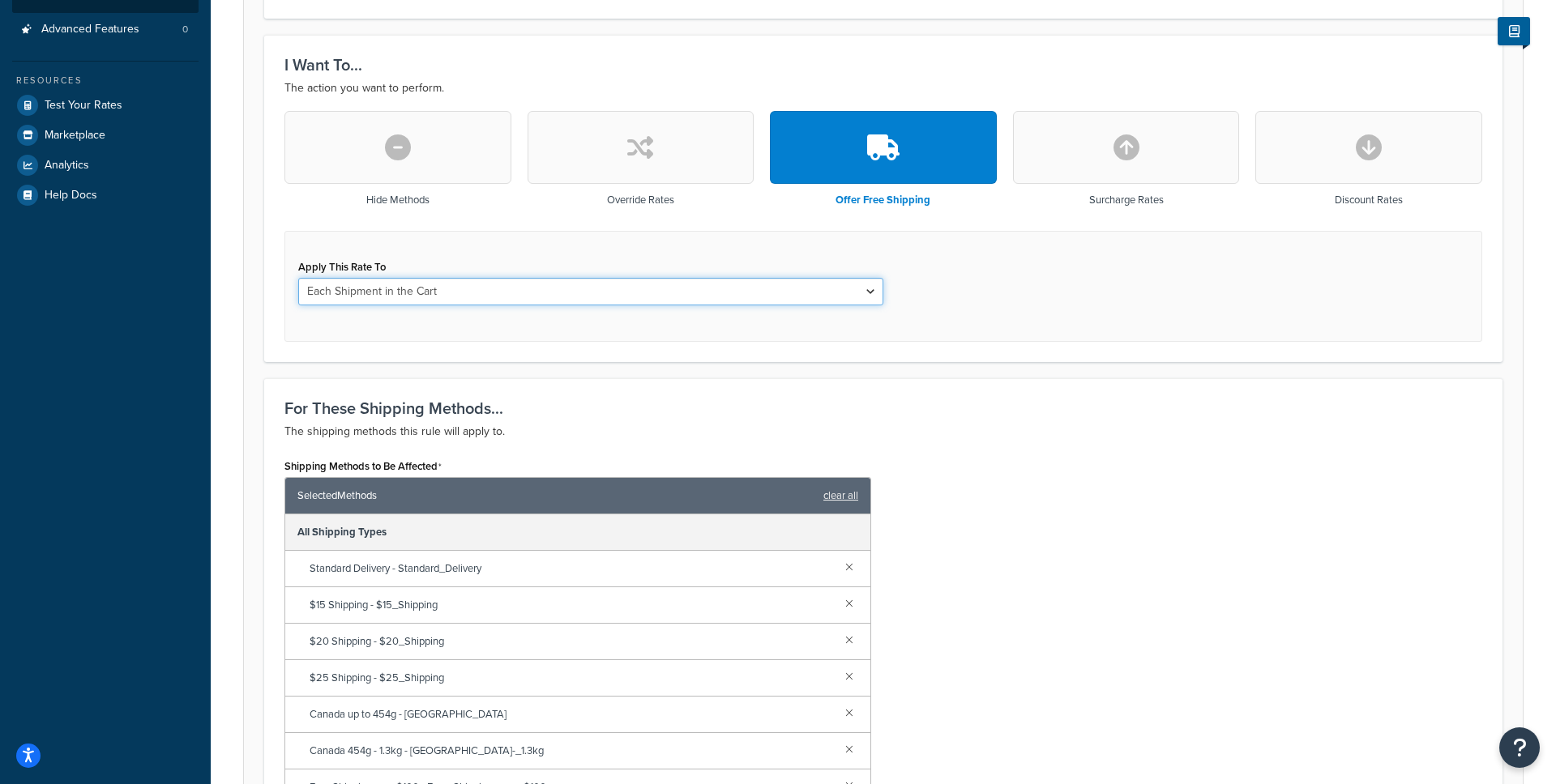
click at [829, 294] on select "Each Shipment in the Cart Each Shipping Group in the Cart Each Item within a Sh…" at bounding box center [591, 291] width 585 height 27
select select "SHIPPING_GROUP"
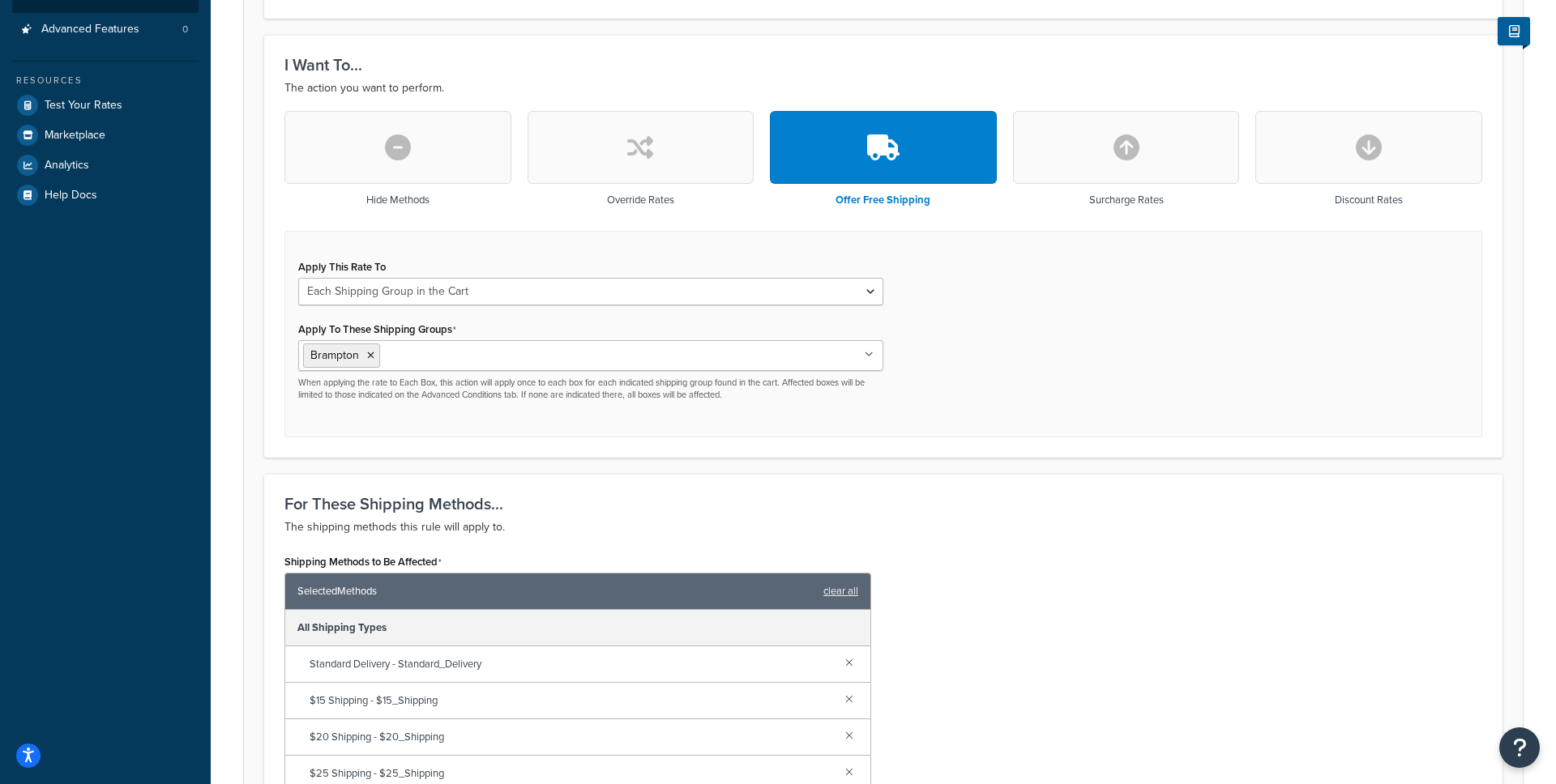
click at [1090, 348] on div "Apply This Rate To Each Shipment in the Cart Each Shipping Group in the Cart Ea…" at bounding box center [883, 334] width 1198 height 207
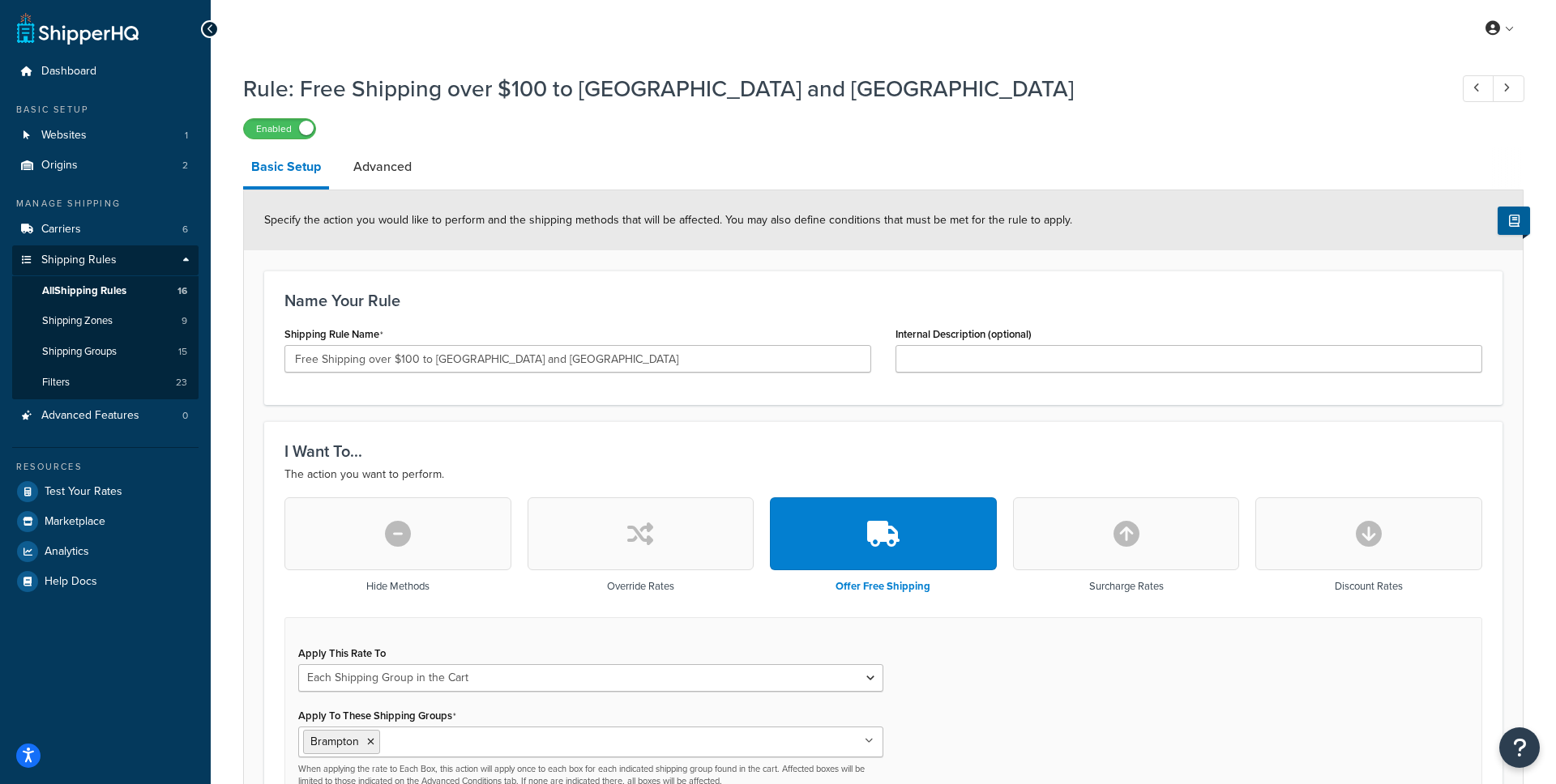
scroll to position [1034, 0]
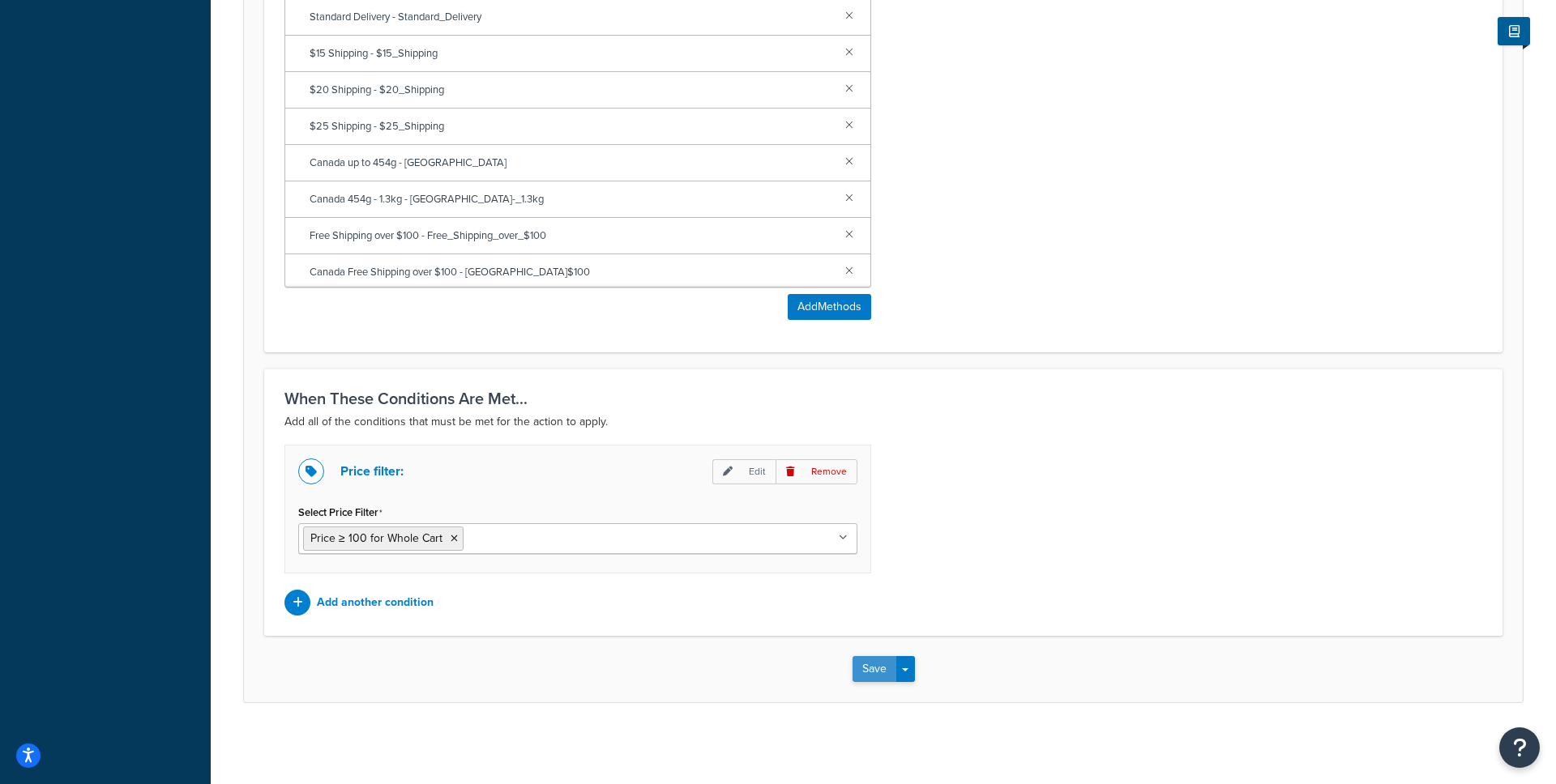
click at [861, 668] on button "Save" at bounding box center [875, 670] width 44 height 26
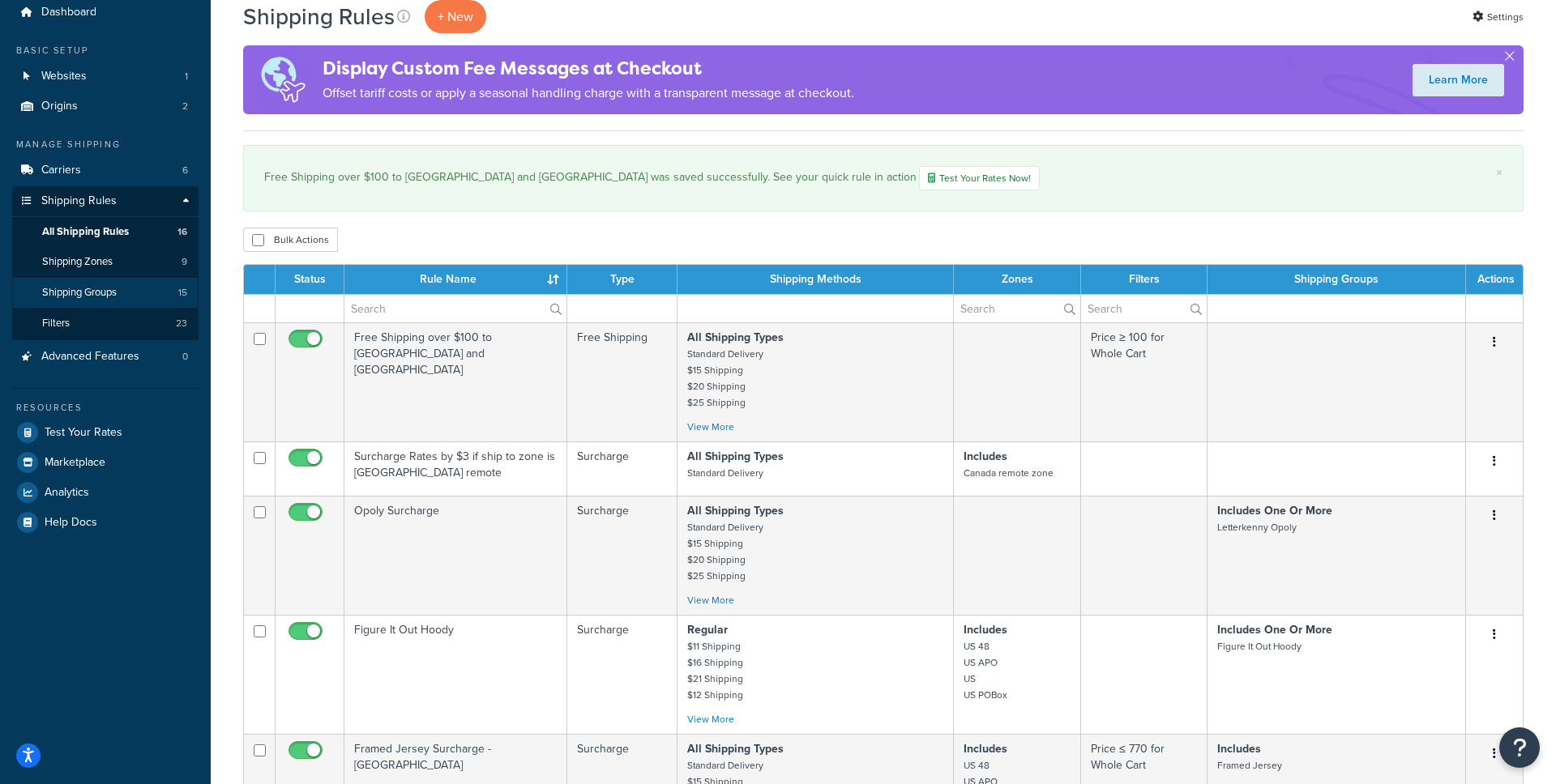
scroll to position [60, 0]
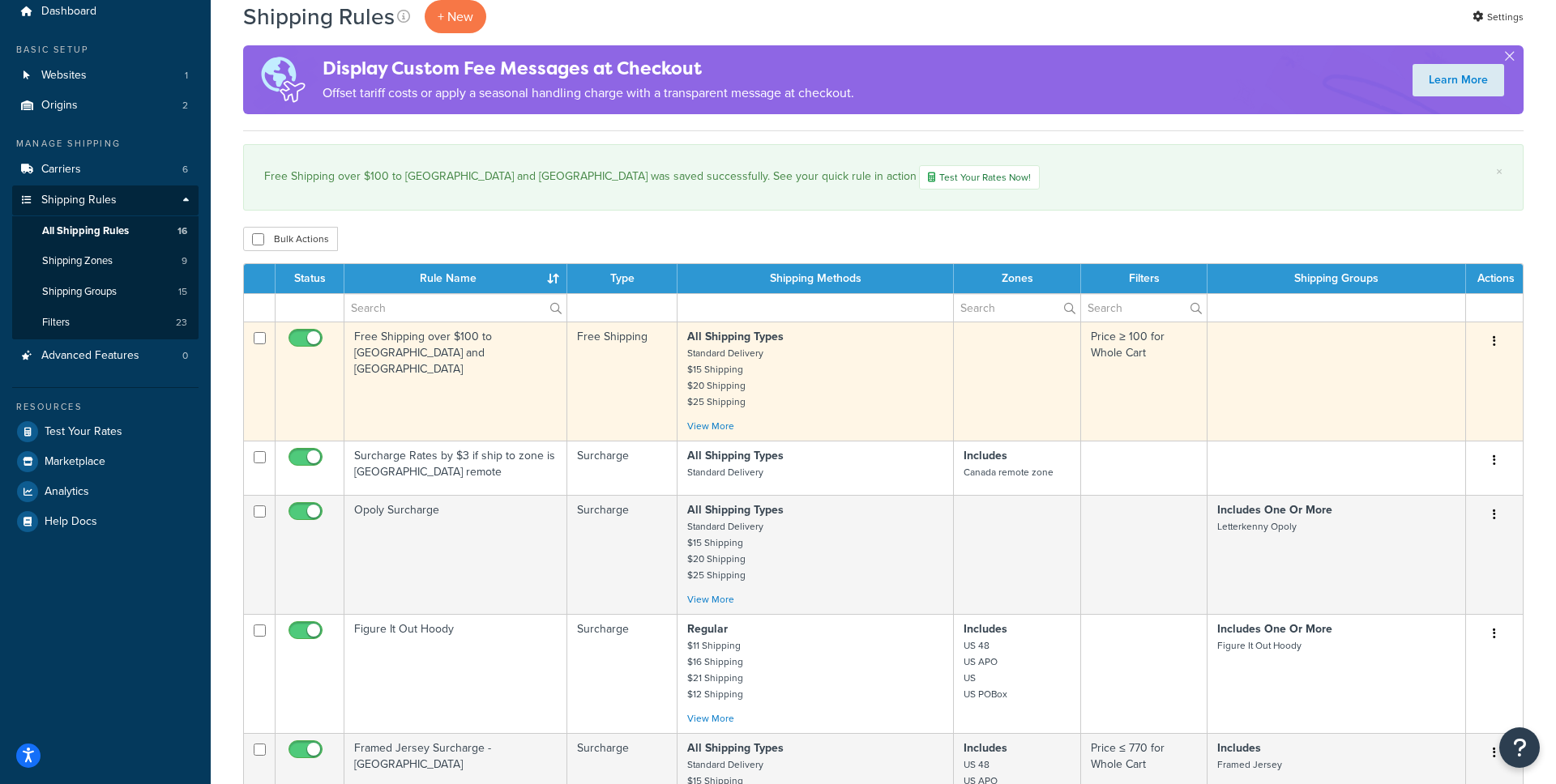
click at [437, 336] on td "Free Shipping over $100 to [GEOGRAPHIC_DATA] and [GEOGRAPHIC_DATA]" at bounding box center [456, 381] width 223 height 119
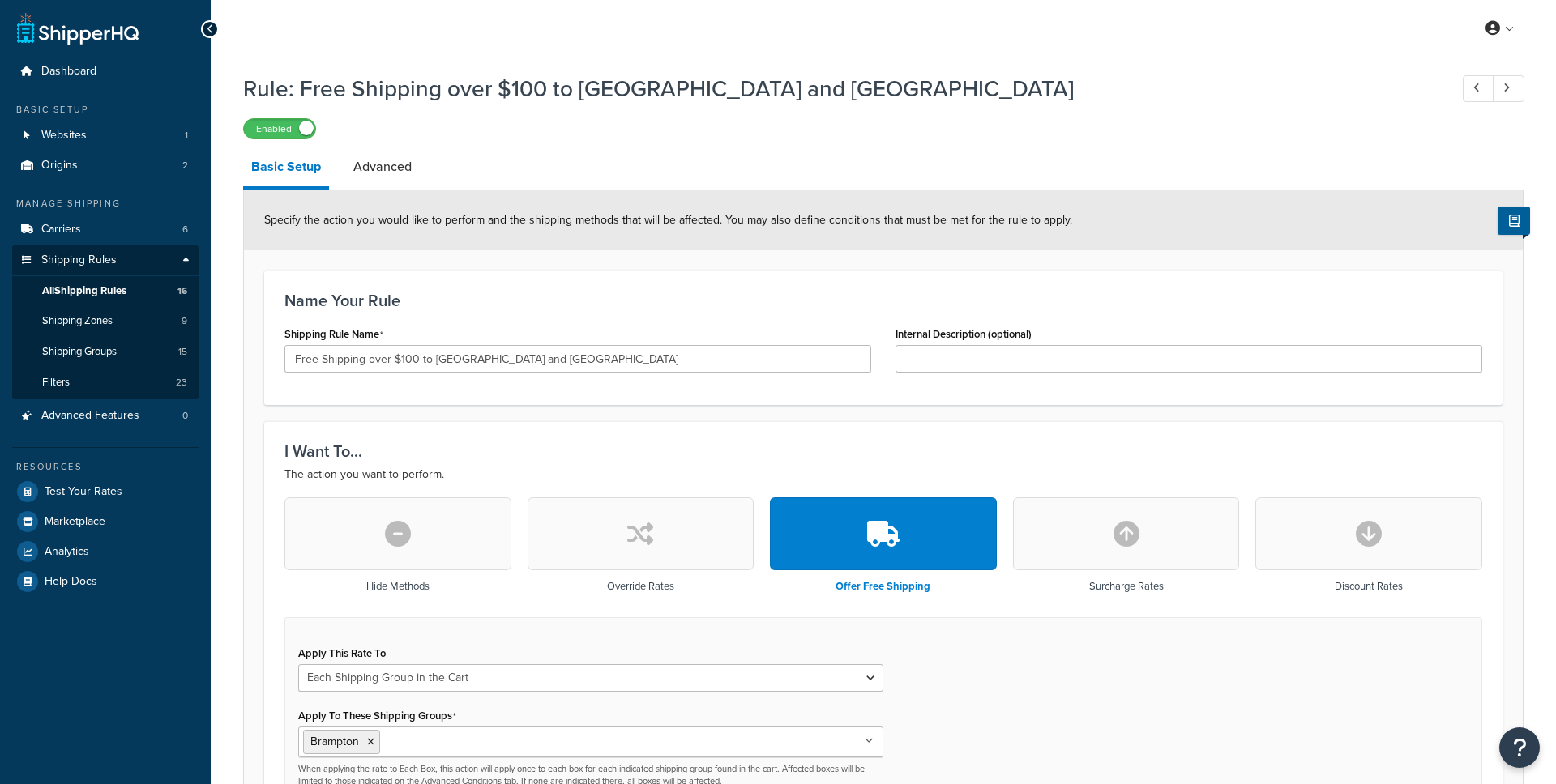
select select "SHIPPING_GROUP"
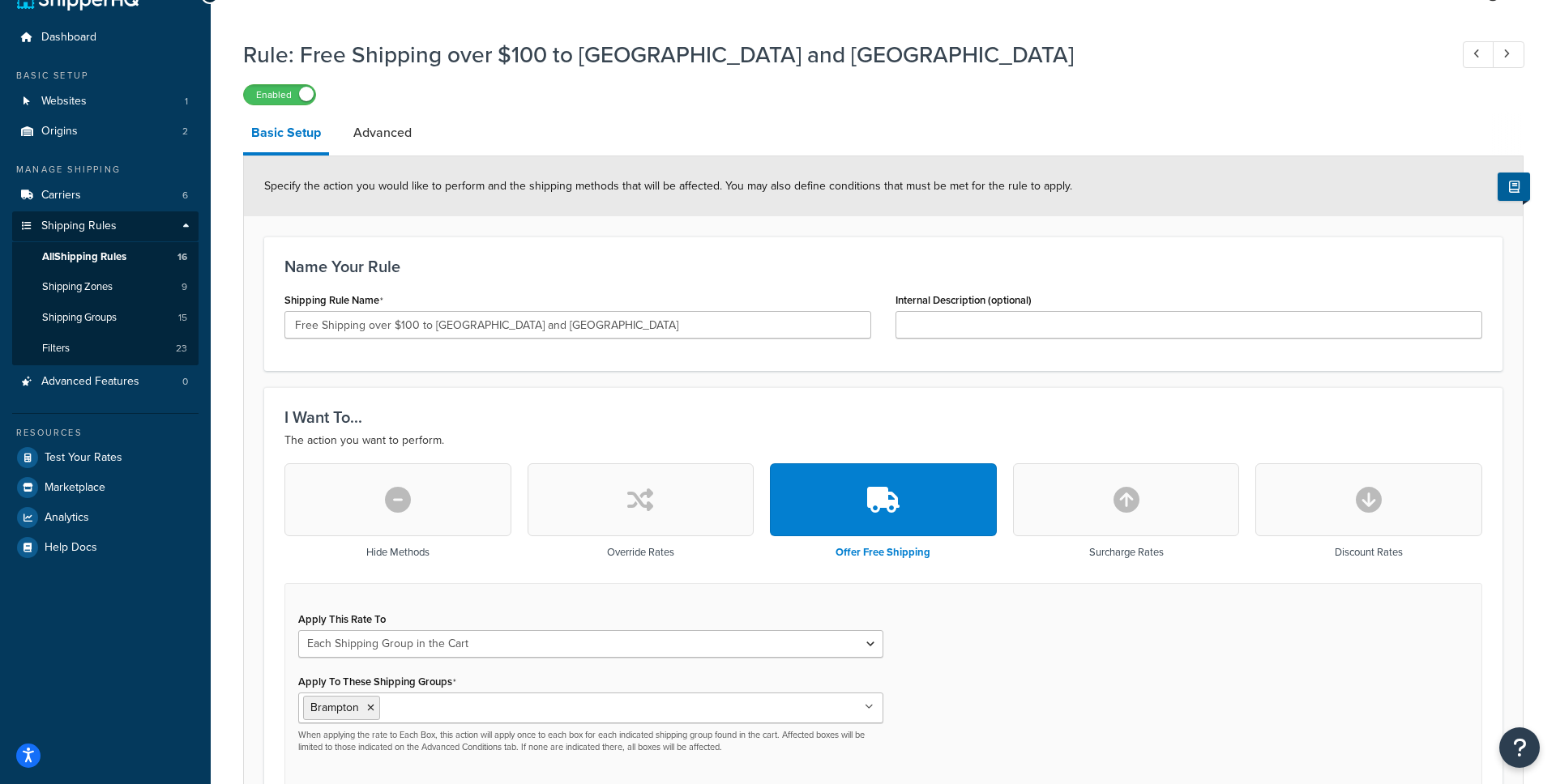
scroll to position [33, 0]
click at [375, 124] on link "Advanced" at bounding box center [382, 133] width 75 height 39
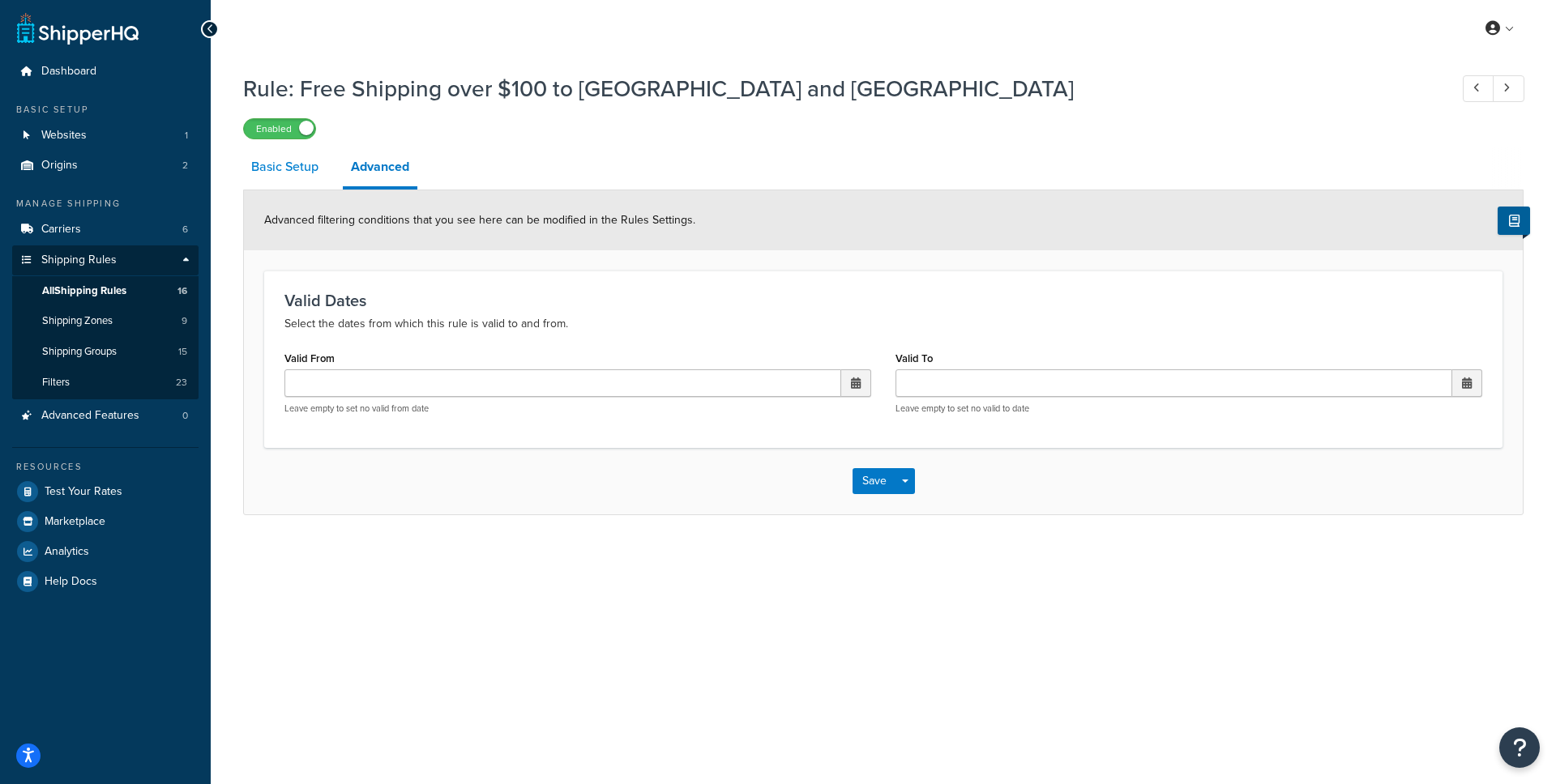
click at [293, 173] on link "Basic Setup" at bounding box center [285, 167] width 83 height 39
select select "SHIPPING_GROUP"
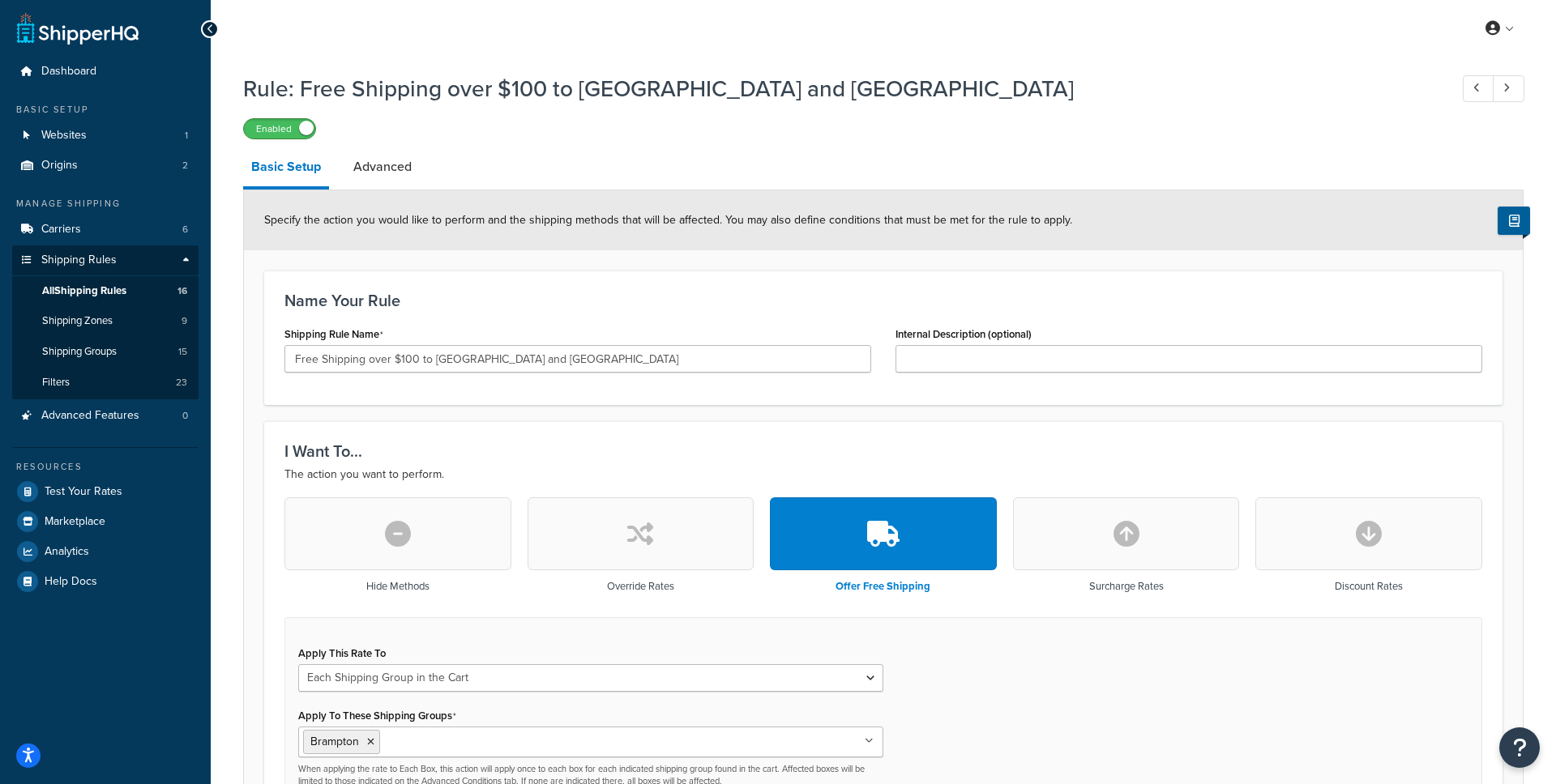
click at [301, 121] on span at bounding box center [306, 128] width 15 height 15
click at [606, 121] on div "Disabled" at bounding box center [883, 128] width 1280 height 23
click at [133, 291] on link "All Shipping Rules 16" at bounding box center [105, 291] width 186 height 30
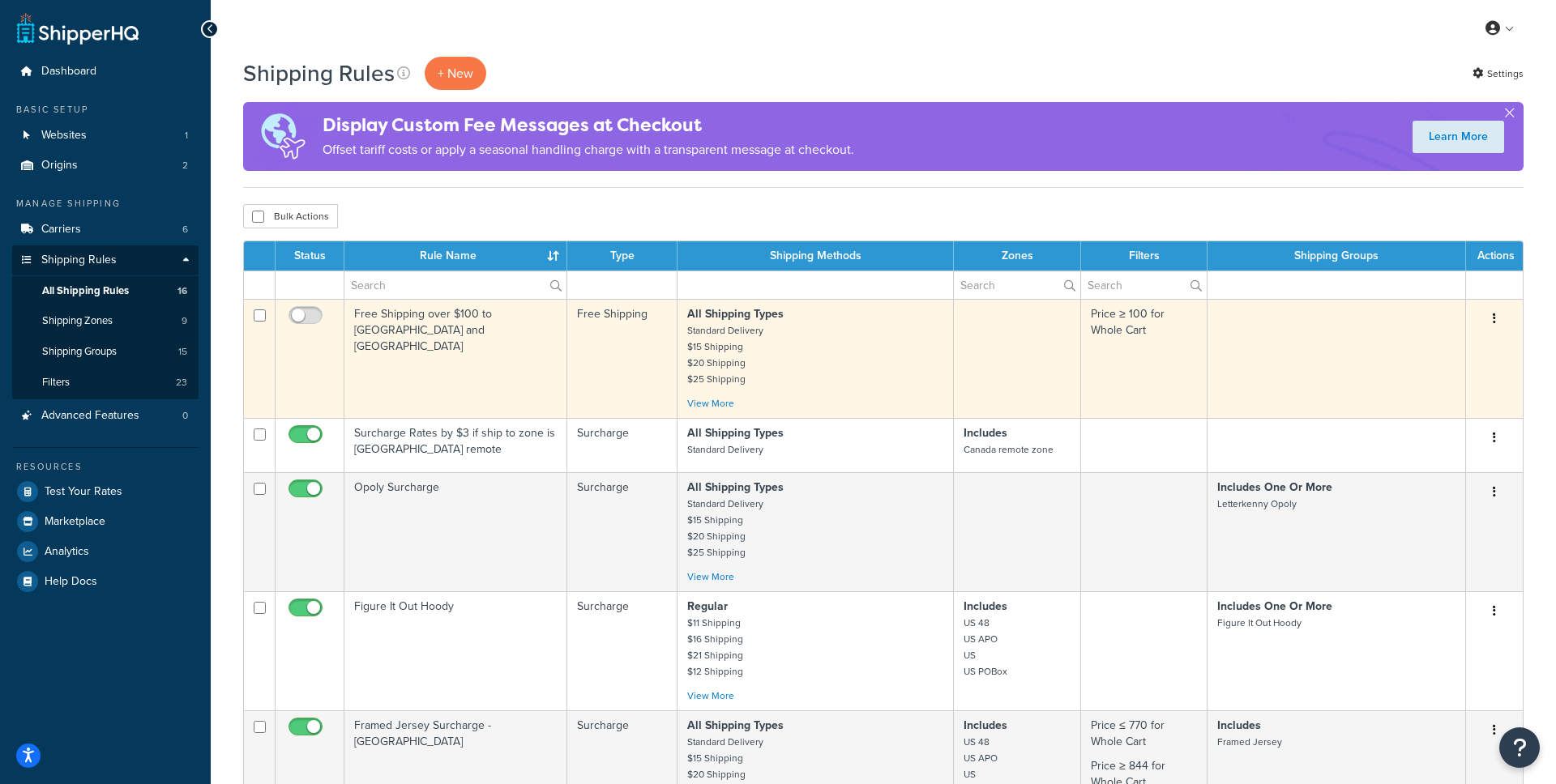
click at [383, 327] on td "Free Shipping over $100 to [GEOGRAPHIC_DATA] and [GEOGRAPHIC_DATA]" at bounding box center [456, 359] width 223 height 119
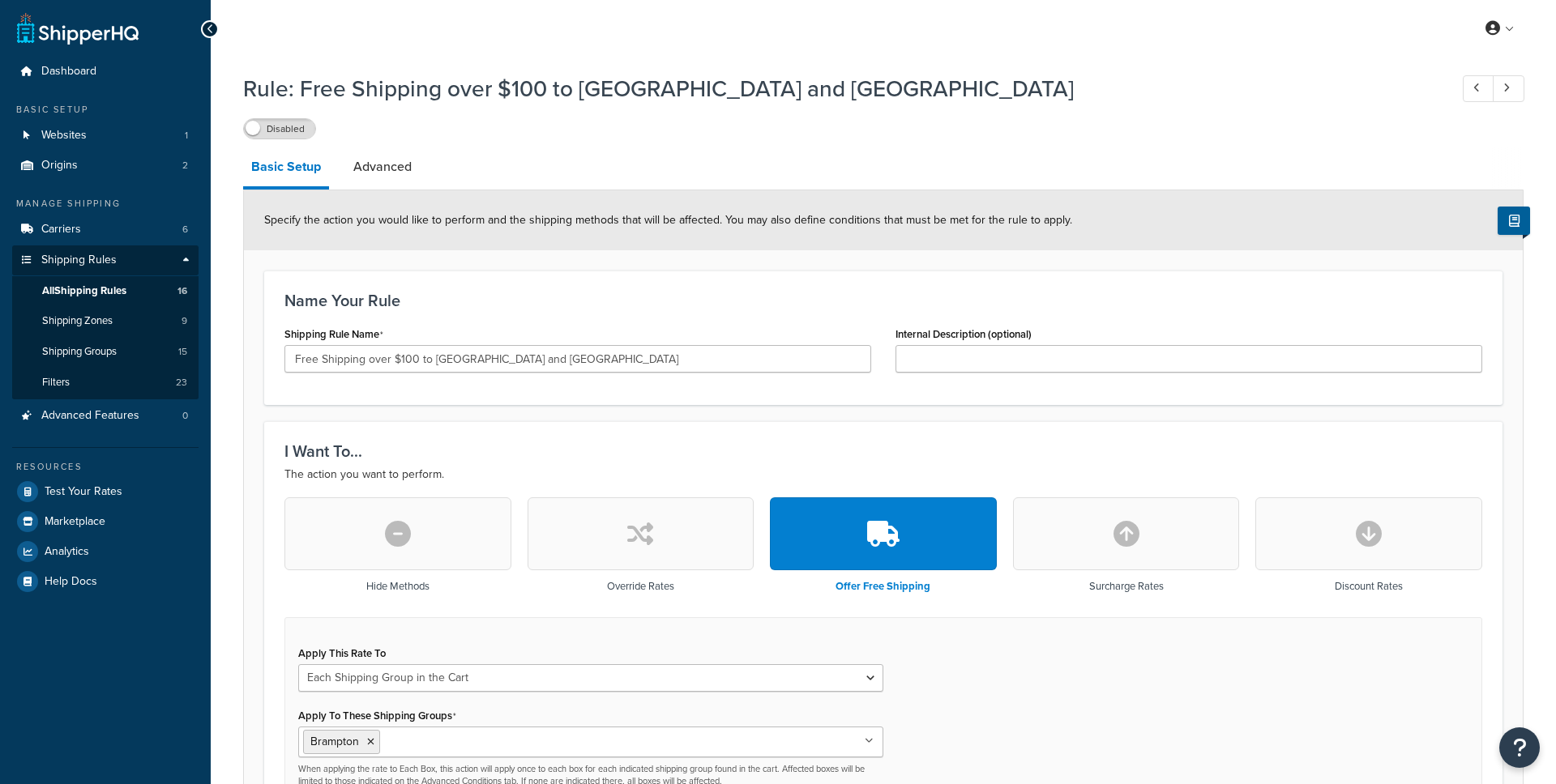
select select "SHIPPING_GROUP"
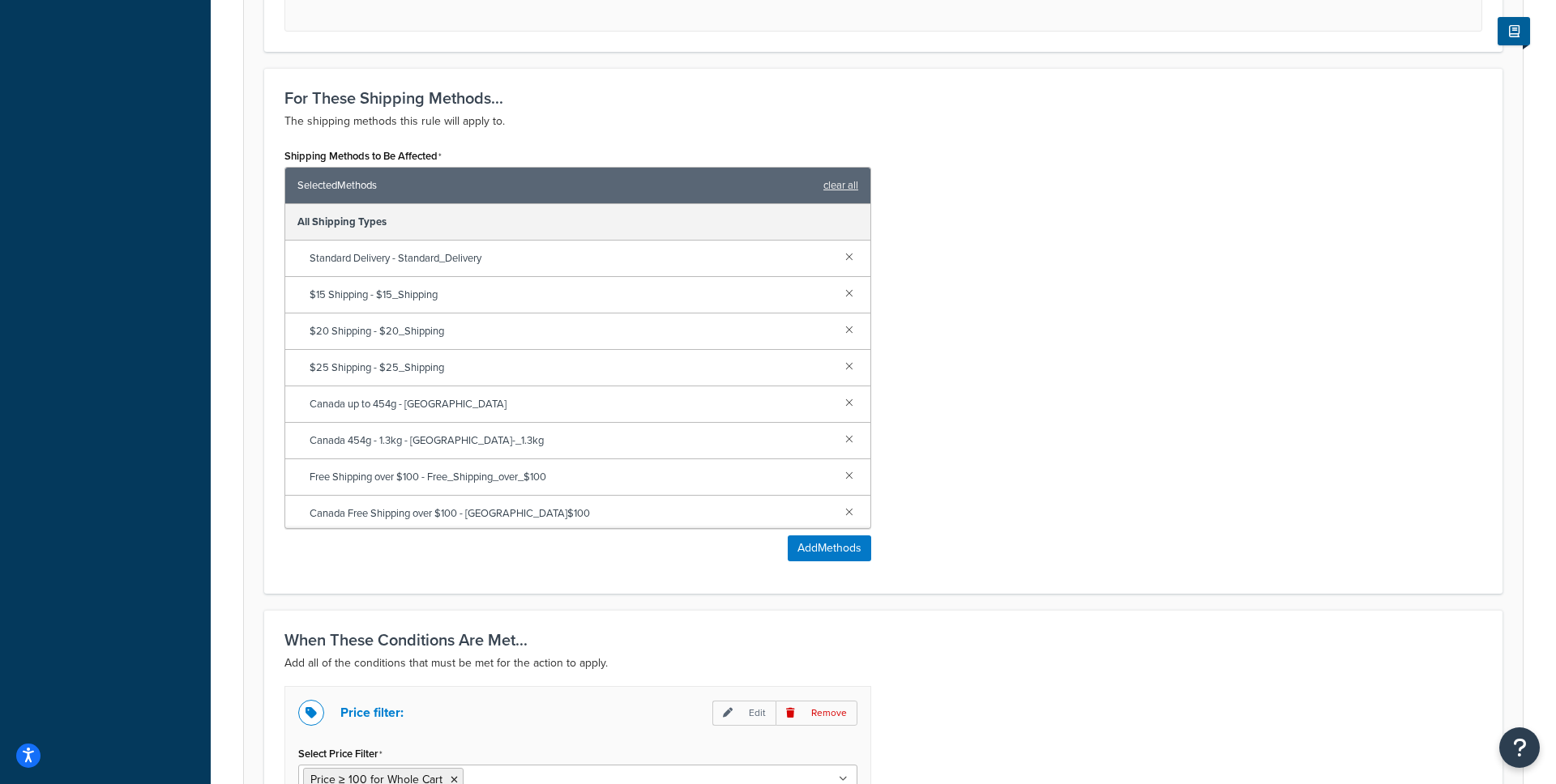
scroll to position [1034, 0]
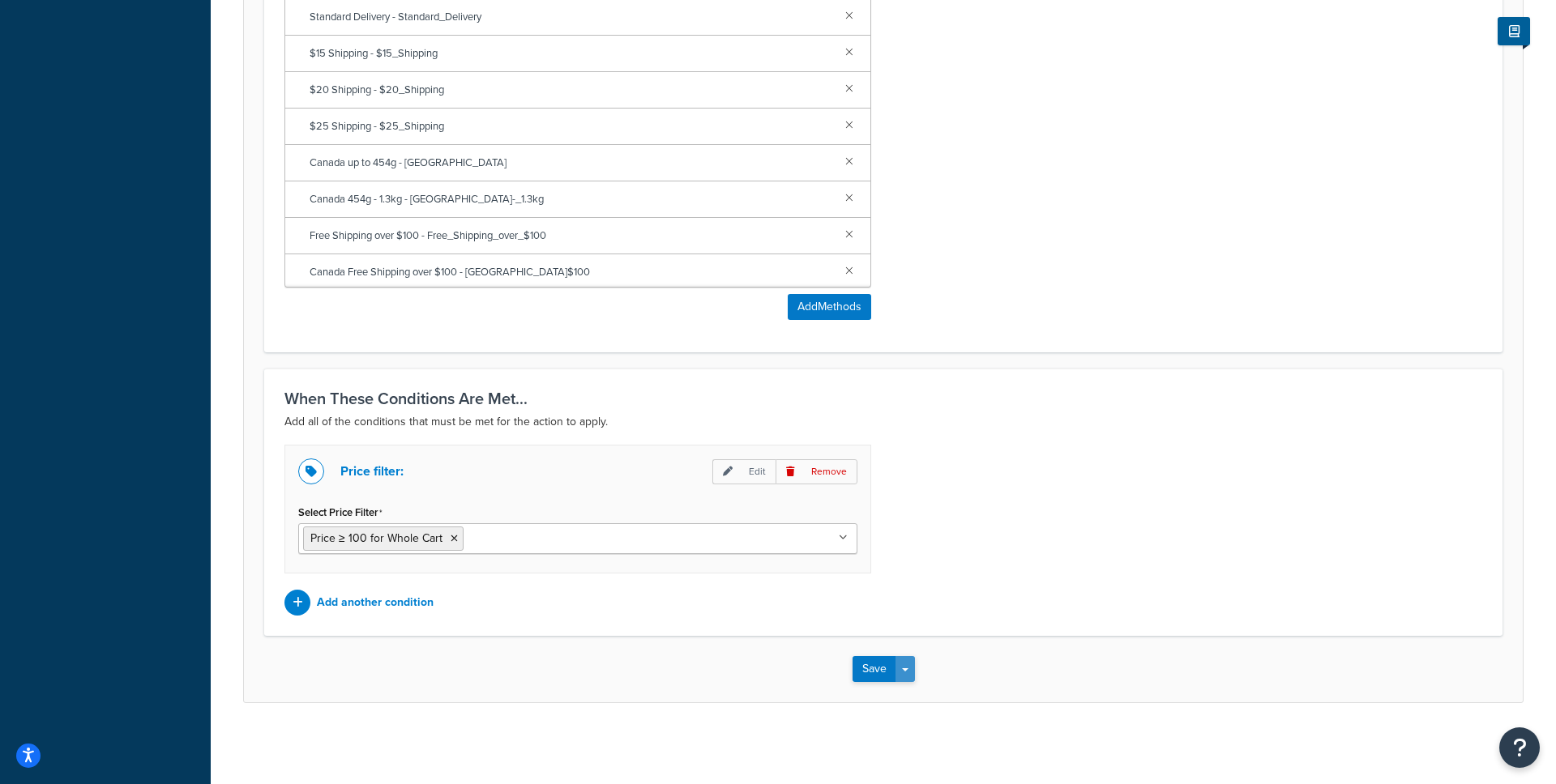
click at [908, 668] on span "button" at bounding box center [904, 670] width 6 height 4
click at [1075, 656] on div "Save Save Dropdown Save and Edit Save and Duplicate Save and Create New" at bounding box center [883, 670] width 1279 height 67
click at [937, 617] on div "When These Conditions Are Met... Add all of the conditions that must be met for…" at bounding box center [883, 502] width 1238 height 268
click at [872, 659] on button "Save" at bounding box center [875, 670] width 44 height 26
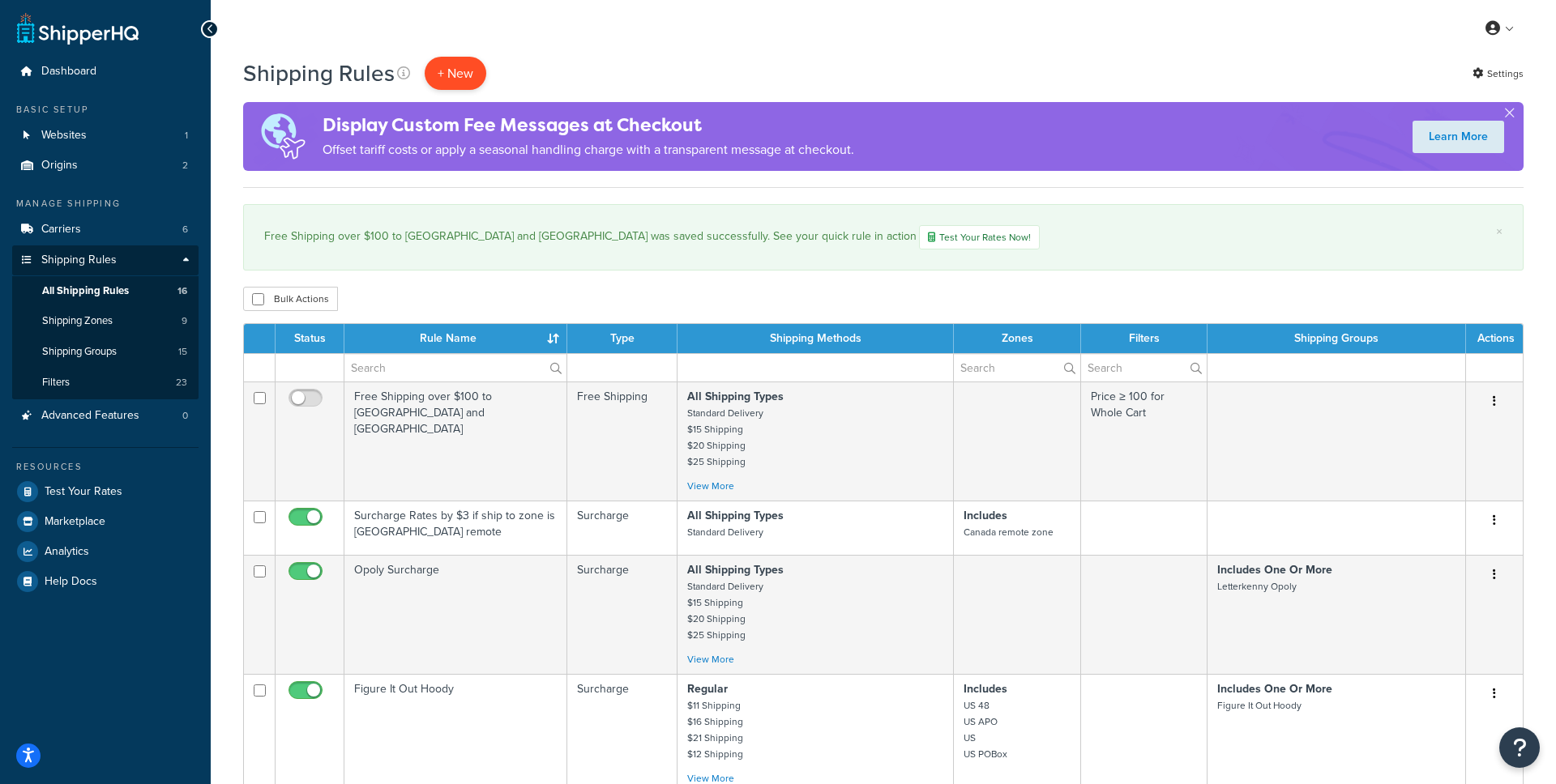
click at [446, 73] on p "+ New" at bounding box center [456, 74] width 61 height 33
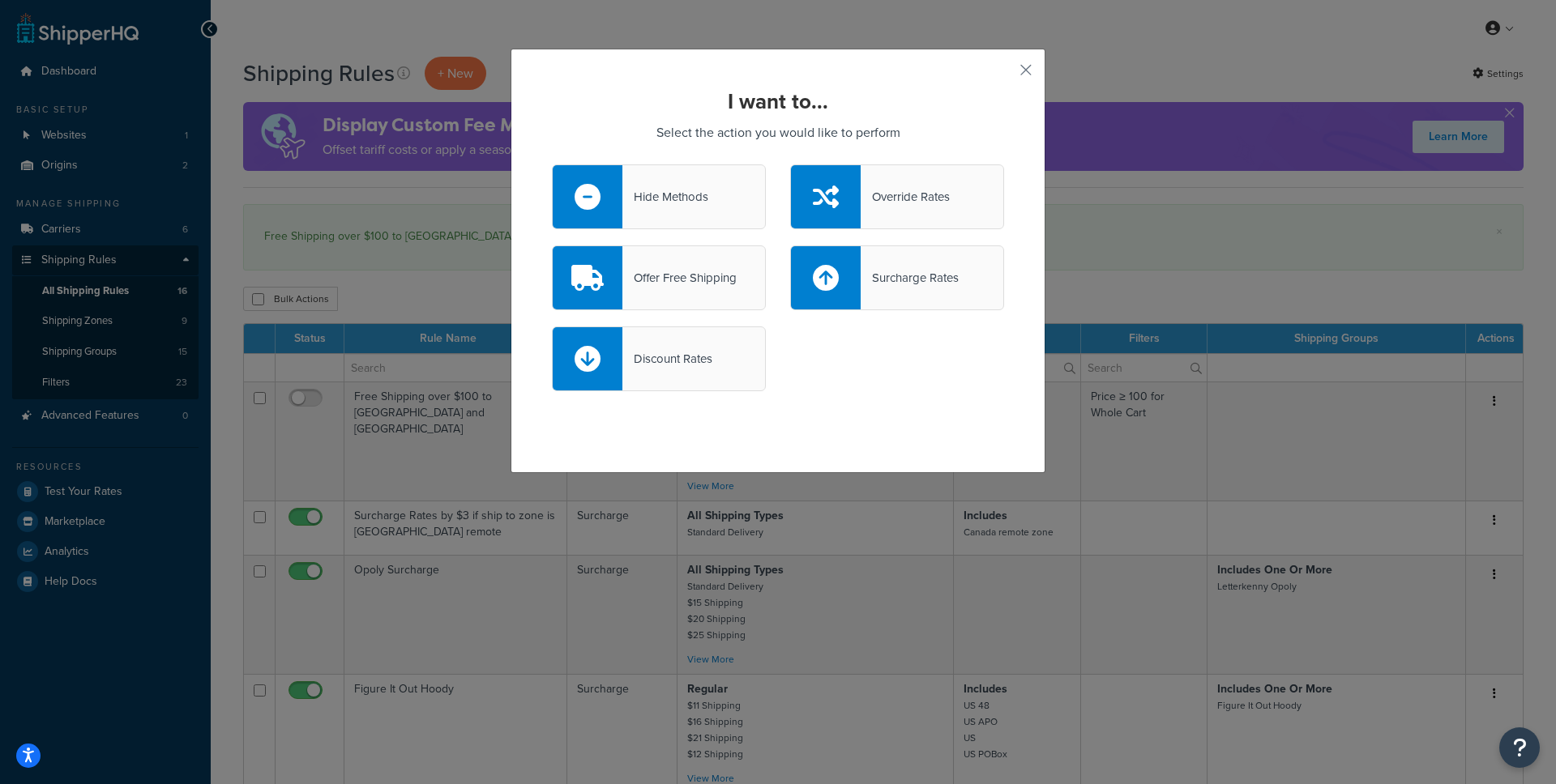
click at [936, 205] on div "Override Rates" at bounding box center [905, 197] width 90 height 23
click at [0, 0] on input "Override Rates" at bounding box center [0, 0] width 0 height 0
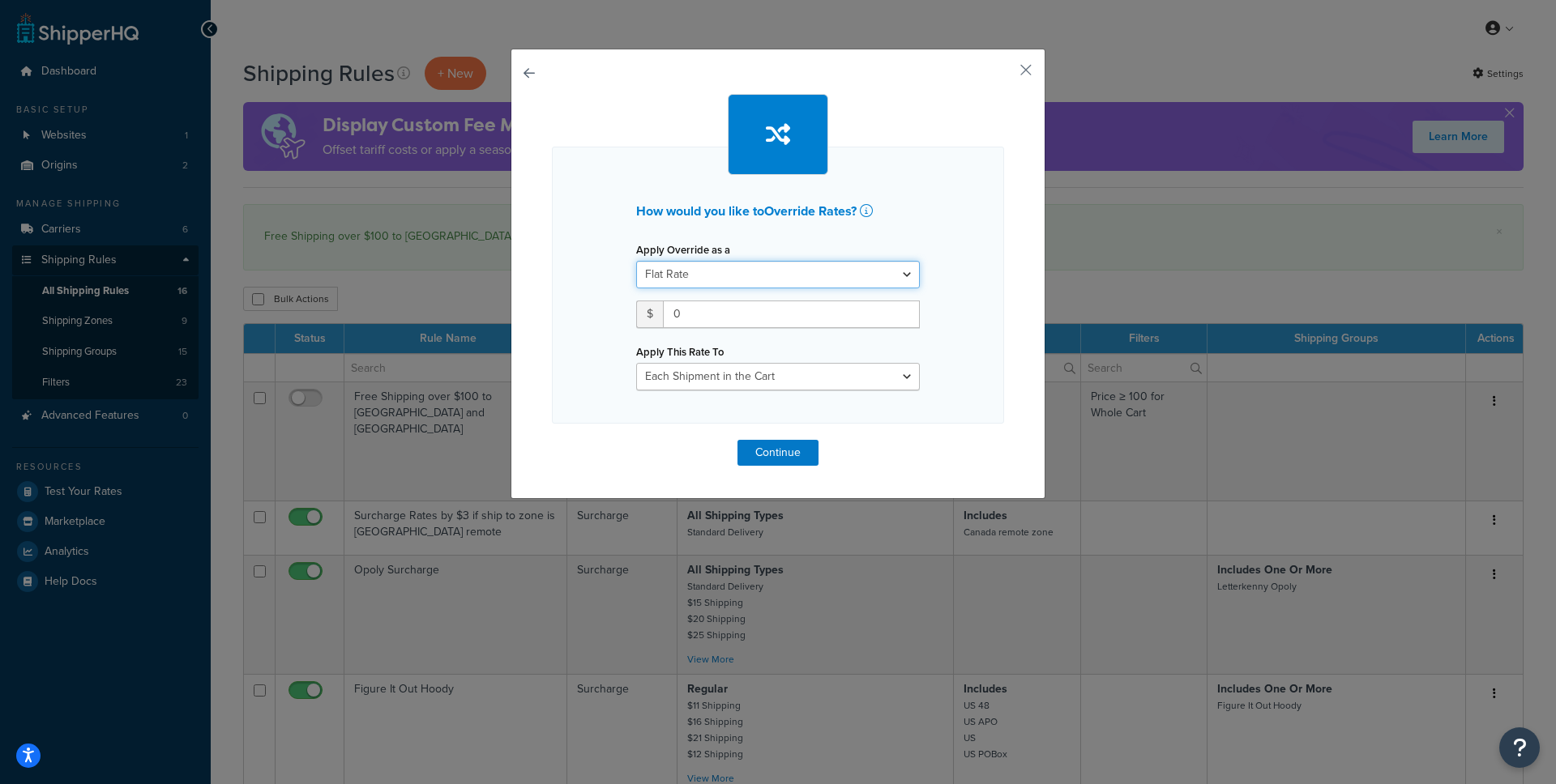
click at [877, 271] on select "Flat Rate Percentage Flat Rate & Percentage" at bounding box center [778, 274] width 284 height 27
click at [879, 267] on select "Flat Rate Percentage Flat Rate & Percentage" at bounding box center [778, 274] width 284 height 27
select select "PERCENTAGE"
click at [872, 319] on select "Order Value" at bounding box center [855, 313] width 130 height 27
click at [840, 281] on select "Flat Rate Percentage Flat Rate & Percentage" at bounding box center [778, 274] width 284 height 27
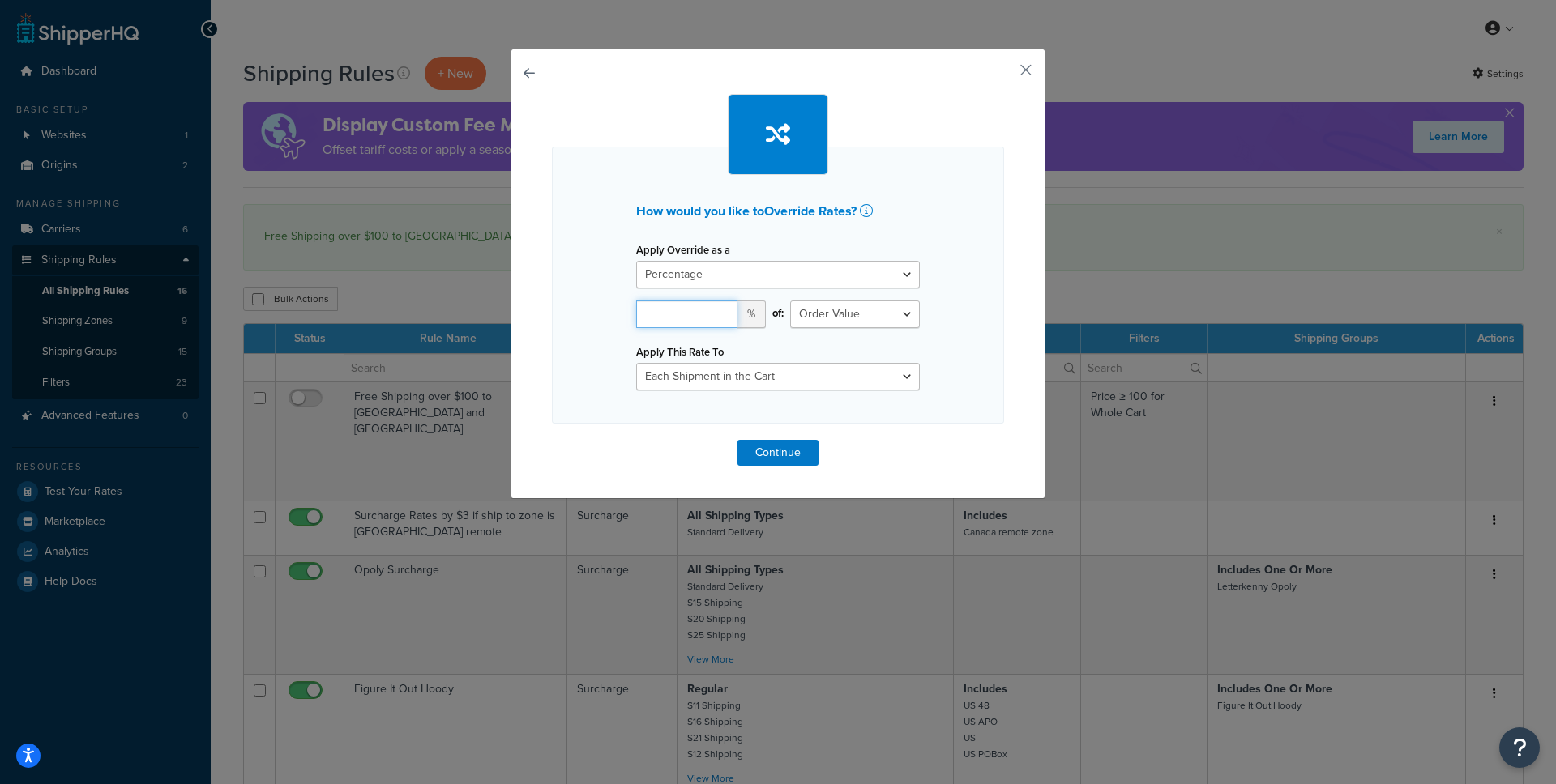
click at [689, 306] on input "number" at bounding box center [687, 313] width 101 height 27
click at [871, 375] on select "Each Shipment in the Cart Each Shipping Group in the Cart Each Item within a Sh…" at bounding box center [778, 377] width 284 height 27
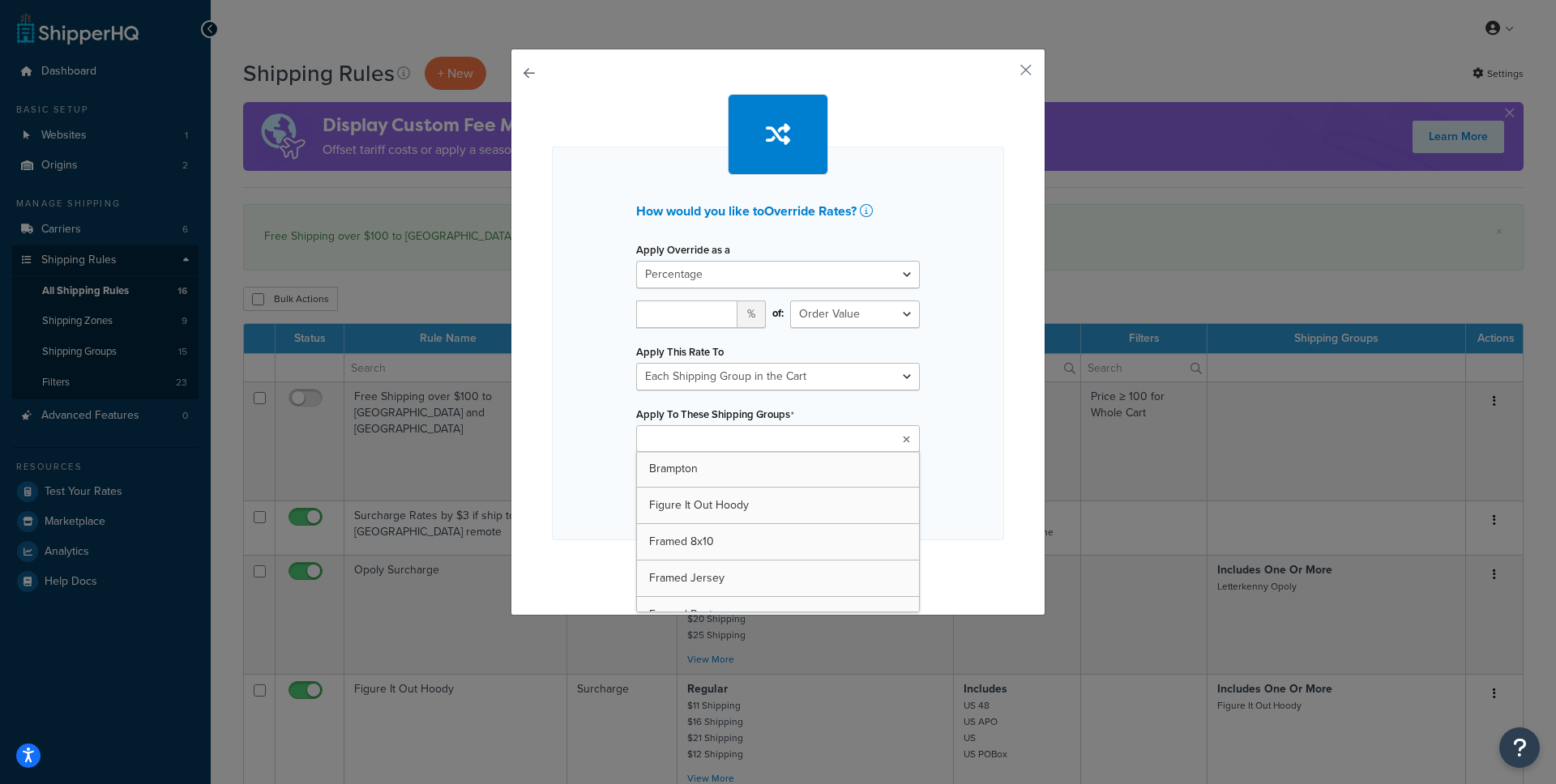
click at [911, 438] on ul at bounding box center [778, 439] width 284 height 26
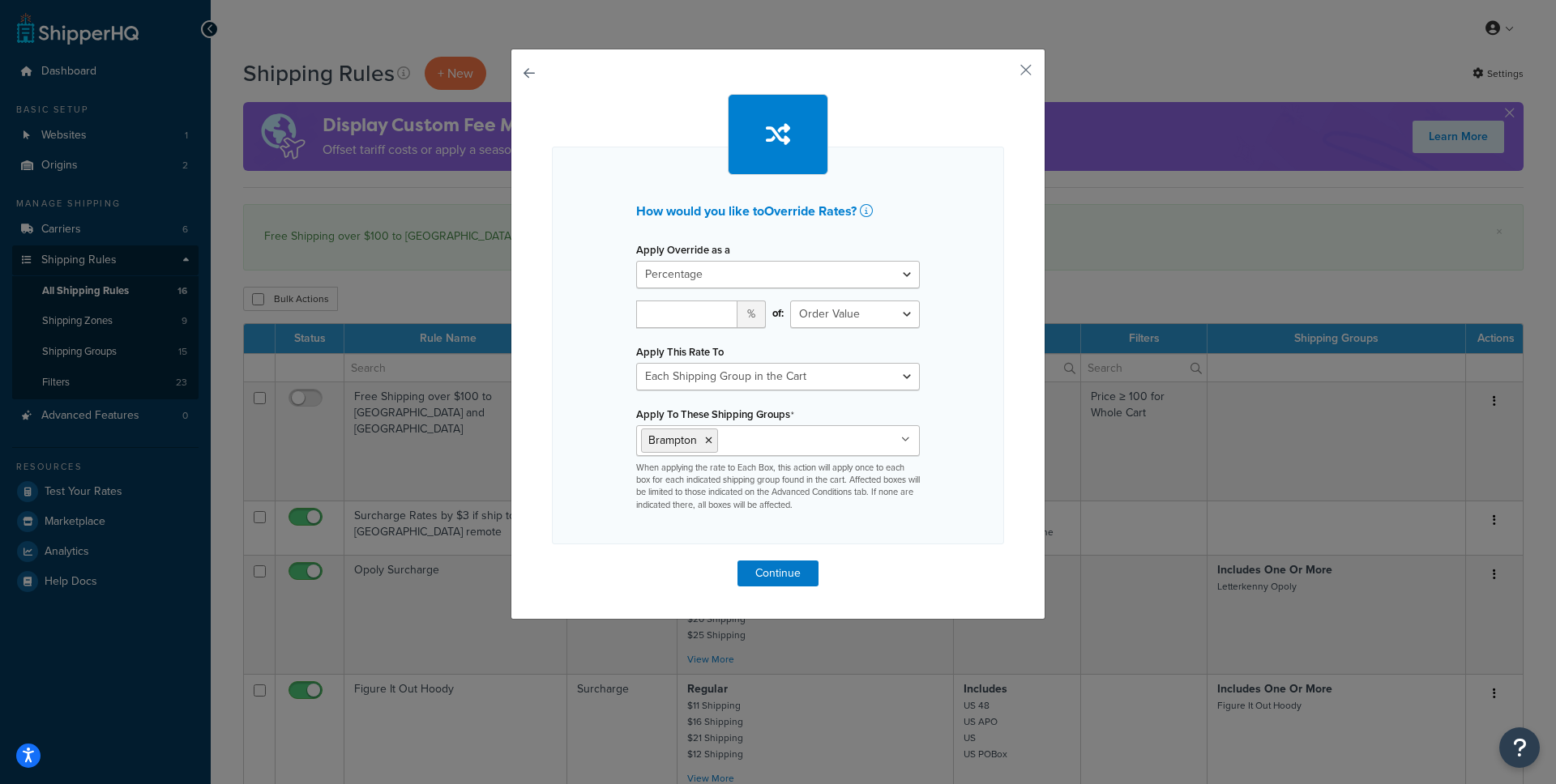
click at [977, 416] on div "How would you like to Override Rates ? Apply Override as a Flat Rate Percentage…" at bounding box center [778, 345] width 452 height 398
click at [858, 387] on select "Each Shipment in the Cart Each Shipping Group in the Cart Each Item within a Sh…" at bounding box center [778, 377] width 284 height 27
select select "ITEM"
click at [688, 321] on input "number" at bounding box center [687, 313] width 101 height 27
click at [1048, 311] on div "How would you like to Override Rates ? Apply Override as a Flat Rate Percentage…" at bounding box center [778, 392] width 1556 height 784
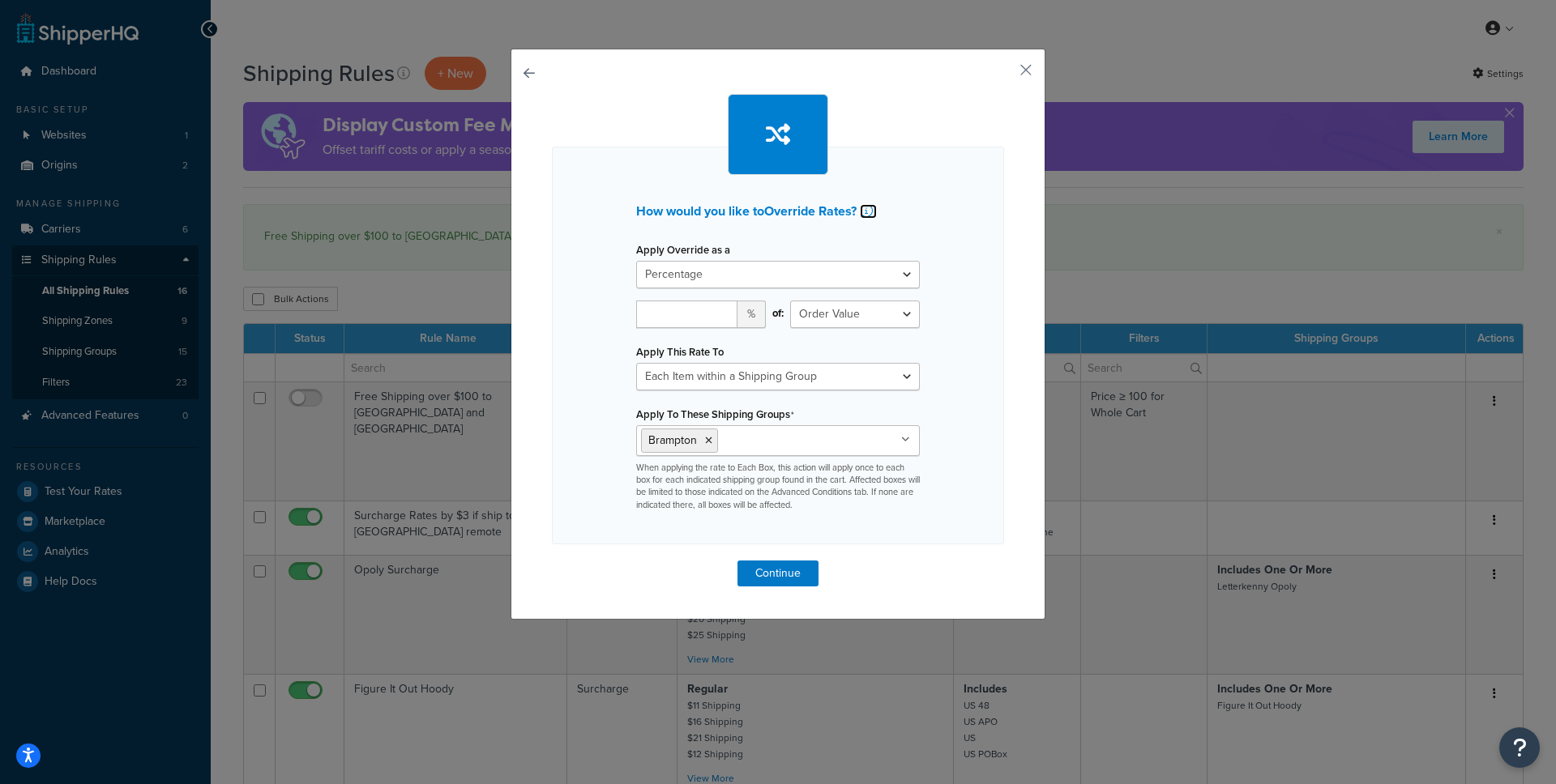
click at [868, 205] on icon at bounding box center [866, 211] width 13 height 13
click at [1005, 74] on button "button" at bounding box center [1002, 76] width 4 height 4
